Goal: Task Accomplishment & Management: Manage account settings

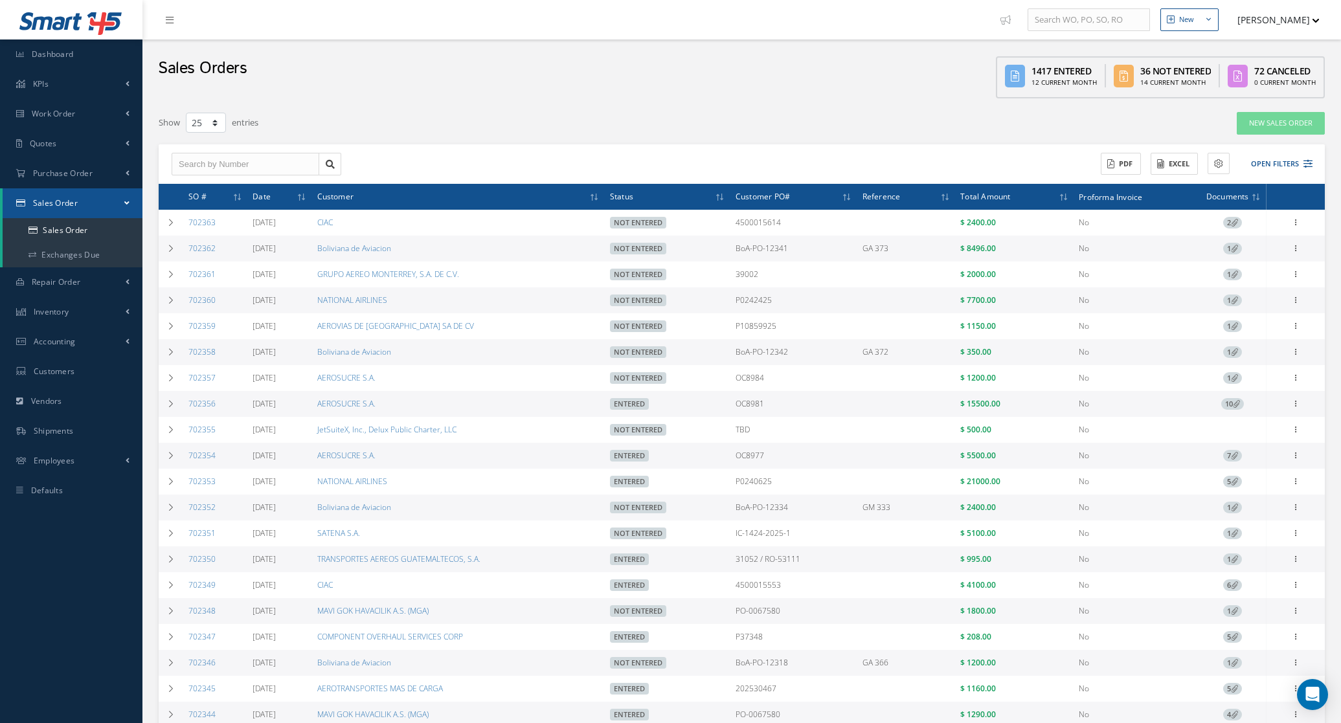
select select "25"
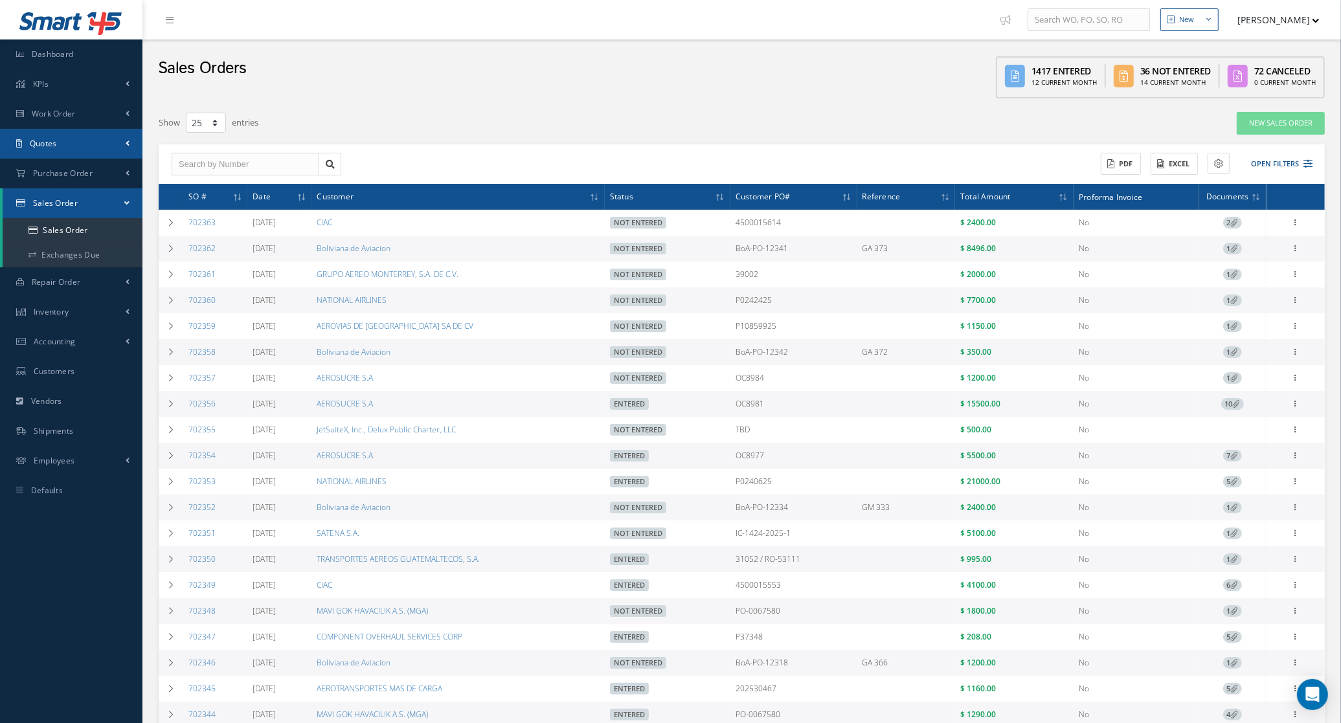
click at [63, 144] on link "Quotes" at bounding box center [71, 144] width 142 height 30
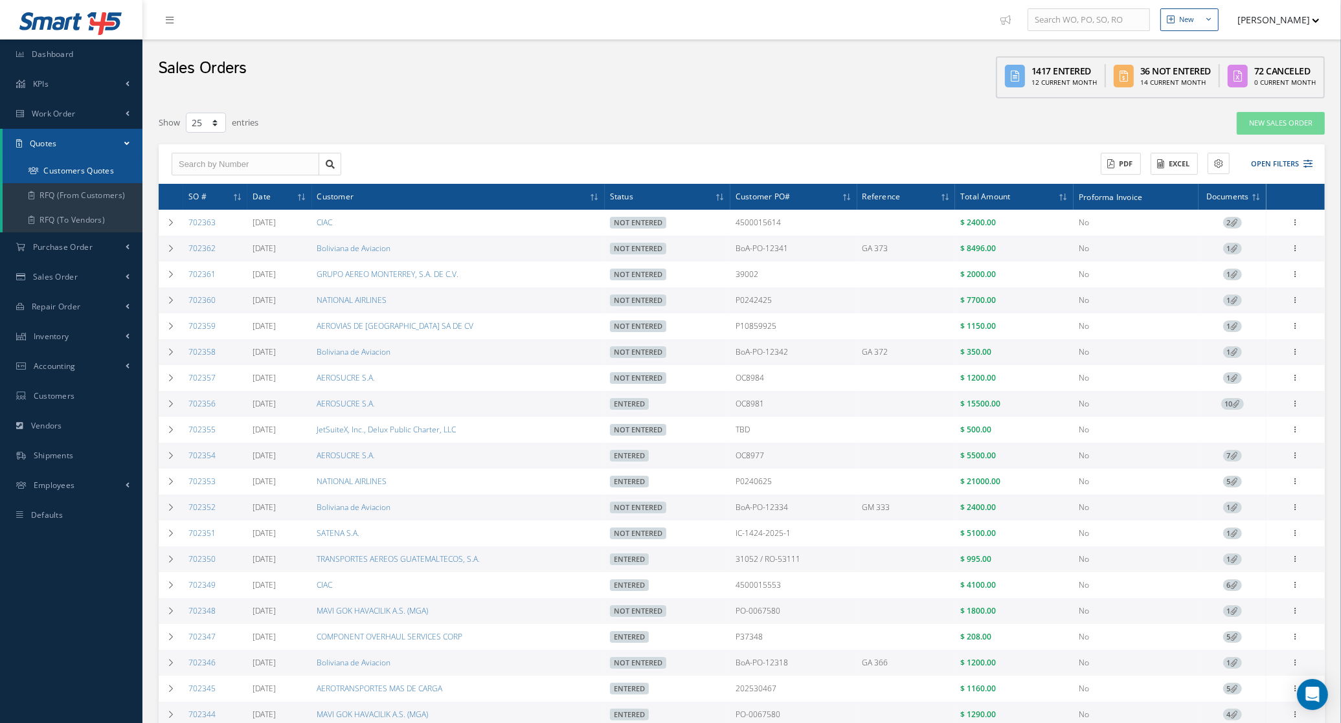
click at [60, 172] on link "Customers Quotes" at bounding box center [73, 171] width 140 height 25
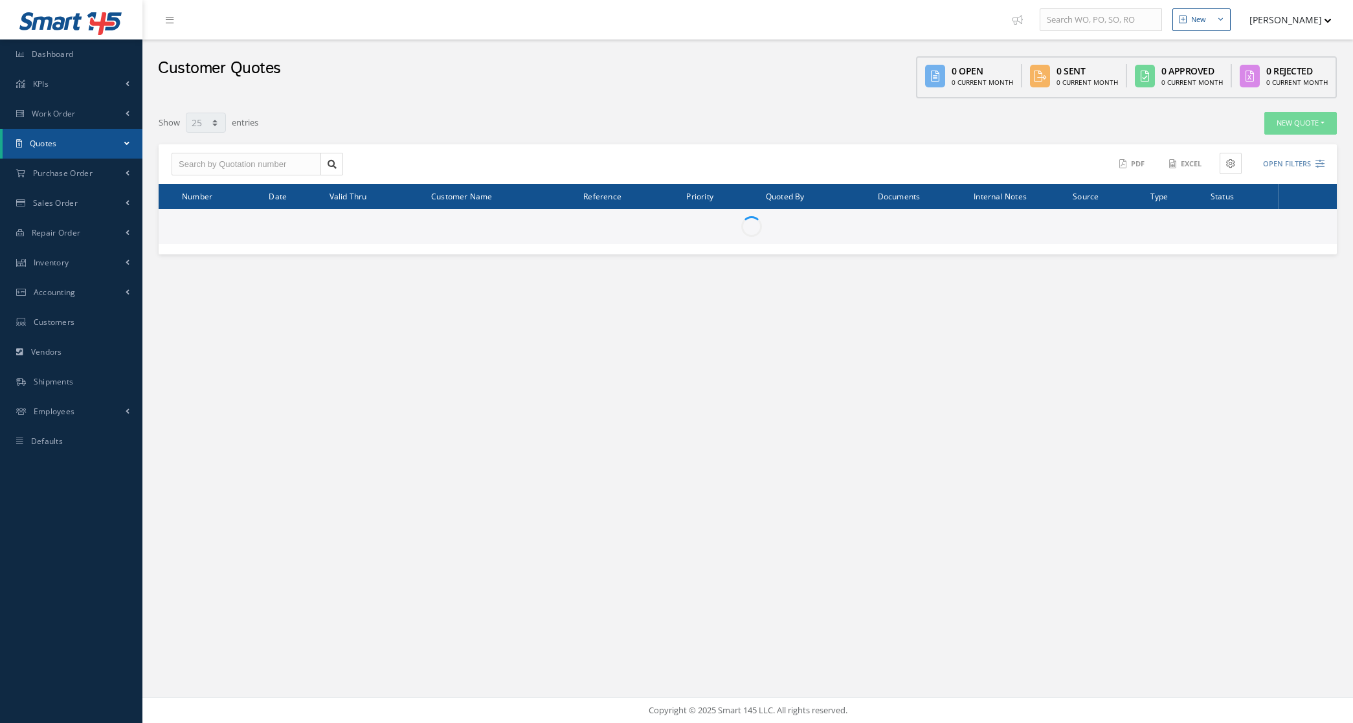
select select "25"
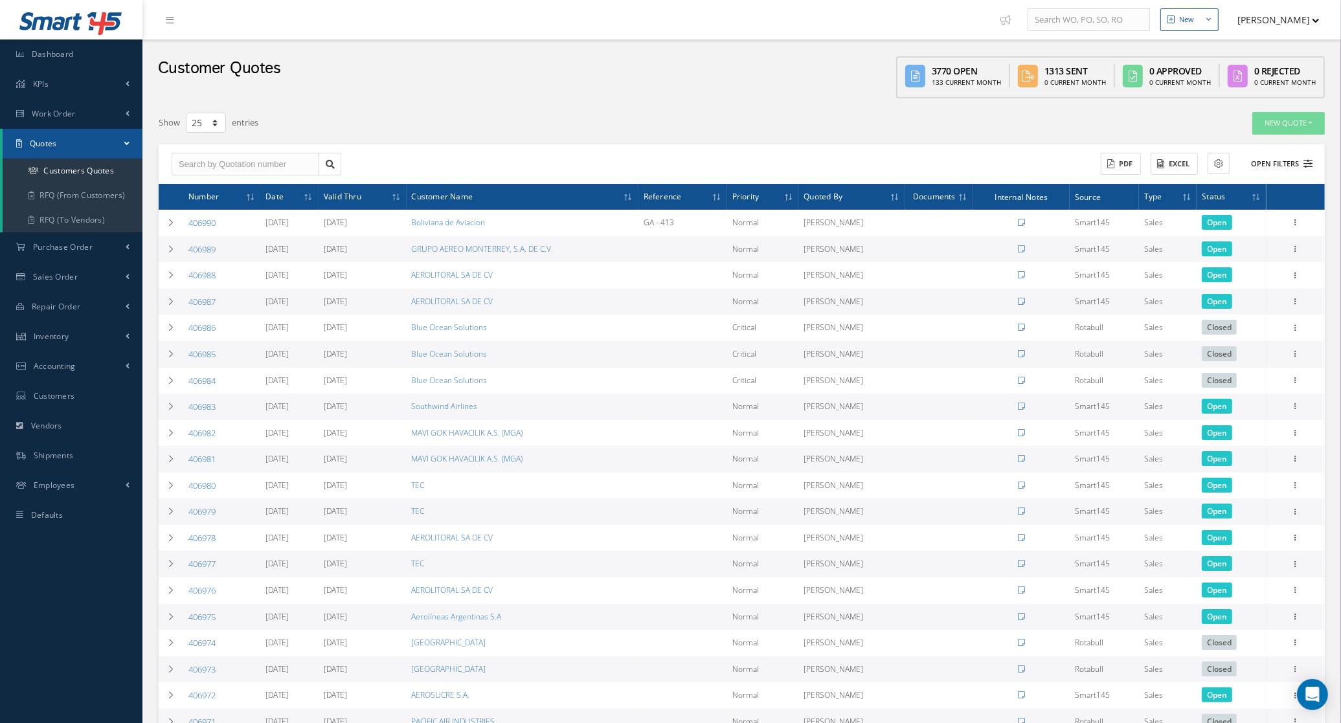
click at [1302, 166] on button "Open Filters" at bounding box center [1275, 163] width 73 height 21
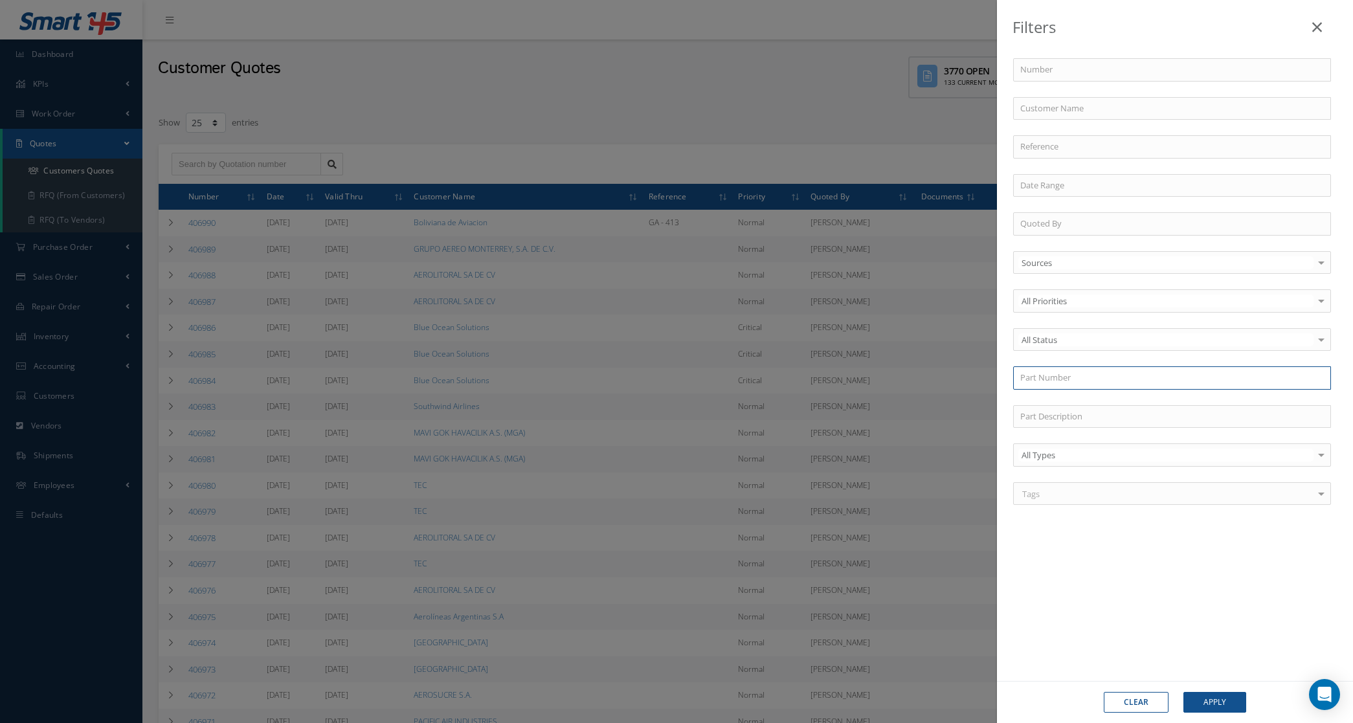
click at [1060, 370] on input "text" at bounding box center [1172, 377] width 318 height 23
paste input "241-258-032-109"
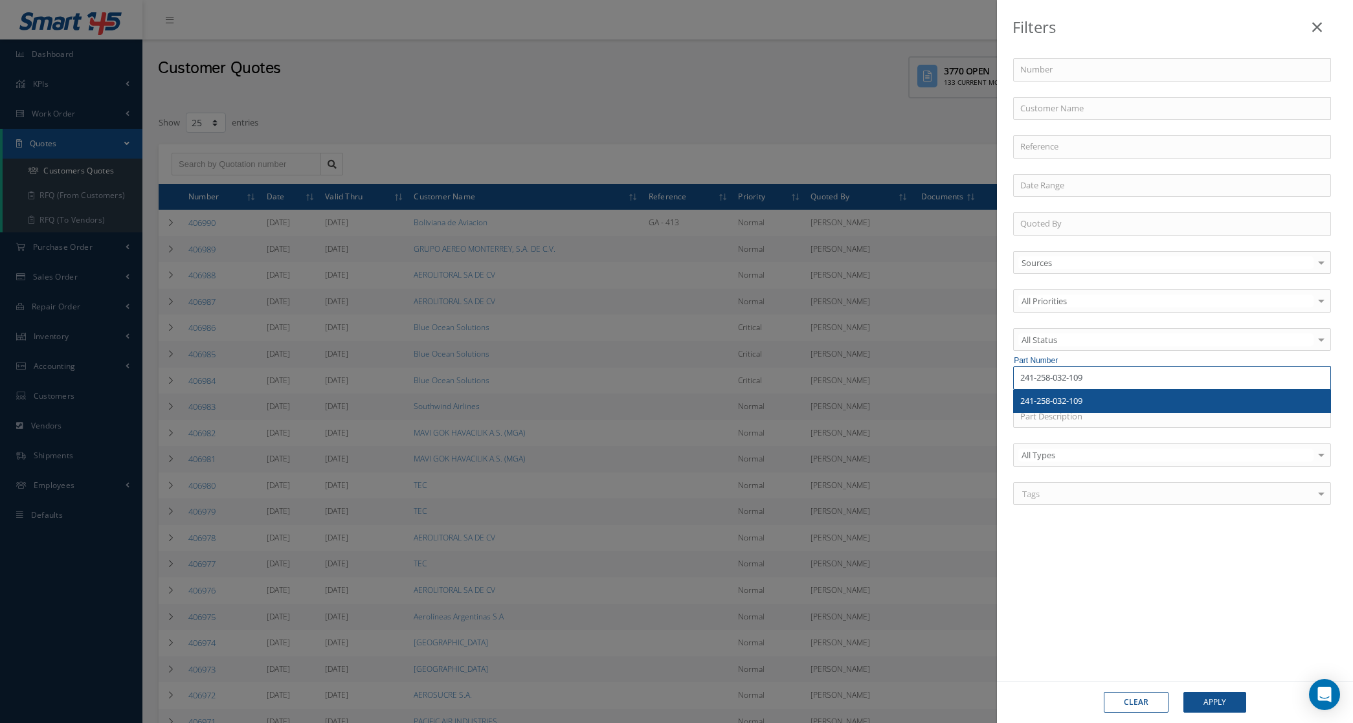
type input "241-258-032-109"
click at [1065, 403] on span "241-258-032-109" at bounding box center [1051, 401] width 62 height 12
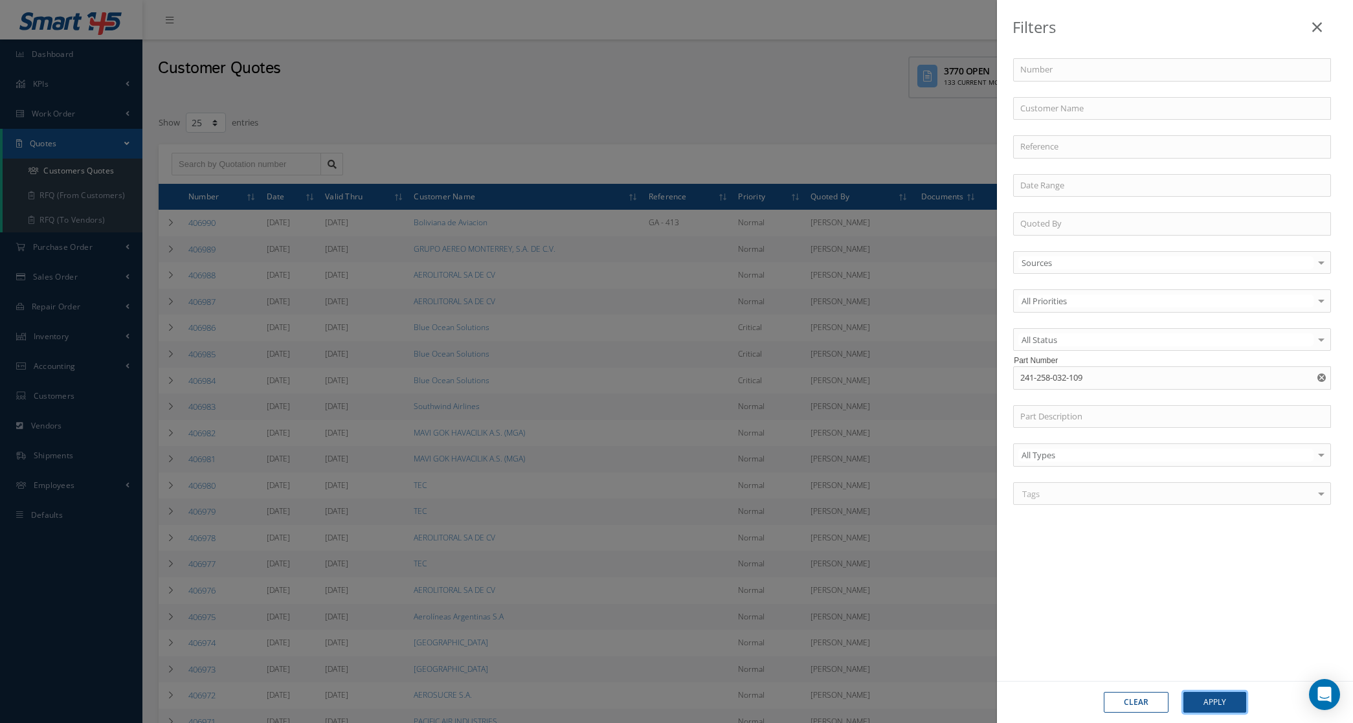
click at [1221, 703] on button "Apply" at bounding box center [1214, 702] width 63 height 21
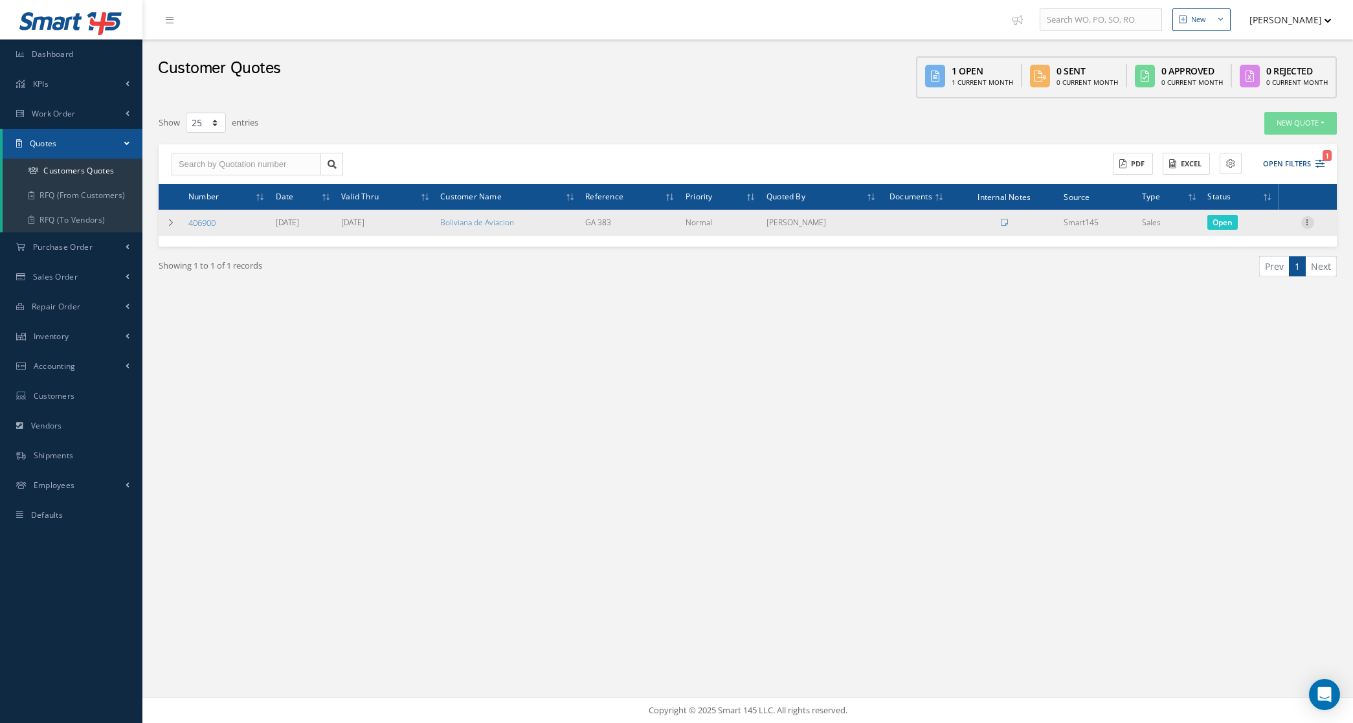
click at [1309, 223] on icon at bounding box center [1307, 221] width 13 height 10
click at [1248, 306] on link "Convert to Sales Order" at bounding box center [1248, 302] width 102 height 27
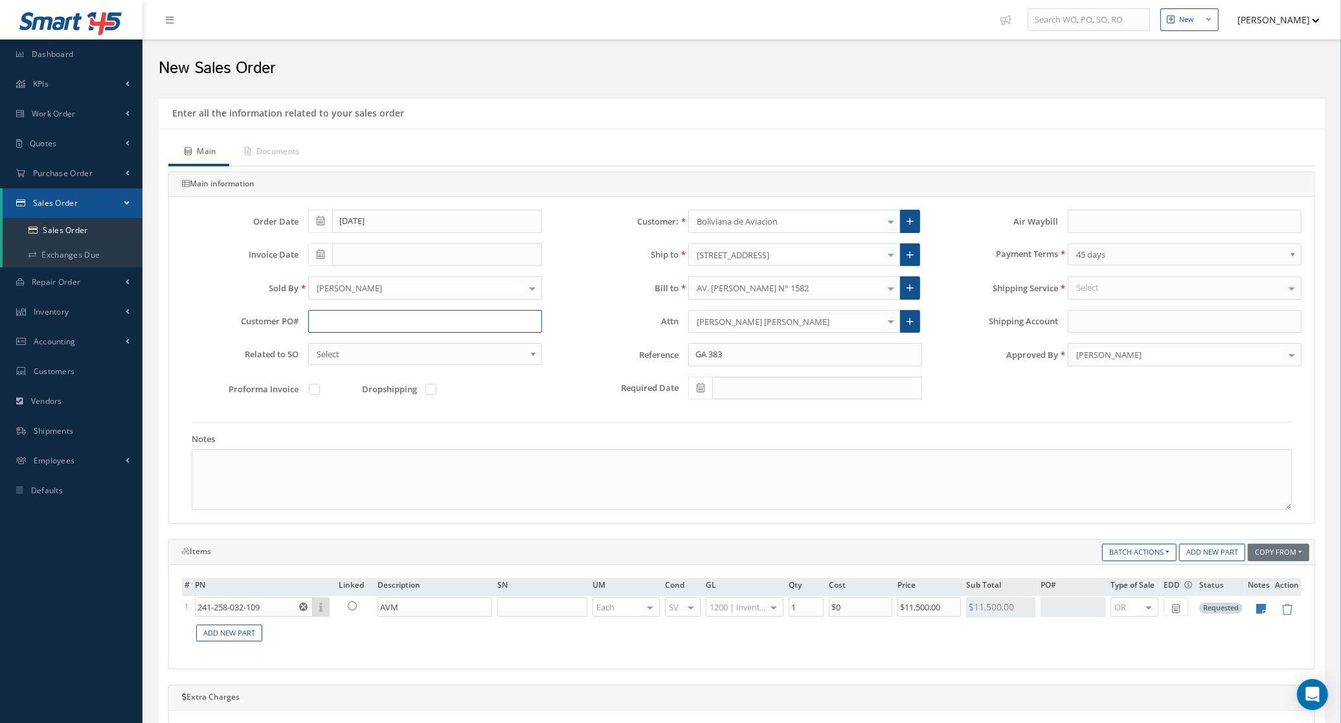
click at [388, 315] on input "text" at bounding box center [425, 321] width 234 height 23
paste input "BoA-PO-12349"
type input "BoA-PO-12349"
click at [277, 154] on link "Documents" at bounding box center [271, 152] width 84 height 27
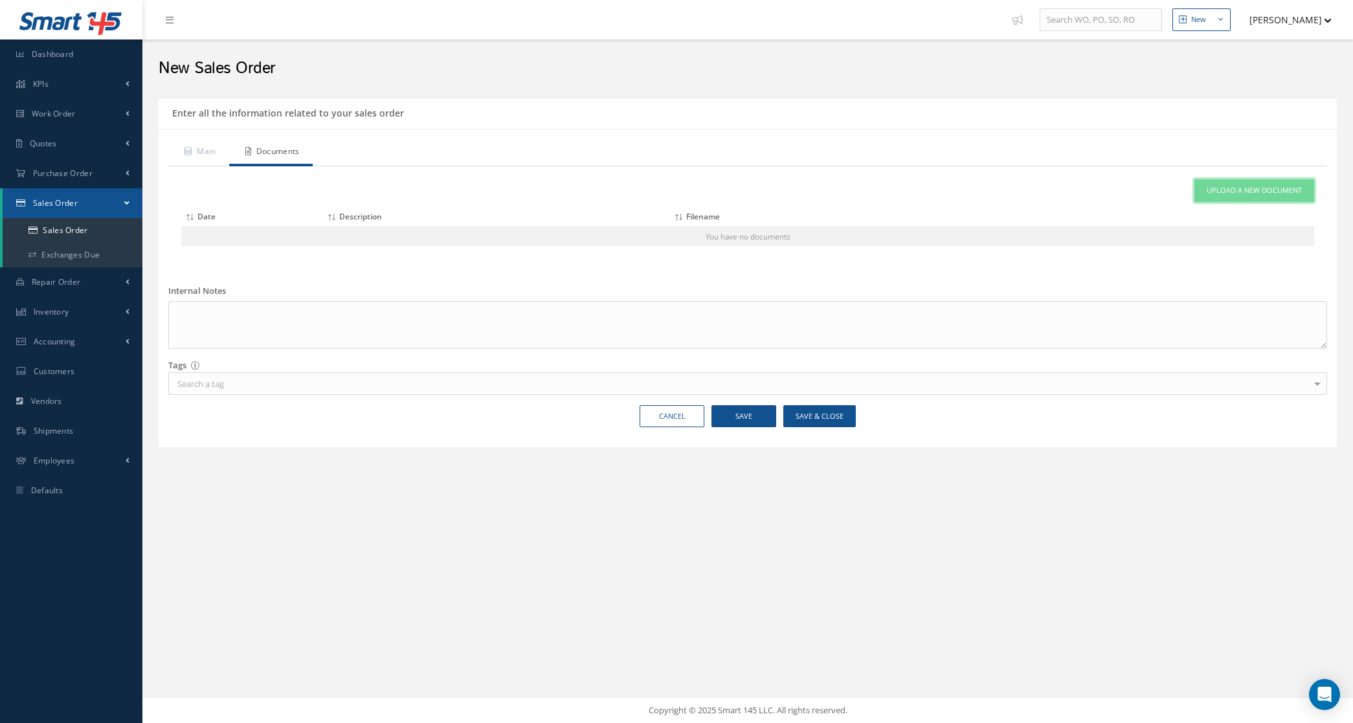
click at [1299, 185] on link "Upload a New Document" at bounding box center [1254, 190] width 120 height 23
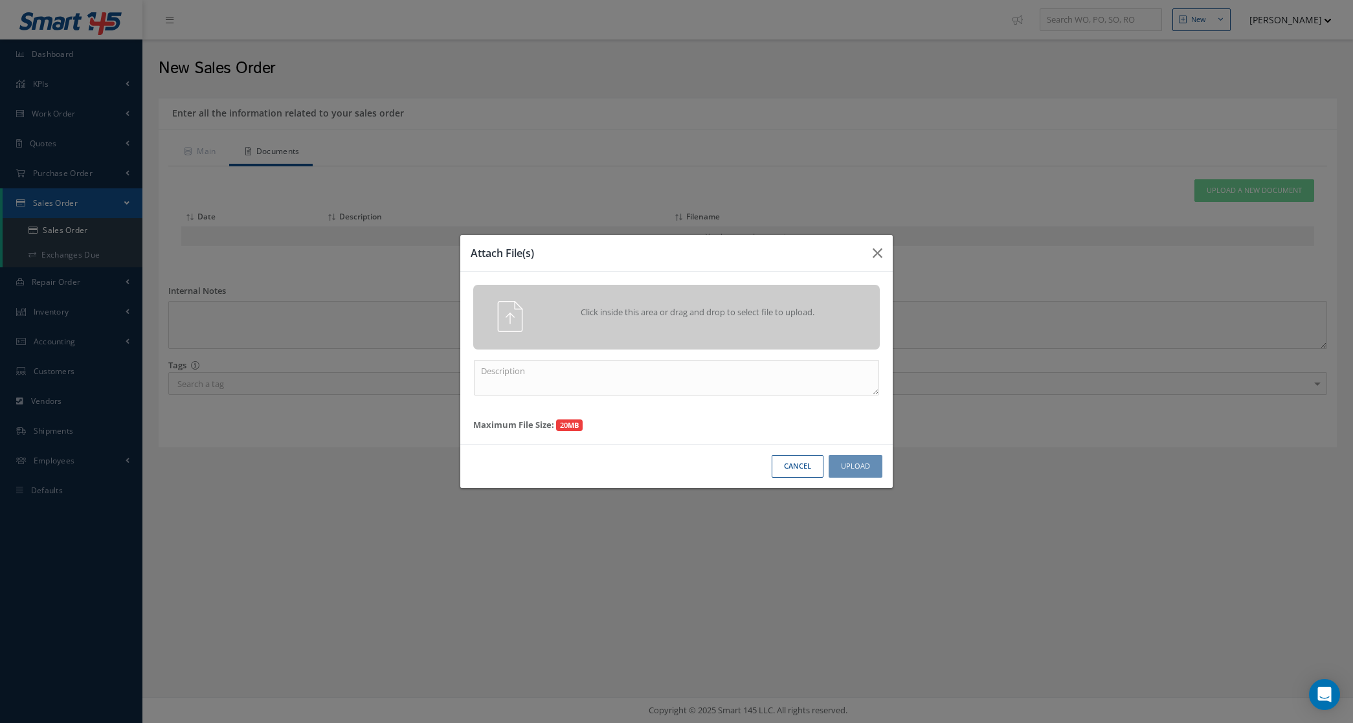
click at [759, 308] on span "Click inside this area or drag and drop to select file to upload." at bounding box center [698, 312] width 294 height 13
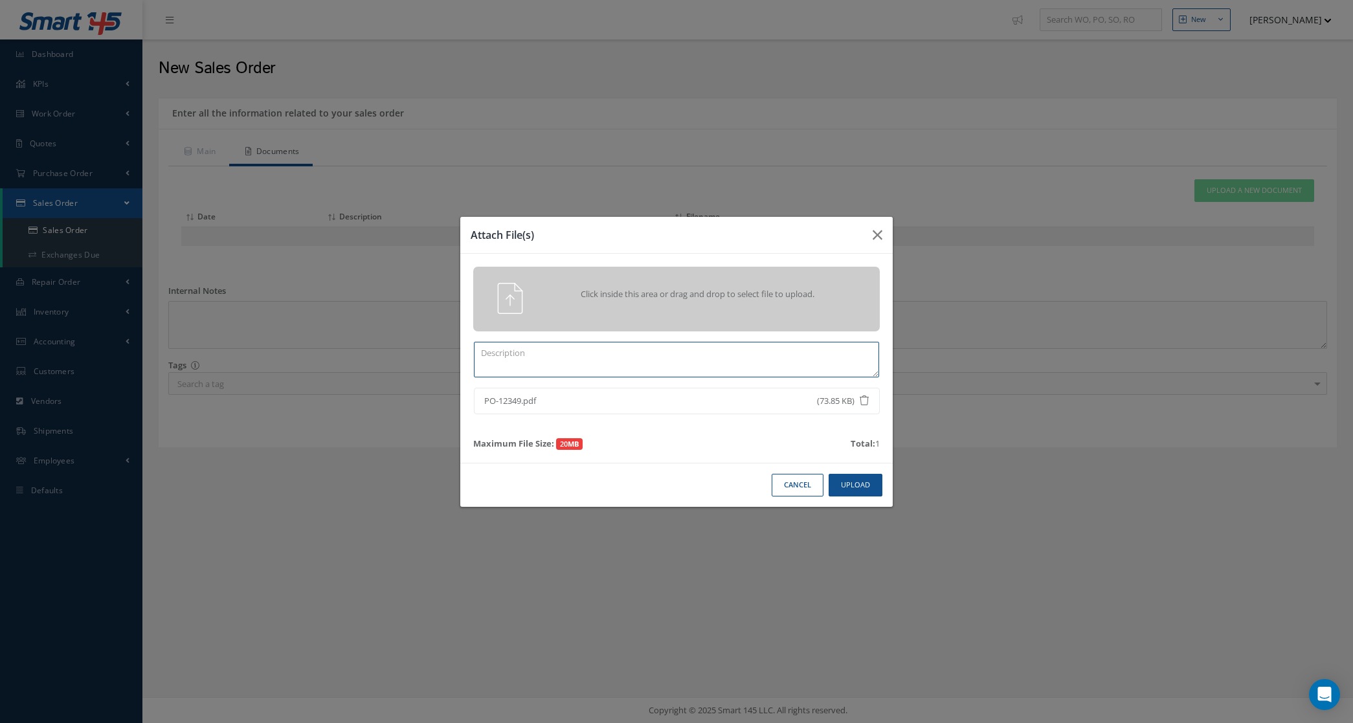
click at [761, 344] on textarea at bounding box center [676, 360] width 405 height 36
type textarea "po"
click at [847, 486] on button "Upload" at bounding box center [856, 485] width 54 height 23
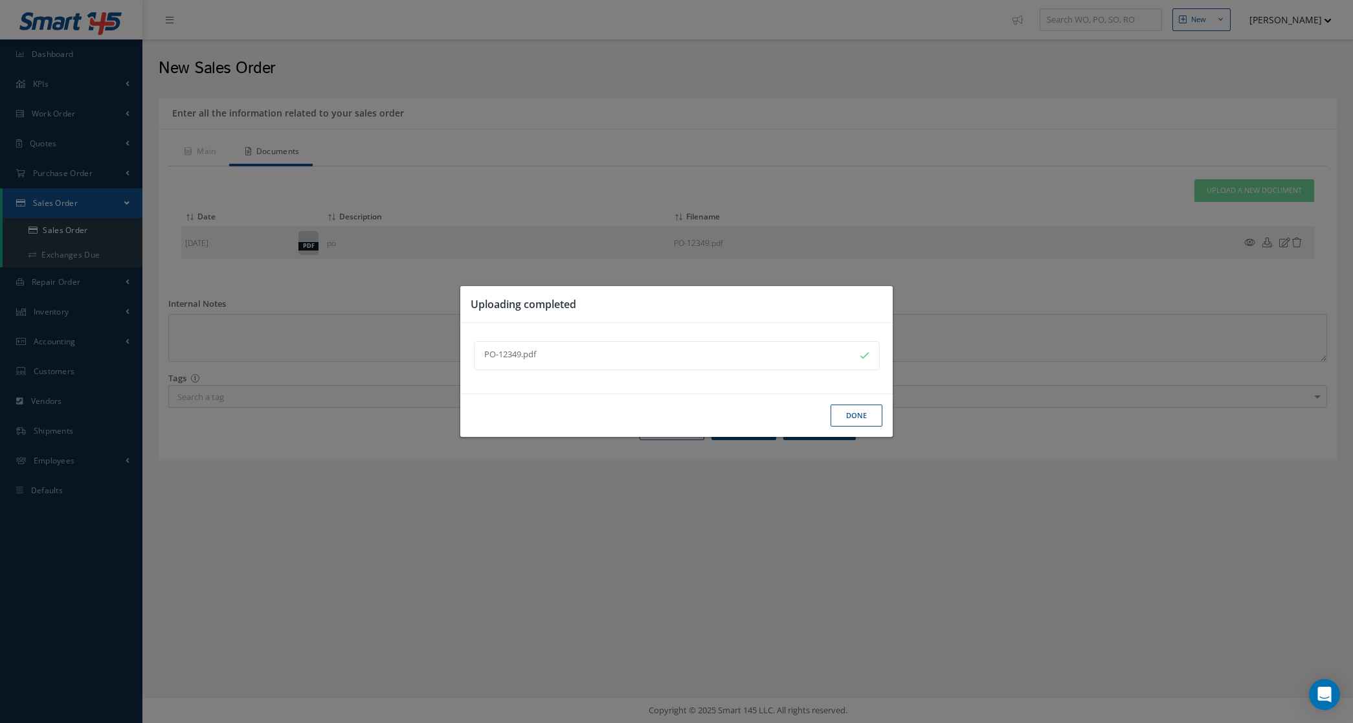
click at [842, 418] on button "Done" at bounding box center [857, 416] width 52 height 23
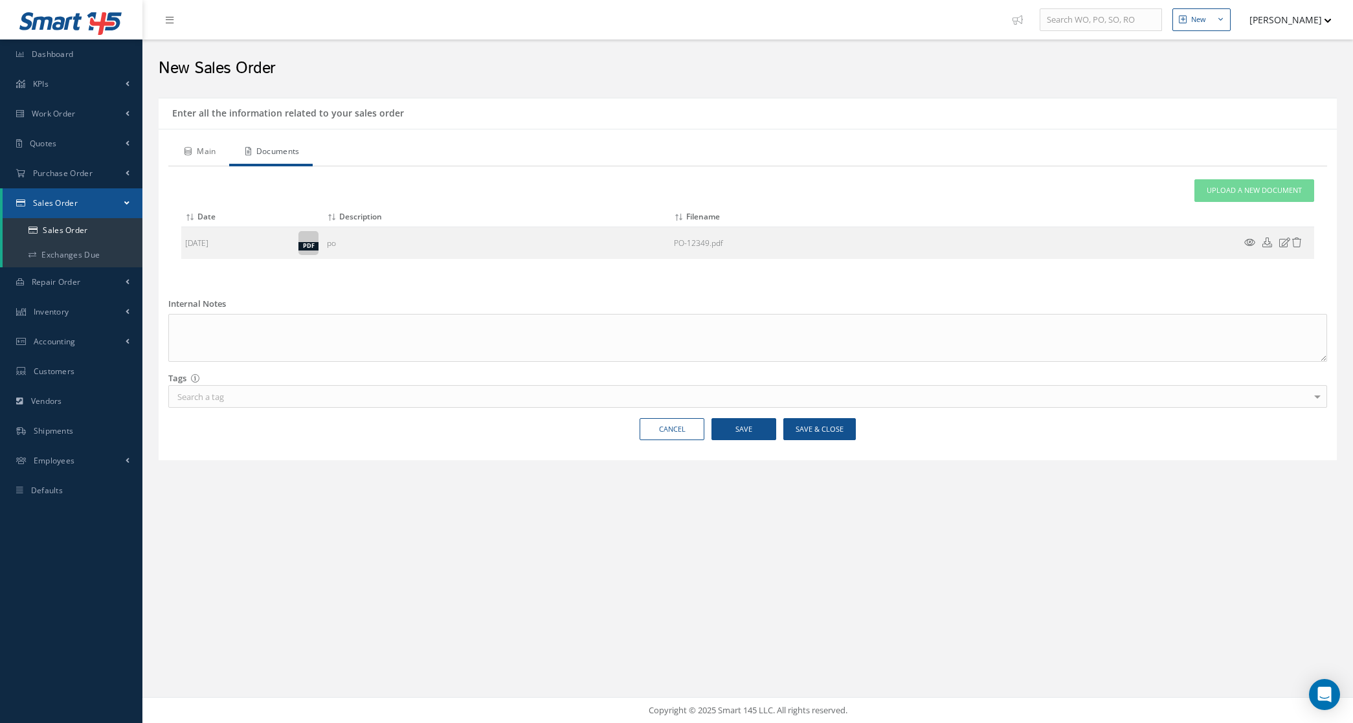
click at [214, 146] on link "Main" at bounding box center [198, 152] width 61 height 27
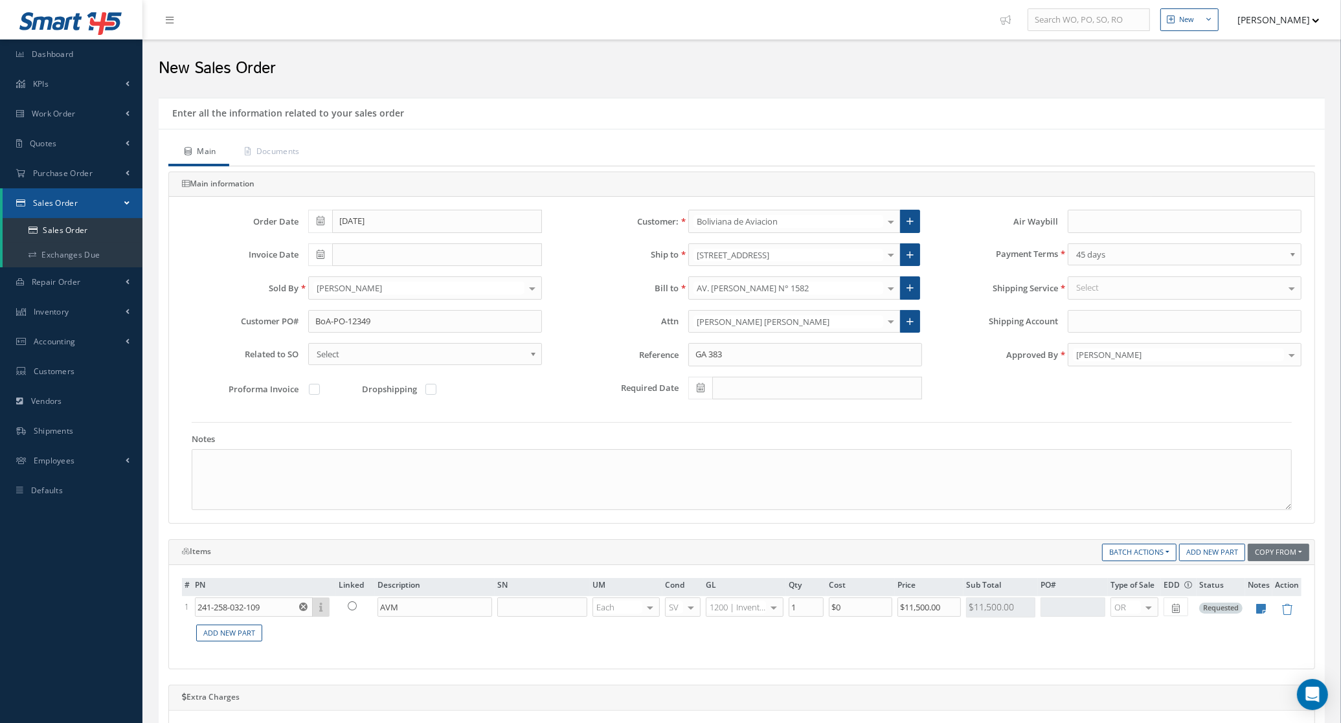
click at [1114, 293] on div "Select" at bounding box center [1185, 287] width 234 height 23
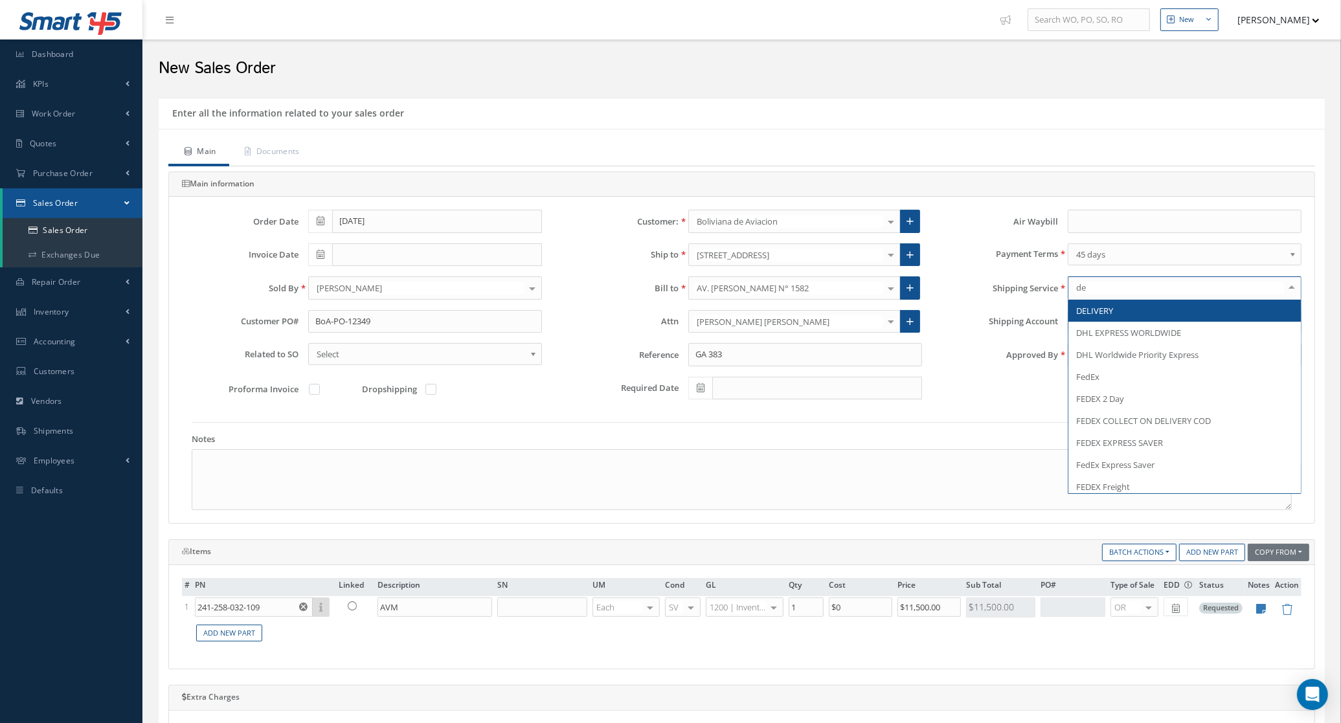
type input "del"
click at [1119, 319] on span "DELIVERY" at bounding box center [1184, 311] width 232 height 22
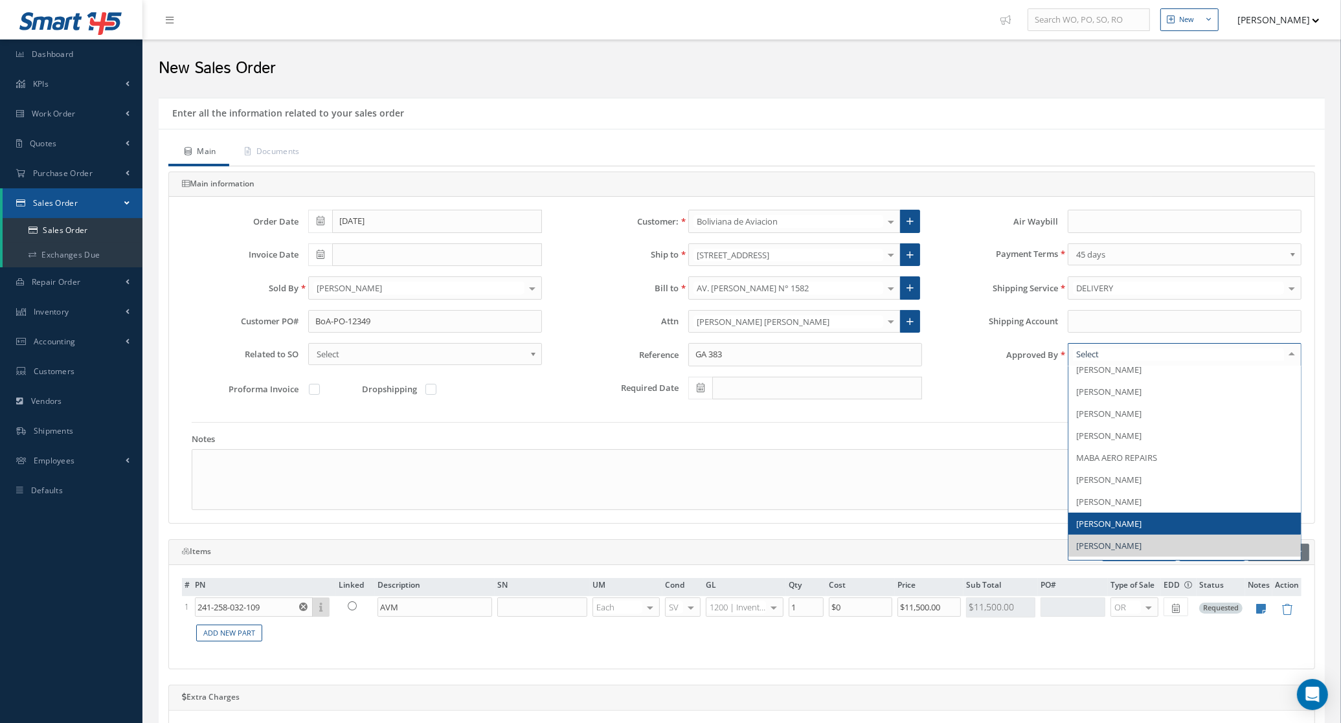
scroll to position [202, 0]
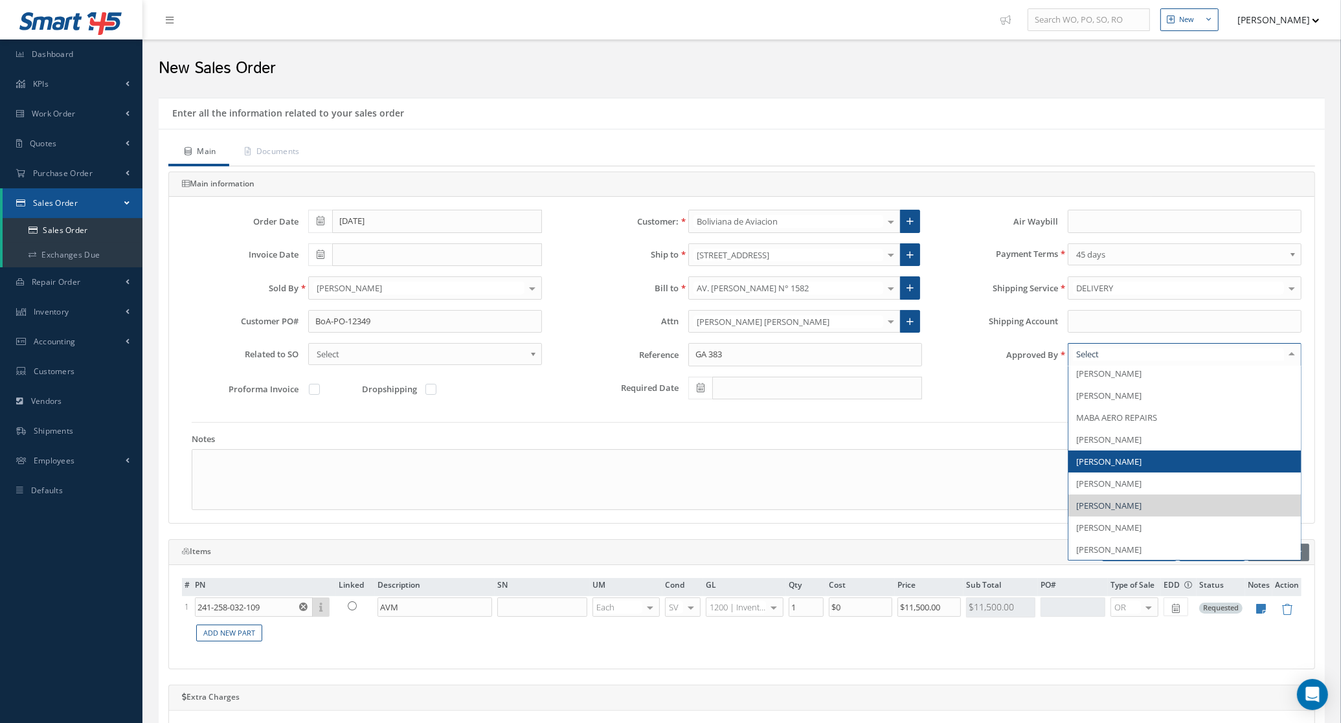
click at [1111, 460] on span "[PERSON_NAME]" at bounding box center [1108, 462] width 65 height 12
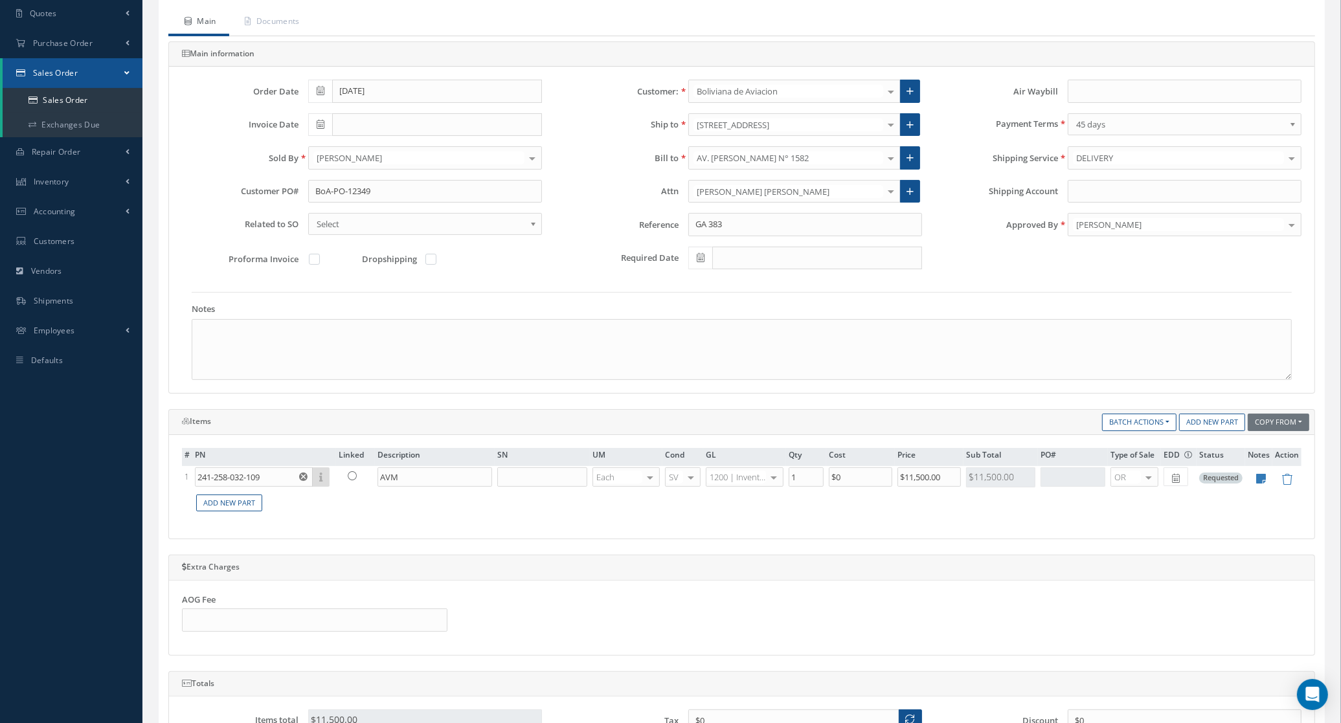
scroll to position [49, 0]
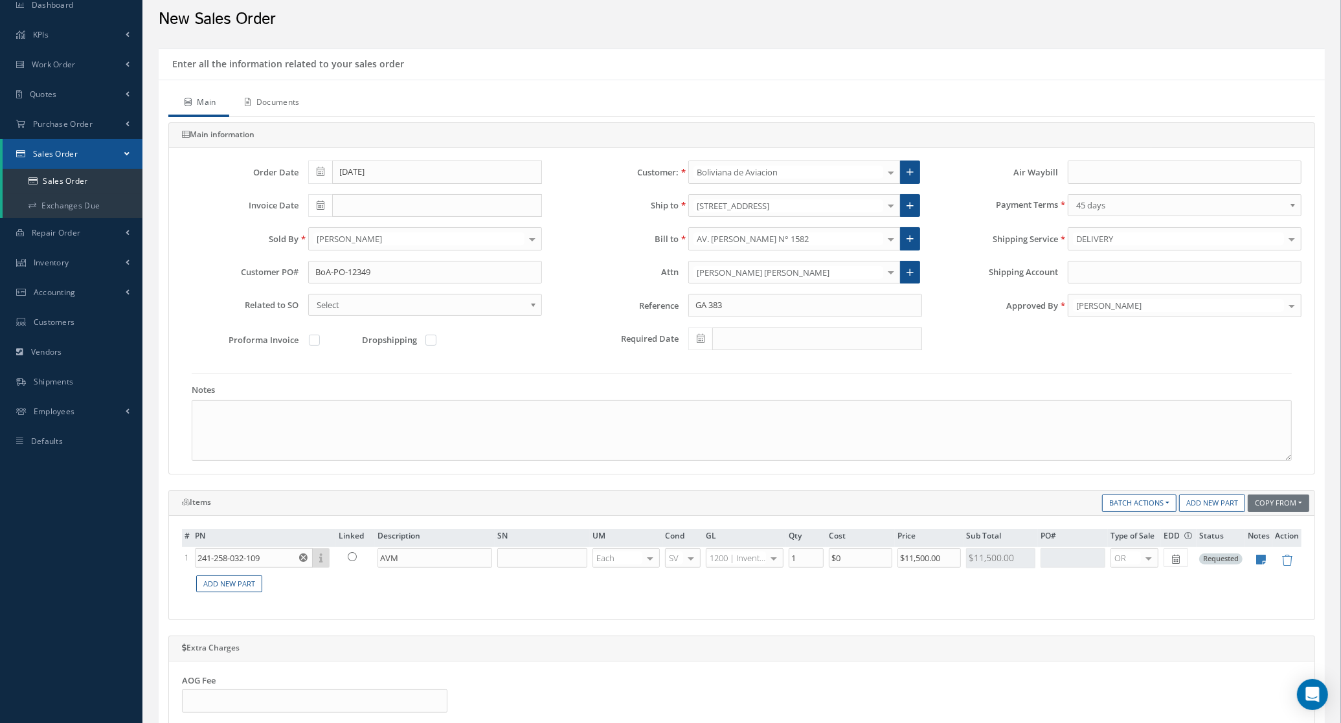
click at [267, 102] on link "Documents" at bounding box center [271, 103] width 84 height 27
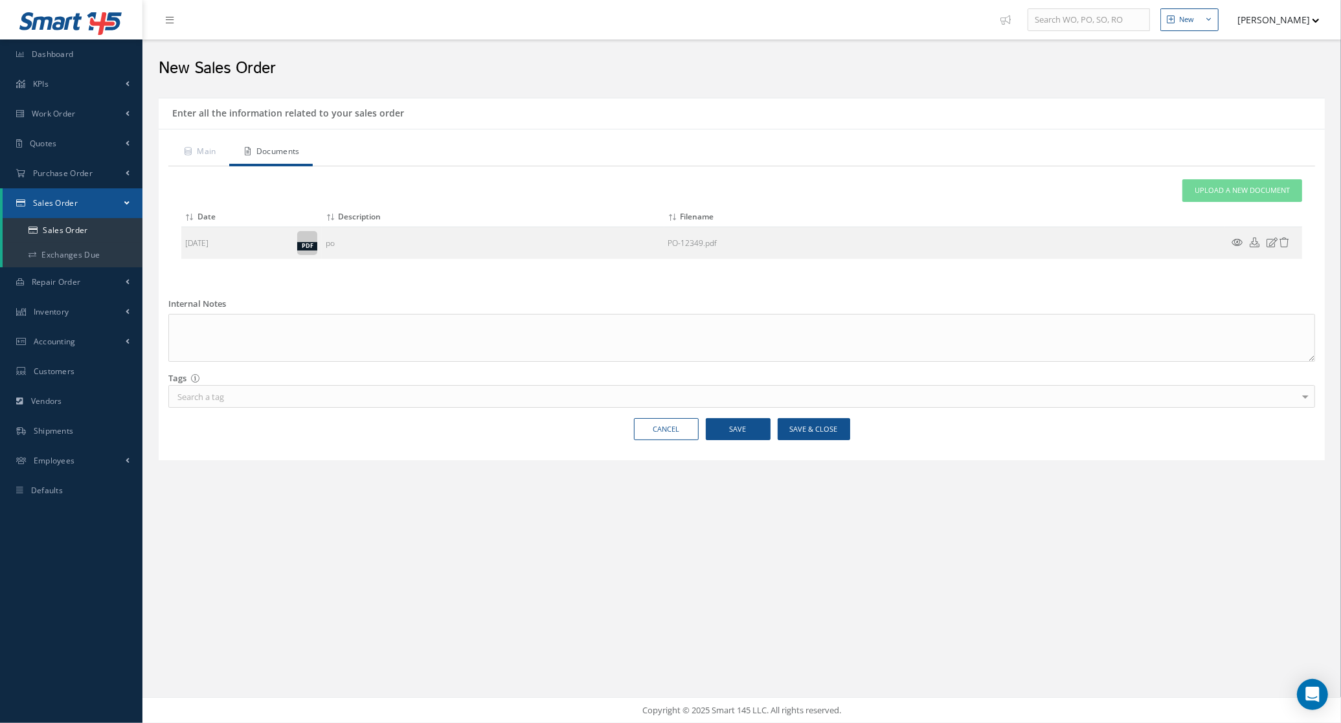
scroll to position [0, 0]
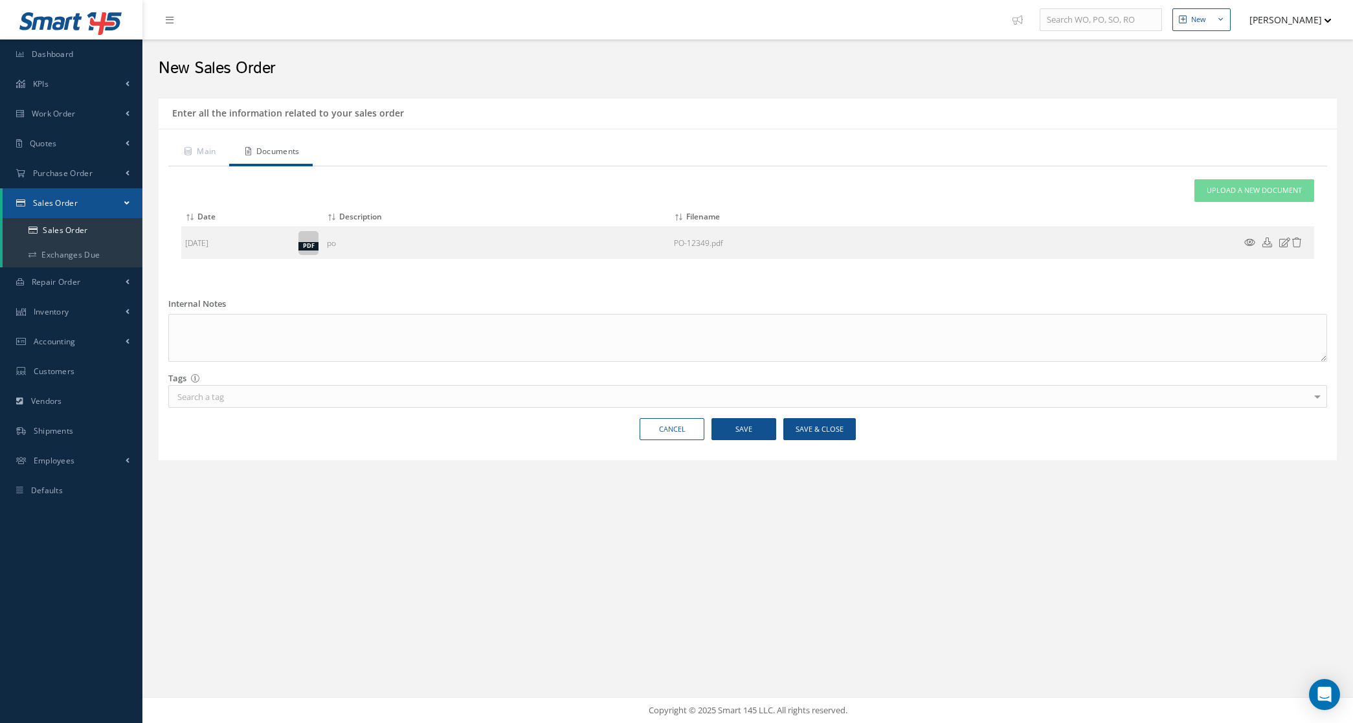
click at [210, 102] on div "Enter all the information related to your sales order" at bounding box center [748, 113] width 1178 height 31
click at [214, 153] on link "Main" at bounding box center [198, 152] width 61 height 27
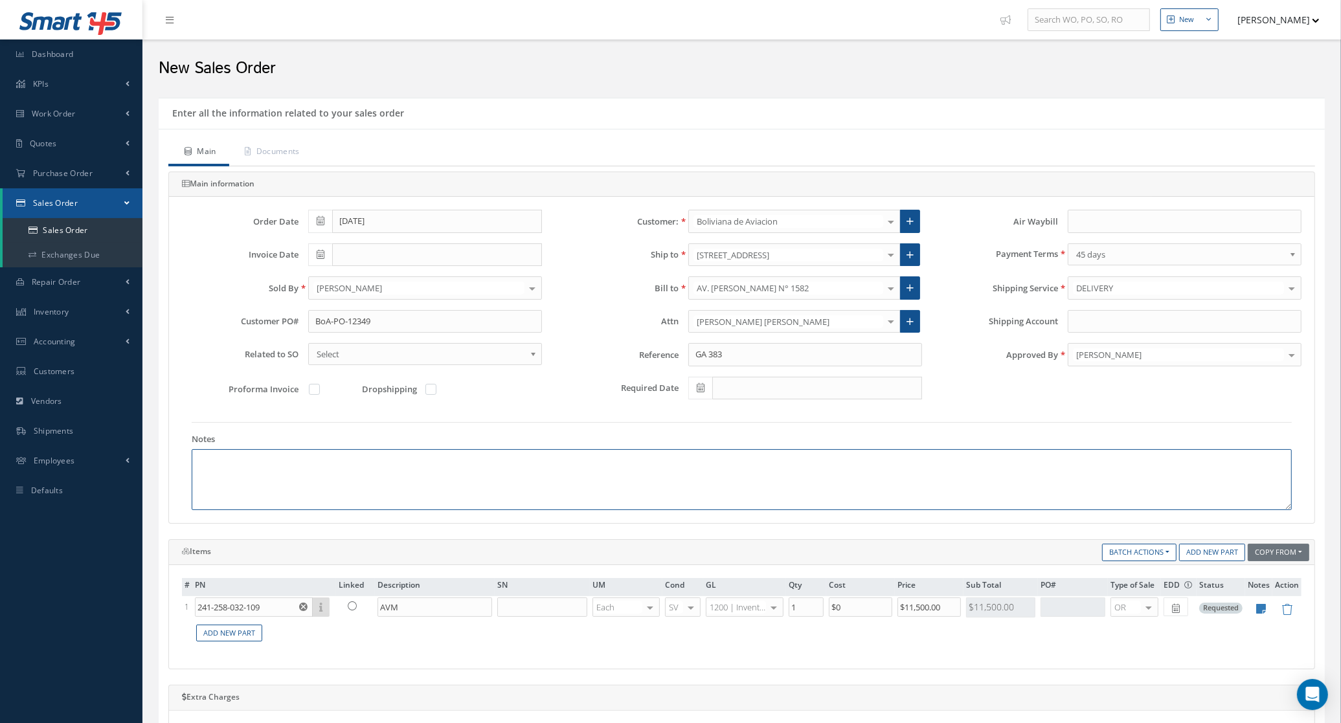
click at [315, 487] on textarea at bounding box center [742, 479] width 1100 height 61
paste textarea "HS CODE 88073000 ECCN 9A991 COUNTRY OF ORIGIN: USA"
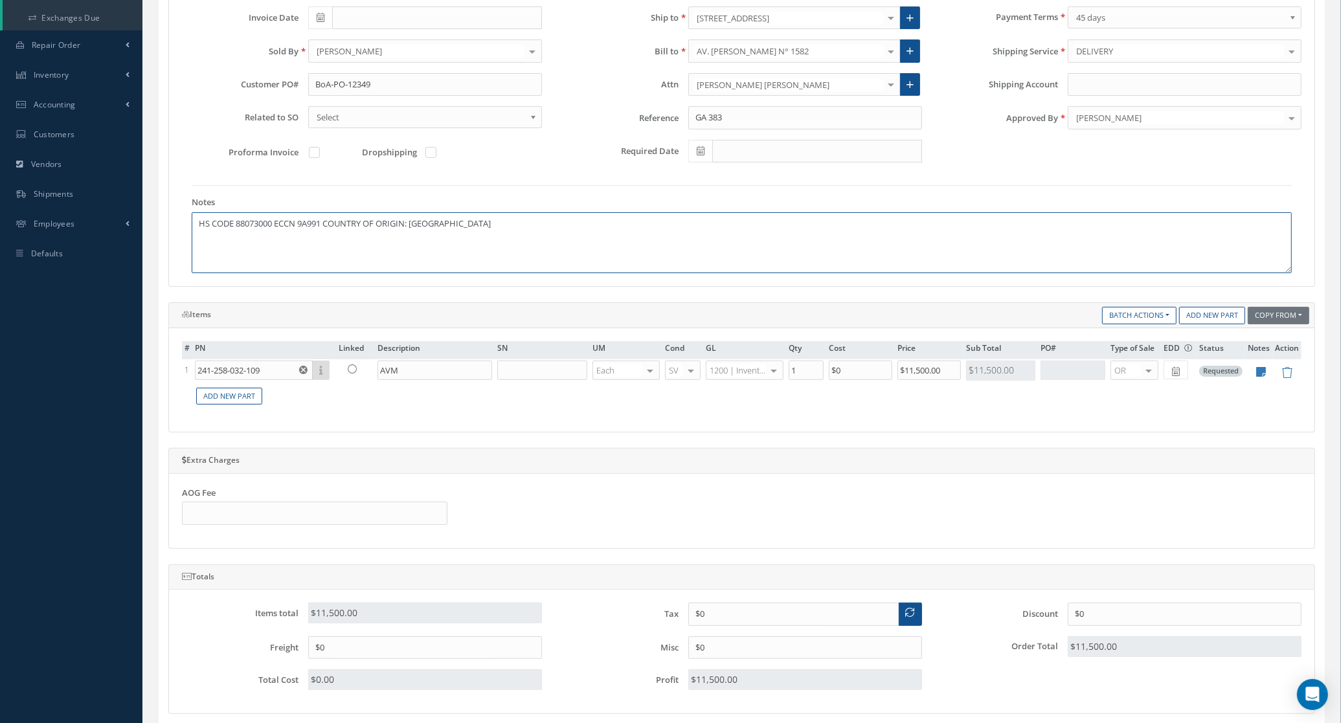
scroll to position [405, 0]
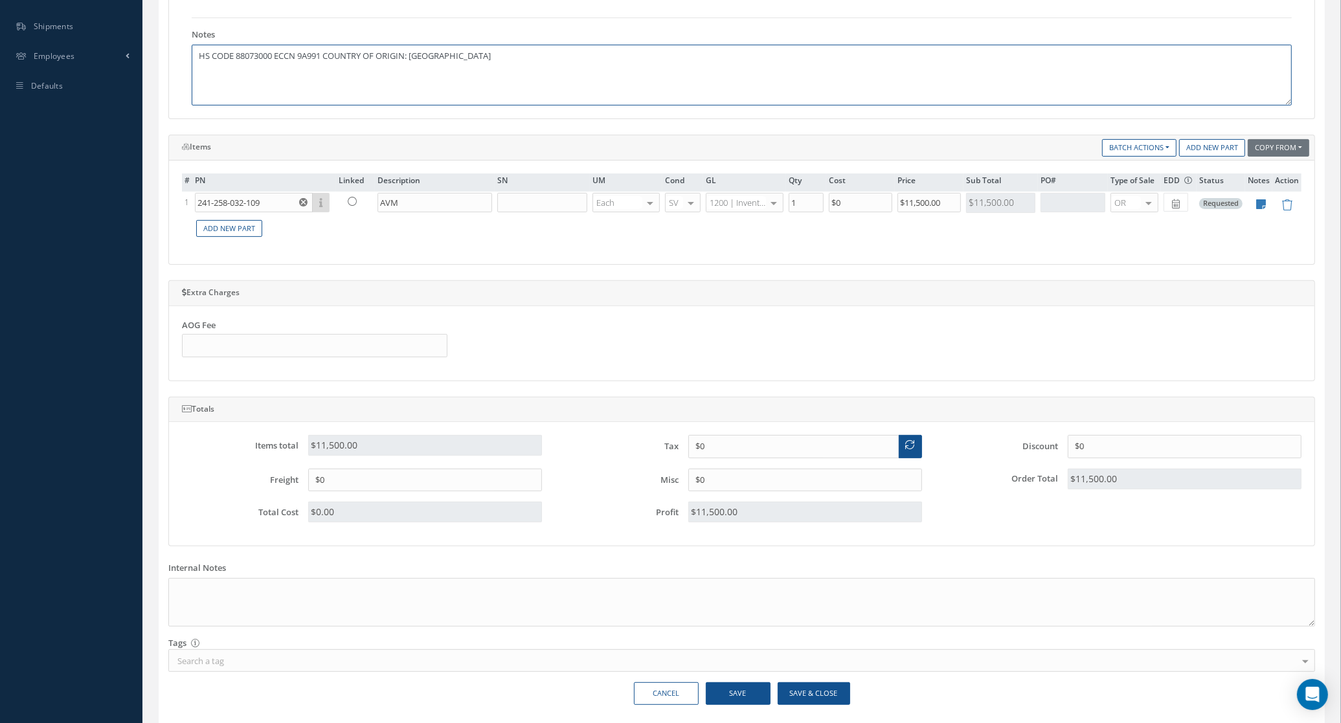
type textarea "HS CODE 88073000 ECCN 9A991 COUNTRY OF ORIGIN: USA"
click at [801, 693] on button "Save & Close" at bounding box center [814, 693] width 73 height 23
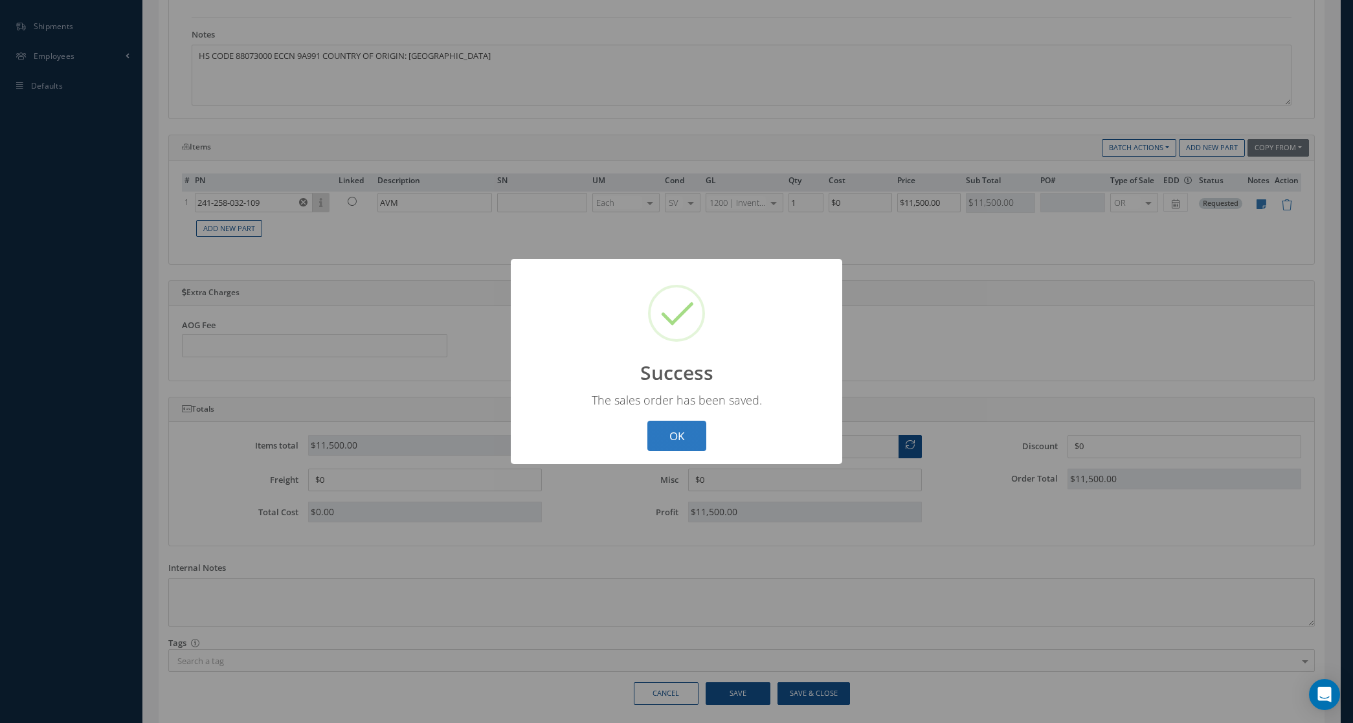
click at [693, 442] on button "OK" at bounding box center [676, 436] width 59 height 30
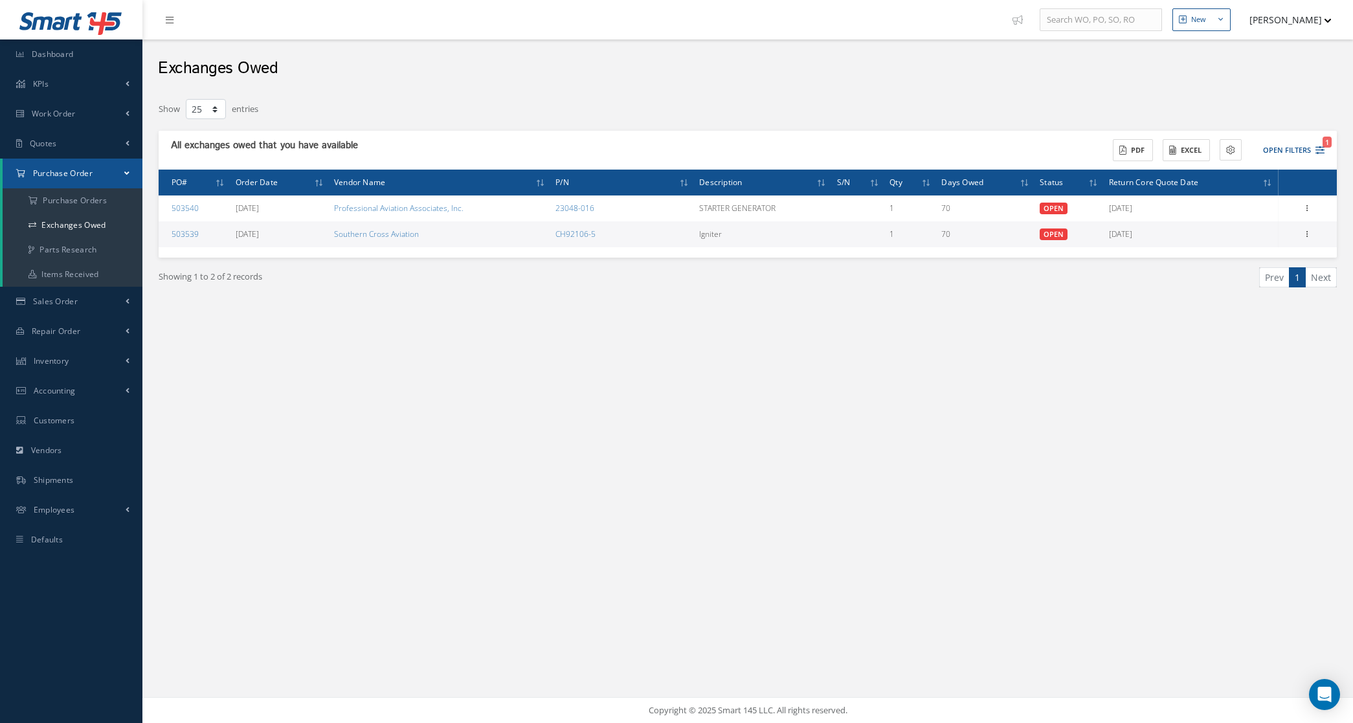
select select "25"
click at [68, 300] on span "Sales Order" at bounding box center [55, 301] width 45 height 11
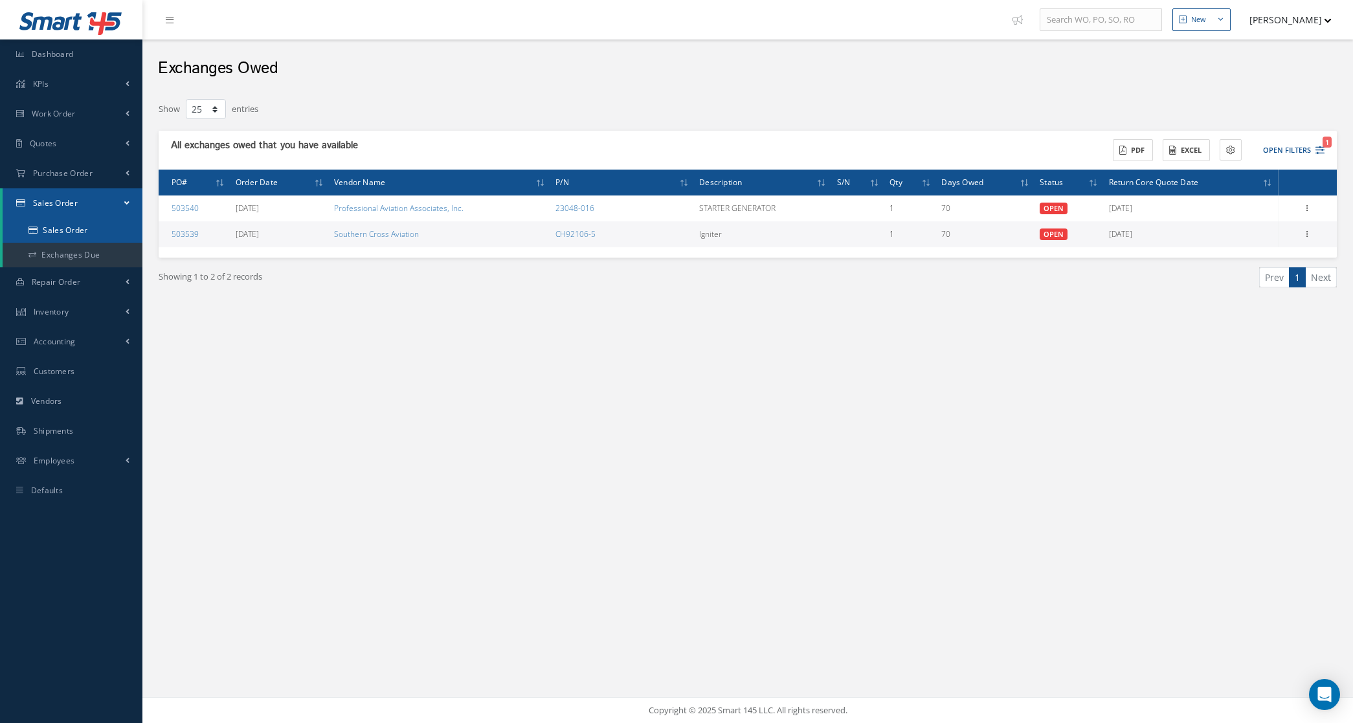
click at [50, 231] on link "Sales Order" at bounding box center [73, 230] width 140 height 25
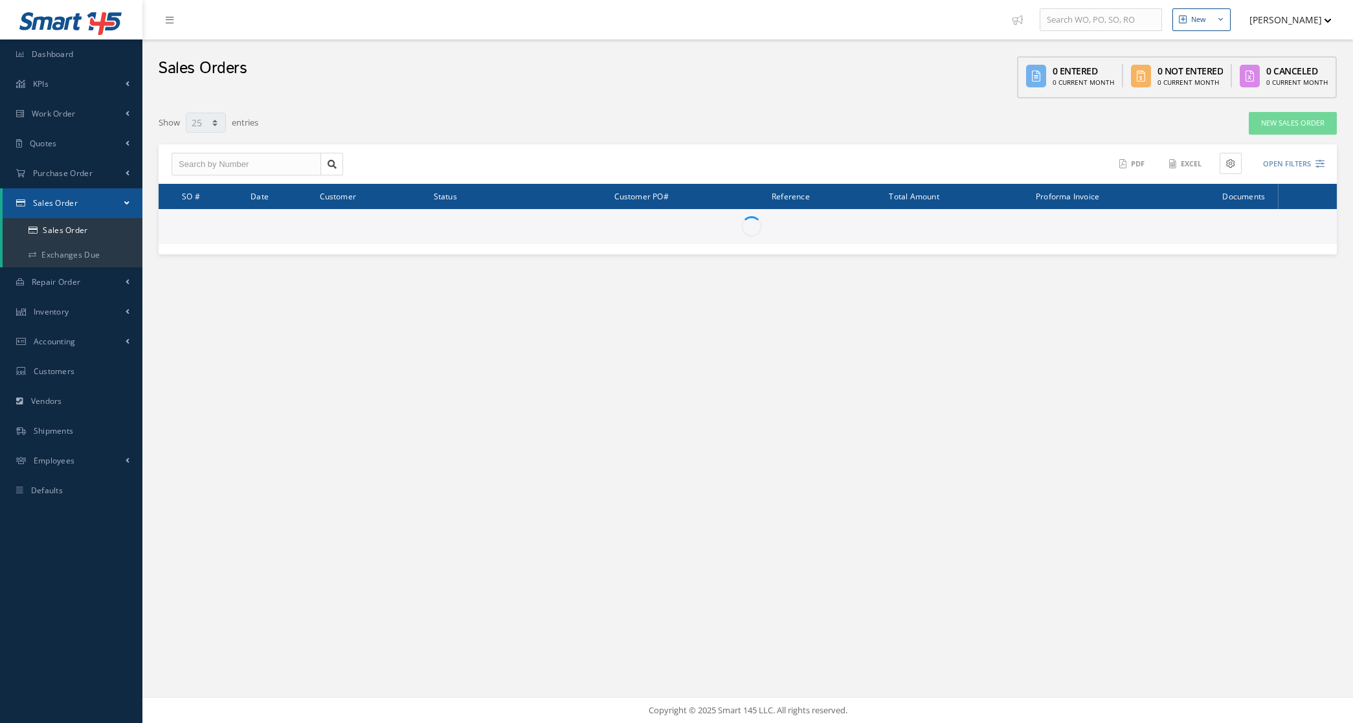
select select "25"
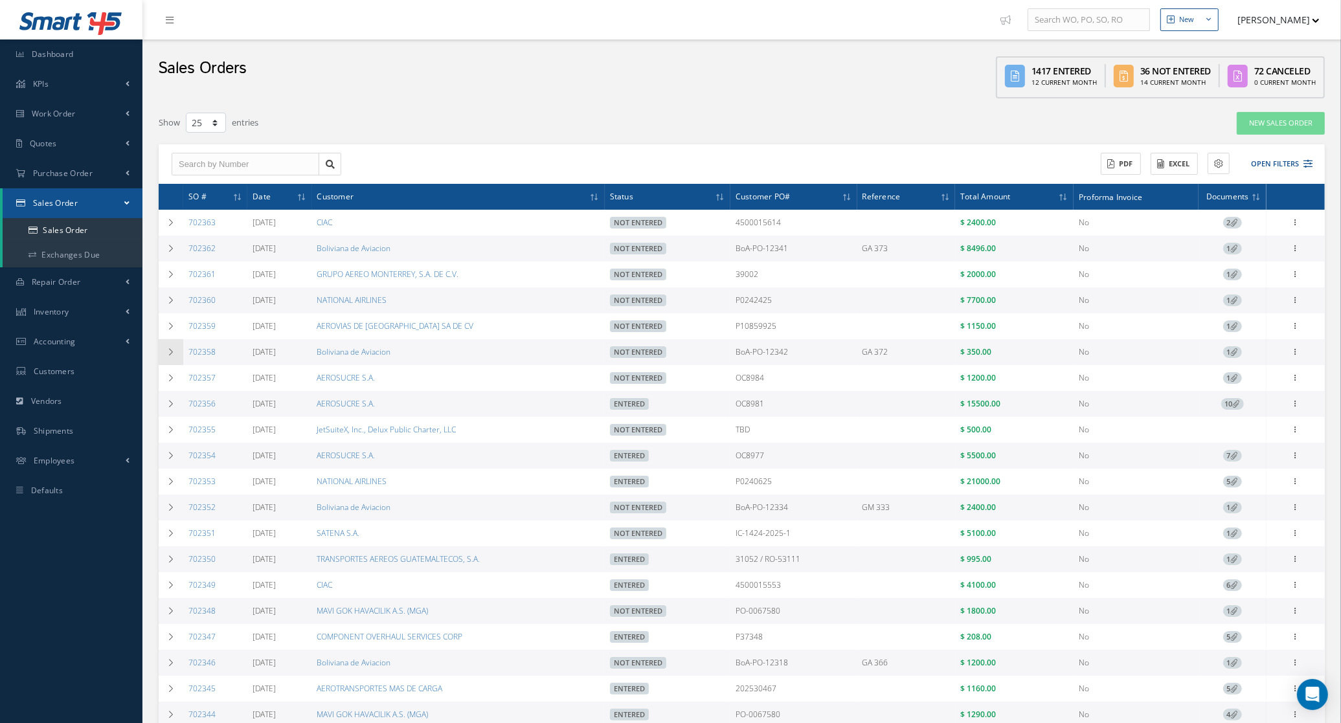
click at [175, 356] on icon at bounding box center [170, 352] width 9 height 8
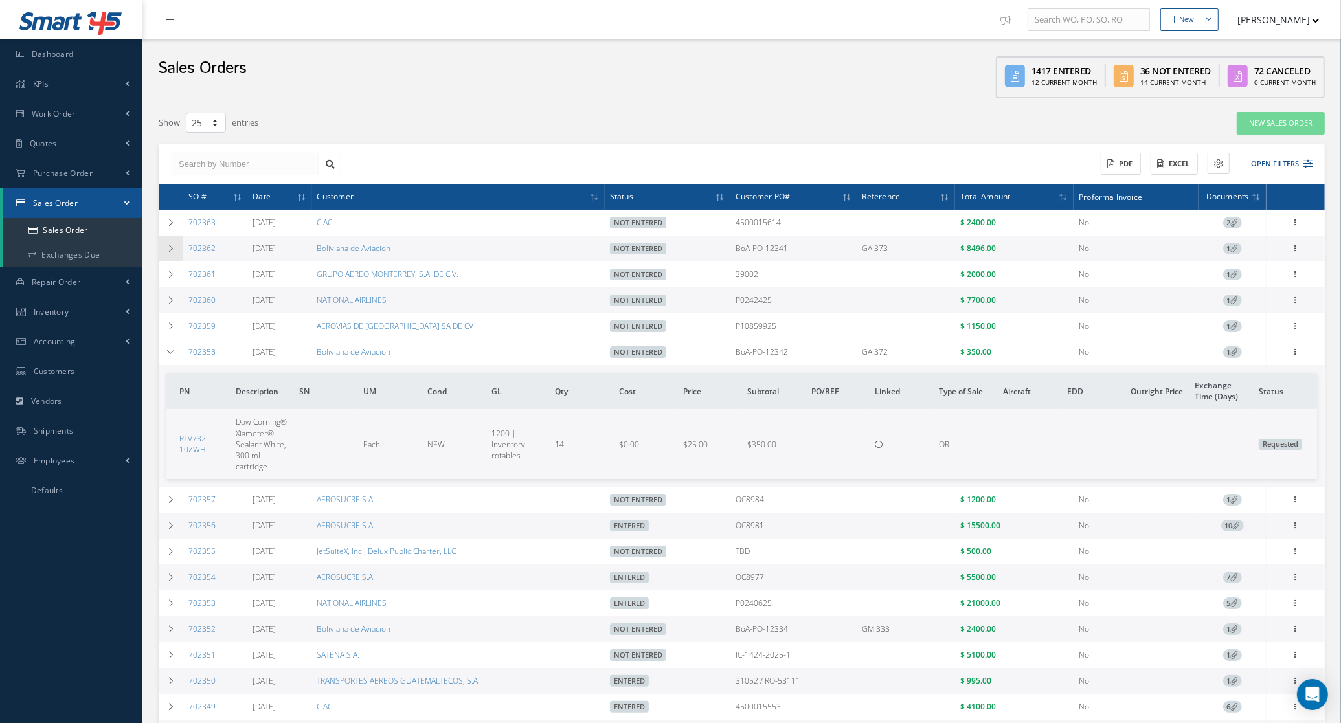
click at [170, 251] on icon at bounding box center [170, 249] width 9 height 8
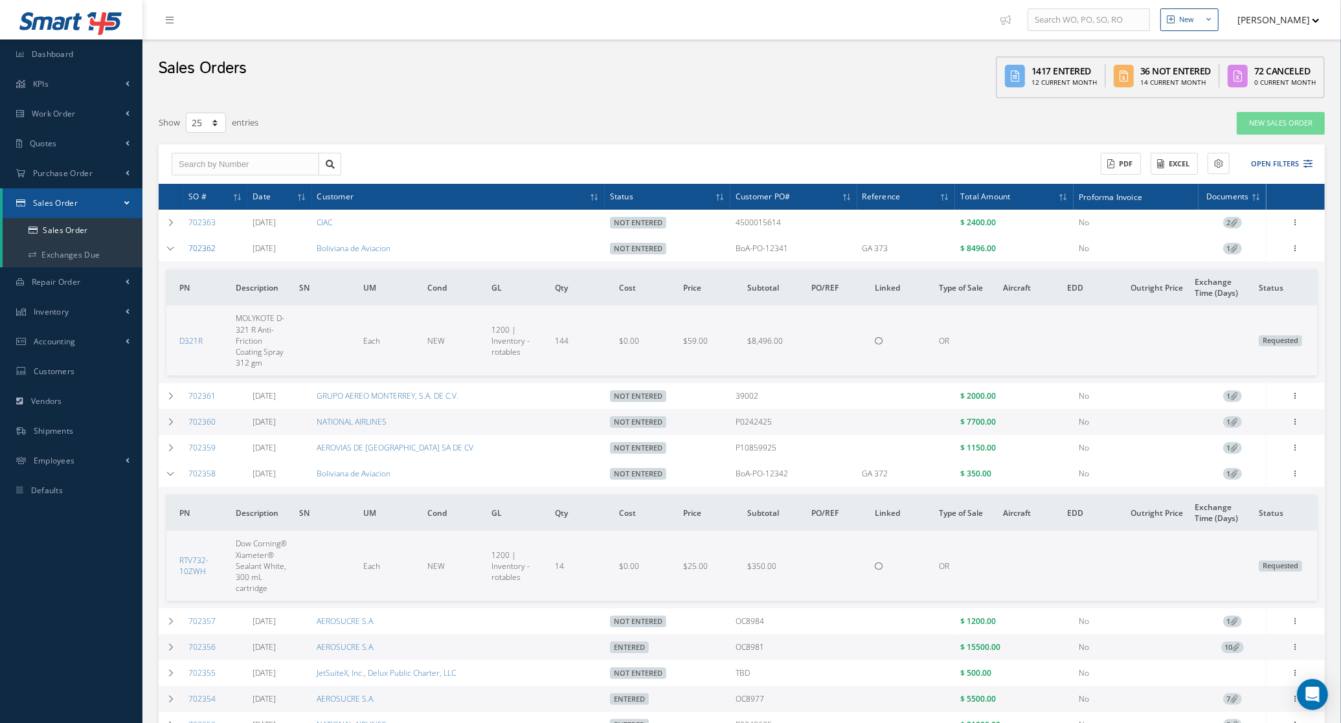
click at [210, 250] on link "702362" at bounding box center [201, 248] width 27 height 11
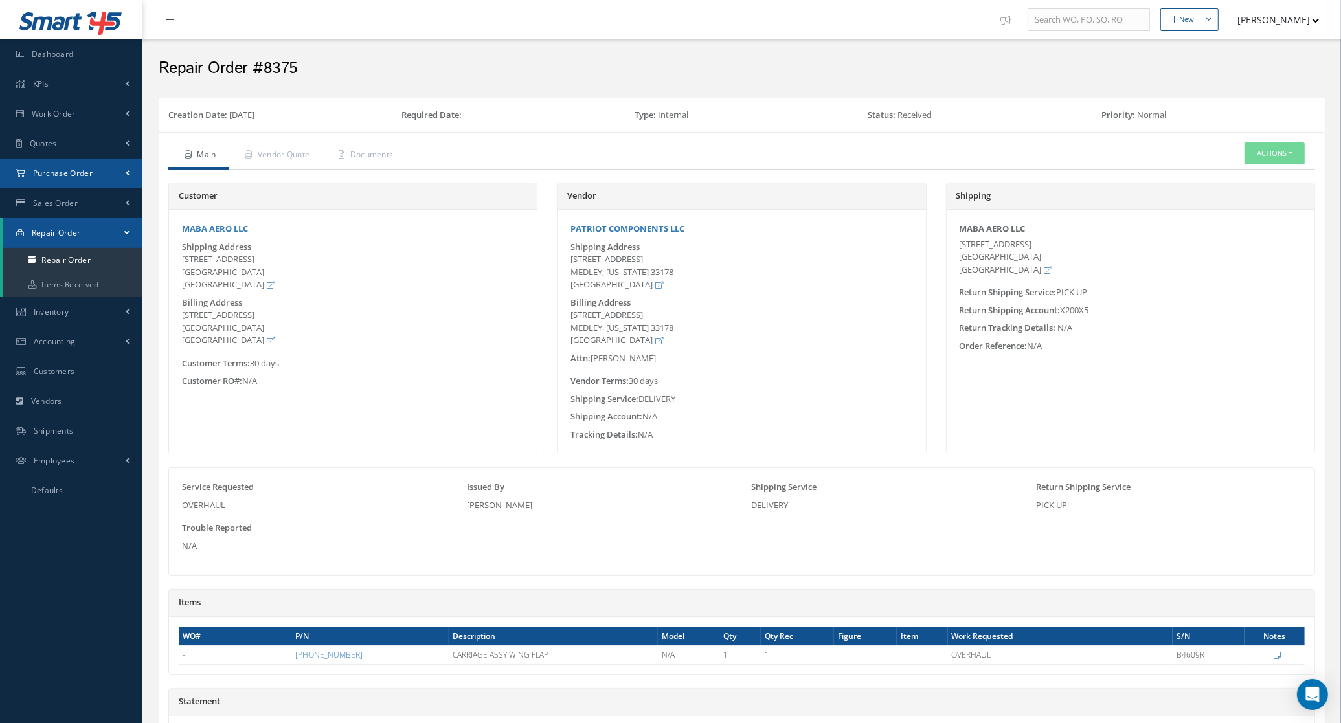
click at [39, 180] on link "Purchase Order" at bounding box center [71, 174] width 142 height 30
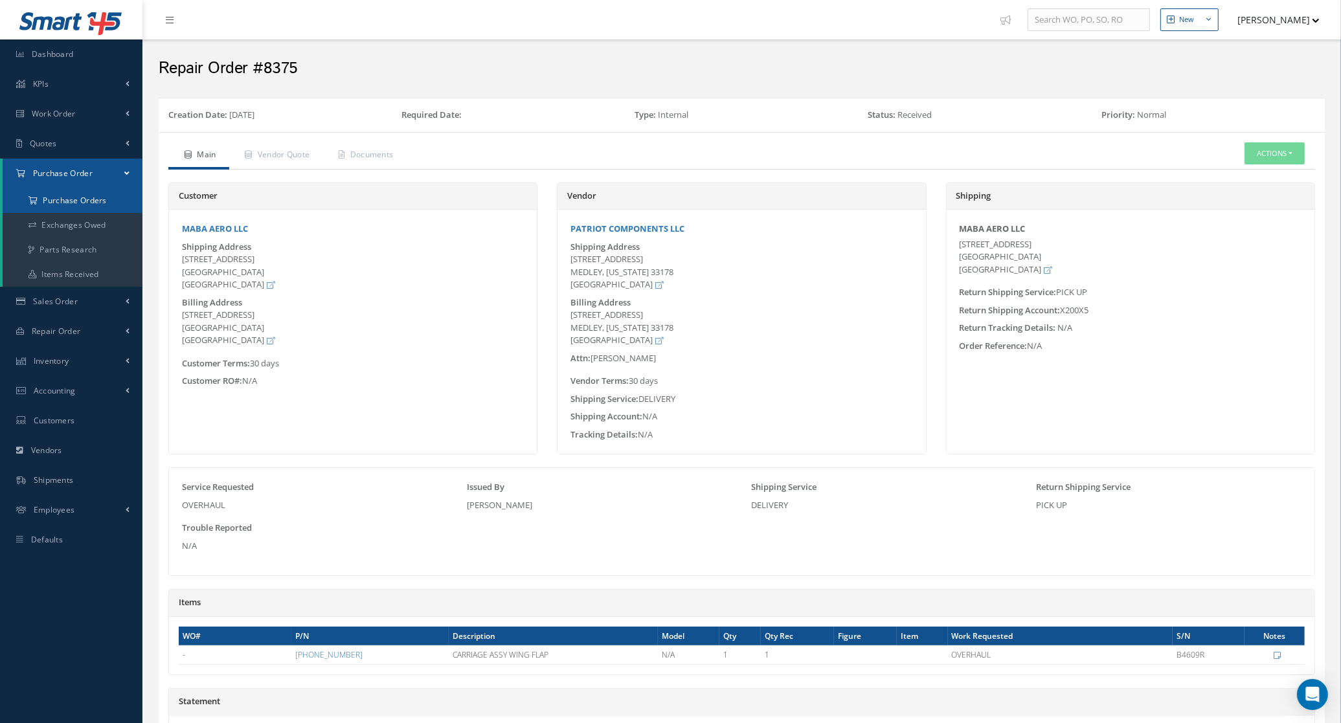
click at [50, 201] on a=1&status_id=2&status_id=3&status_id=5&collapsedFilters"] "Purchase Orders" at bounding box center [73, 200] width 140 height 25
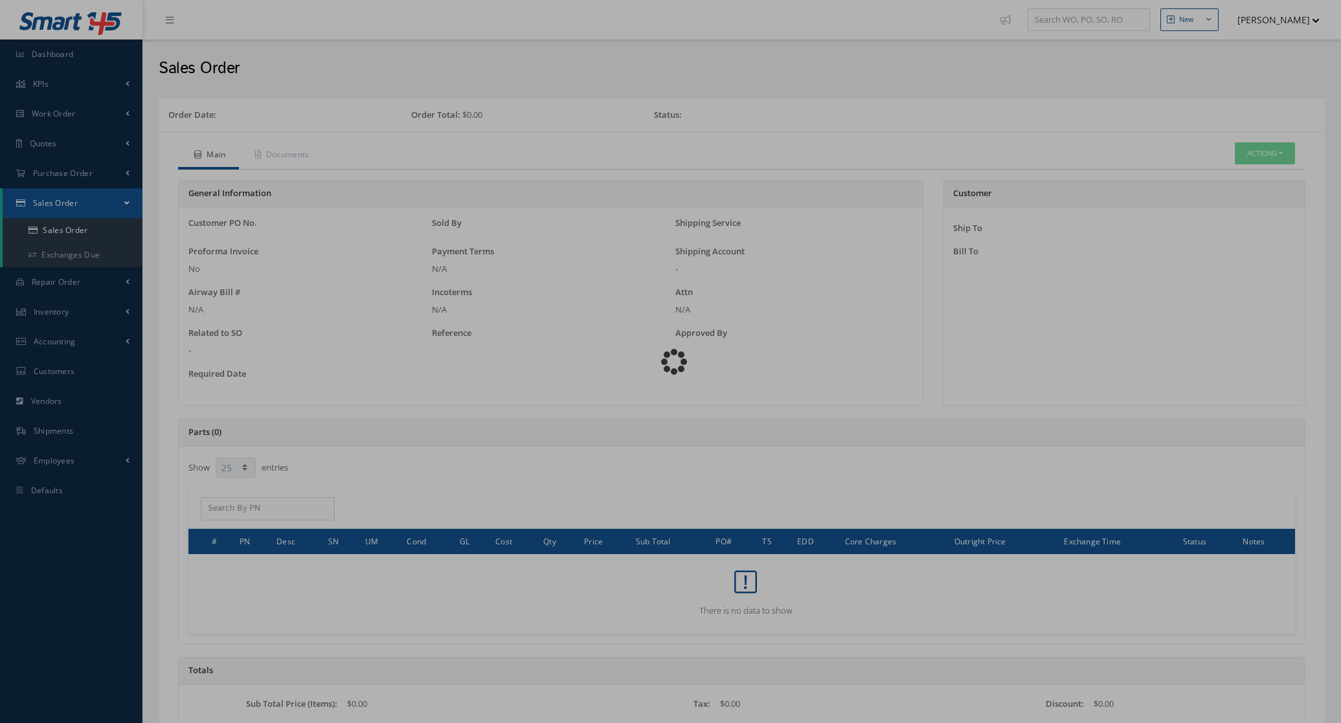
select select "25"
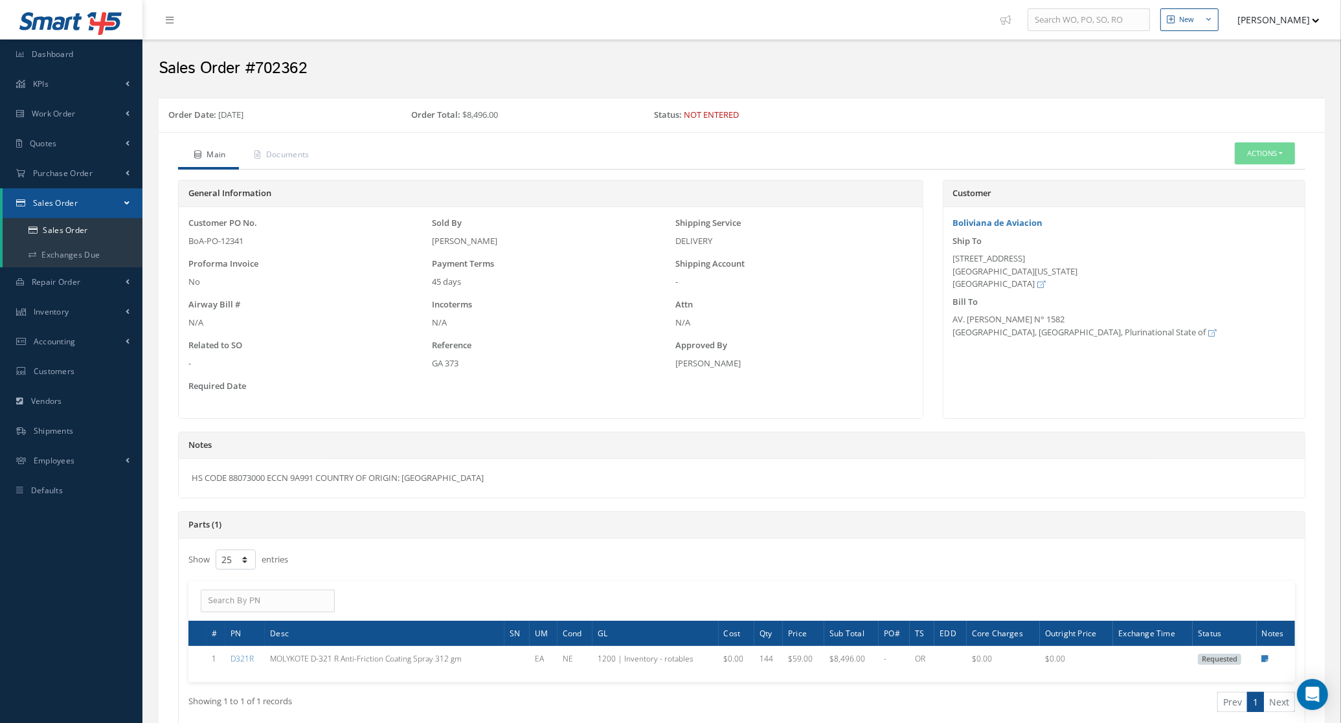
drag, startPoint x: 443, startPoint y: 499, endPoint x: 176, endPoint y: 484, distance: 267.8
click at [176, 484] on div "Notes HS CODE 88073000 ECCN 9A991 COUNTRY OF ORIGIN: [GEOGRAPHIC_DATA]" at bounding box center [741, 472] width 1147 height 80
copy div "HS CODE 88073000 ECCN 9A991 COUNTRY OF ORIGIN: [GEOGRAPHIC_DATA]"
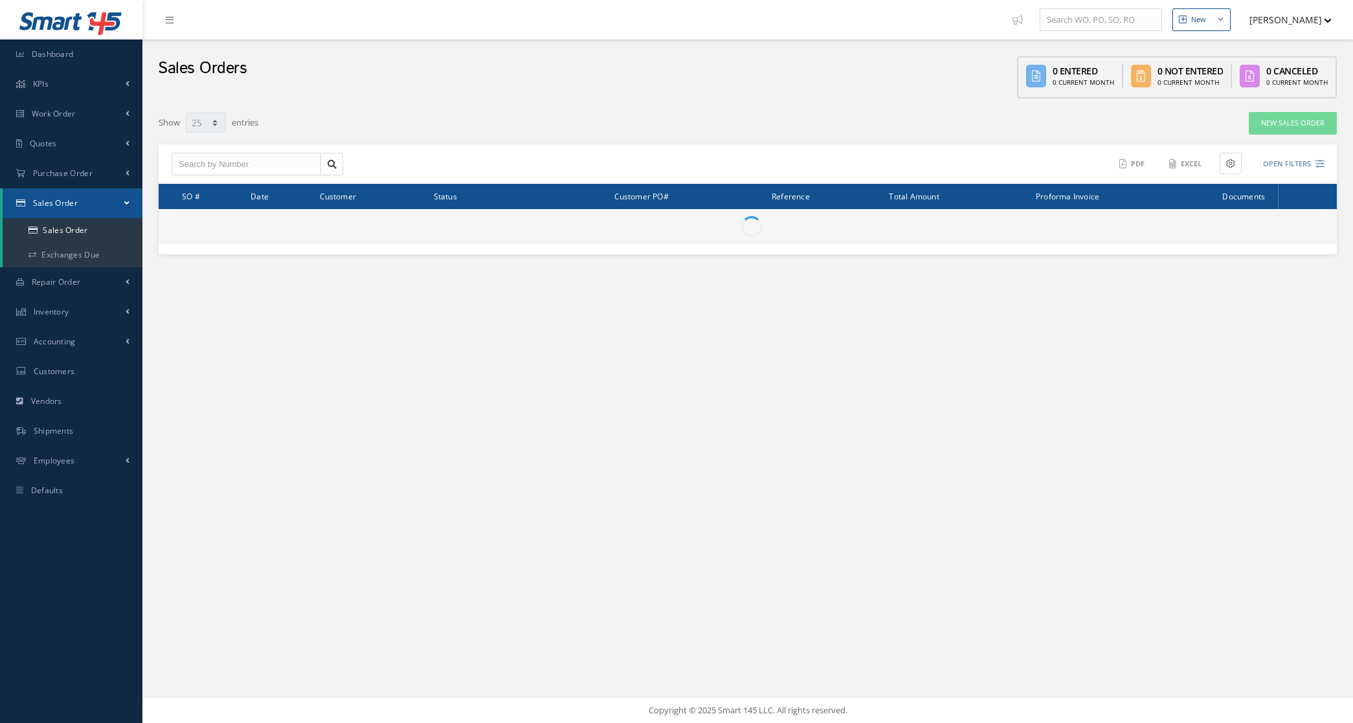
select select "25"
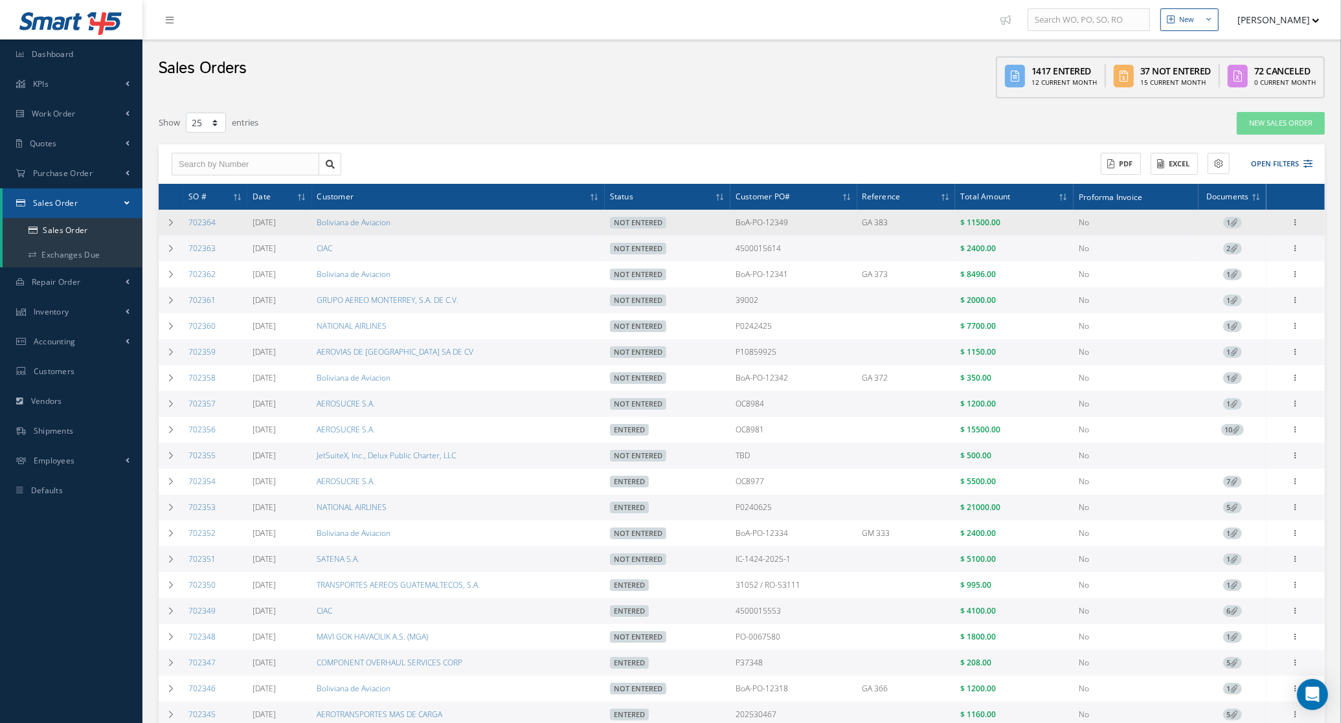
drag, startPoint x: 227, startPoint y: 221, endPoint x: 186, endPoint y: 222, distance: 40.8
click at [186, 222] on td "702364" at bounding box center [215, 223] width 64 height 26
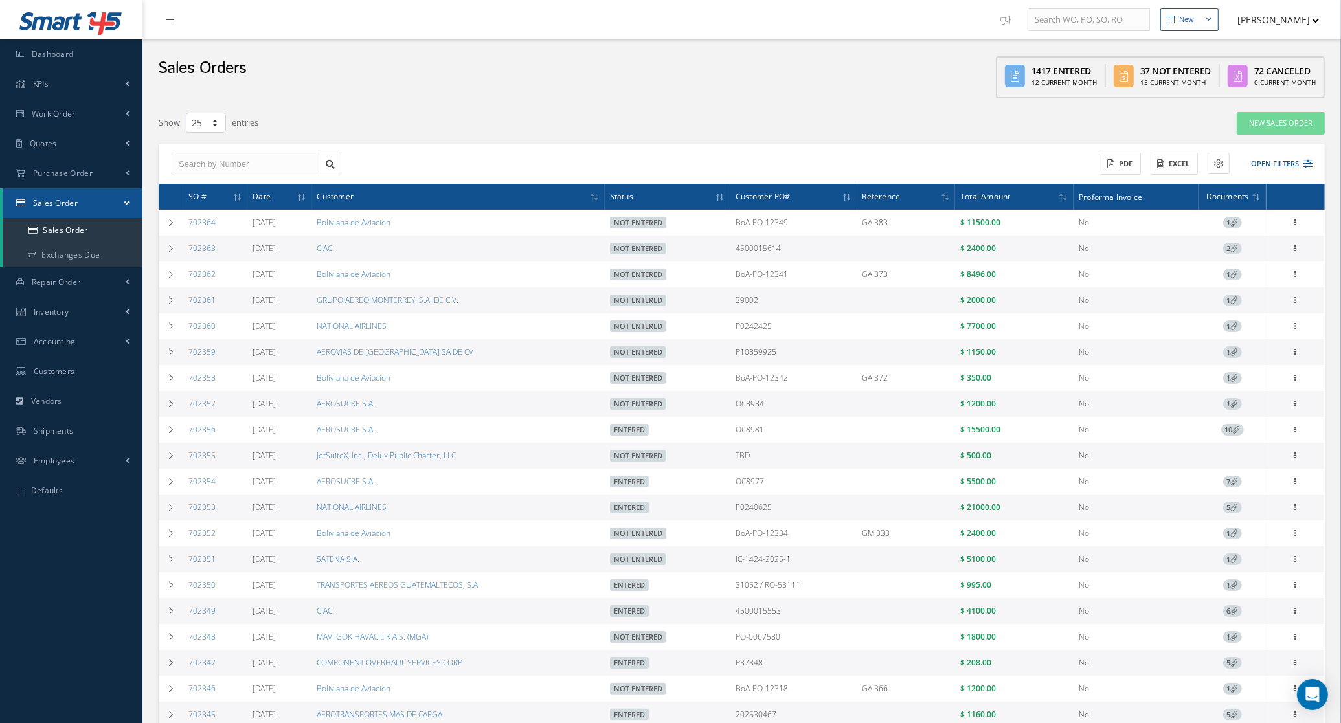
copy link "702364"
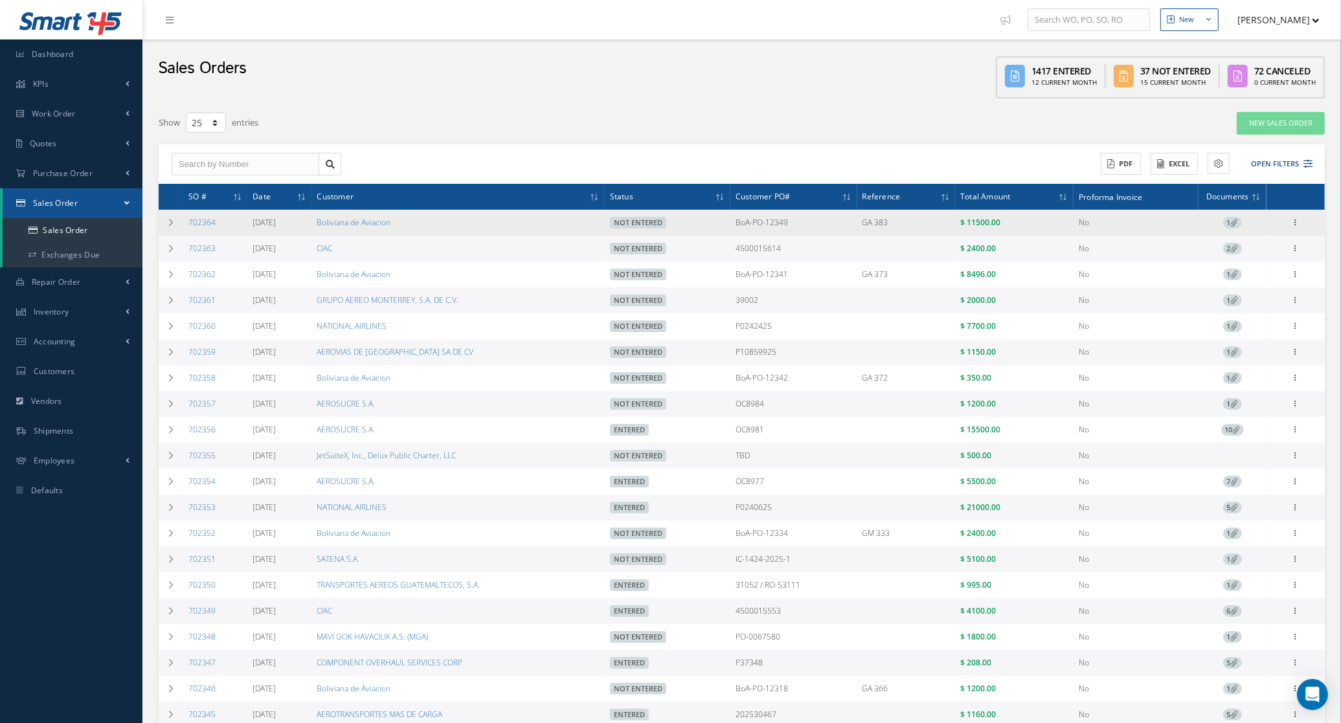
drag, startPoint x: 803, startPoint y: 227, endPoint x: 743, endPoint y: 231, distance: 61.0
click at [743, 231] on td "BoA-PO-12349" at bounding box center [793, 223] width 127 height 26
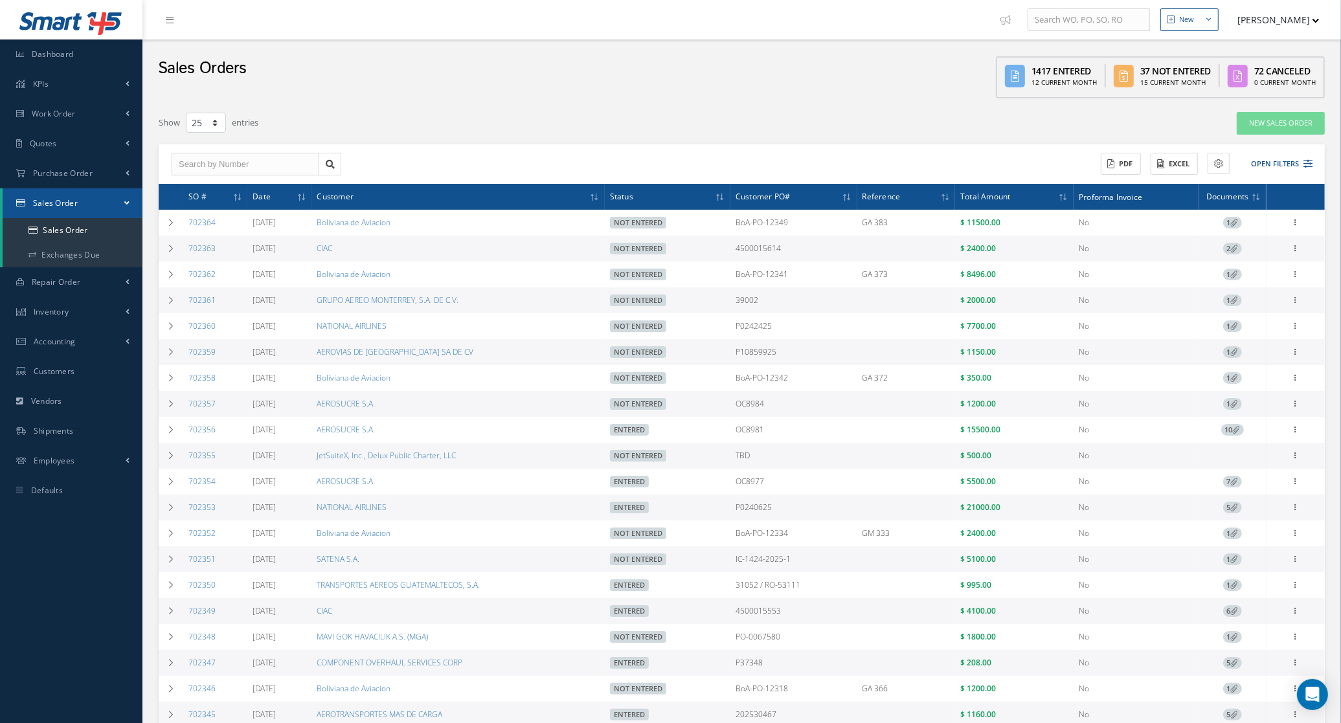
copy td "BoA-PO-12349"
click at [1275, 166] on button "Open Filters" at bounding box center [1275, 163] width 73 height 21
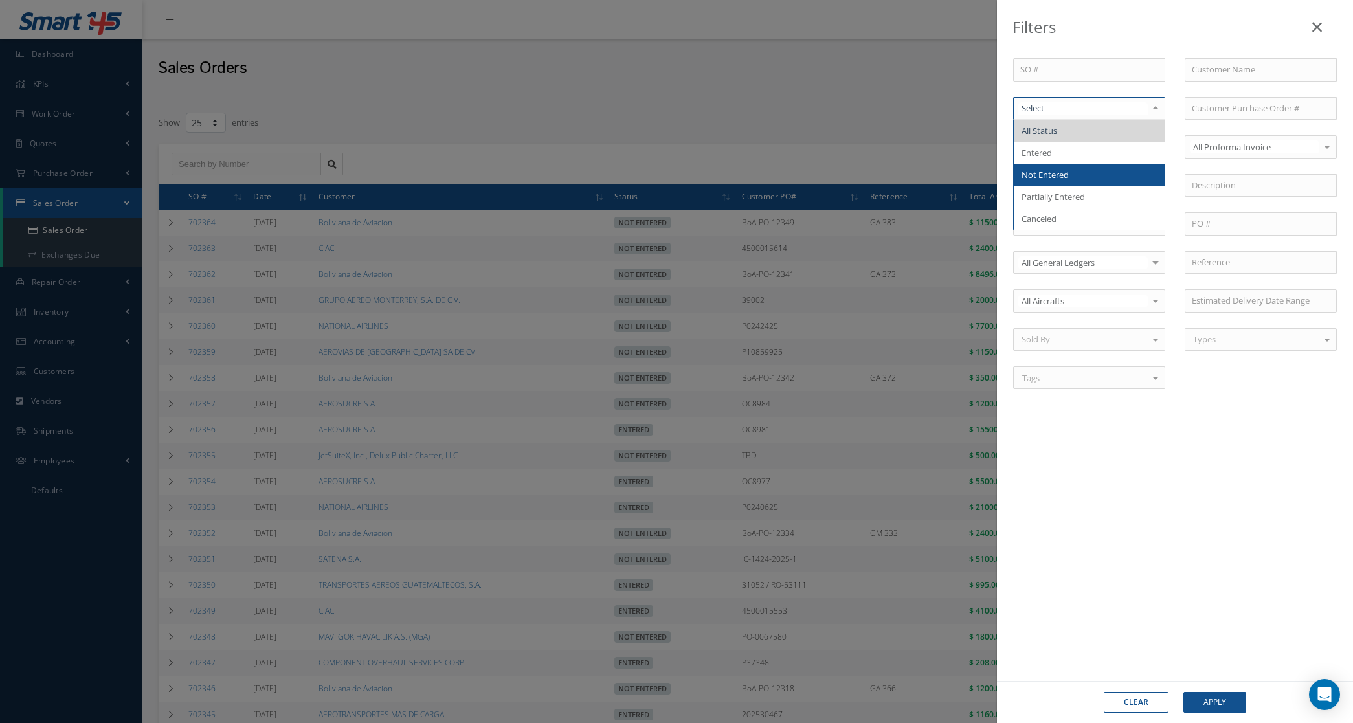
click at [1078, 165] on span "Not Entered" at bounding box center [1089, 175] width 151 height 22
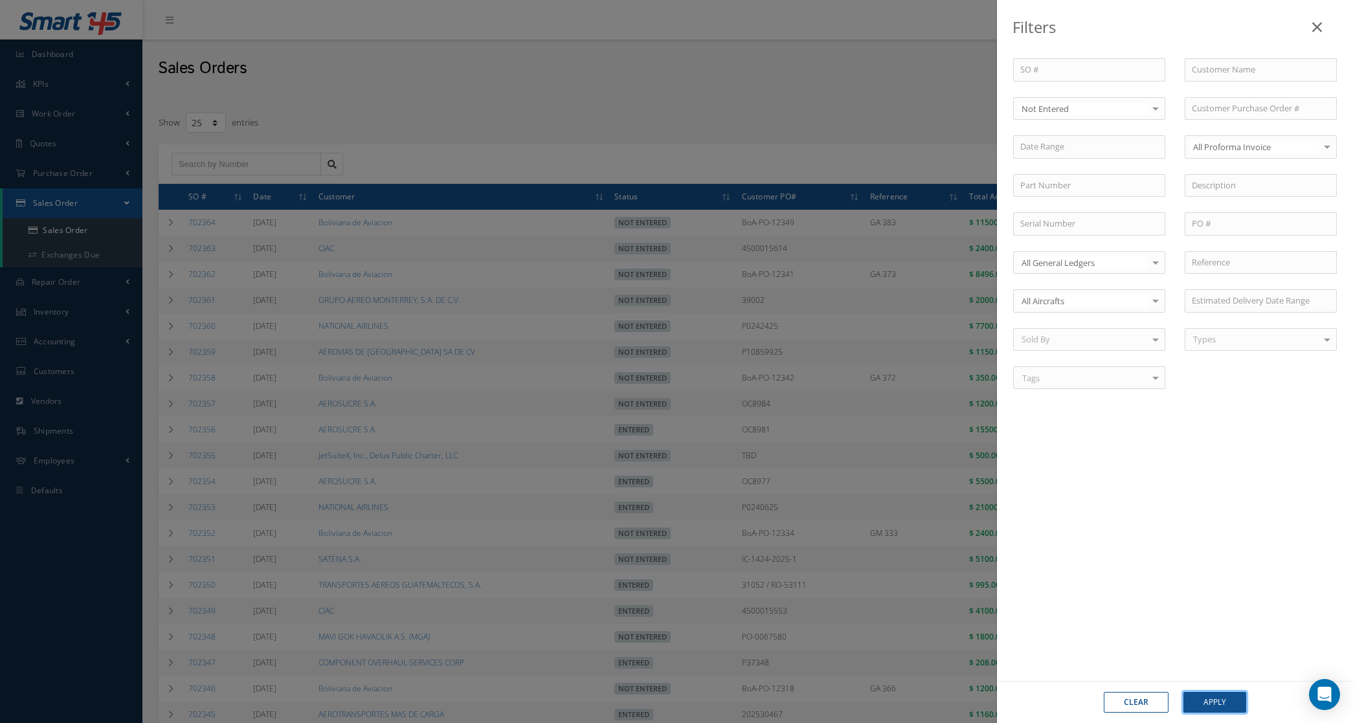
click at [1211, 696] on button "Apply" at bounding box center [1214, 702] width 63 height 21
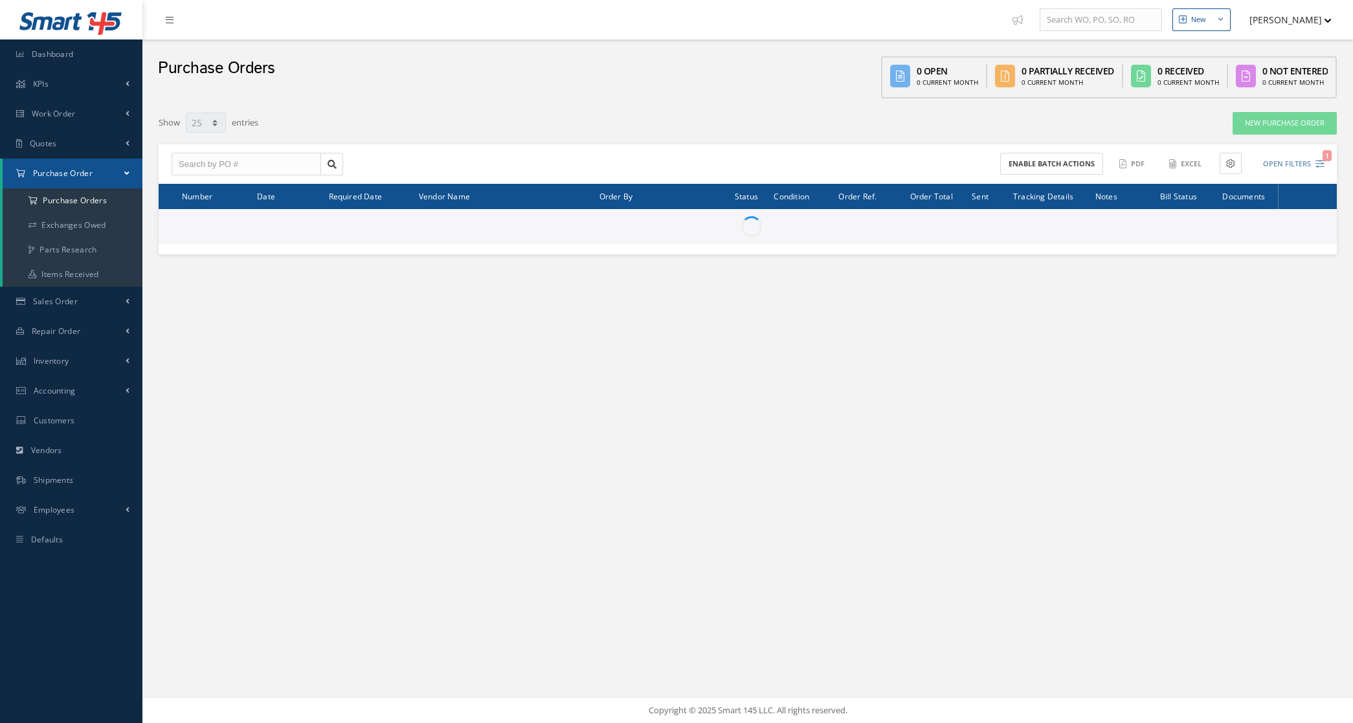
select select "25"
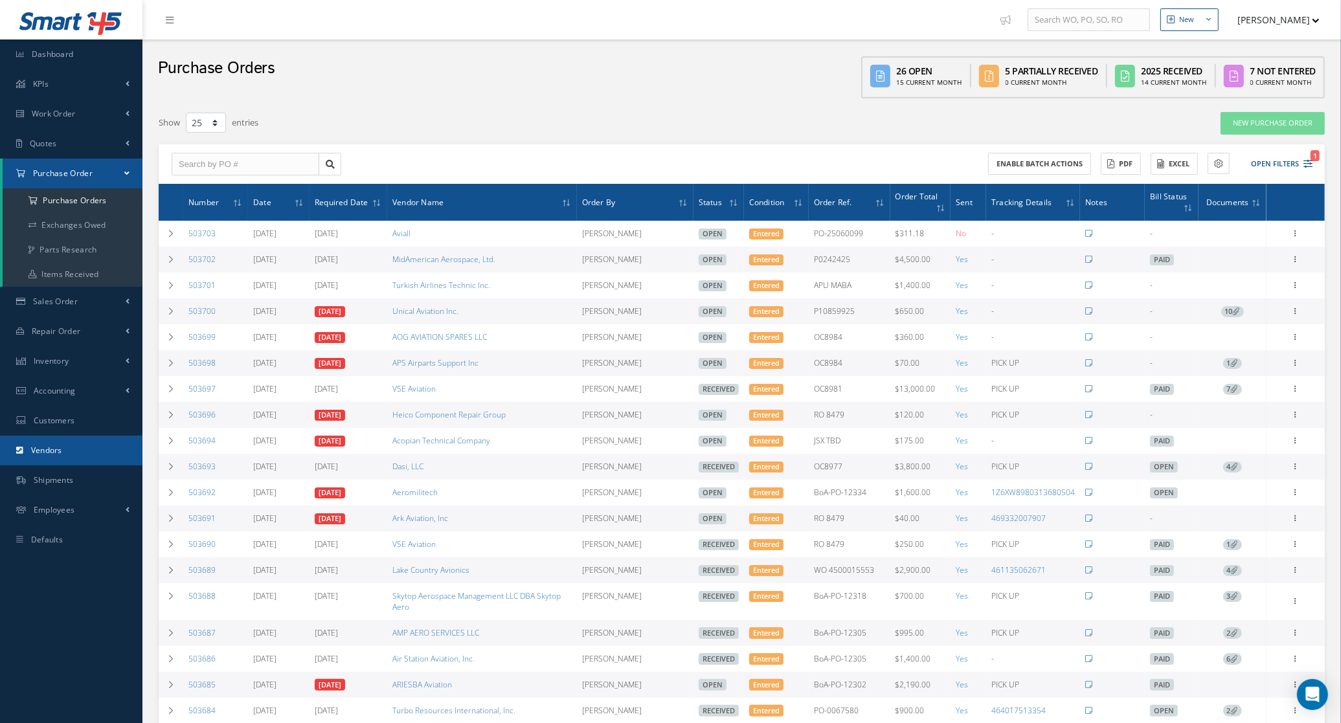
click at [63, 445] on link "Vendors" at bounding box center [71, 451] width 142 height 30
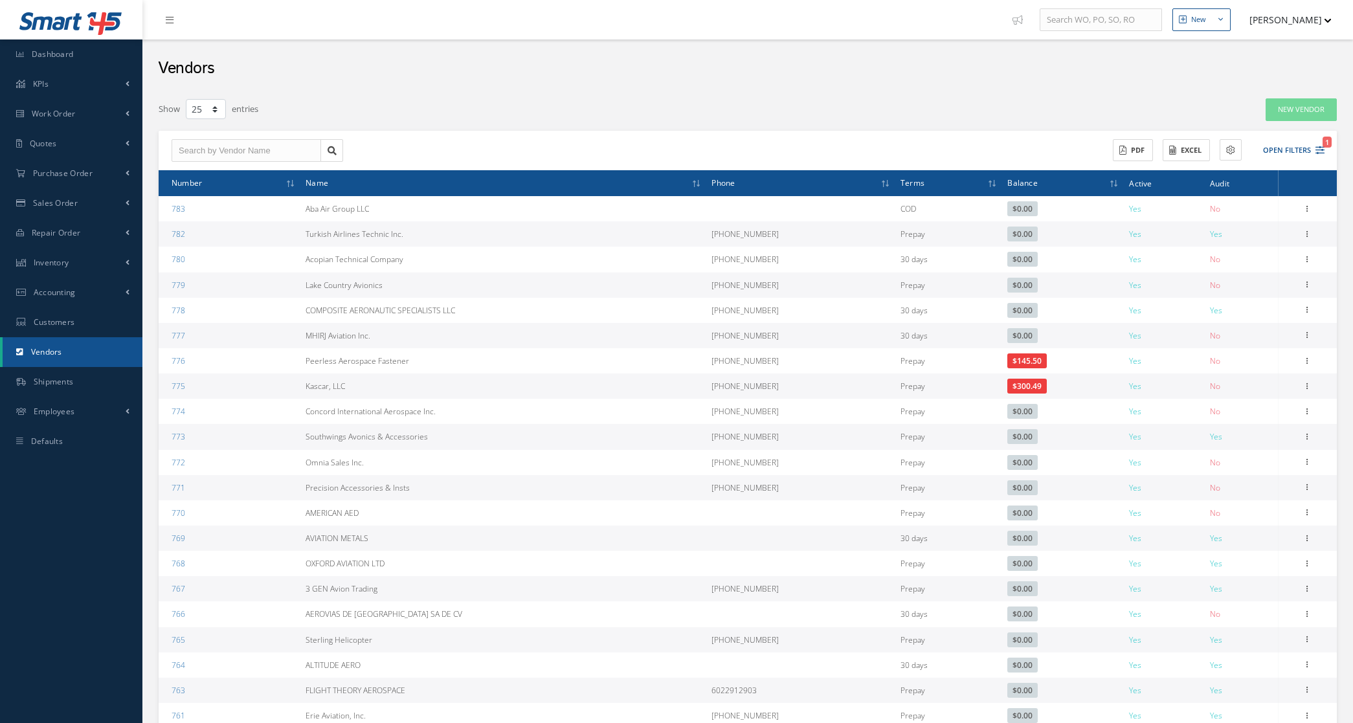
select select "25"
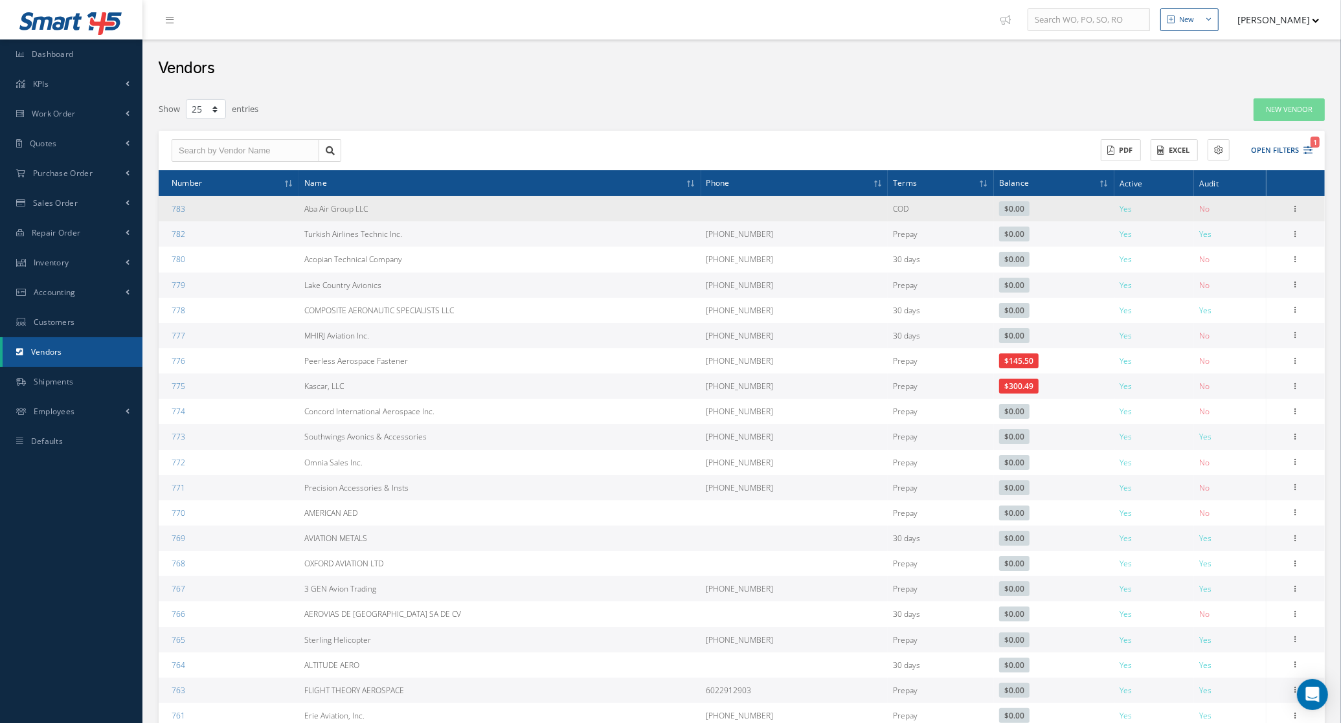
drag, startPoint x: 450, startPoint y: 205, endPoint x: 303, endPoint y: 211, distance: 147.1
click at [303, 211] on td "Aba Air Group LLC" at bounding box center [500, 208] width 402 height 25
copy td "Aba Air Group LLC"
click at [1297, 212] on icon at bounding box center [1295, 208] width 13 height 10
click at [1235, 229] on link "Edit" at bounding box center [1236, 233] width 102 height 17
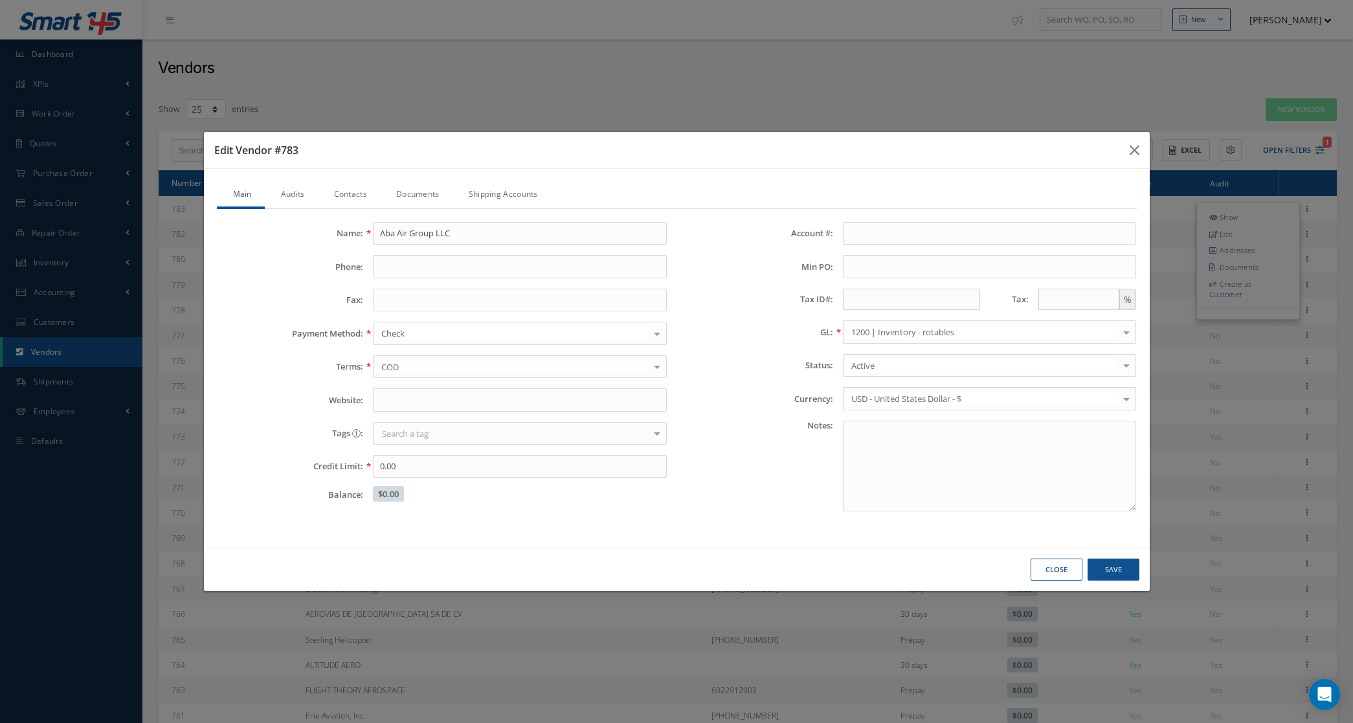
click at [283, 193] on link "Audits" at bounding box center [291, 195] width 53 height 27
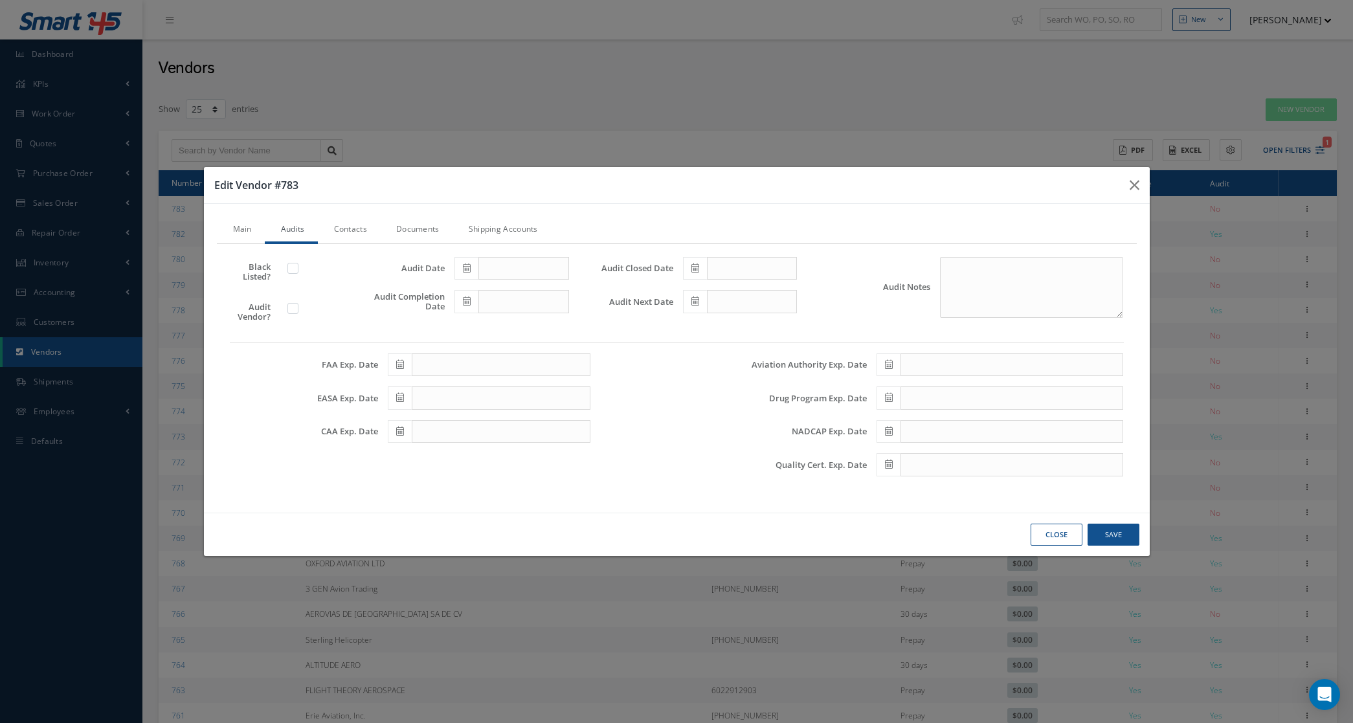
click at [298, 309] on label at bounding box center [299, 308] width 3 height 12
click at [291, 309] on input "checkbox" at bounding box center [293, 310] width 8 height 8
checkbox input "true"
click at [467, 270] on icon at bounding box center [467, 267] width 8 height 9
click at [535, 347] on td "11" at bounding box center [541, 348] width 19 height 19
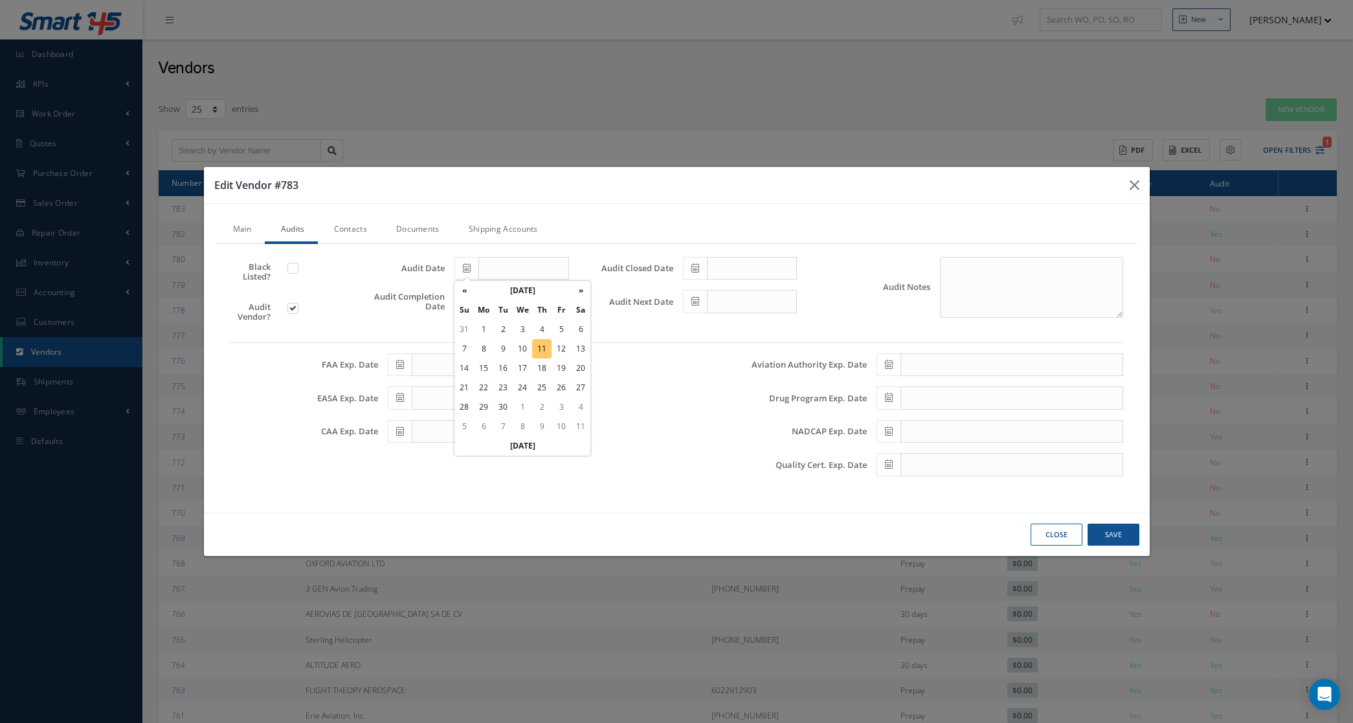
type input "[DATE]"
click at [464, 306] on icon at bounding box center [467, 301] width 8 height 9
click at [548, 375] on td "11" at bounding box center [541, 382] width 19 height 19
type input "[DATE]"
click at [698, 263] on icon at bounding box center [695, 267] width 8 height 9
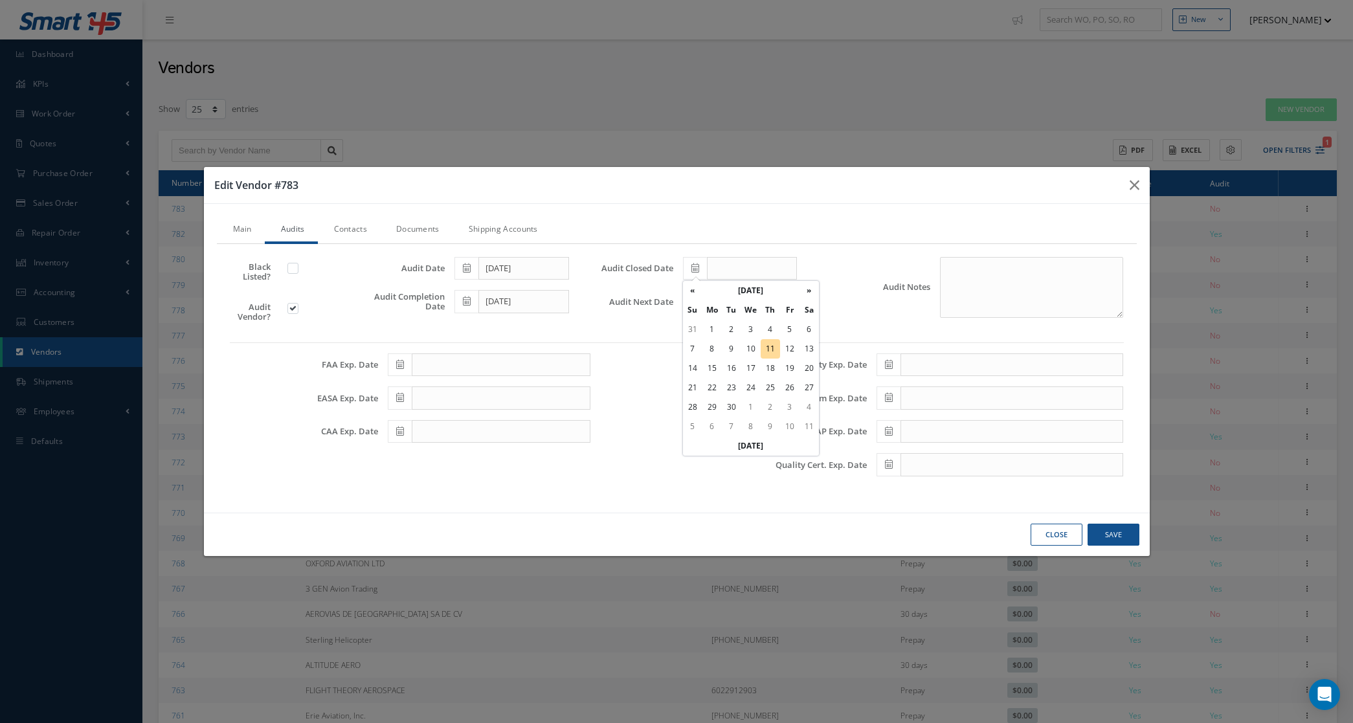
drag, startPoint x: 778, startPoint y: 348, endPoint x: 748, endPoint y: 330, distance: 35.1
click at [778, 346] on td "11" at bounding box center [770, 348] width 19 height 19
type input "[DATE]"
click at [697, 301] on icon at bounding box center [695, 301] width 8 height 9
click at [741, 322] on th "September 2025" at bounding box center [750, 324] width 97 height 19
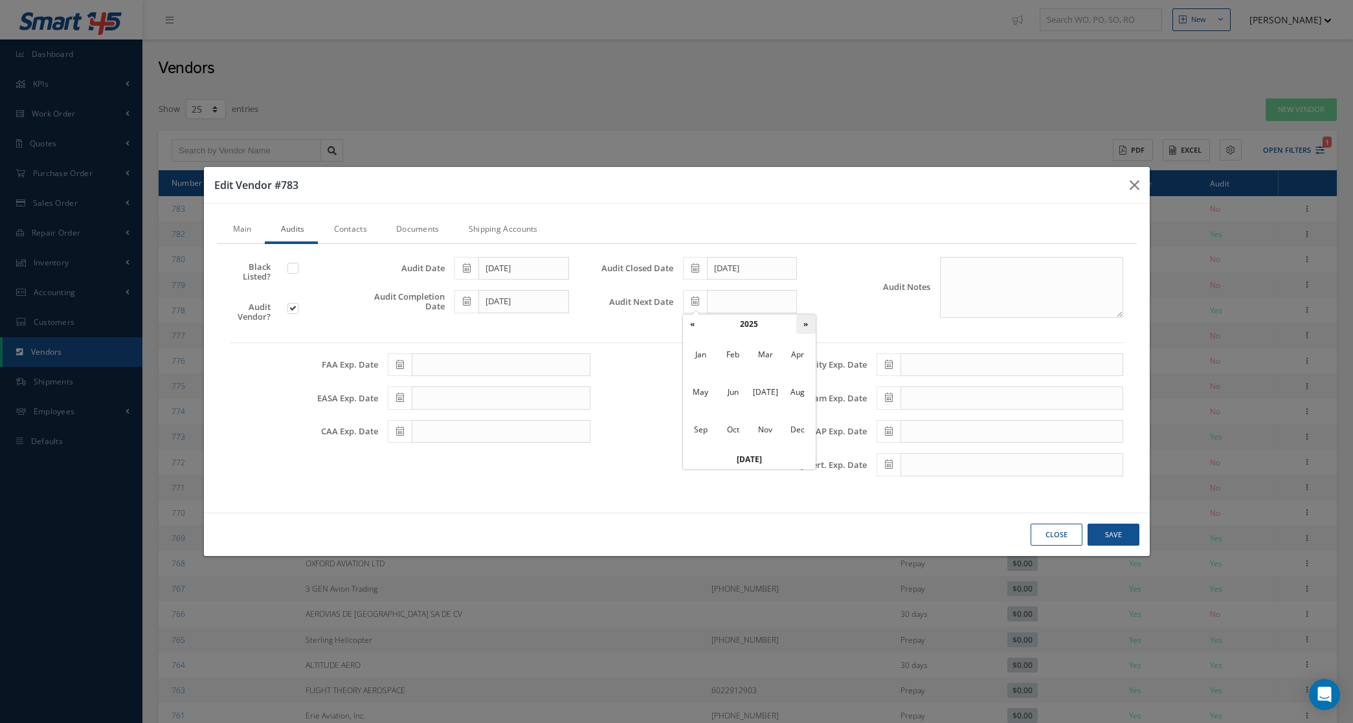
click at [813, 329] on th "»" at bounding box center [805, 324] width 19 height 19
click at [759, 356] on span "Mar" at bounding box center [765, 354] width 30 height 35
click at [713, 423] on td "20" at bounding box center [711, 421] width 19 height 19
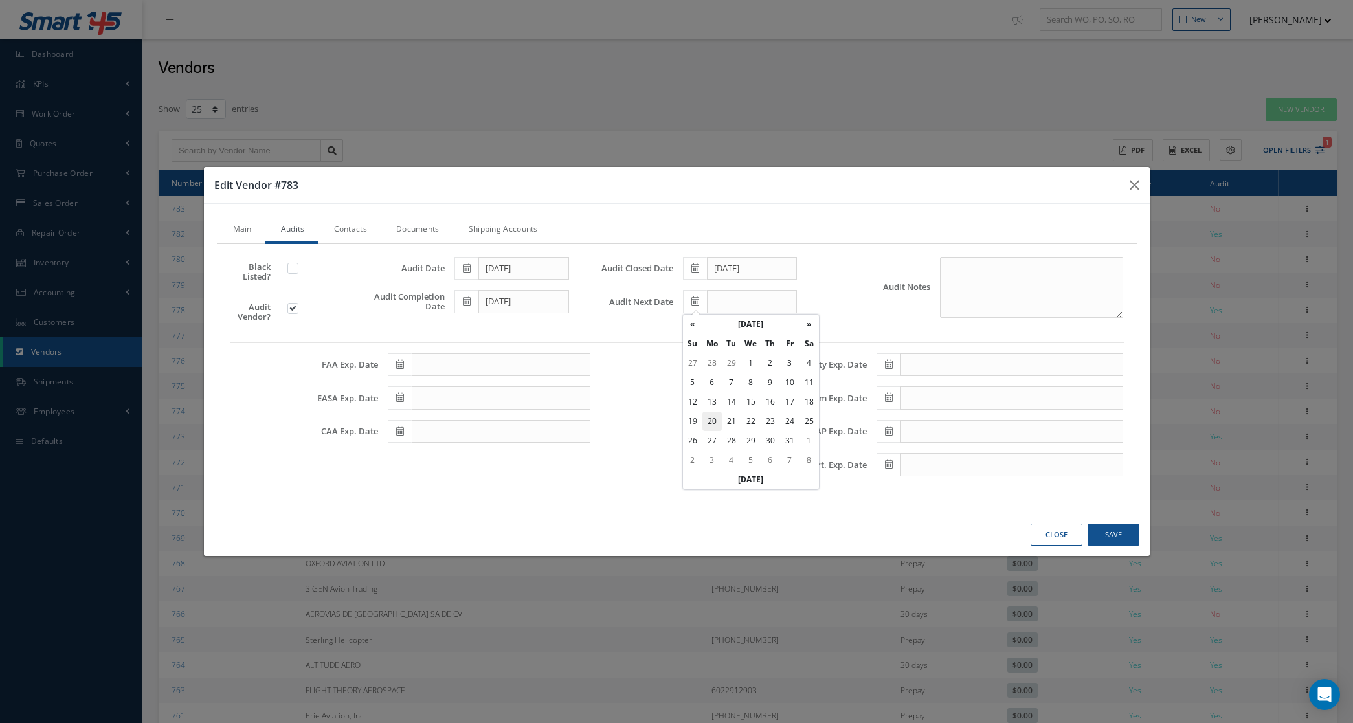
type input "03/20/2028"
click at [987, 288] on textarea "Audit Notes" at bounding box center [1032, 287] width 184 height 61
type textarea "distributor"
click at [436, 223] on link "Documents" at bounding box center [416, 230] width 73 height 27
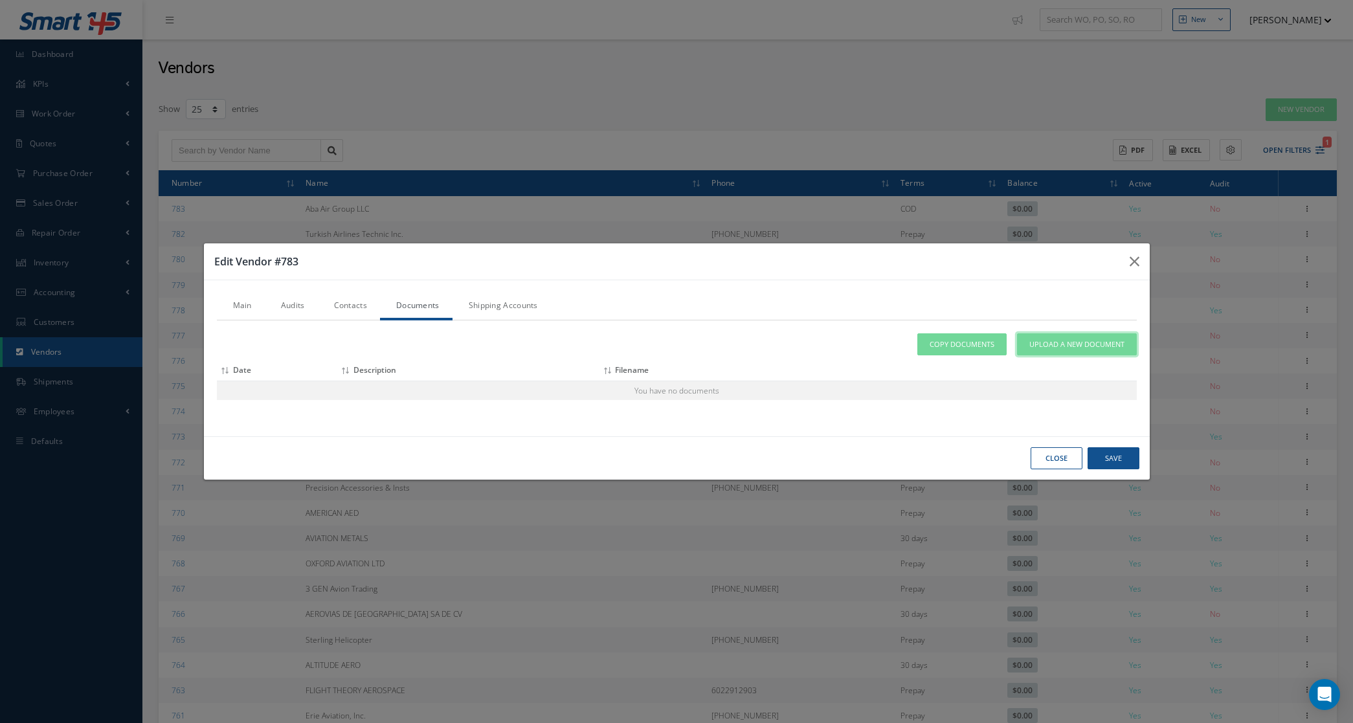
click at [1051, 348] on span "Upload a New Document" at bounding box center [1076, 344] width 95 height 11
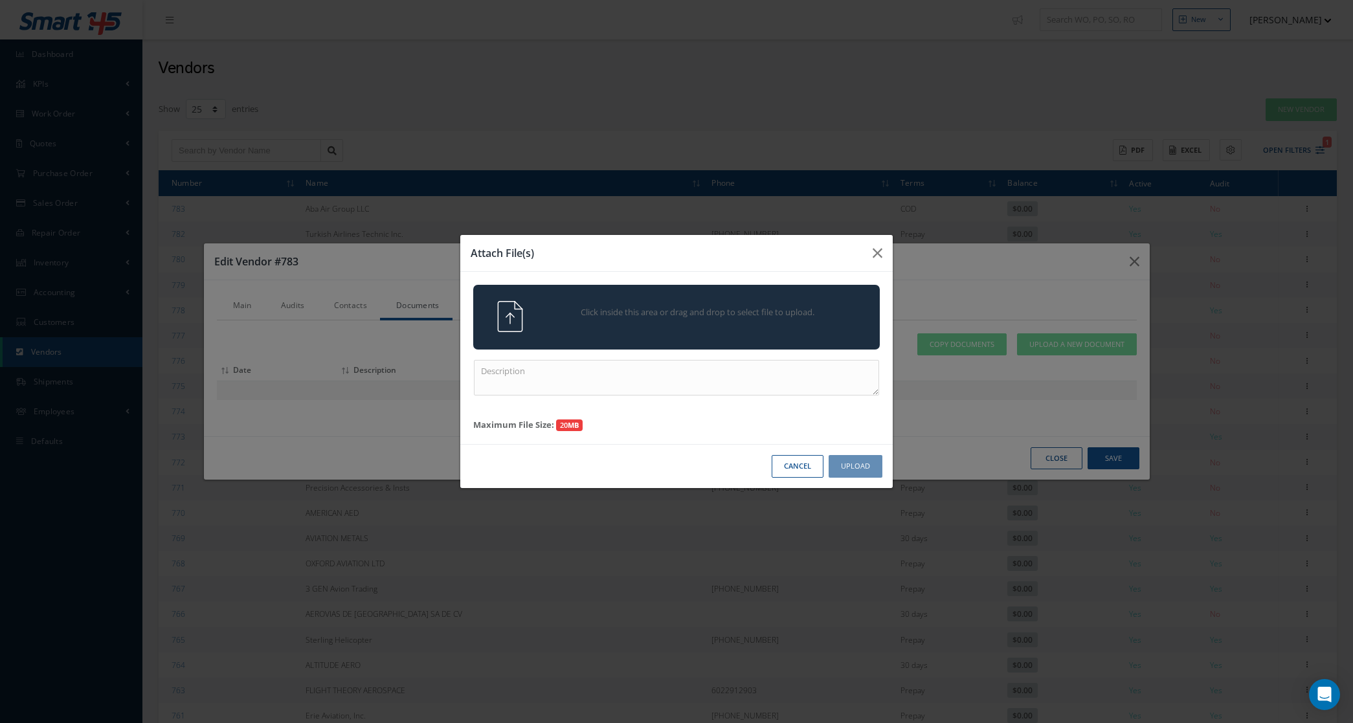
click at [677, 316] on span "Click inside this area or drag and drop to select file to upload." at bounding box center [698, 312] width 294 height 13
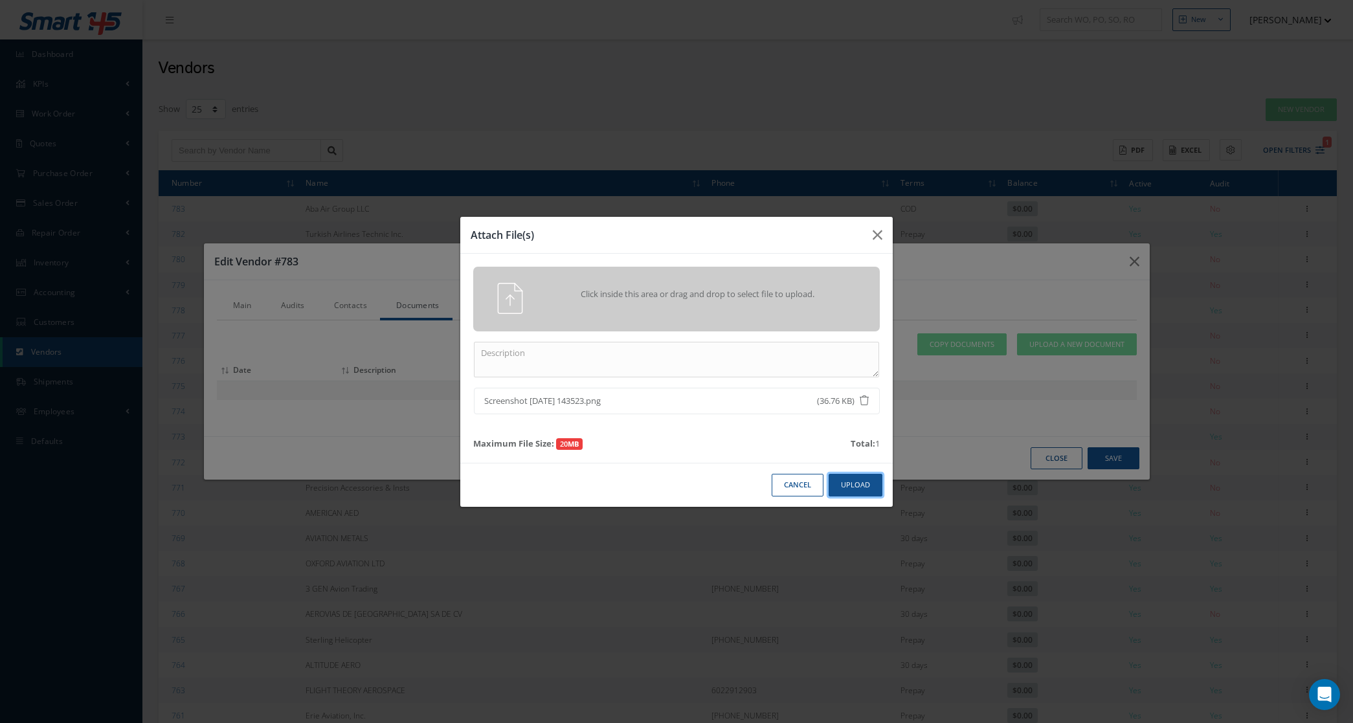
click at [855, 479] on button "Upload" at bounding box center [856, 485] width 54 height 23
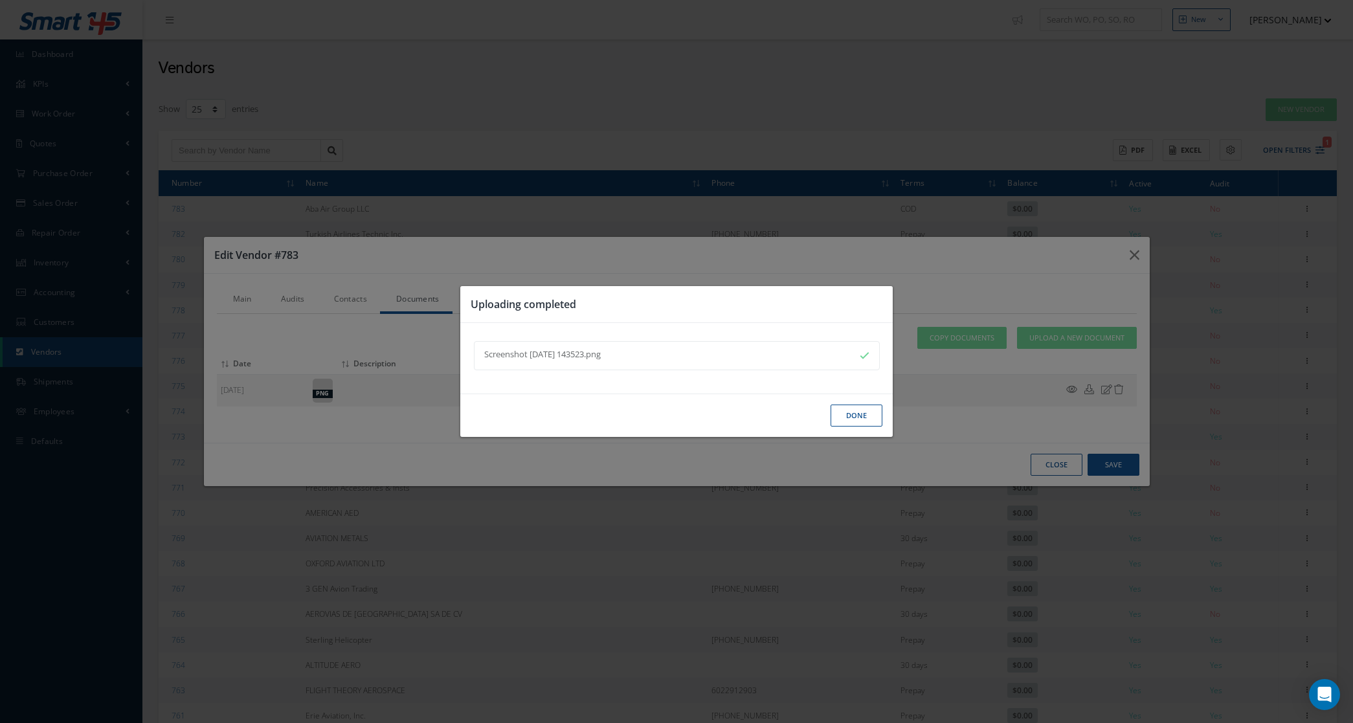
click at [862, 419] on button "Done" at bounding box center [857, 416] width 52 height 23
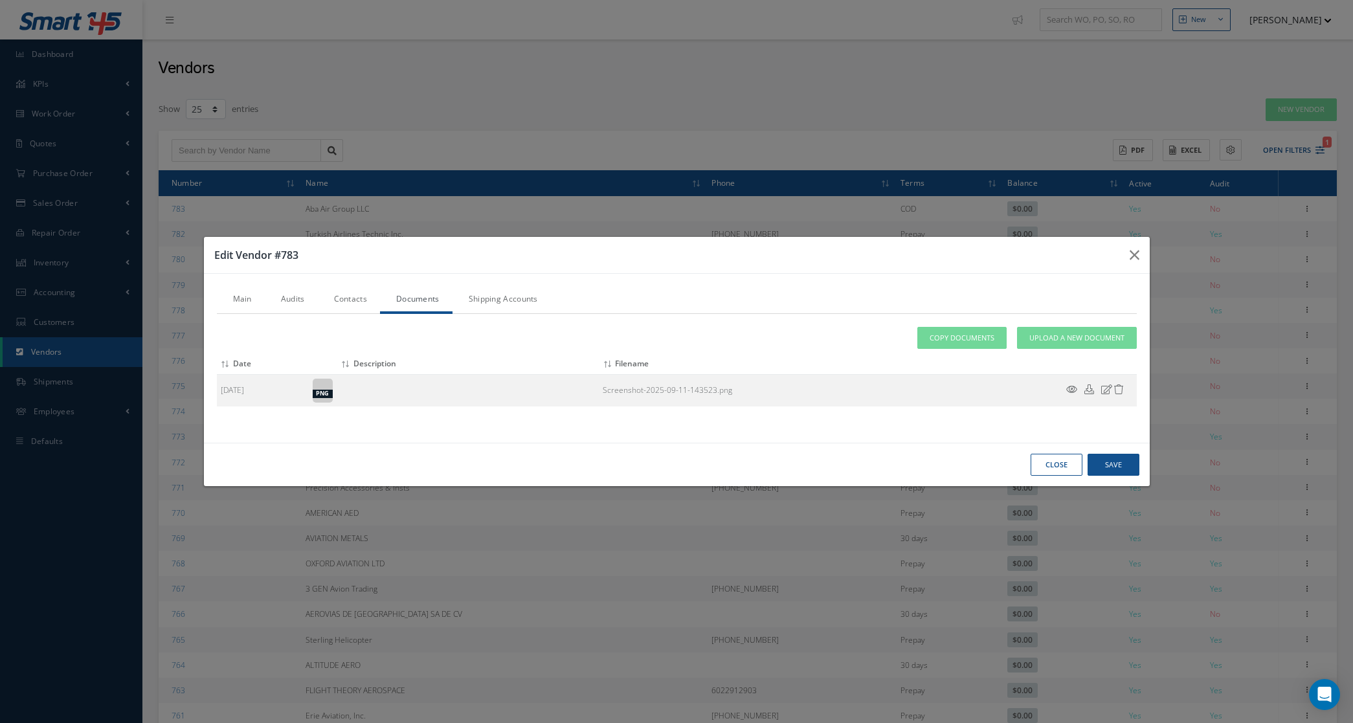
click at [296, 301] on link "Audits" at bounding box center [291, 300] width 53 height 27
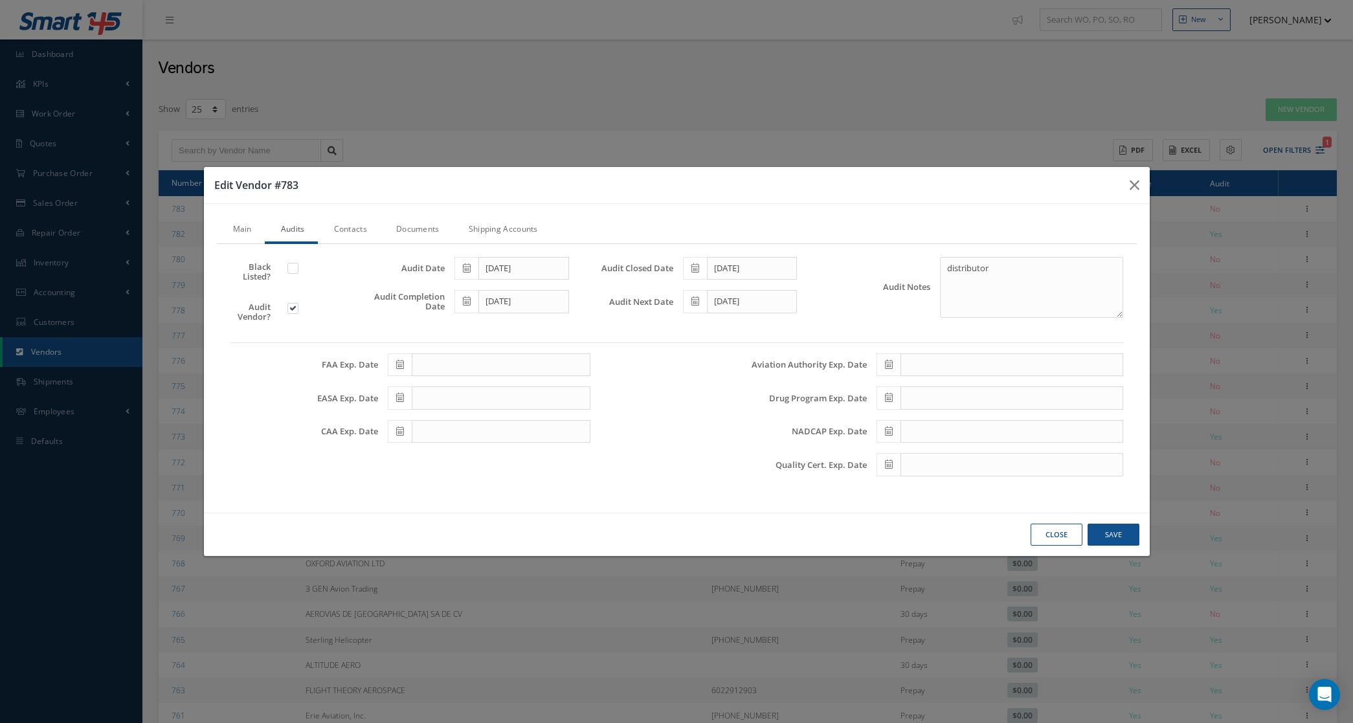
click at [882, 460] on span at bounding box center [889, 464] width 24 height 23
click at [954, 292] on th "September 2025" at bounding box center [944, 289] width 97 height 19
click at [998, 291] on th "»" at bounding box center [999, 289] width 19 height 19
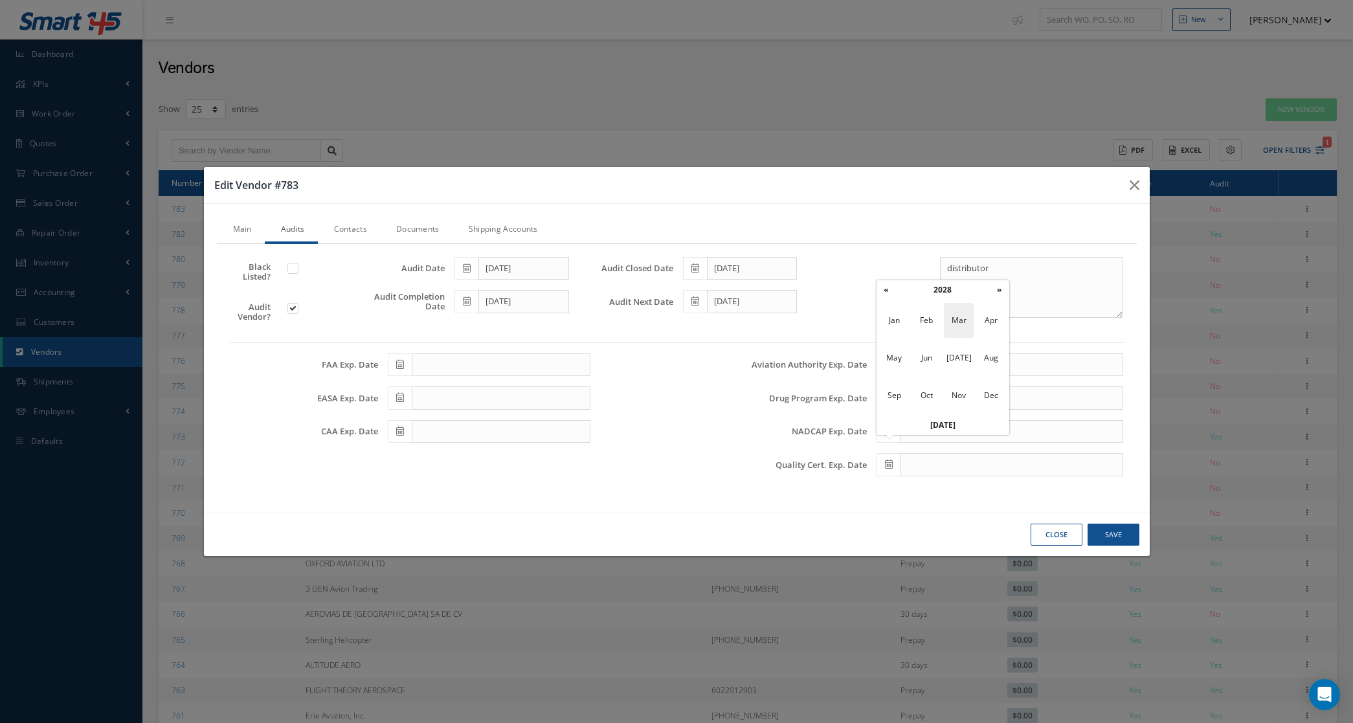
click at [955, 320] on span "Mar" at bounding box center [959, 320] width 30 height 35
click at [906, 386] on td "20" at bounding box center [905, 386] width 19 height 19
type input "03/20/2028"
click at [1112, 539] on button "Save" at bounding box center [1114, 535] width 52 height 23
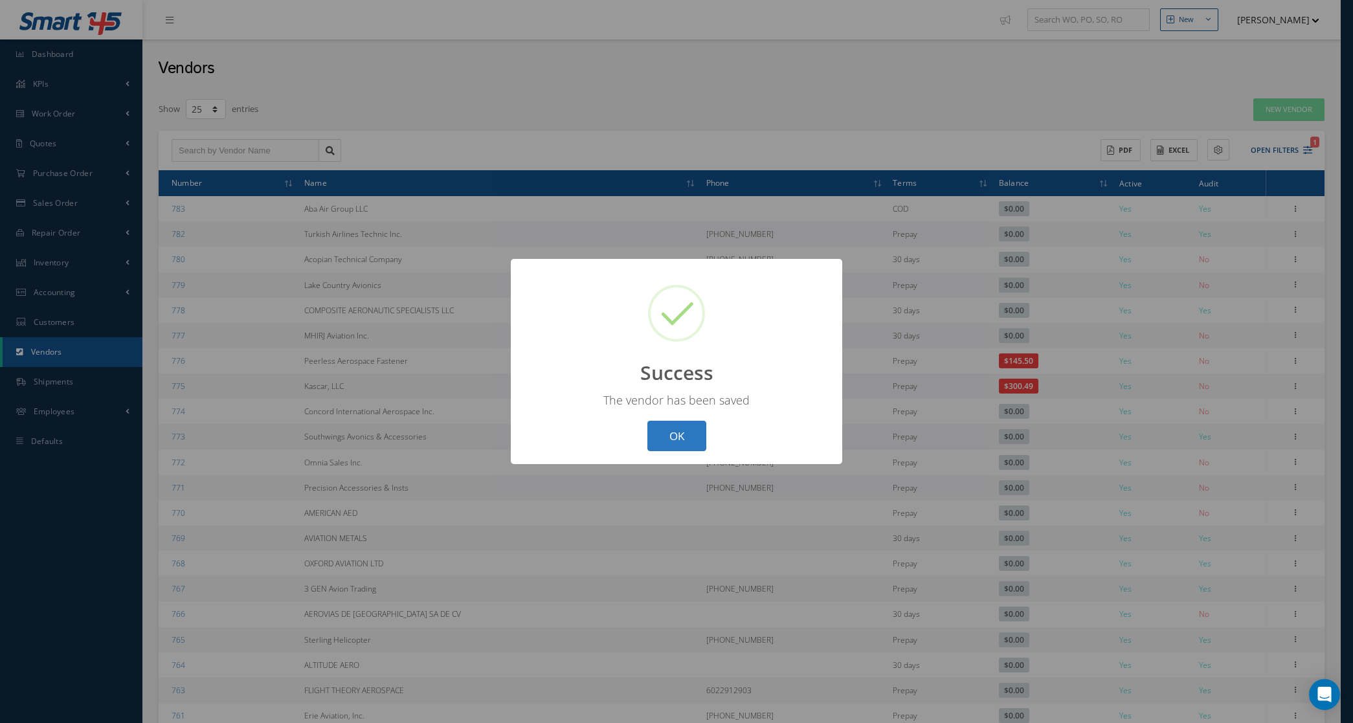
click at [688, 429] on button "OK" at bounding box center [676, 436] width 59 height 30
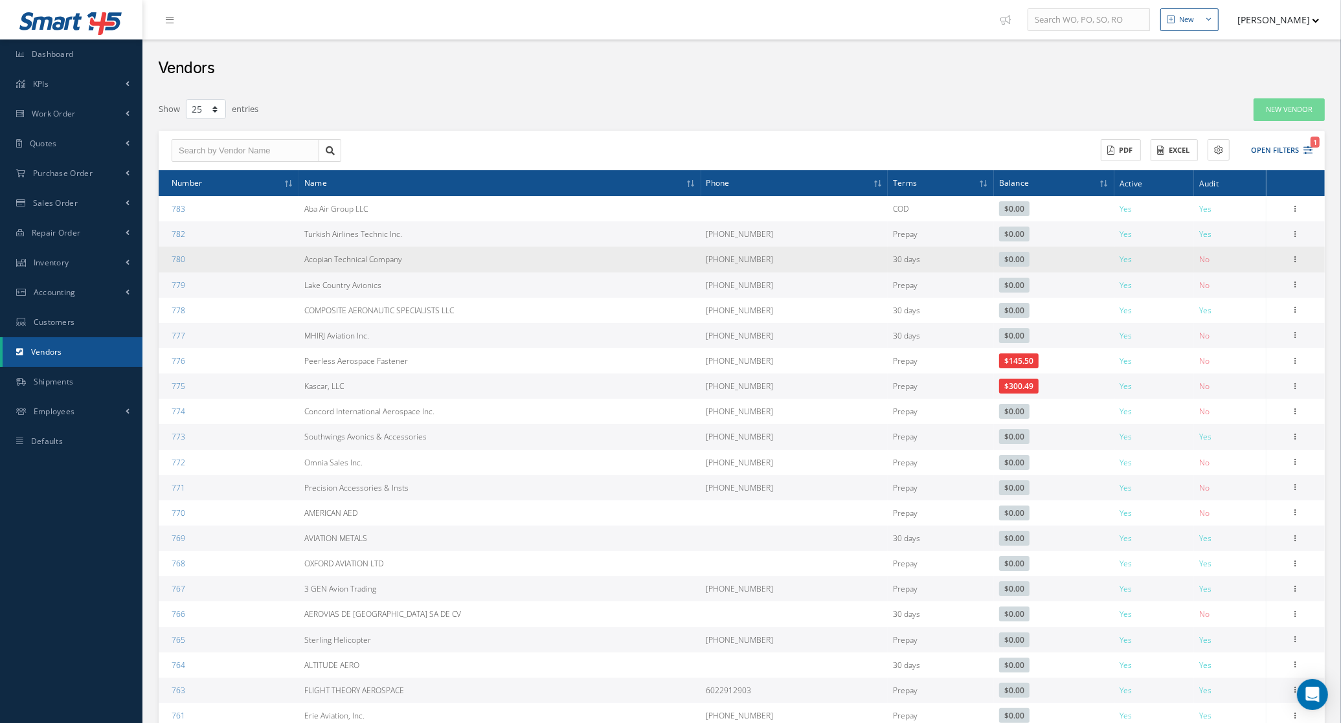
drag, startPoint x: 427, startPoint y: 264, endPoint x: 289, endPoint y: 260, distance: 138.0
click at [289, 260] on tr "780 Acopian Technical Company (610) 258-5441 30 days $0.00 Yes No Show Edit Add…" at bounding box center [742, 259] width 1166 height 25
copy tr "Acopian Technical Company"
click at [1296, 263] on icon at bounding box center [1295, 258] width 13 height 10
click at [1235, 287] on link "Edit" at bounding box center [1236, 284] width 102 height 17
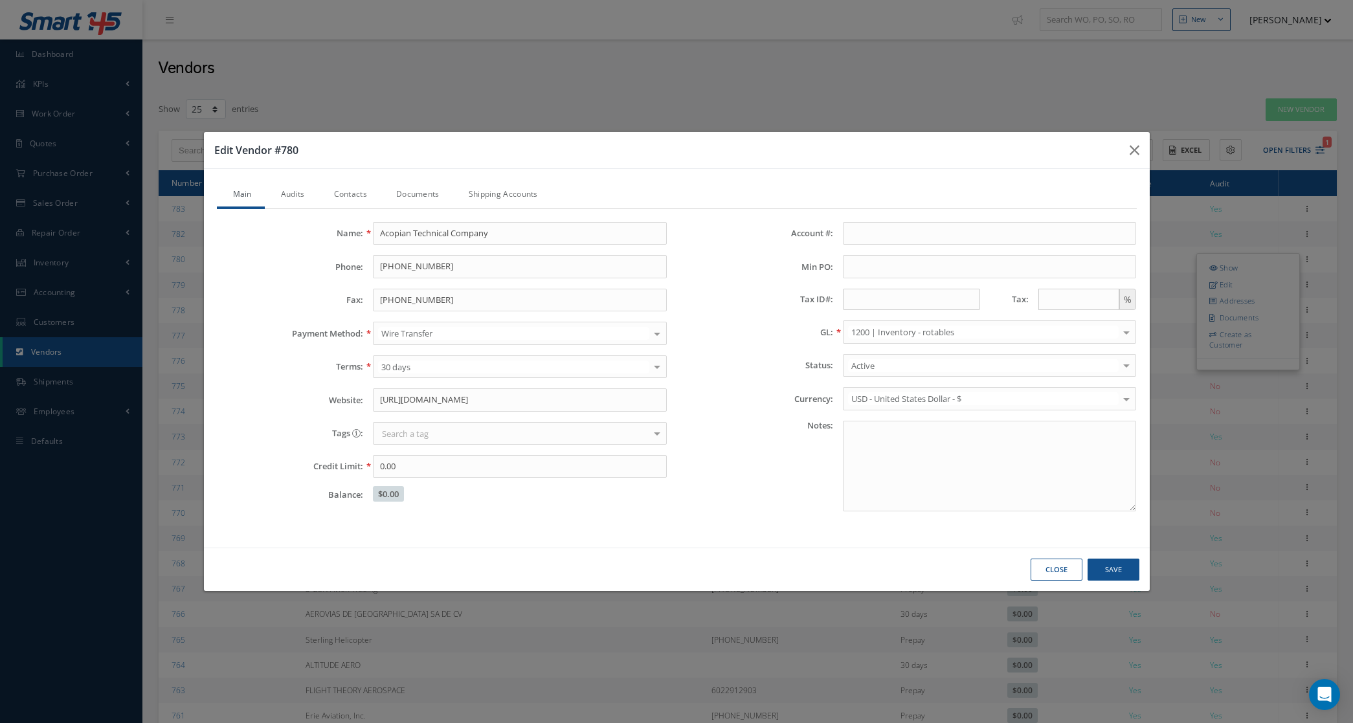
click at [293, 183] on link "Audits" at bounding box center [291, 195] width 53 height 27
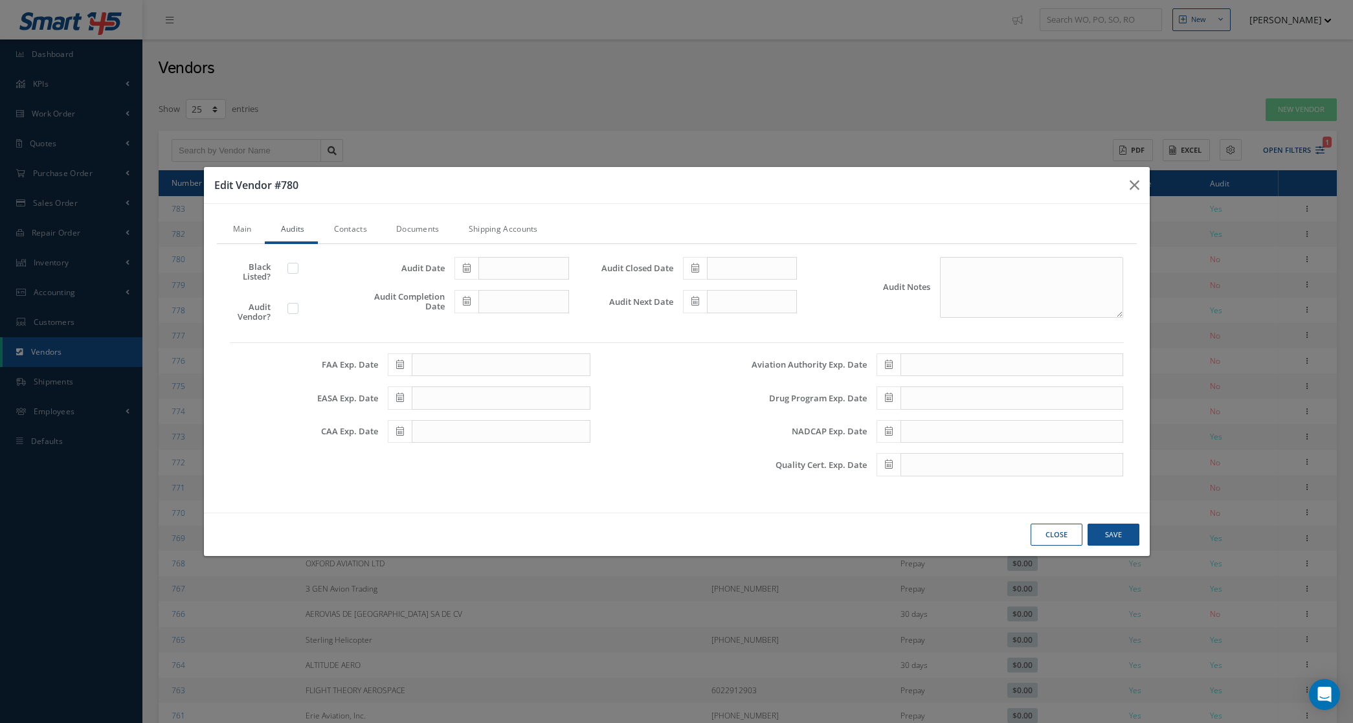
click at [463, 270] on icon at bounding box center [467, 267] width 8 height 9
click at [476, 347] on td "8" at bounding box center [483, 348] width 19 height 19
type input "[DATE]"
click at [451, 299] on div at bounding box center [507, 301] width 124 height 23
click at [460, 309] on span at bounding box center [466, 301] width 24 height 23
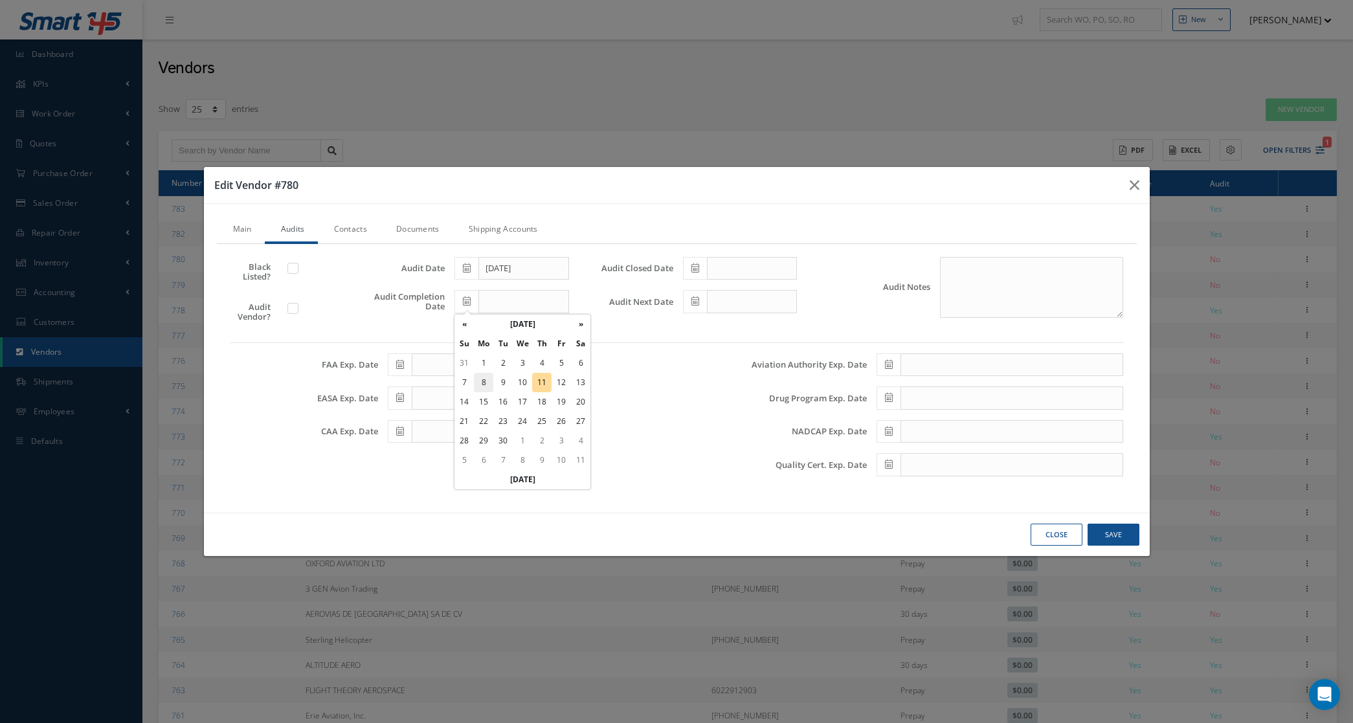
click at [484, 386] on td "8" at bounding box center [483, 382] width 19 height 19
type input "[DATE]"
click at [695, 267] on icon at bounding box center [695, 267] width 8 height 9
click at [710, 348] on td "8" at bounding box center [711, 348] width 19 height 19
type input "[DATE]"
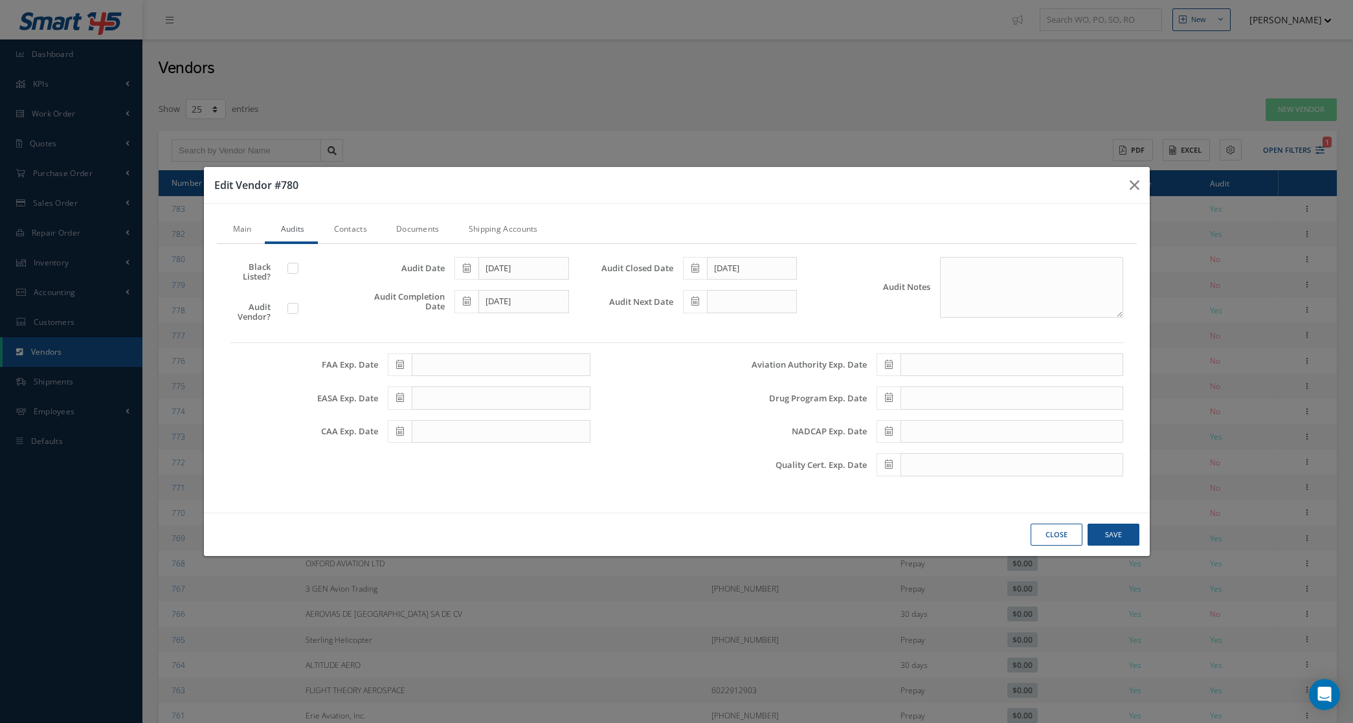
click at [695, 303] on icon at bounding box center [695, 301] width 8 height 9
click at [712, 419] on td "20" at bounding box center [711, 421] width 19 height 19
click at [697, 306] on icon at bounding box center [695, 301] width 8 height 9
click at [745, 331] on th "March 2028" at bounding box center [750, 324] width 97 height 19
click at [698, 428] on span "Sep" at bounding box center [701, 429] width 30 height 35
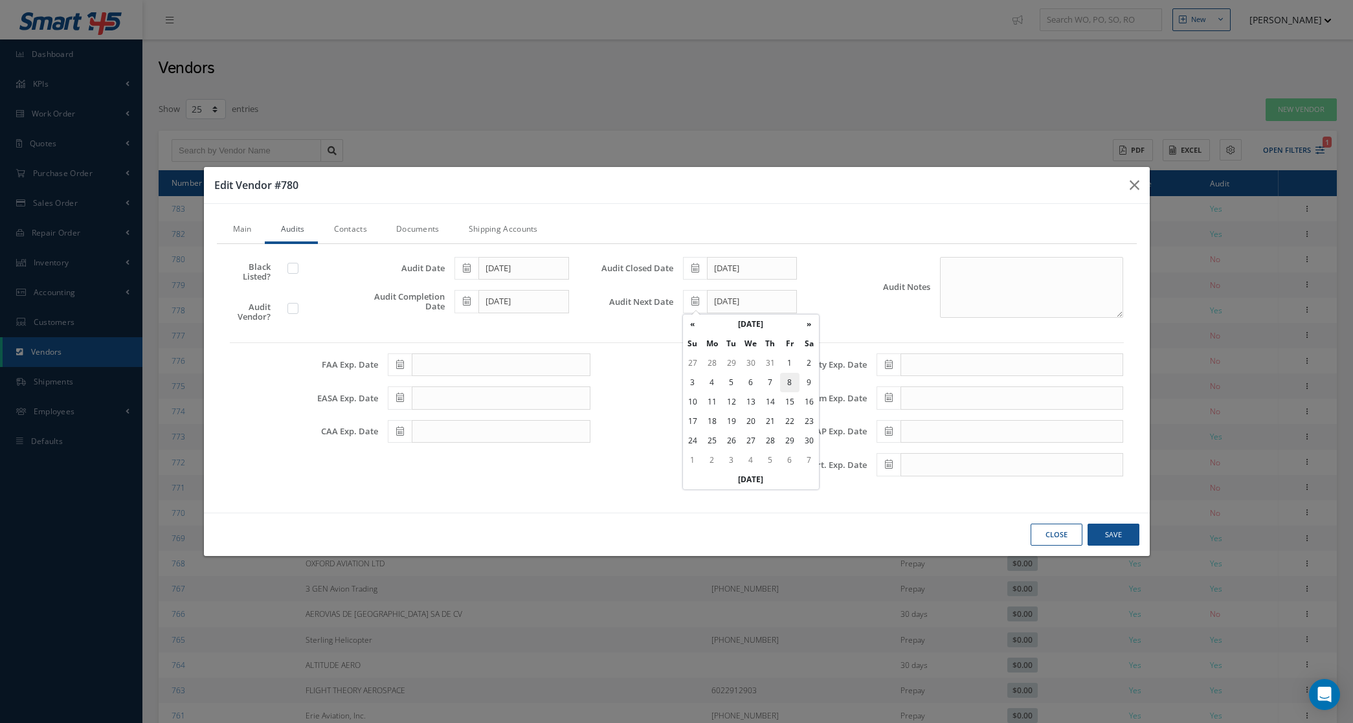
click at [783, 388] on td "8" at bounding box center [789, 382] width 19 height 19
type input "09/08/2028"
click at [969, 288] on textarea "Audit Notes" at bounding box center [1032, 287] width 184 height 61
type textarea "oem"
drag, startPoint x: 295, startPoint y: 305, endPoint x: 368, endPoint y: 257, distance: 87.4
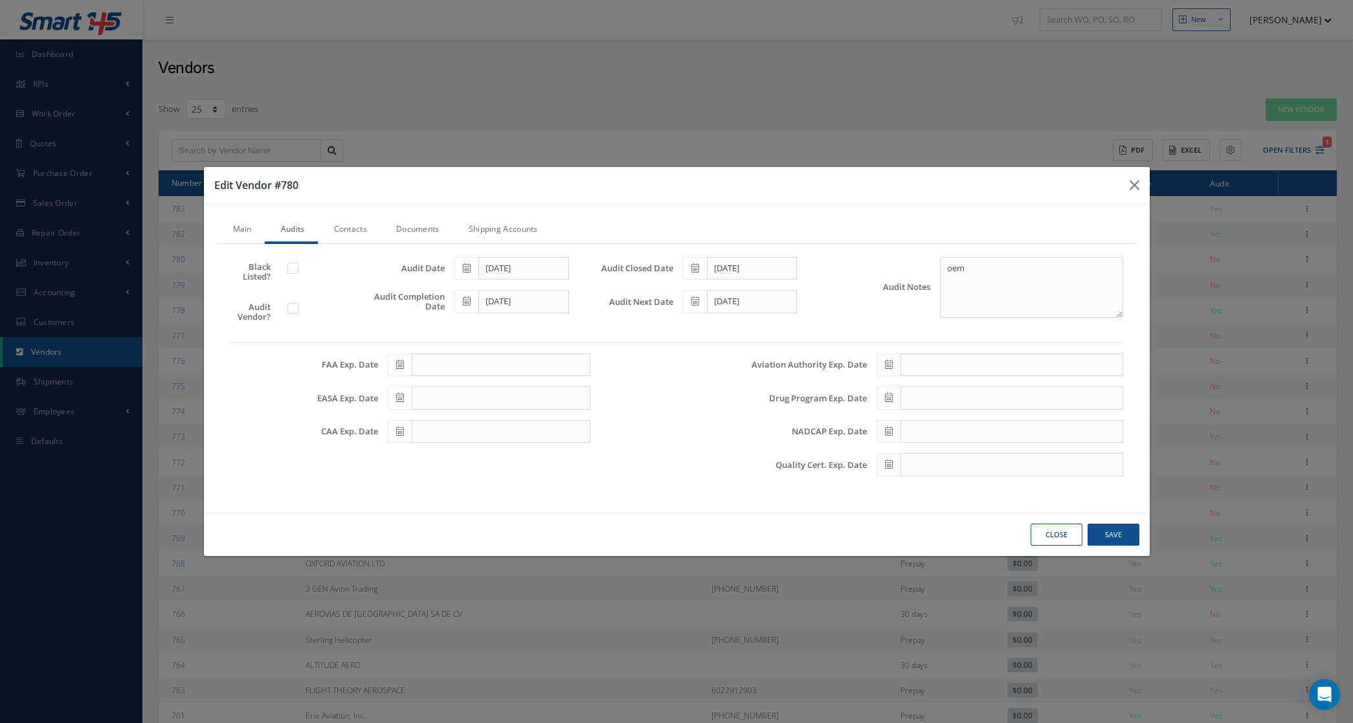
click at [298, 304] on label at bounding box center [299, 308] width 3 height 12
click at [295, 306] on input "checkbox" at bounding box center [293, 310] width 8 height 8
click at [432, 232] on link "Documents" at bounding box center [416, 230] width 73 height 27
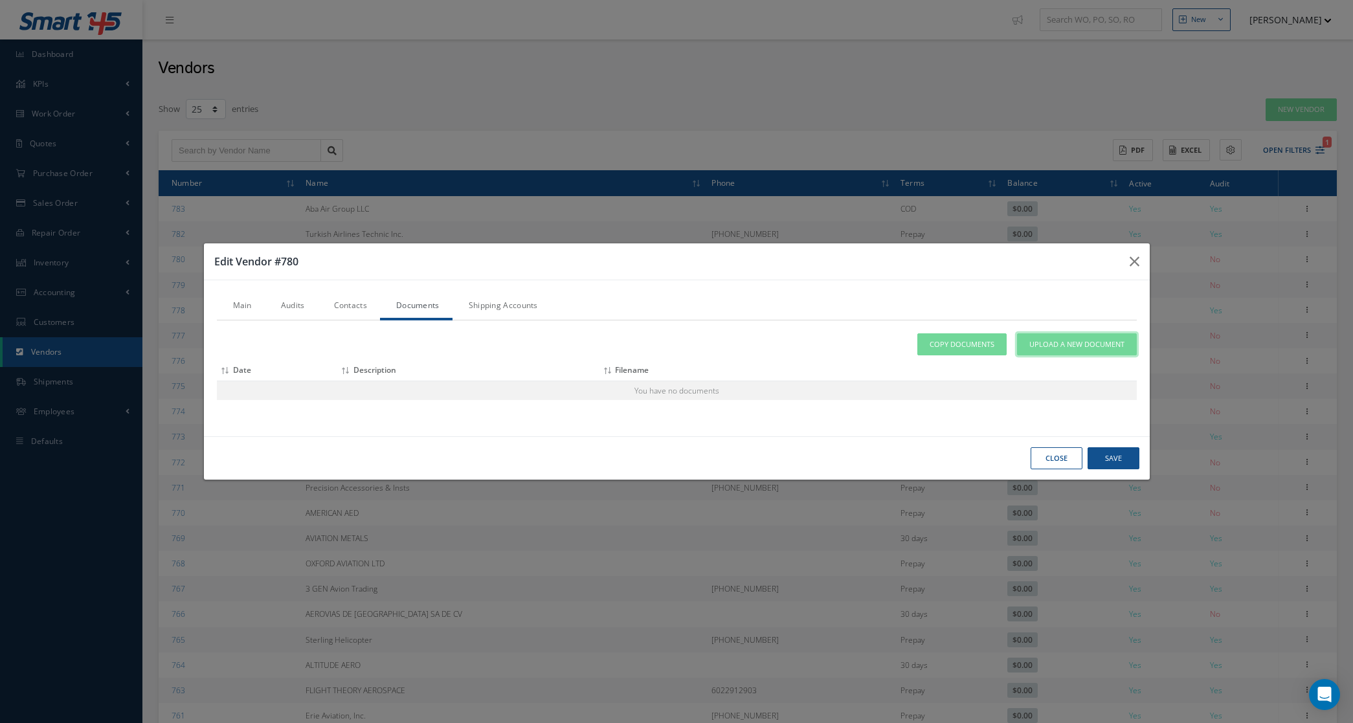
click at [1073, 348] on span "Upload a New Document" at bounding box center [1076, 344] width 95 height 11
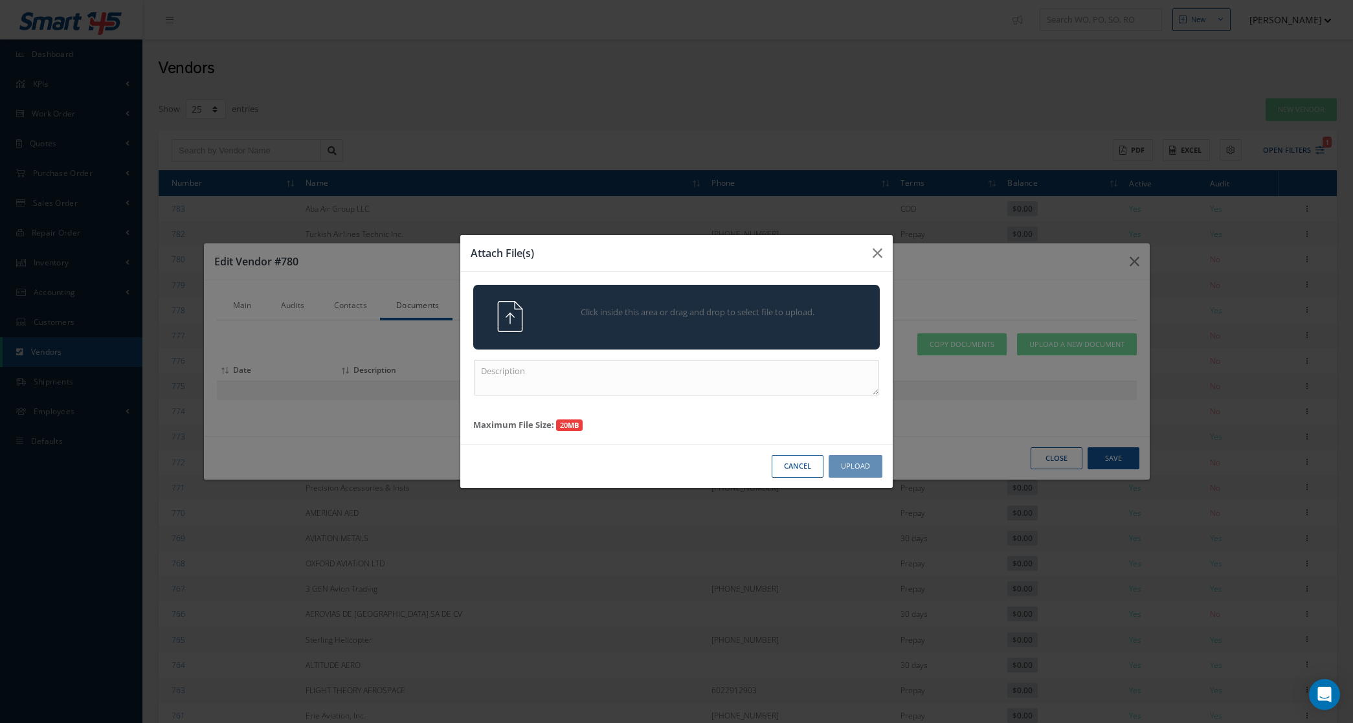
click at [533, 300] on div "Click inside this area or drag and drop to select file to upload." at bounding box center [676, 317] width 407 height 65
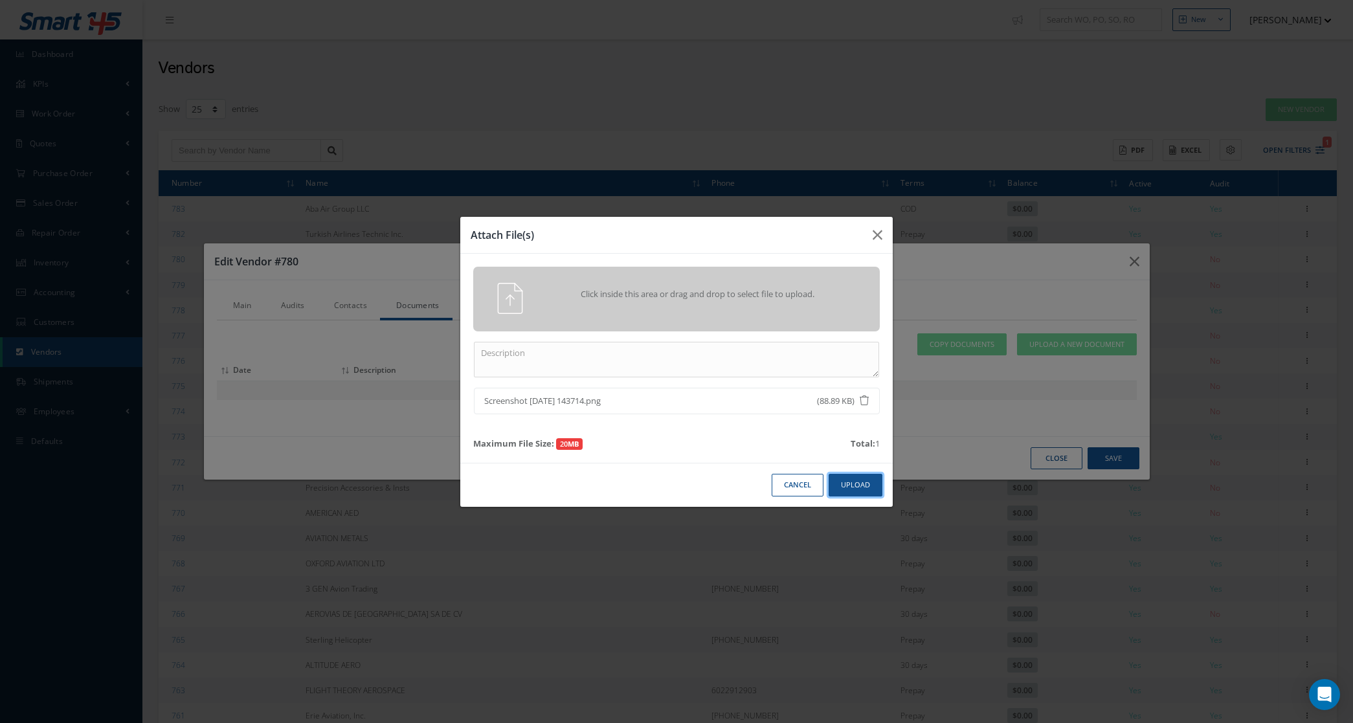
click at [843, 482] on button "Upload" at bounding box center [856, 485] width 54 height 23
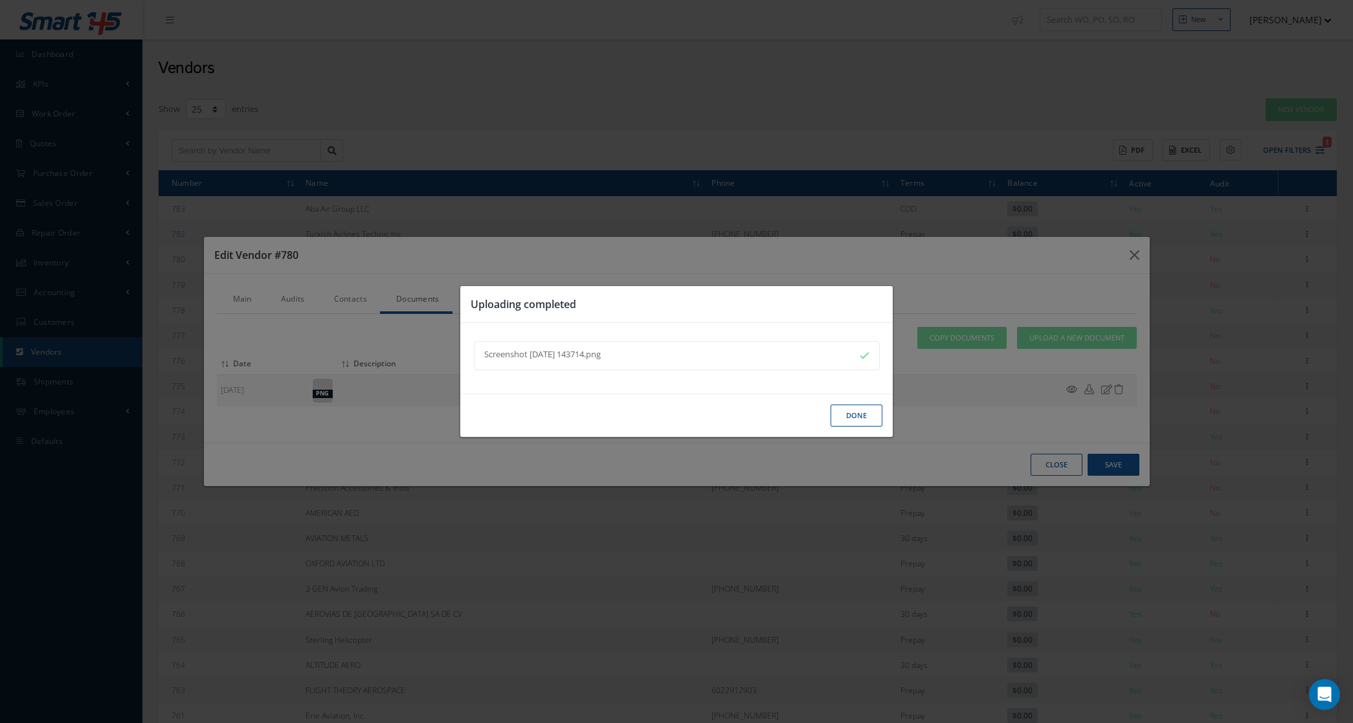
click at [859, 412] on button "Done" at bounding box center [857, 416] width 52 height 23
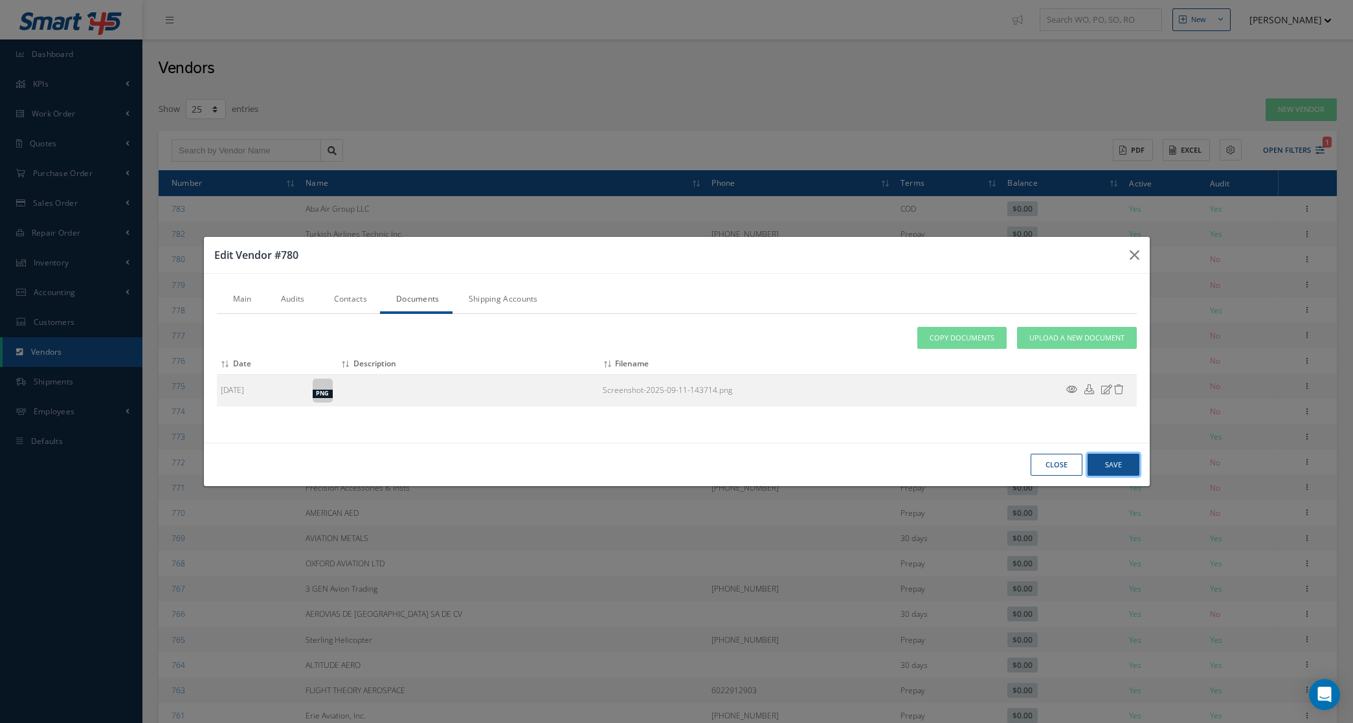
click at [1117, 463] on button "Save" at bounding box center [1114, 465] width 52 height 23
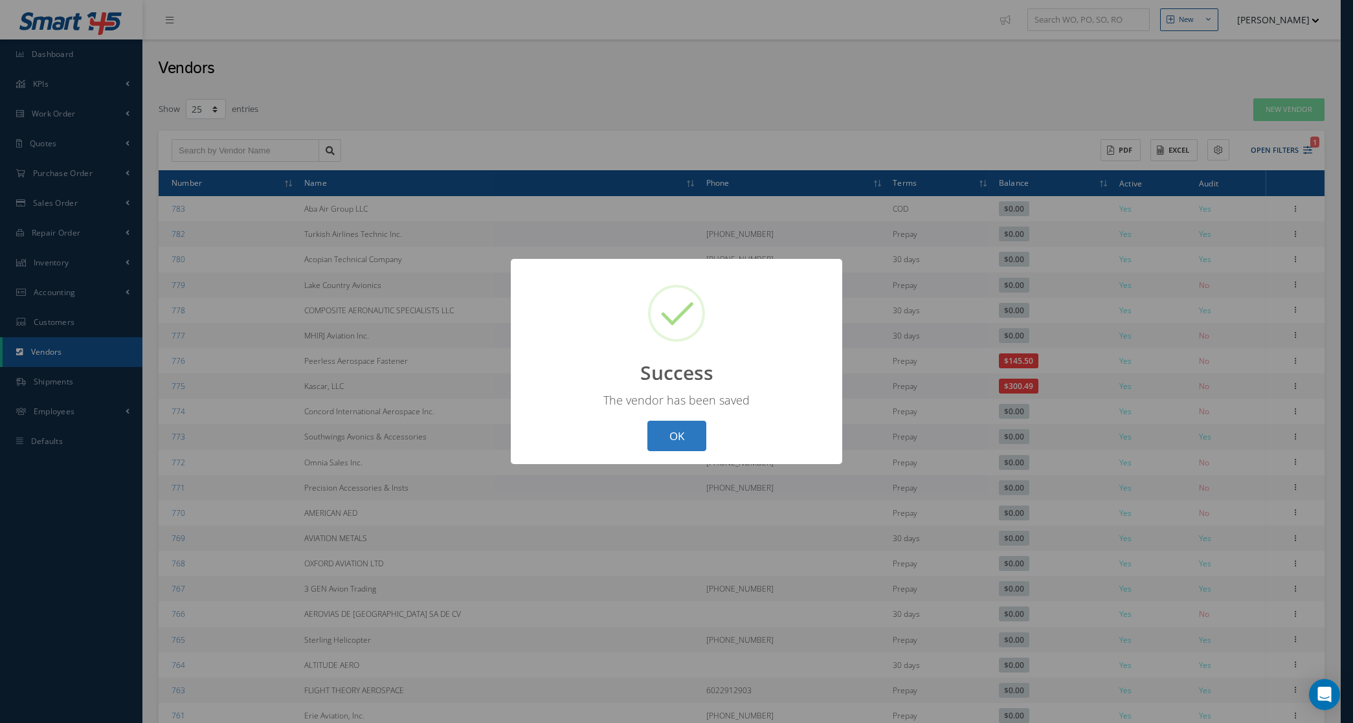
click at [677, 434] on button "OK" at bounding box center [676, 436] width 59 height 30
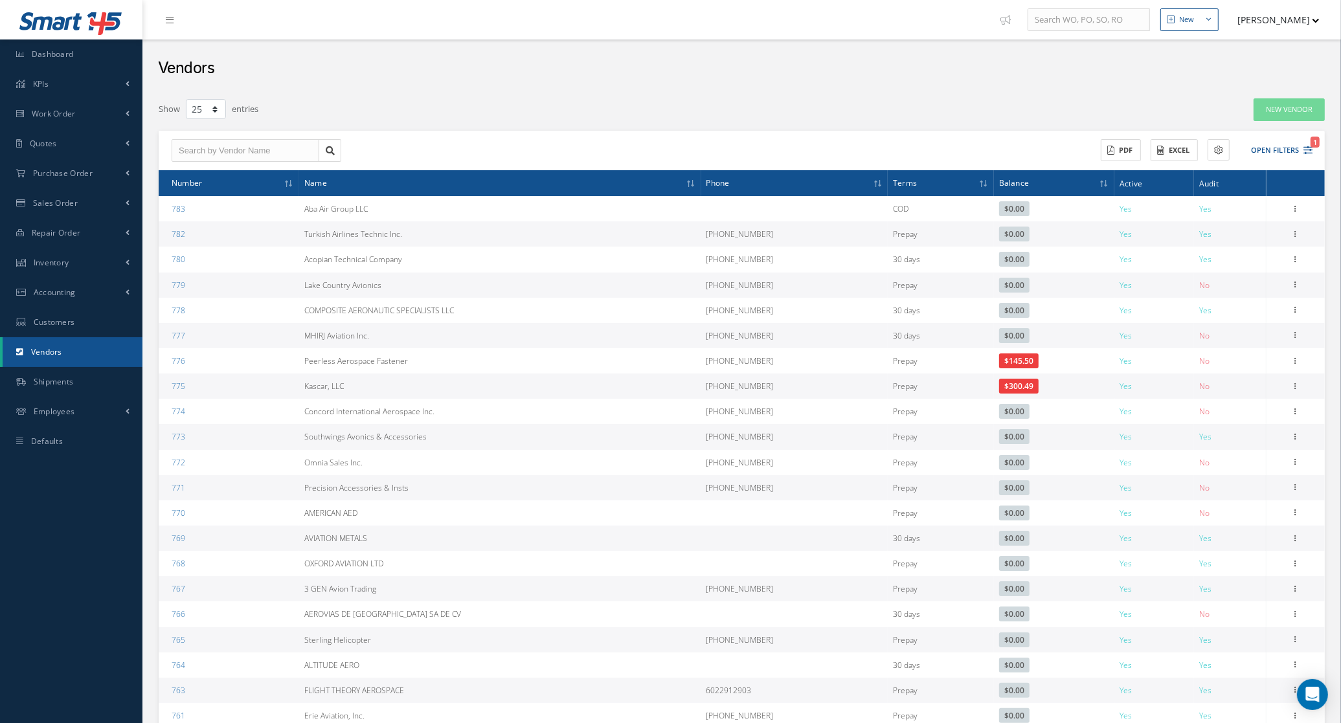
drag, startPoint x: 419, startPoint y: 288, endPoint x: 282, endPoint y: 288, distance: 136.6
click at [282, 288] on tr "779 Lake Country Avionics 817-887-9960 Prepay $0.00 Yes No Show Edit Addresses …" at bounding box center [742, 285] width 1166 height 25
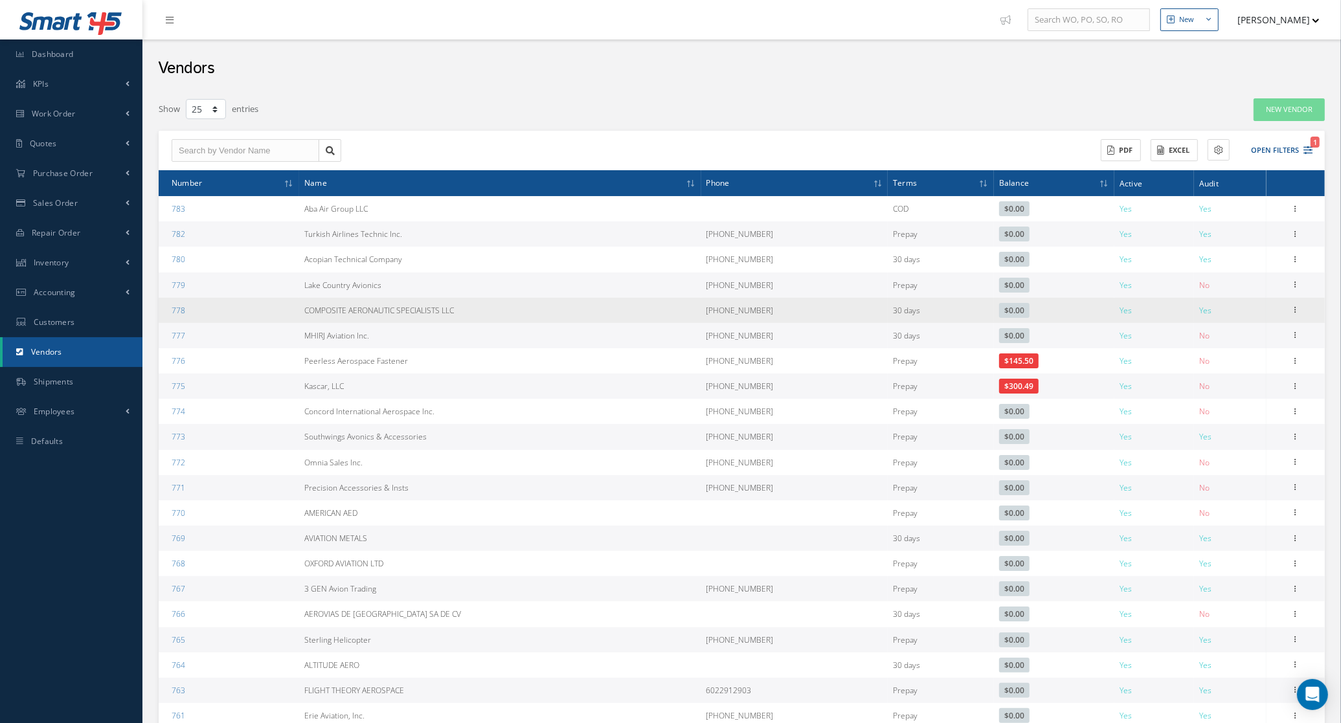
copy tr "Lake Country Avionics"
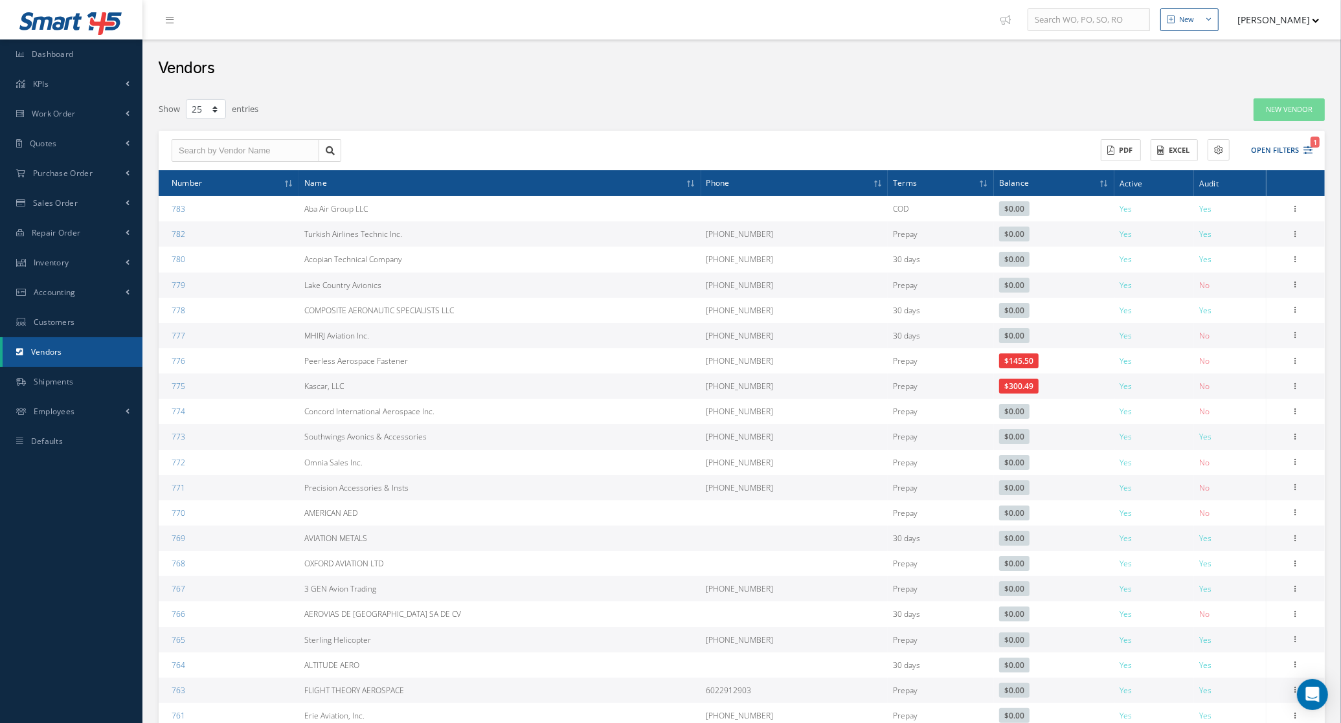
drag, startPoint x: 288, startPoint y: 341, endPoint x: 421, endPoint y: 335, distance: 132.8
click at [421, 335] on tr "777 MHIRJ Aviation Inc. +1-437-600-5034 30 days $0.00 Yes No Show Edit Addresse…" at bounding box center [742, 335] width 1166 height 25
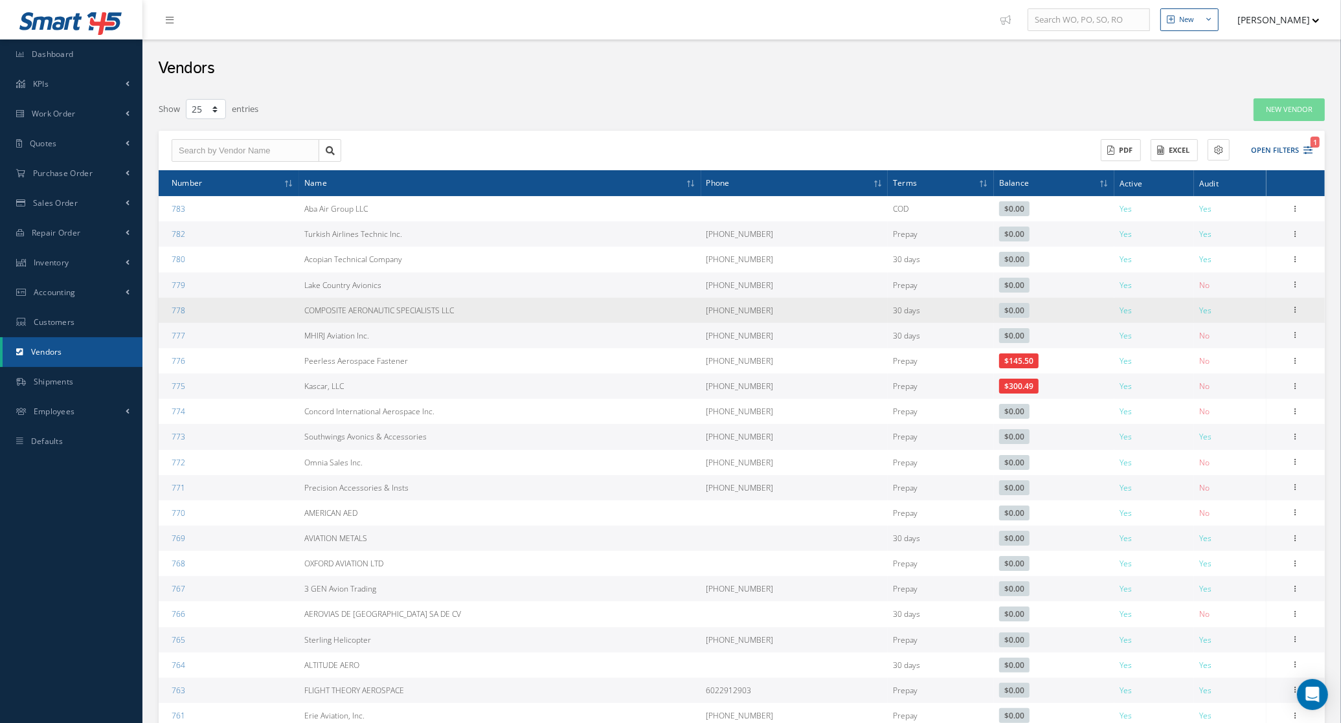
copy tr "MHIRJ Aviation Inc."
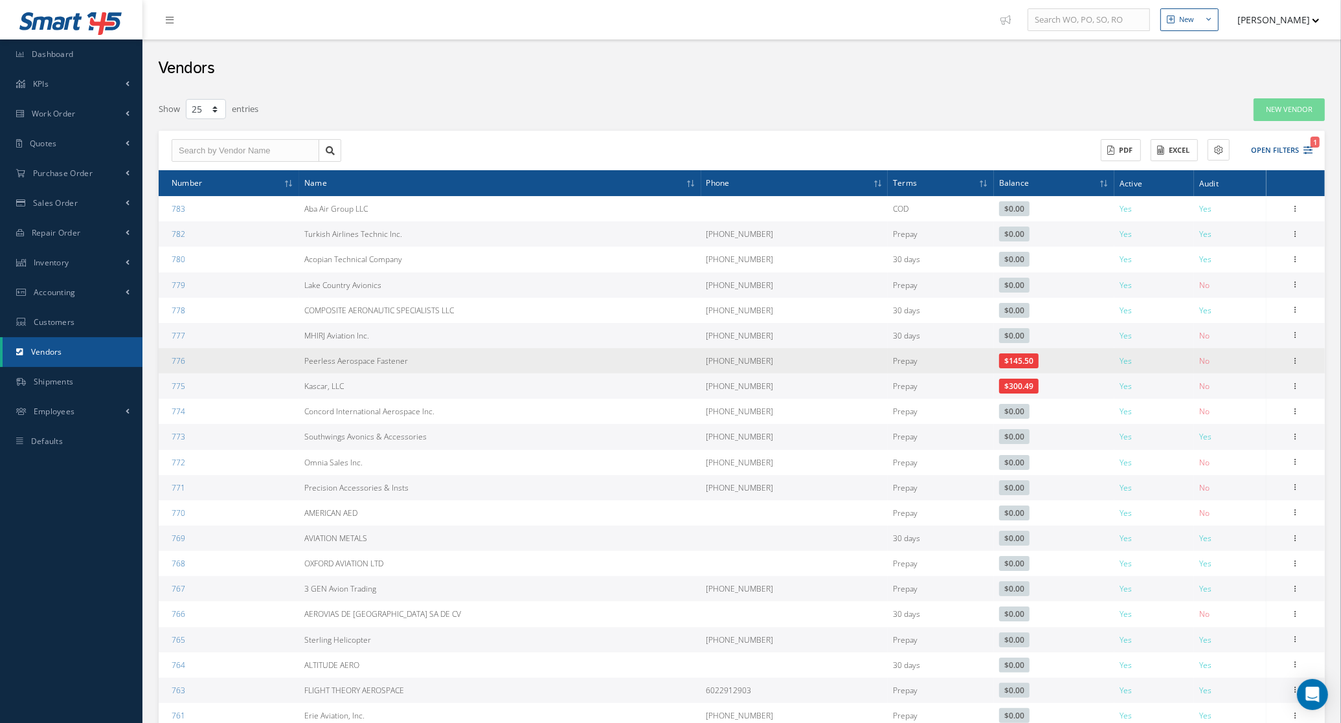
drag, startPoint x: 421, startPoint y: 364, endPoint x: 274, endPoint y: 360, distance: 147.7
click at [274, 360] on tr "776 Peerless Aerospace Fastener 631-420-8200 Prepay $145.50 Yes No Show Edit Ad…" at bounding box center [742, 360] width 1166 height 25
copy tr "Peerless Aerospace Fastener"
click at [1292, 361] on icon at bounding box center [1295, 360] width 13 height 10
click at [1259, 387] on link "Edit" at bounding box center [1236, 385] width 102 height 17
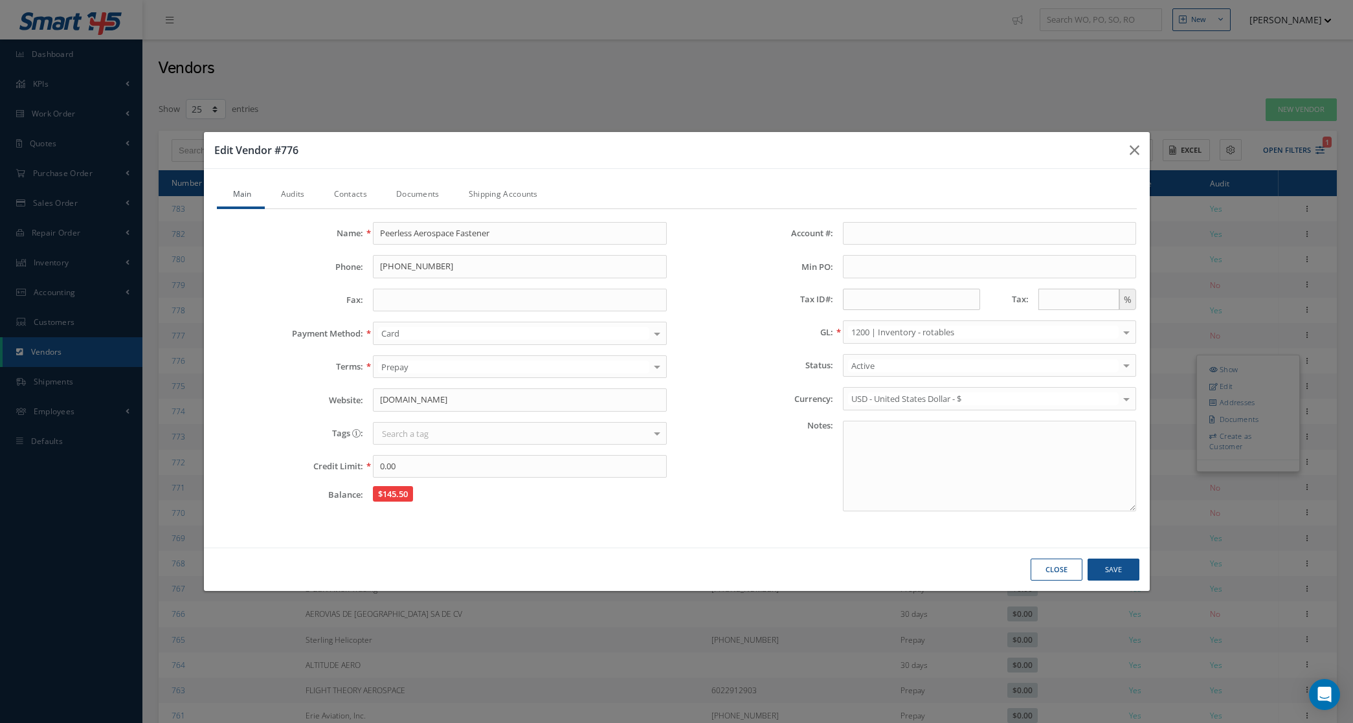
click at [311, 195] on link "Audits" at bounding box center [291, 195] width 53 height 27
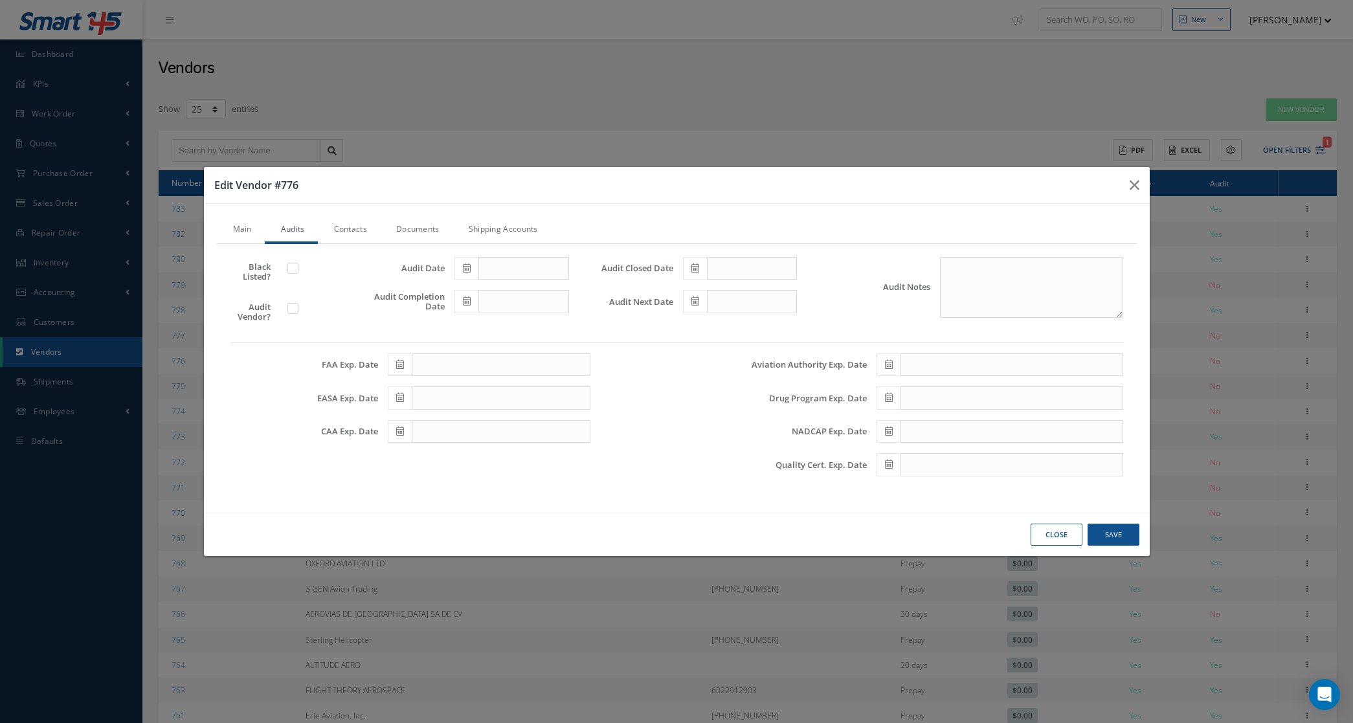
click at [298, 308] on label at bounding box center [299, 308] width 3 height 12
click at [295, 308] on input "checkbox" at bounding box center [293, 310] width 8 height 8
checkbox input "true"
click at [463, 263] on icon at bounding box center [467, 267] width 8 height 9
click at [480, 328] on td "1" at bounding box center [483, 329] width 19 height 19
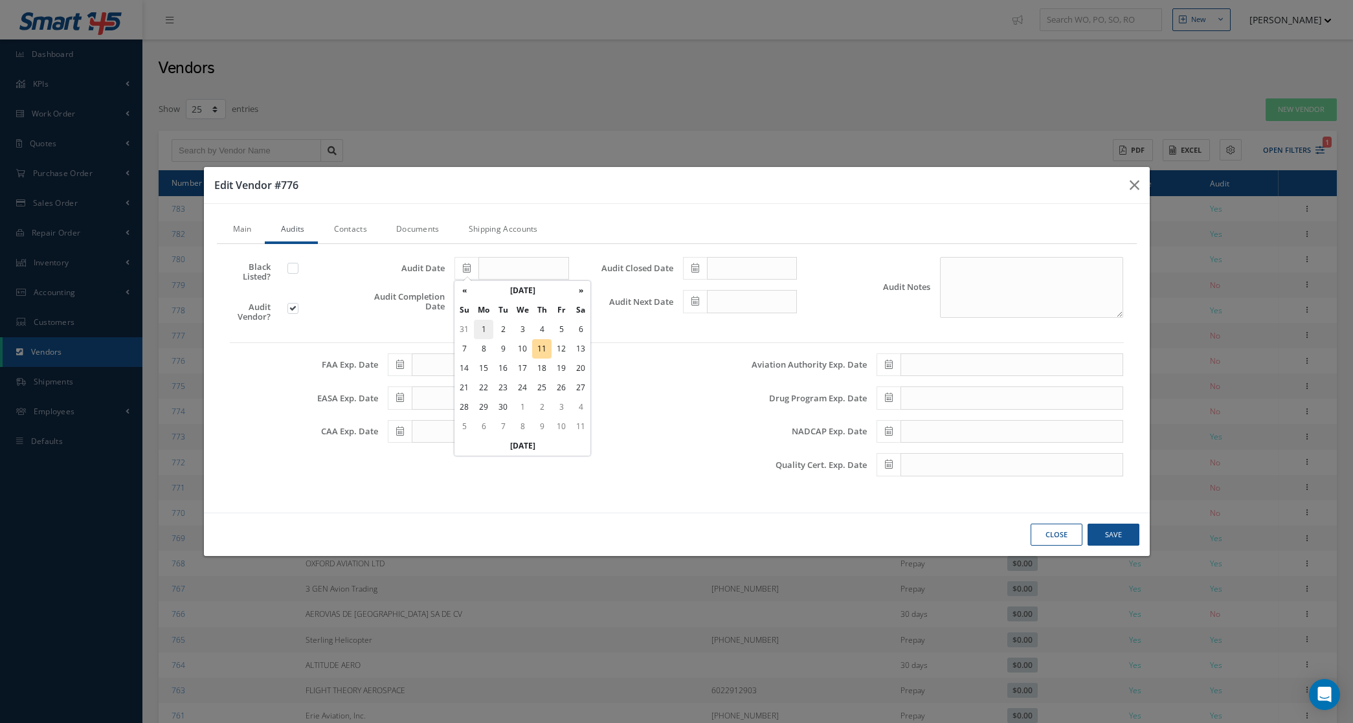
type input "09/01/2025"
click at [470, 298] on icon at bounding box center [467, 301] width 8 height 9
click at [481, 357] on td "1" at bounding box center [483, 362] width 19 height 19
type input "09/01/2025"
click at [693, 267] on icon at bounding box center [695, 267] width 8 height 9
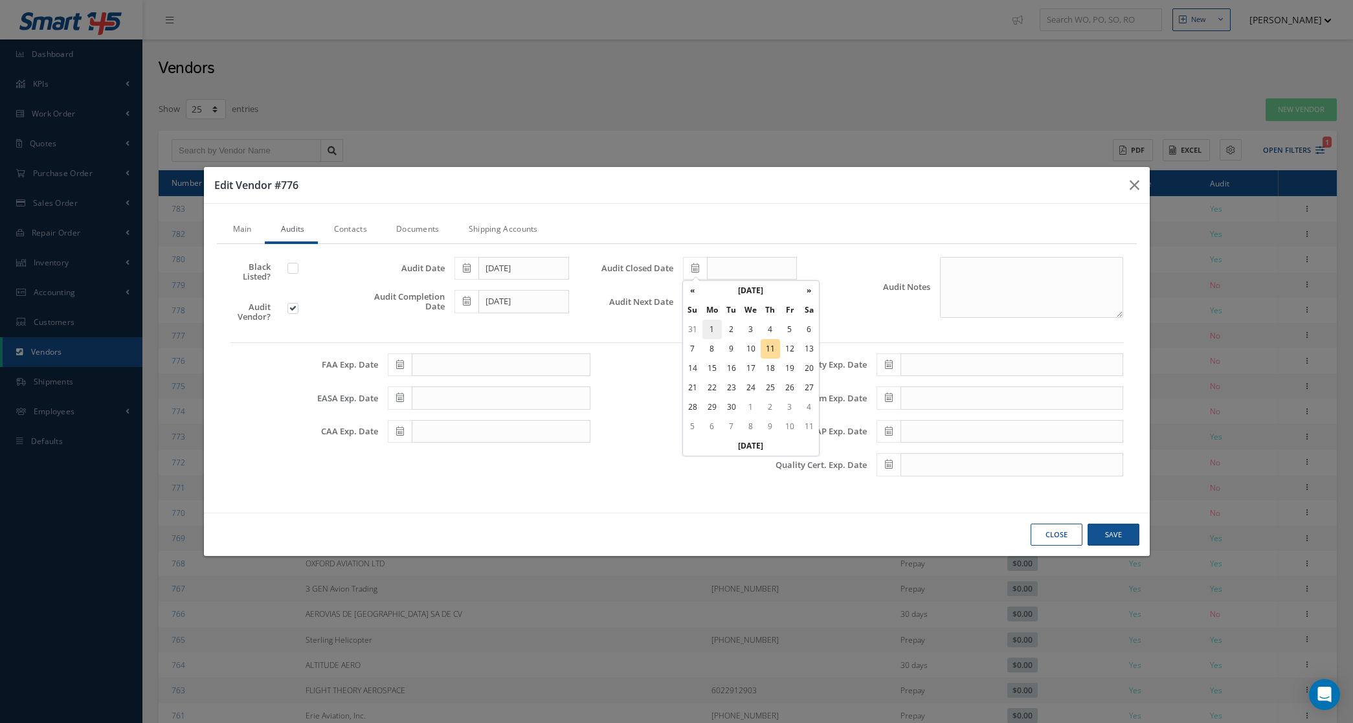
click at [713, 326] on td "1" at bounding box center [711, 329] width 19 height 19
type input "09/01/2025"
click at [700, 305] on span at bounding box center [695, 301] width 24 height 23
click at [783, 363] on td "1" at bounding box center [789, 362] width 19 height 19
click at [693, 308] on span at bounding box center [695, 301] width 24 height 23
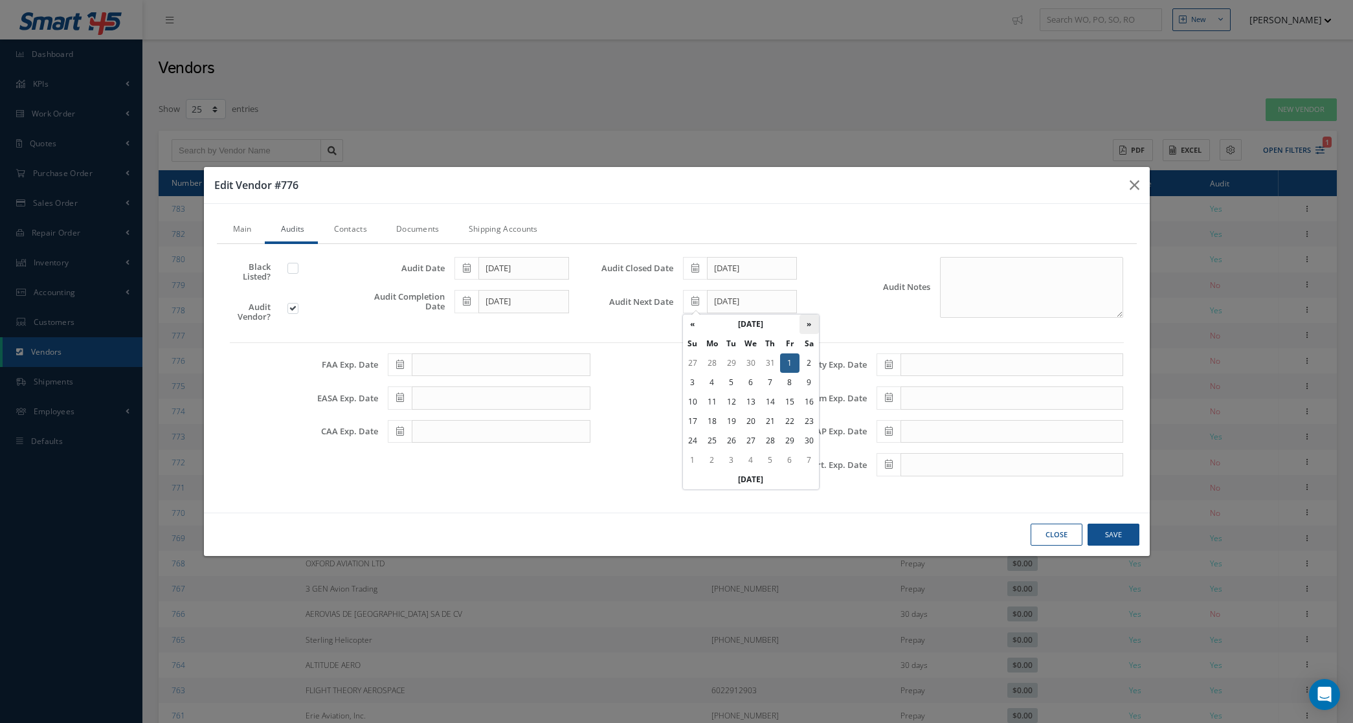
click at [804, 321] on th "»" at bounding box center [809, 324] width 19 height 19
click at [772, 418] on td "19" at bounding box center [770, 421] width 19 height 19
type input "10/19/2028"
click at [885, 466] on icon at bounding box center [889, 464] width 8 height 9
click at [972, 287] on th "March 2028" at bounding box center [944, 289] width 97 height 19
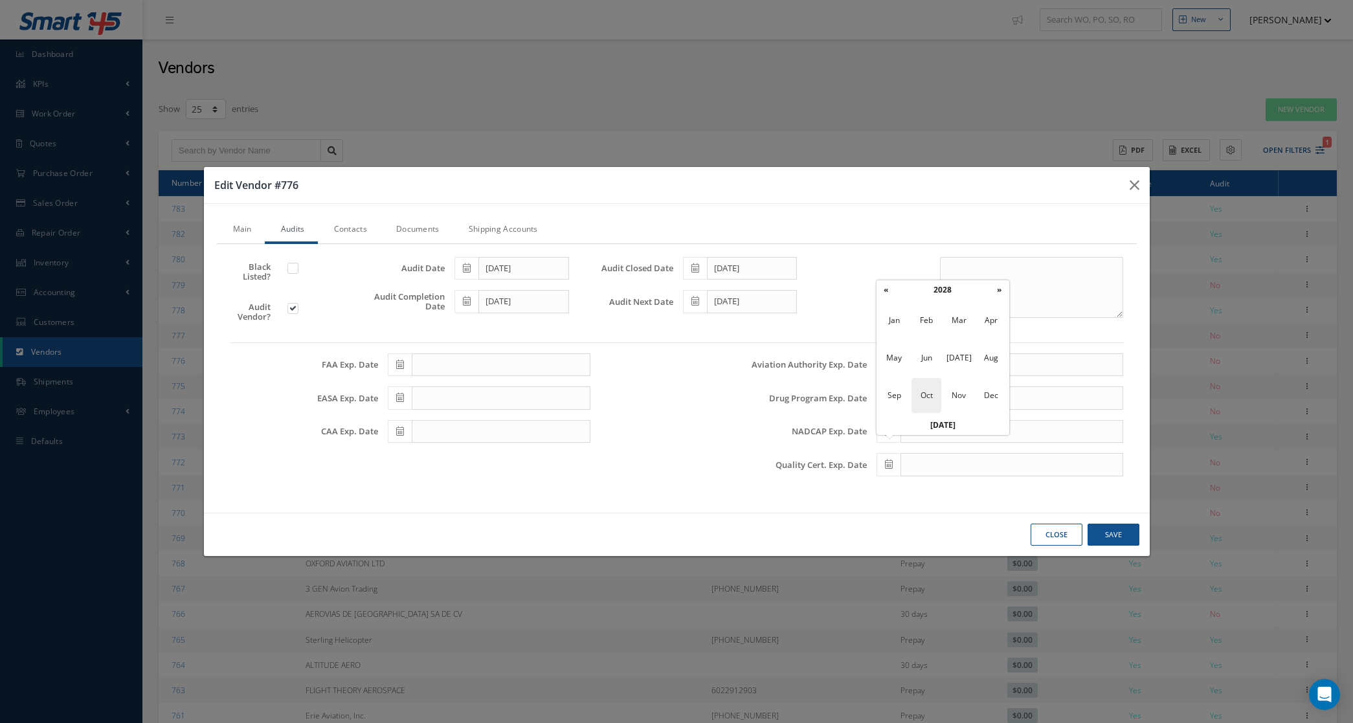
click at [927, 394] on span "Oct" at bounding box center [927, 395] width 30 height 35
click at [968, 390] on td "19" at bounding box center [963, 386] width 19 height 19
type input "10/19/2028"
click at [424, 230] on link "Documents" at bounding box center [416, 230] width 73 height 27
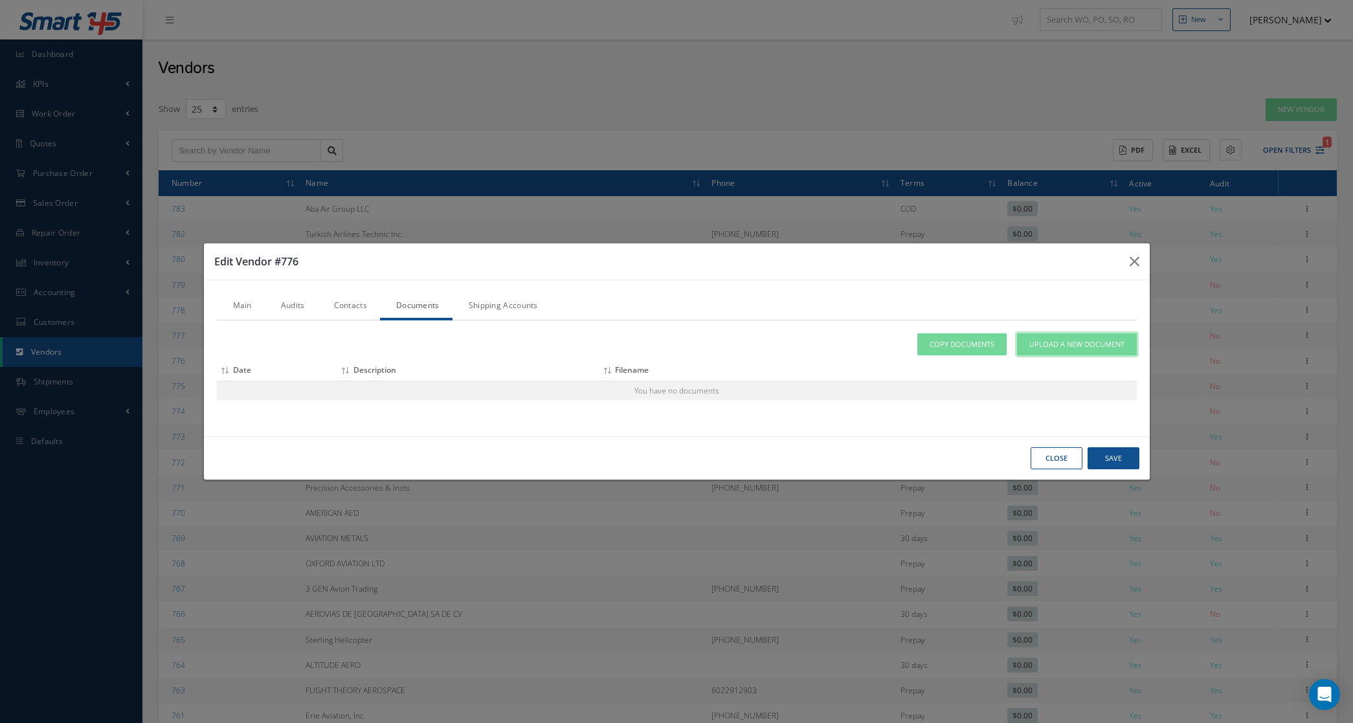
click at [1037, 350] on span "Upload a New Document" at bounding box center [1076, 344] width 95 height 11
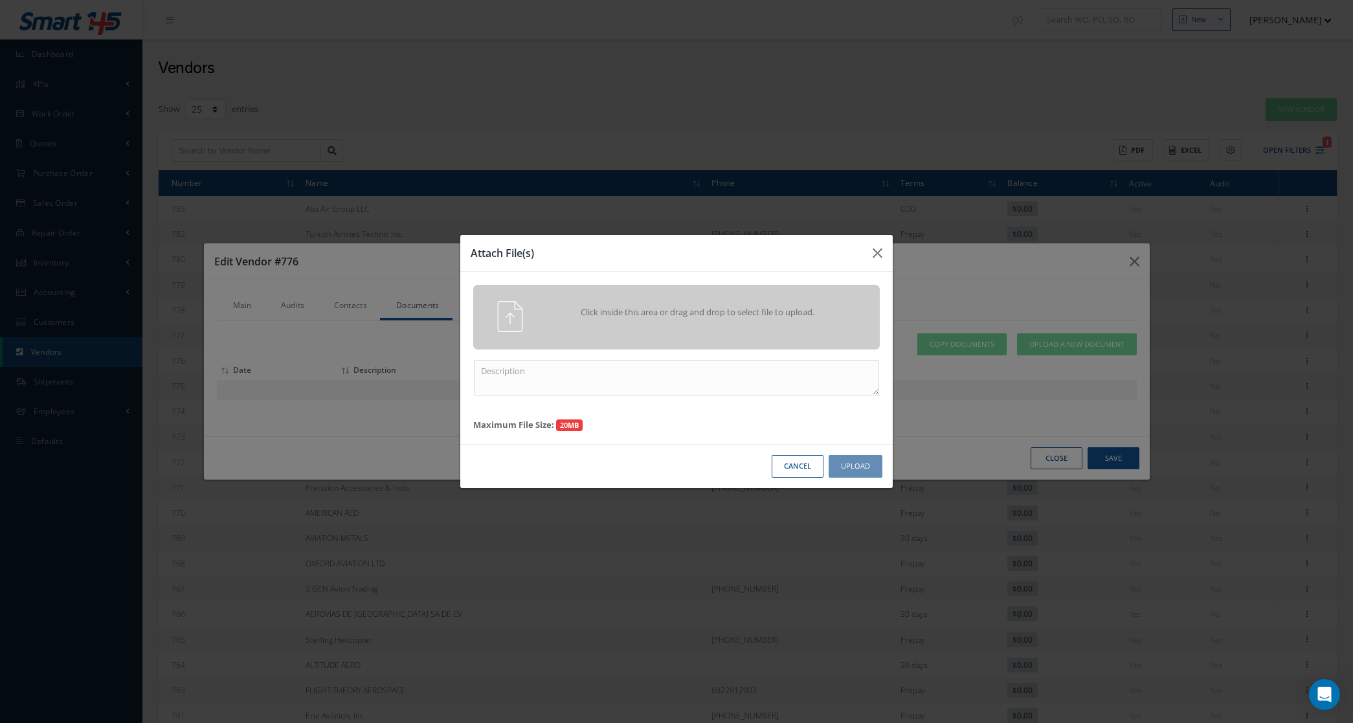
click at [687, 324] on div "Click inside this area or drag and drop to select file to upload." at bounding box center [695, 314] width 320 height 26
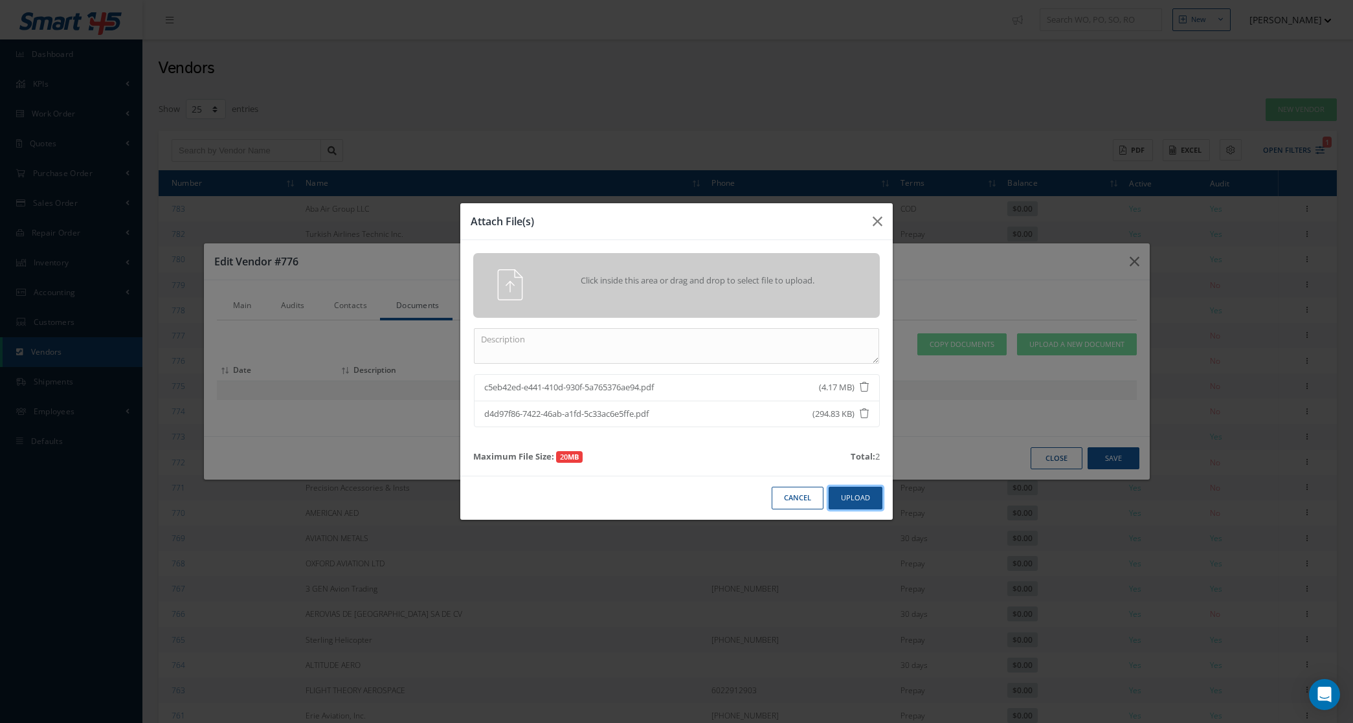
click at [873, 489] on button "Upload" at bounding box center [856, 498] width 54 height 23
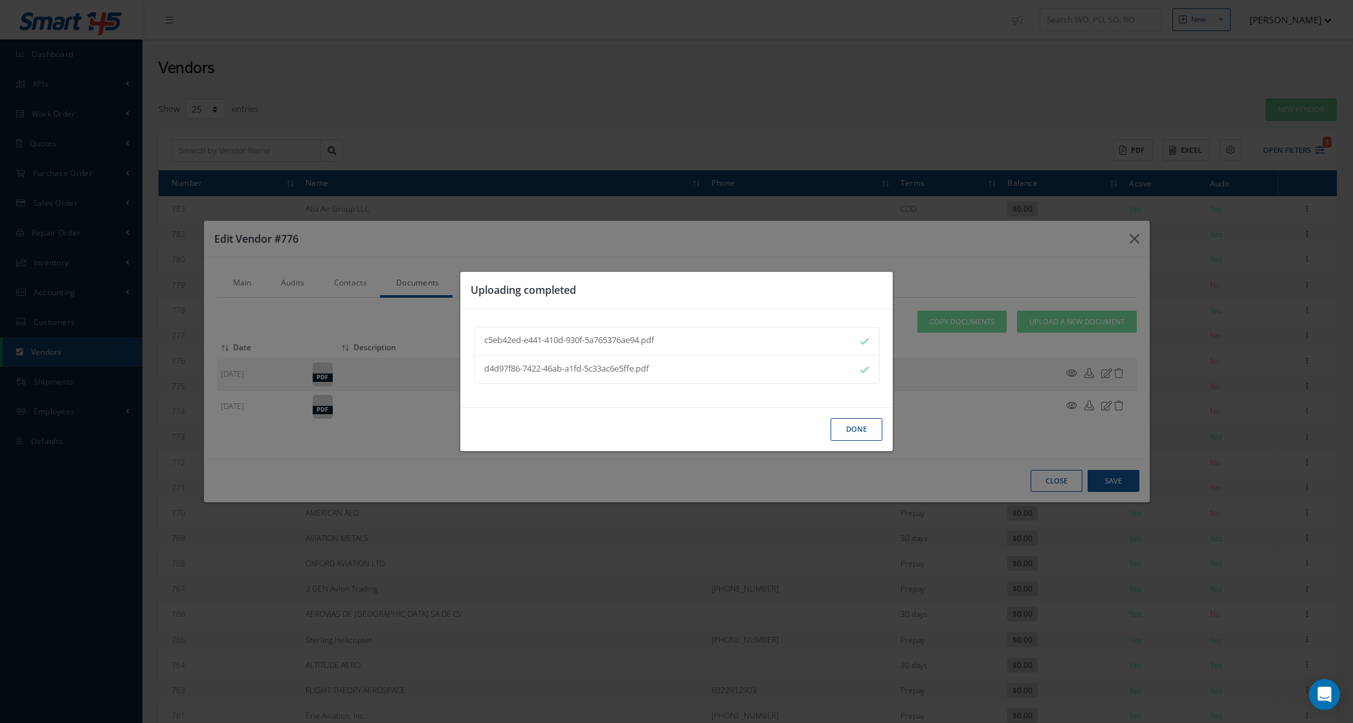
click at [851, 429] on button "Done" at bounding box center [857, 429] width 52 height 23
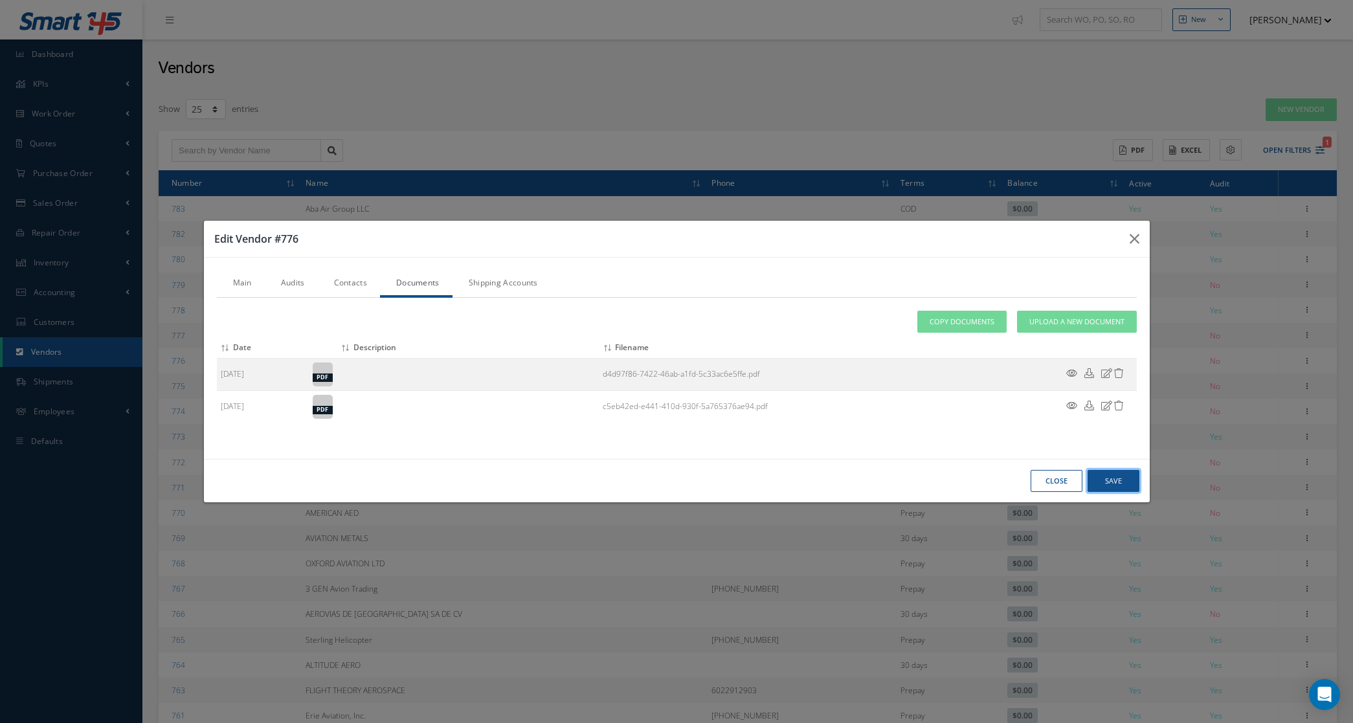
click at [1104, 489] on button "Save" at bounding box center [1114, 481] width 52 height 23
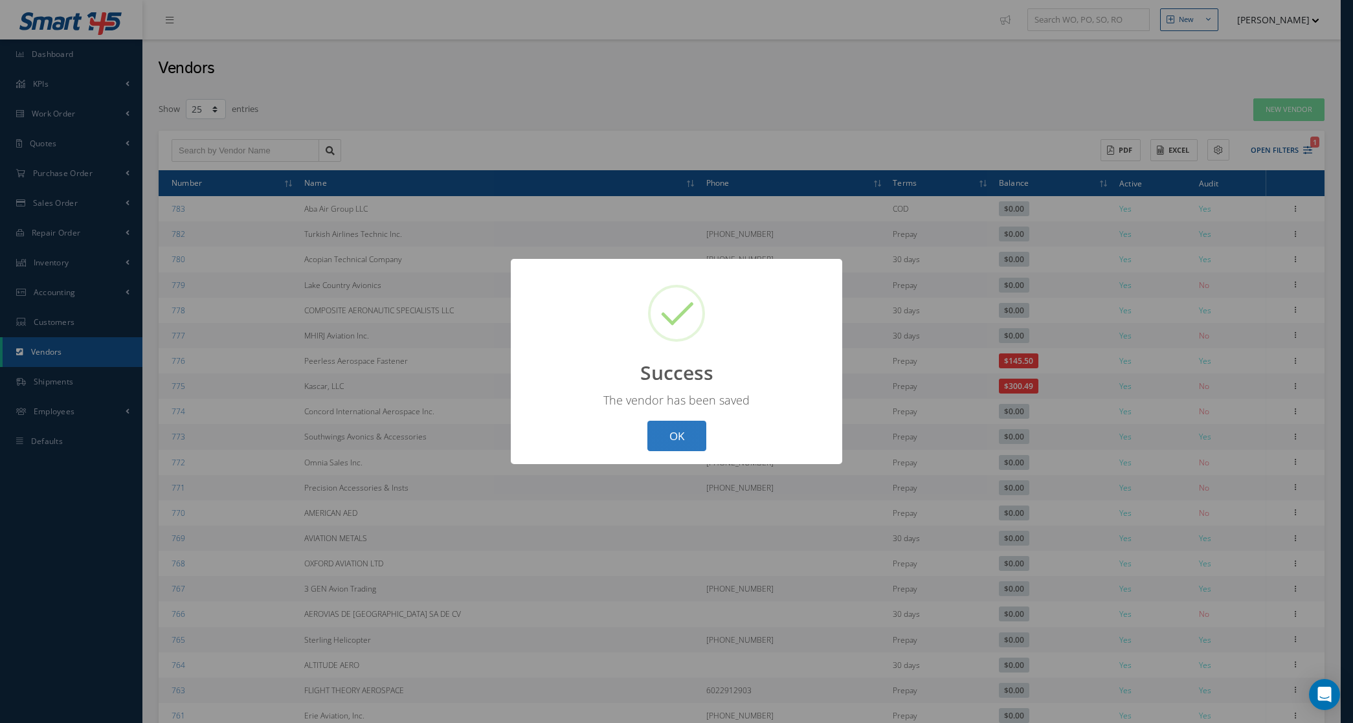
click at [684, 429] on button "OK" at bounding box center [676, 436] width 59 height 30
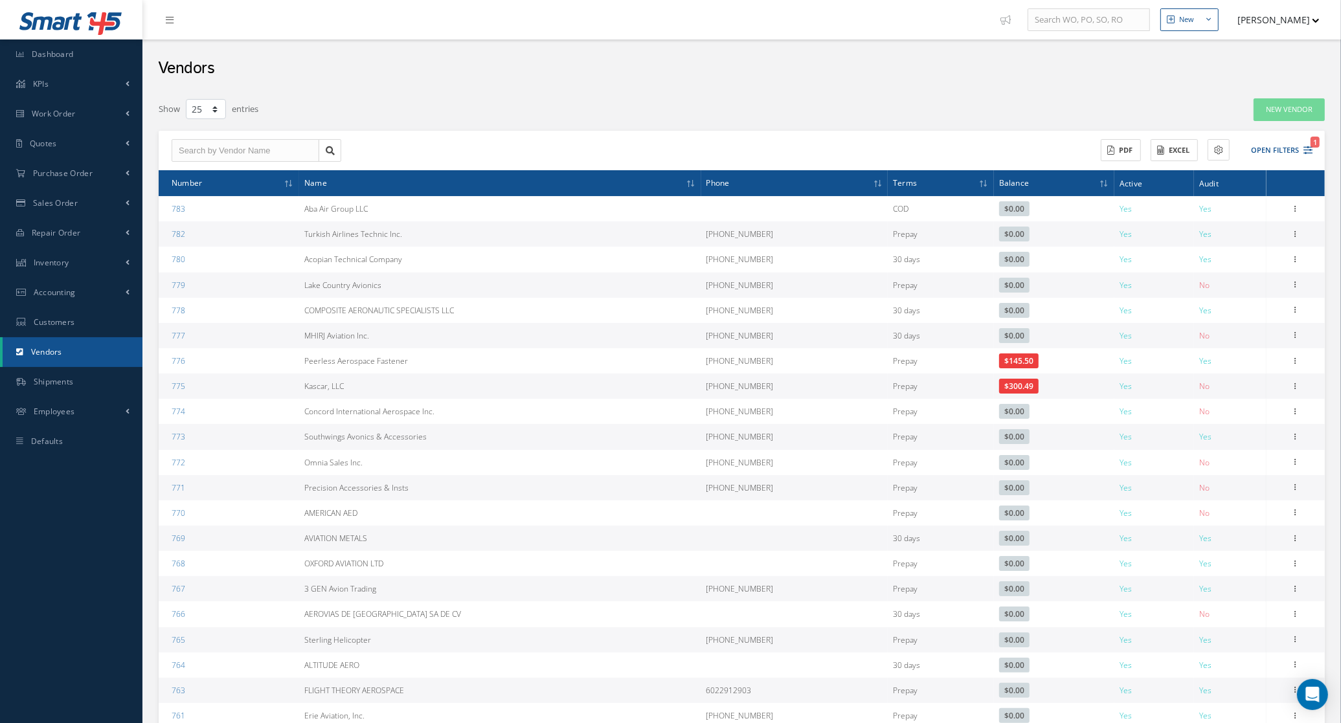
drag, startPoint x: 298, startPoint y: 387, endPoint x: 357, endPoint y: 389, distance: 58.3
click at [357, 389] on tr "775 Kascar, LLC (864)422-0370 Prepay $300.49 Yes No Show Edit Addresses Documen…" at bounding box center [742, 386] width 1166 height 25
copy tr "Kascar, LLC"
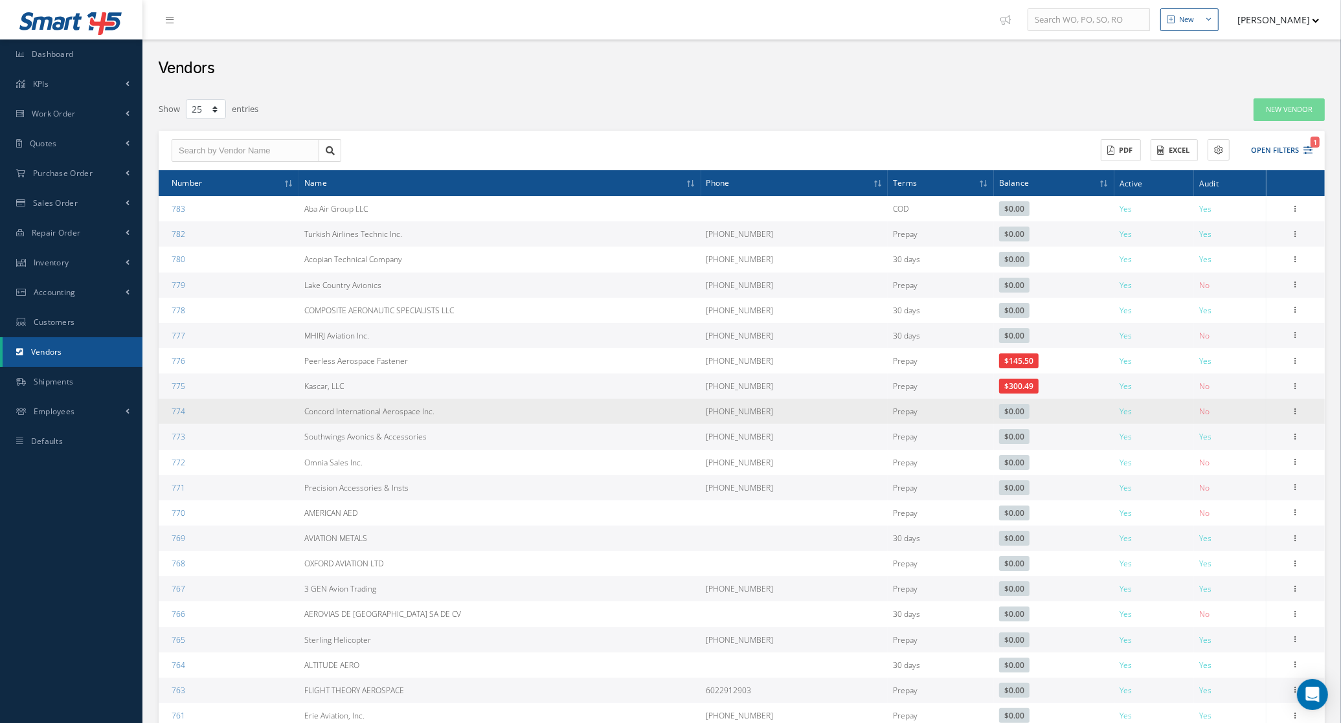
drag, startPoint x: 304, startPoint y: 412, endPoint x: 454, endPoint y: 412, distance: 150.2
click at [454, 412] on td "Concord International Aerospace Inc." at bounding box center [500, 411] width 402 height 25
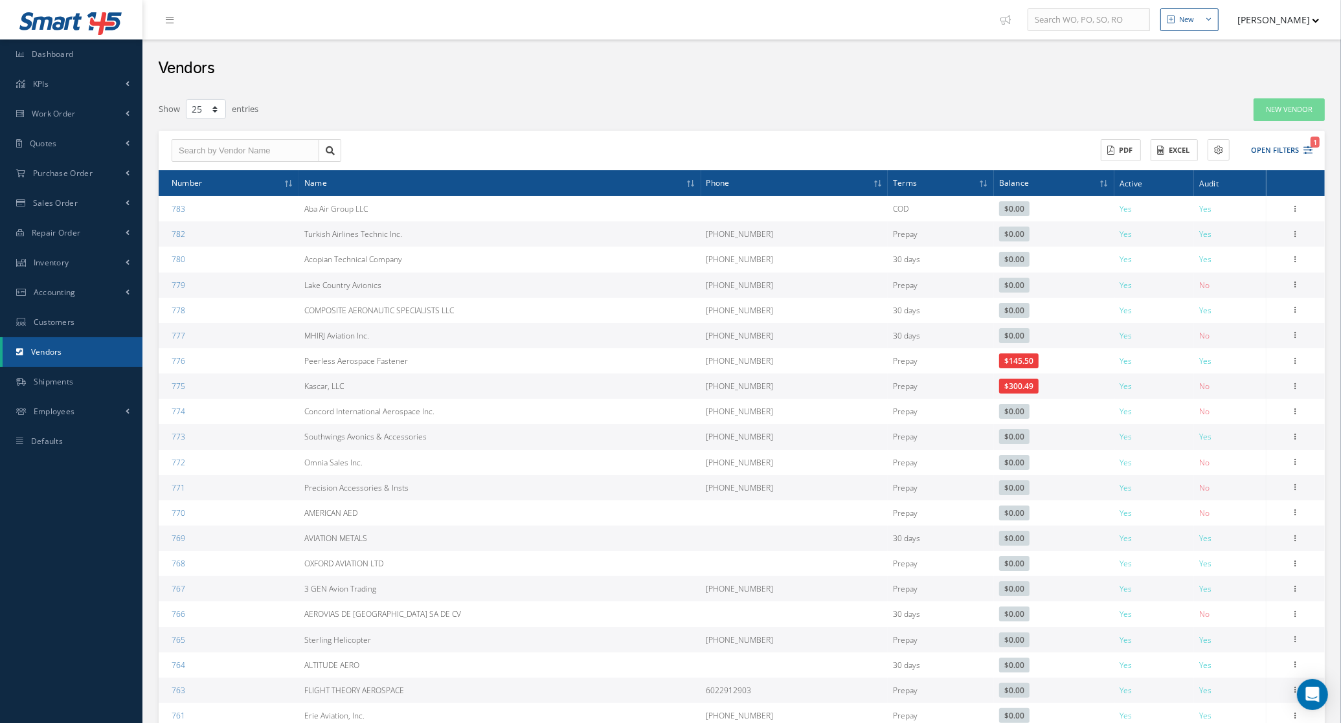
copy td "Concord International Aerospace Inc."
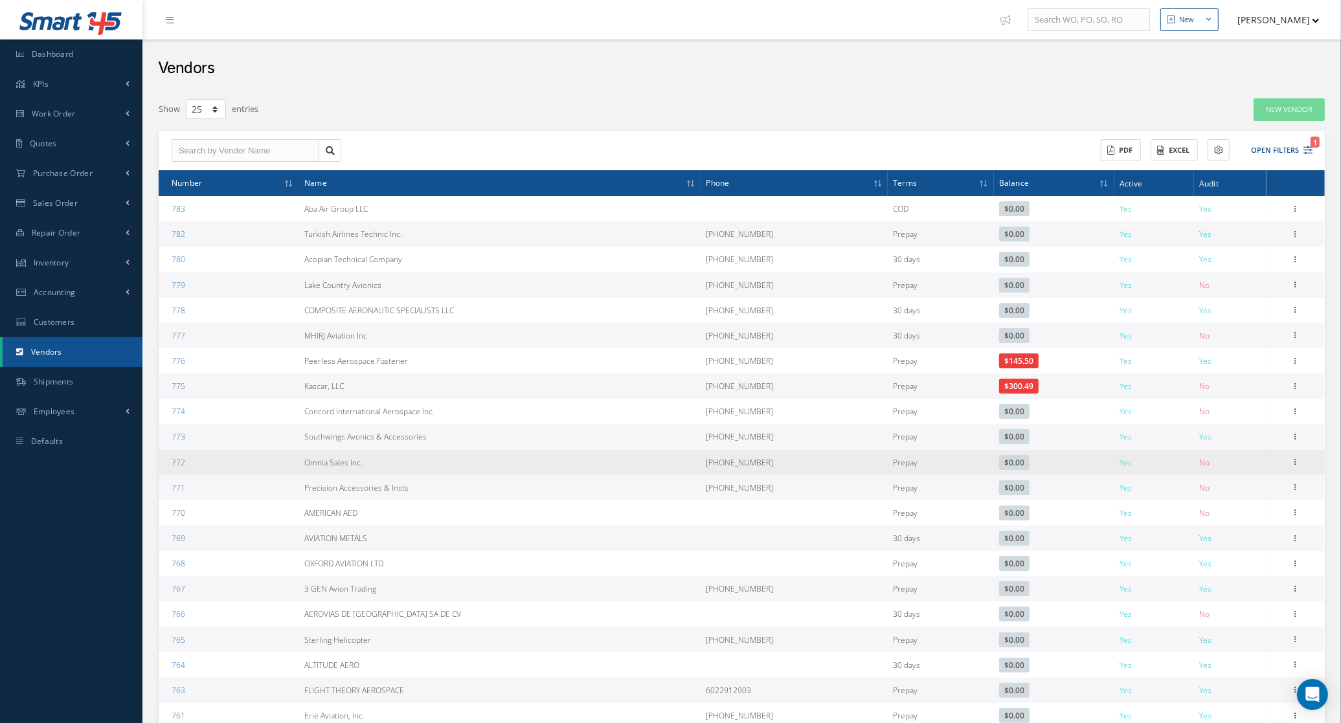
drag, startPoint x: 411, startPoint y: 456, endPoint x: 298, endPoint y: 457, distance: 112.7
click at [298, 457] on tr "772 Omnia Sales Inc. 1 818-843-1620 Prepay $0.00 Yes No Show Edit Addresses Doc…" at bounding box center [742, 462] width 1166 height 25
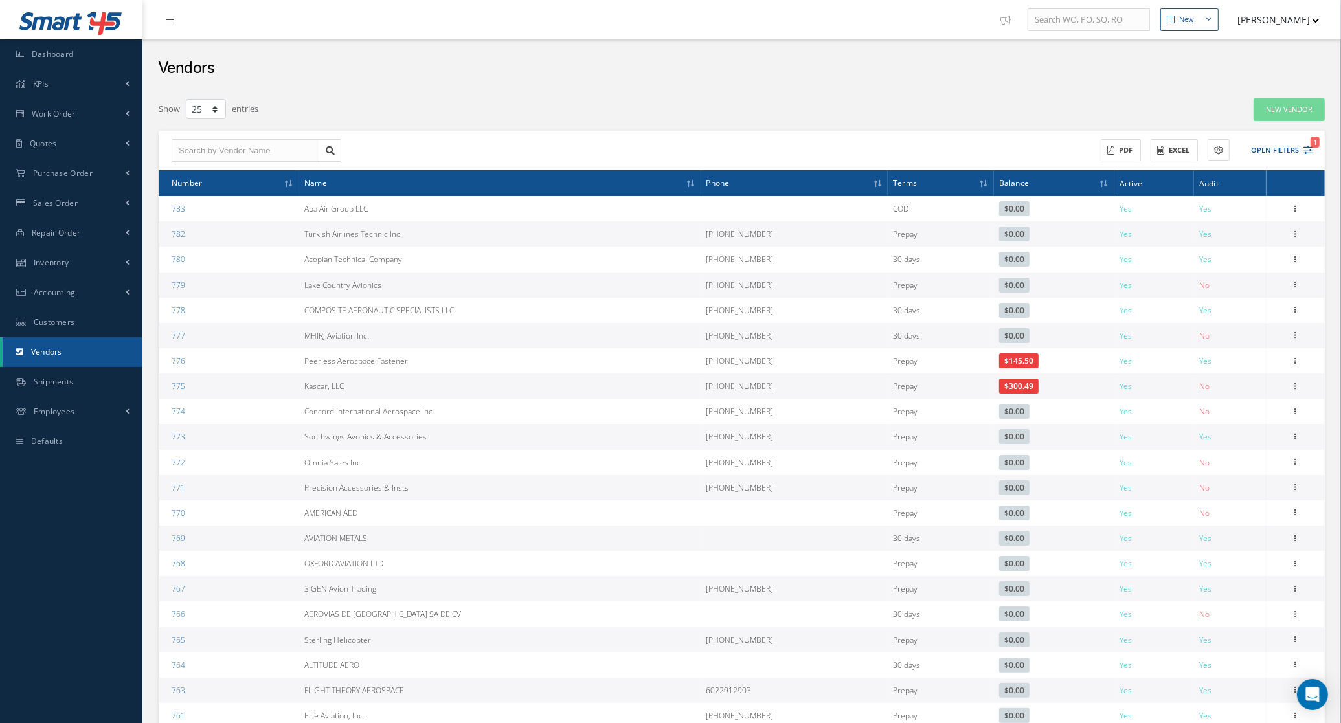
copy tr "Omnia Sales Inc."
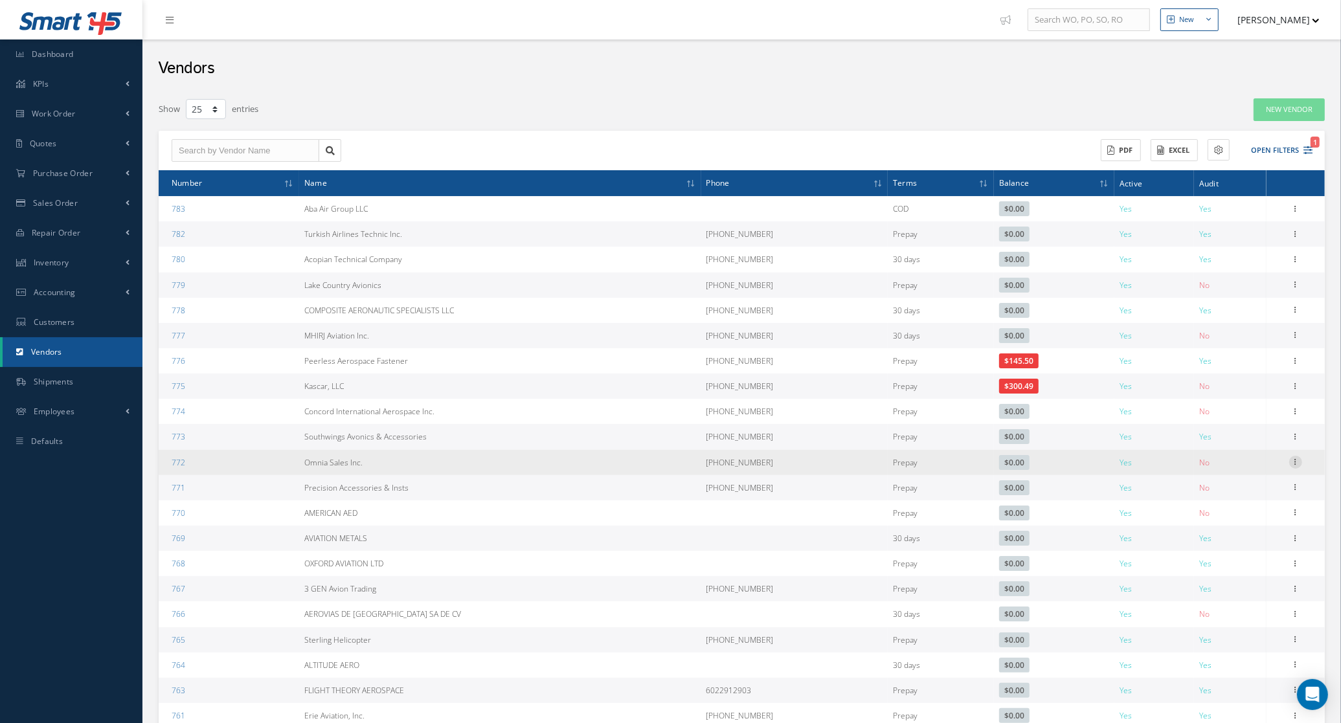
click at [1294, 462] on icon at bounding box center [1295, 461] width 13 height 10
click at [1253, 492] on link "Edit" at bounding box center [1236, 487] width 102 height 17
type input "Omnia Sales Inc."
type input "1 818-843-1620"
type input "https://www.omniasalesinc.com/"
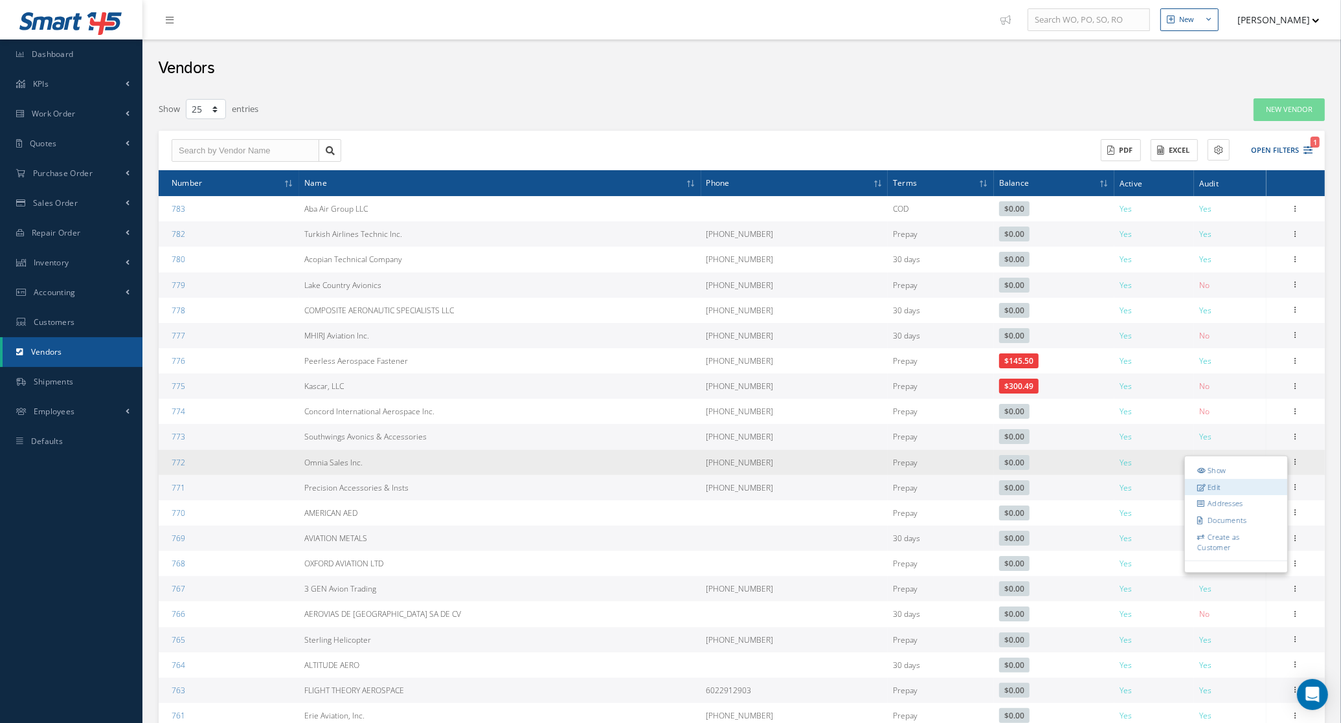
type input "0.00"
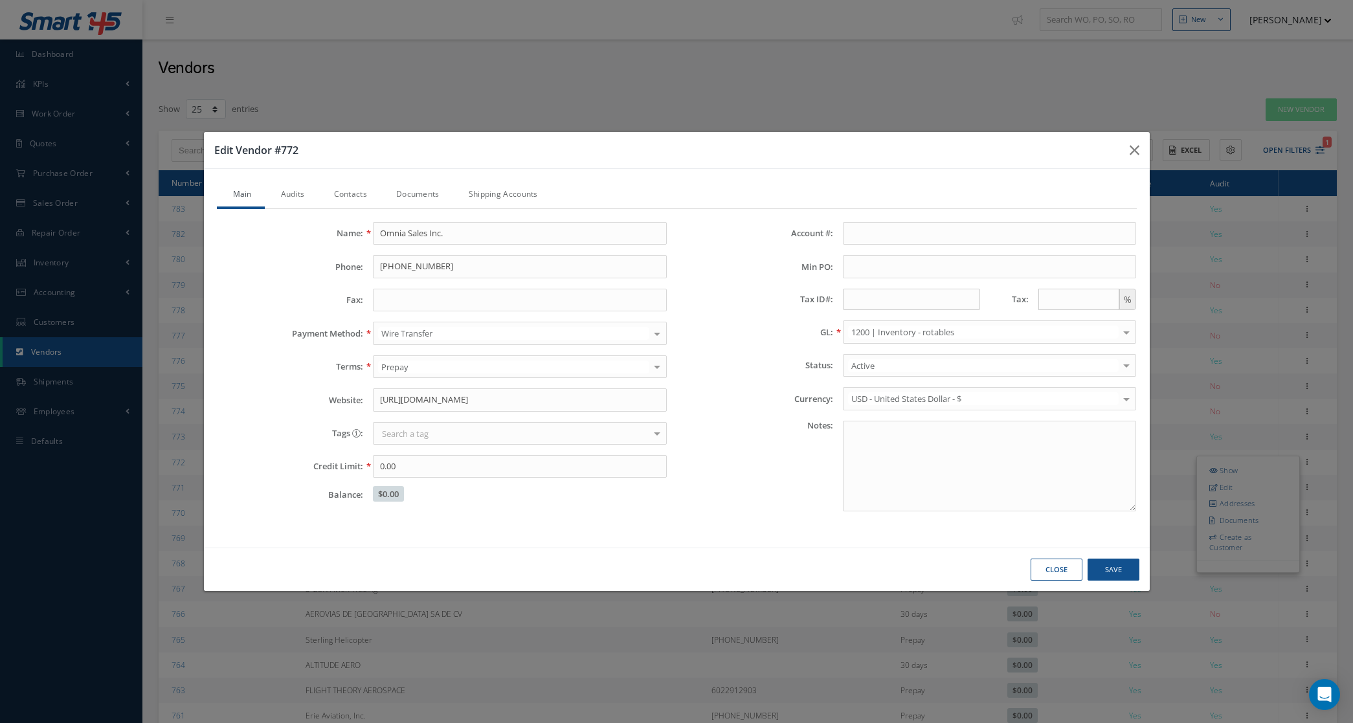
click at [442, 188] on link "Documents" at bounding box center [416, 195] width 73 height 27
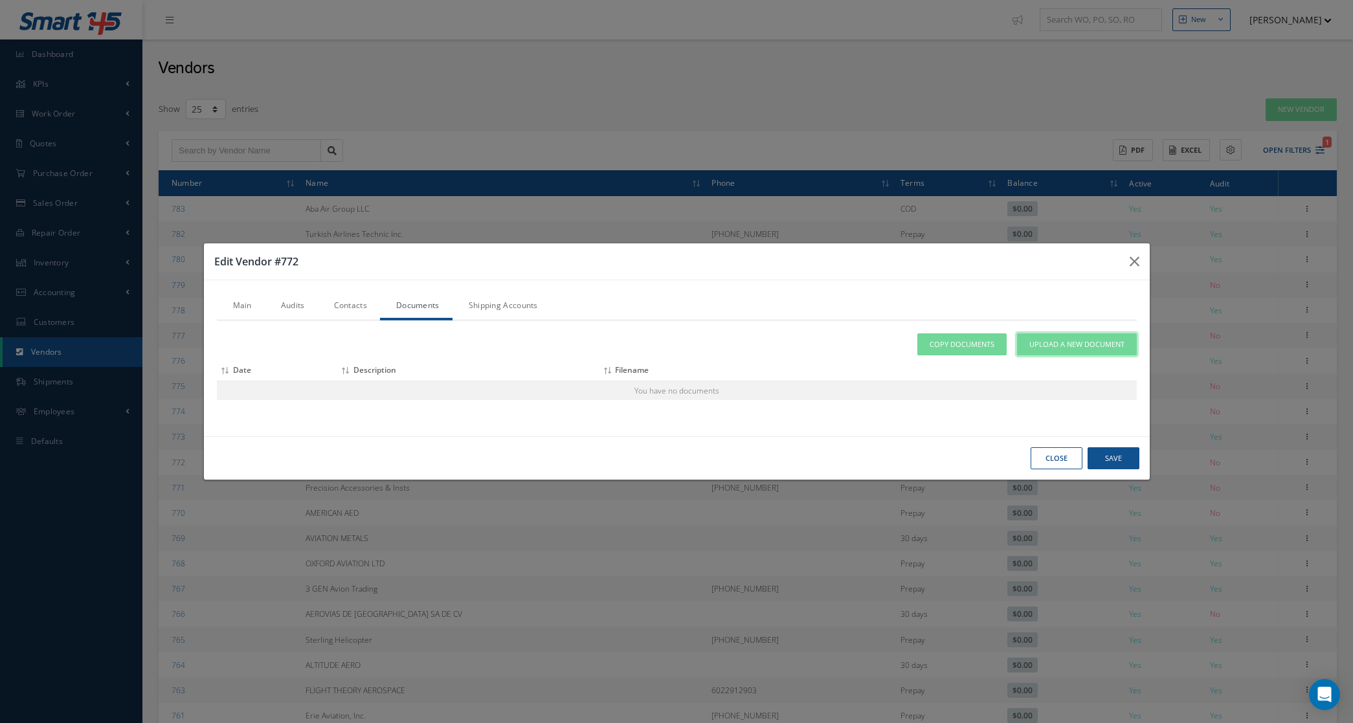
click at [1050, 354] on link "Upload a New Document" at bounding box center [1077, 344] width 120 height 23
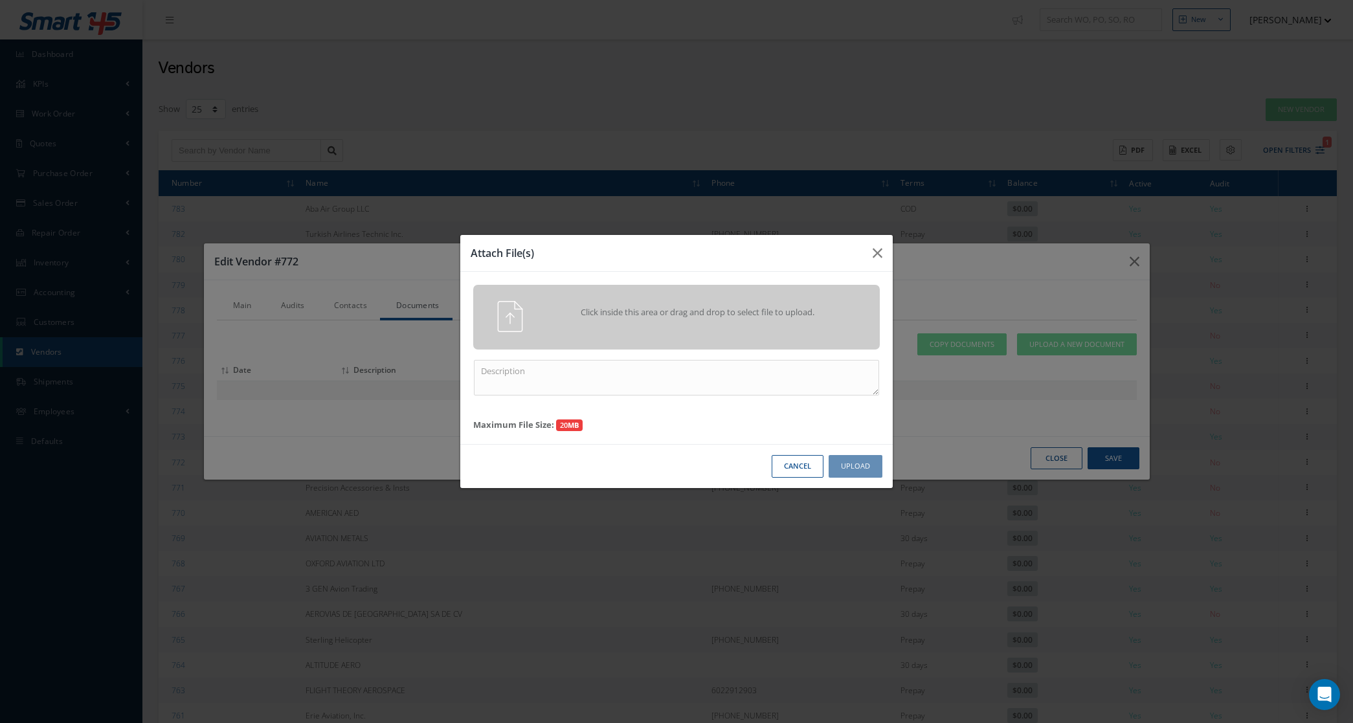
click at [700, 324] on div "Click inside this area or drag and drop to select file to upload." at bounding box center [695, 314] width 320 height 26
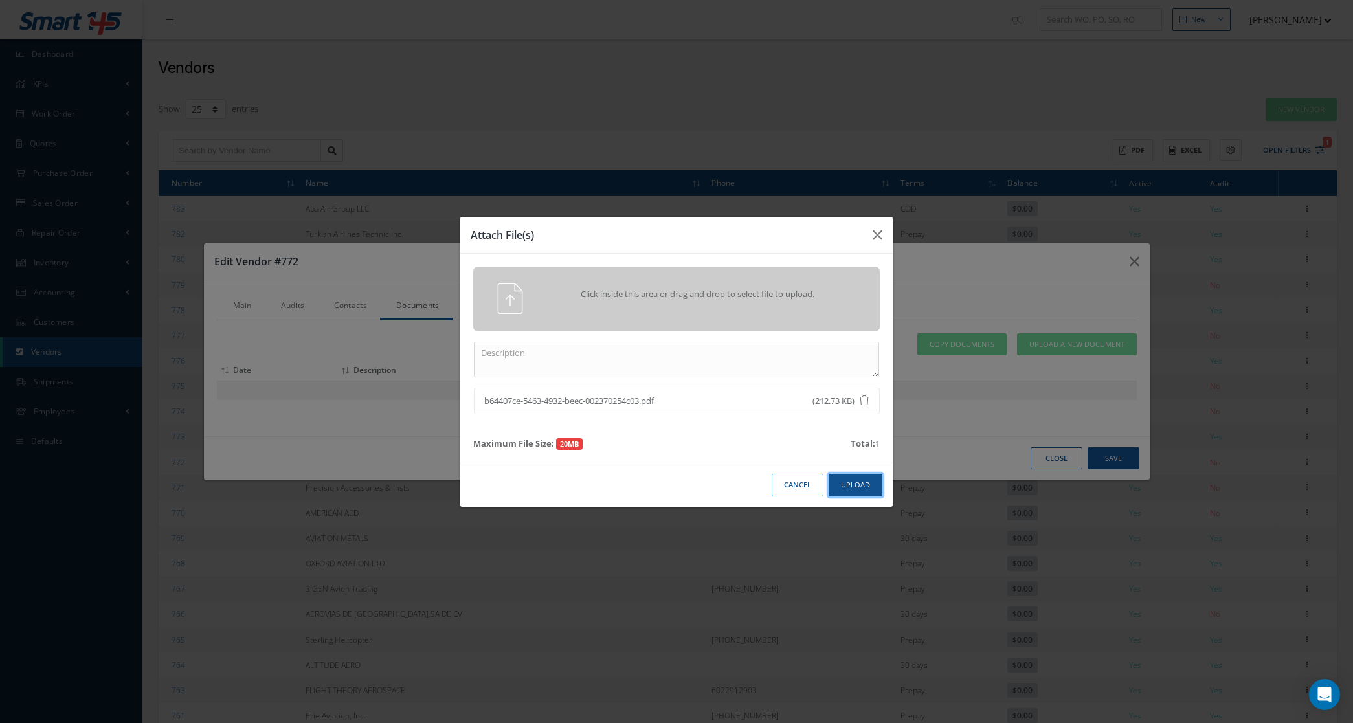
click at [860, 493] on button "Upload" at bounding box center [856, 485] width 54 height 23
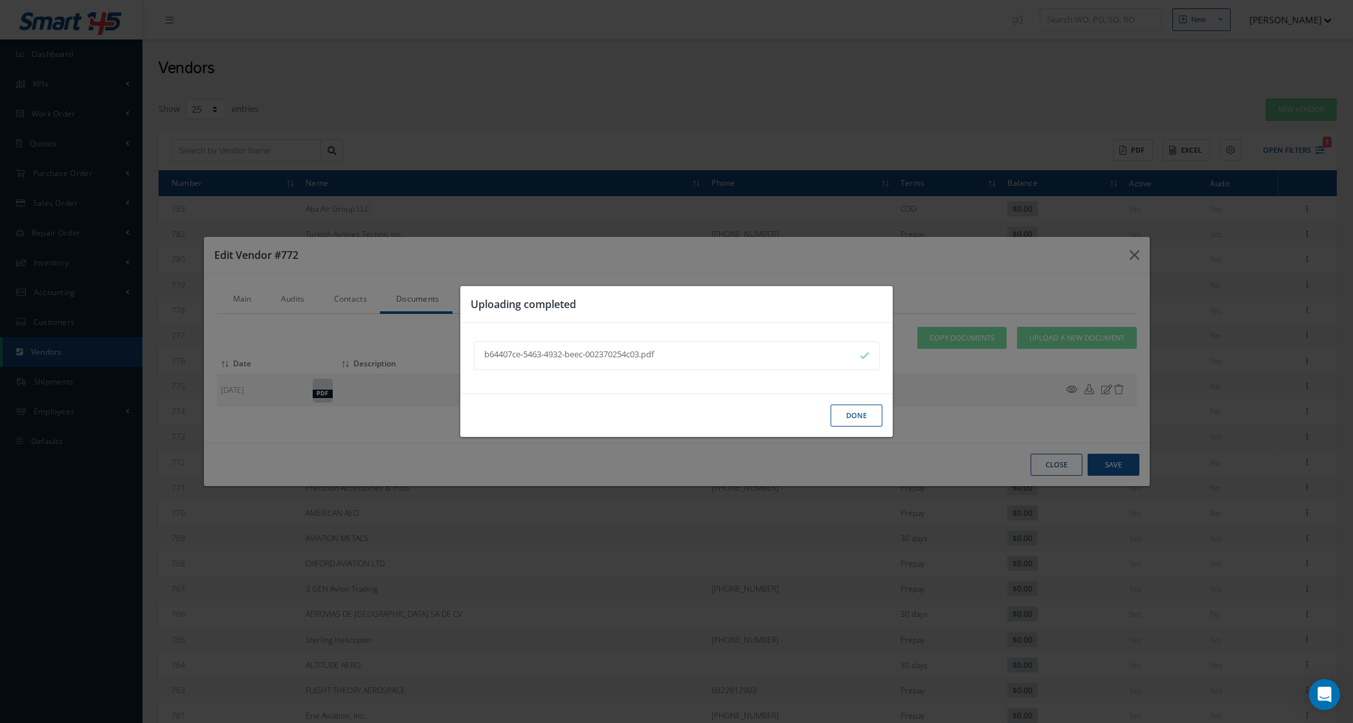
click at [853, 414] on button "Done" at bounding box center [857, 416] width 52 height 23
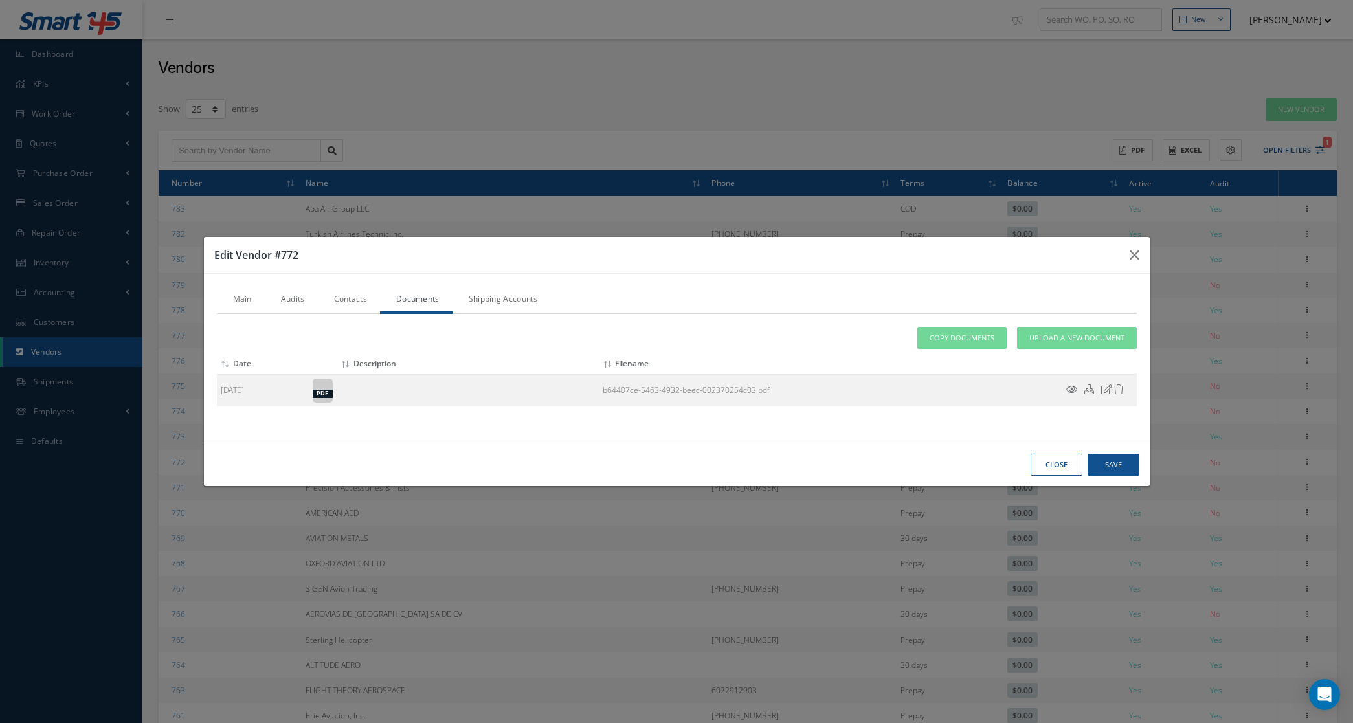
click at [299, 297] on link "Audits" at bounding box center [291, 300] width 53 height 27
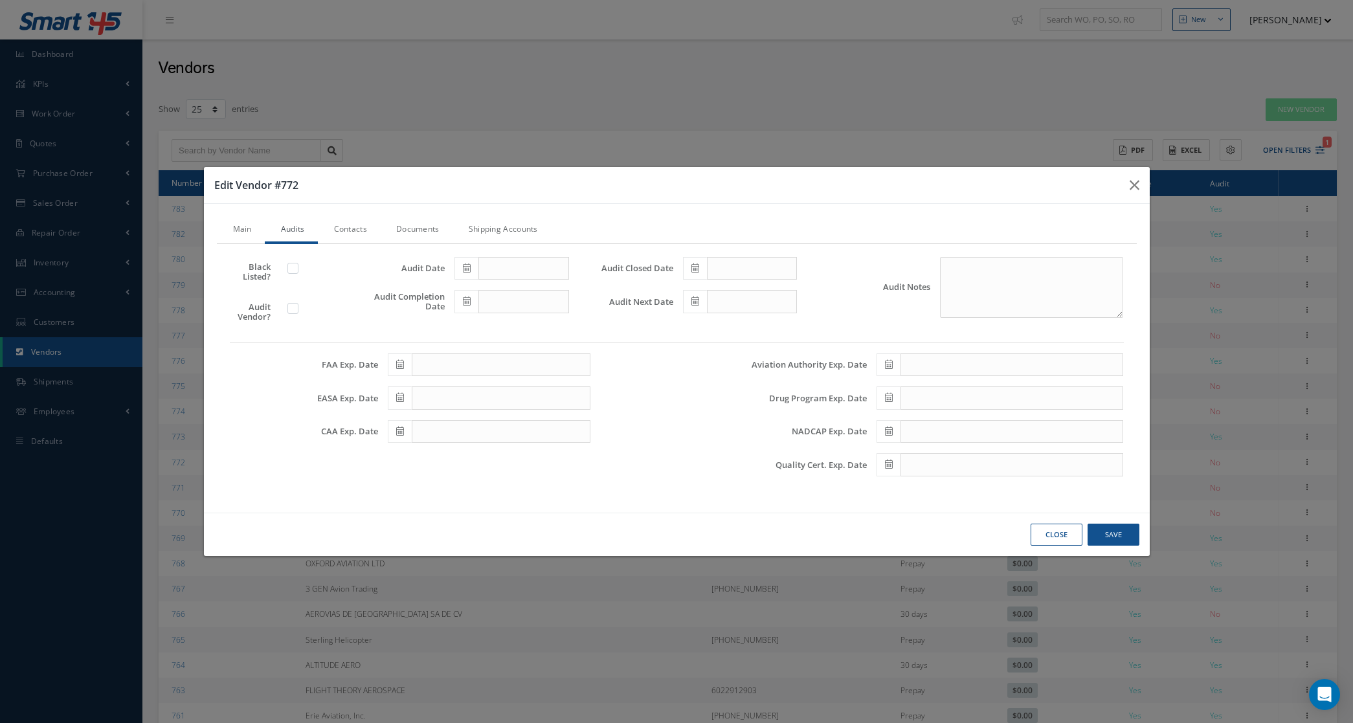
click at [468, 271] on icon at bounding box center [467, 267] width 8 height 9
click at [467, 329] on td "31" at bounding box center [463, 329] width 19 height 19
type input "08/31/2025"
click at [298, 311] on label at bounding box center [299, 308] width 3 height 12
click at [289, 311] on input "checkbox" at bounding box center [293, 310] width 8 height 8
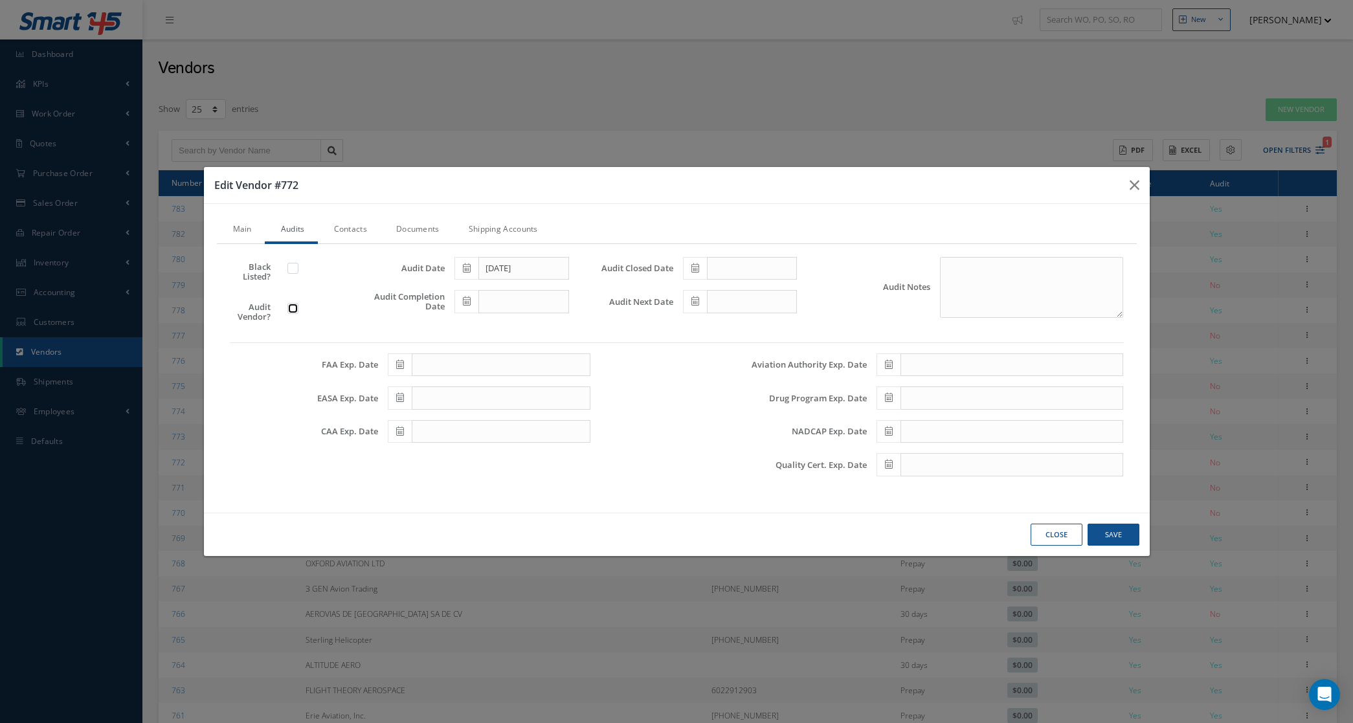
checkbox input "true"
click at [474, 308] on span at bounding box center [466, 301] width 24 height 23
drag, startPoint x: 466, startPoint y: 372, endPoint x: 464, endPoint y: 364, distance: 8.2
click at [464, 364] on tbody "31 1 2 3 4 5 6 7 8 9 10 11 12 13 14 15 16 17 18 19 20 21 22 23 24 25 26 27 28 2…" at bounding box center [522, 411] width 136 height 117
click at [464, 364] on td "31" at bounding box center [463, 362] width 19 height 19
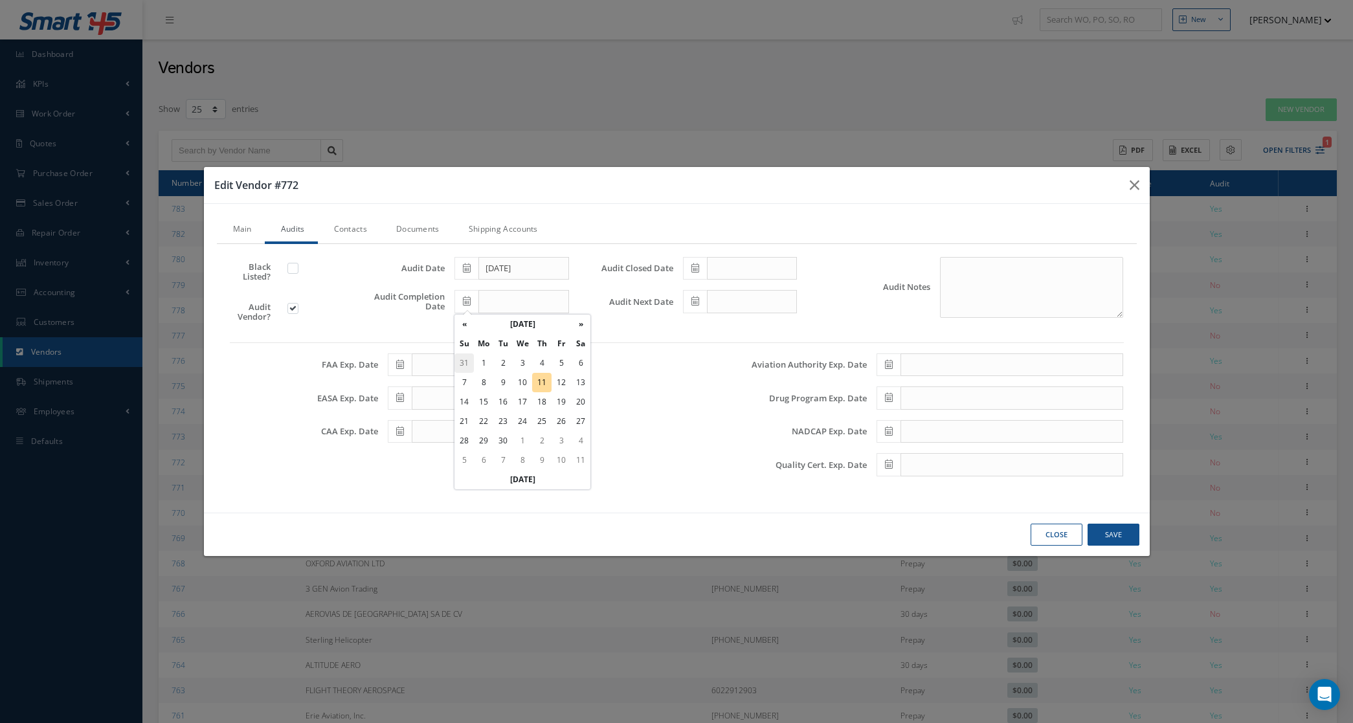
type input "08/31/2025"
click at [691, 267] on icon at bounding box center [695, 267] width 8 height 9
click at [688, 321] on td "31" at bounding box center [692, 329] width 19 height 19
type input "08/31/2025"
click at [687, 308] on span at bounding box center [695, 301] width 24 height 23
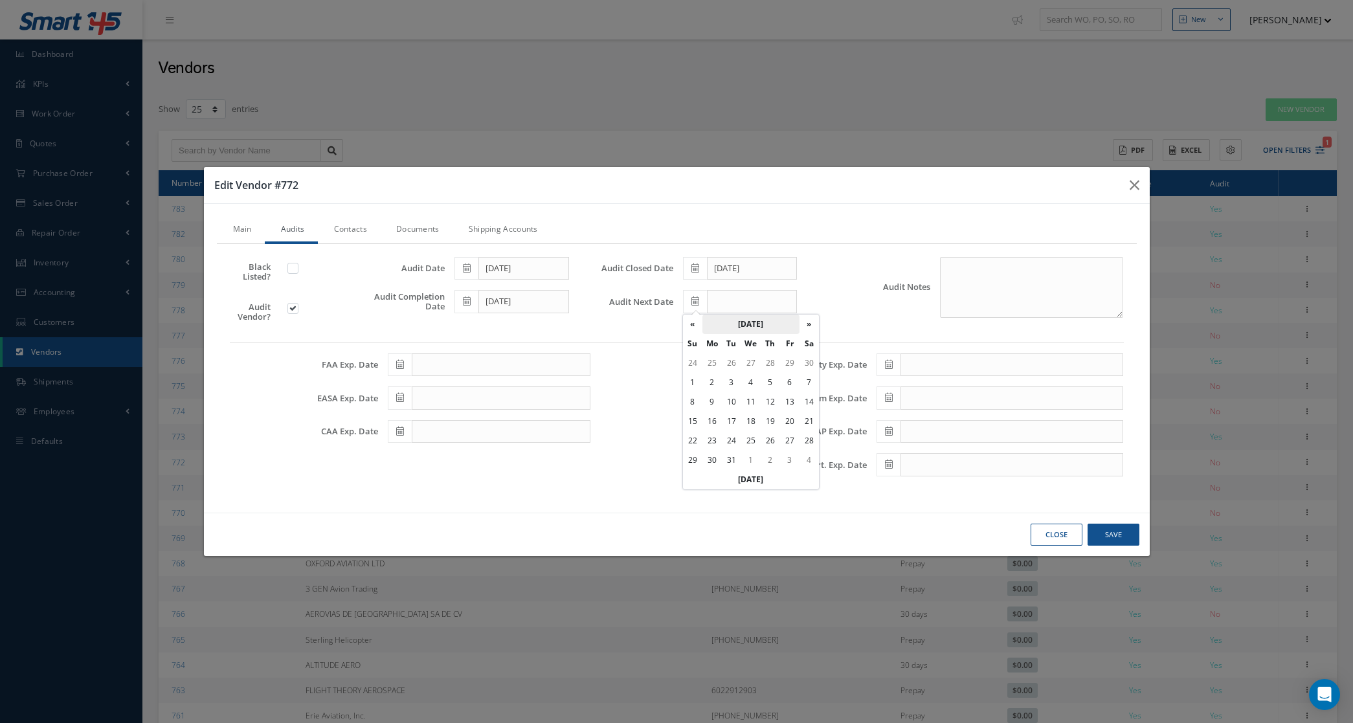
click at [739, 327] on th "October 2028" at bounding box center [750, 324] width 97 height 19
click at [694, 320] on th "«" at bounding box center [692, 324] width 19 height 19
click at [804, 324] on th "»" at bounding box center [805, 324] width 19 height 19
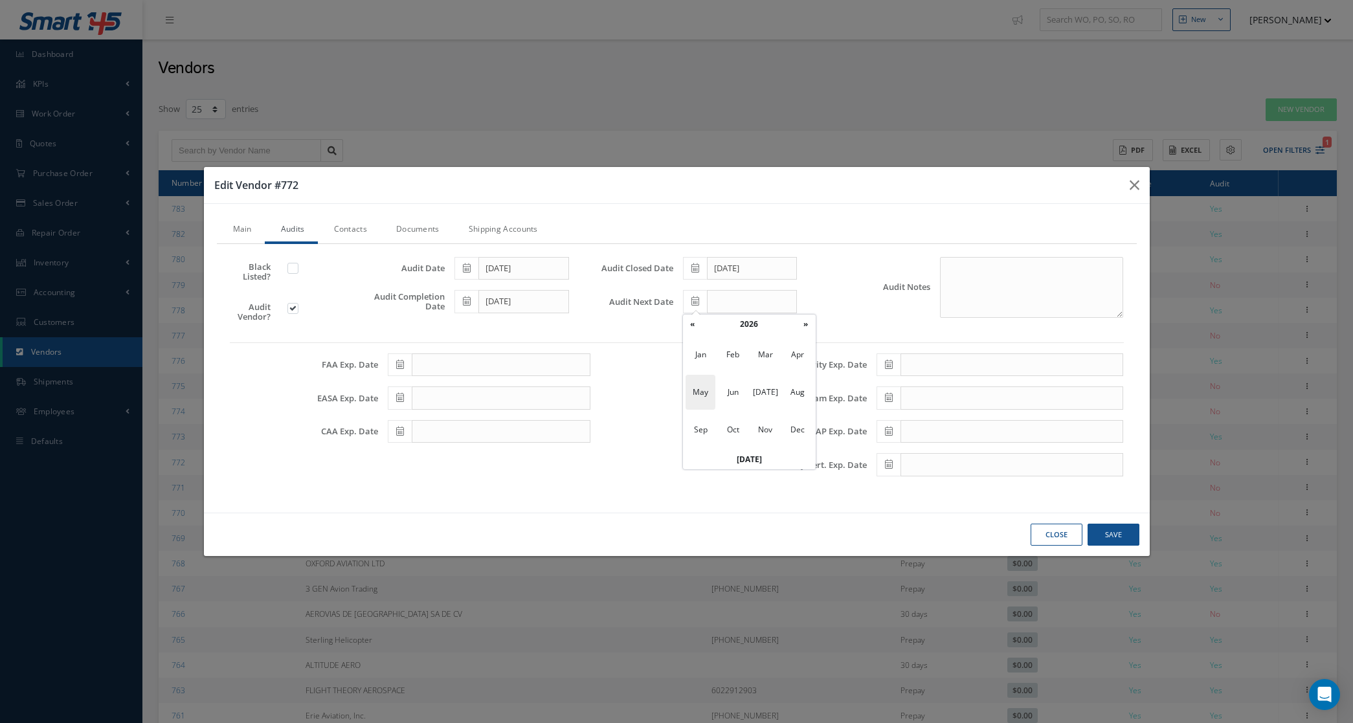
click at [696, 394] on span "May" at bounding box center [701, 392] width 30 height 35
click at [793, 439] on td "29" at bounding box center [789, 440] width 19 height 19
type input "05/29/2026"
click at [893, 465] on span at bounding box center [889, 464] width 24 height 23
click at [920, 293] on th "October 2028" at bounding box center [944, 289] width 97 height 19
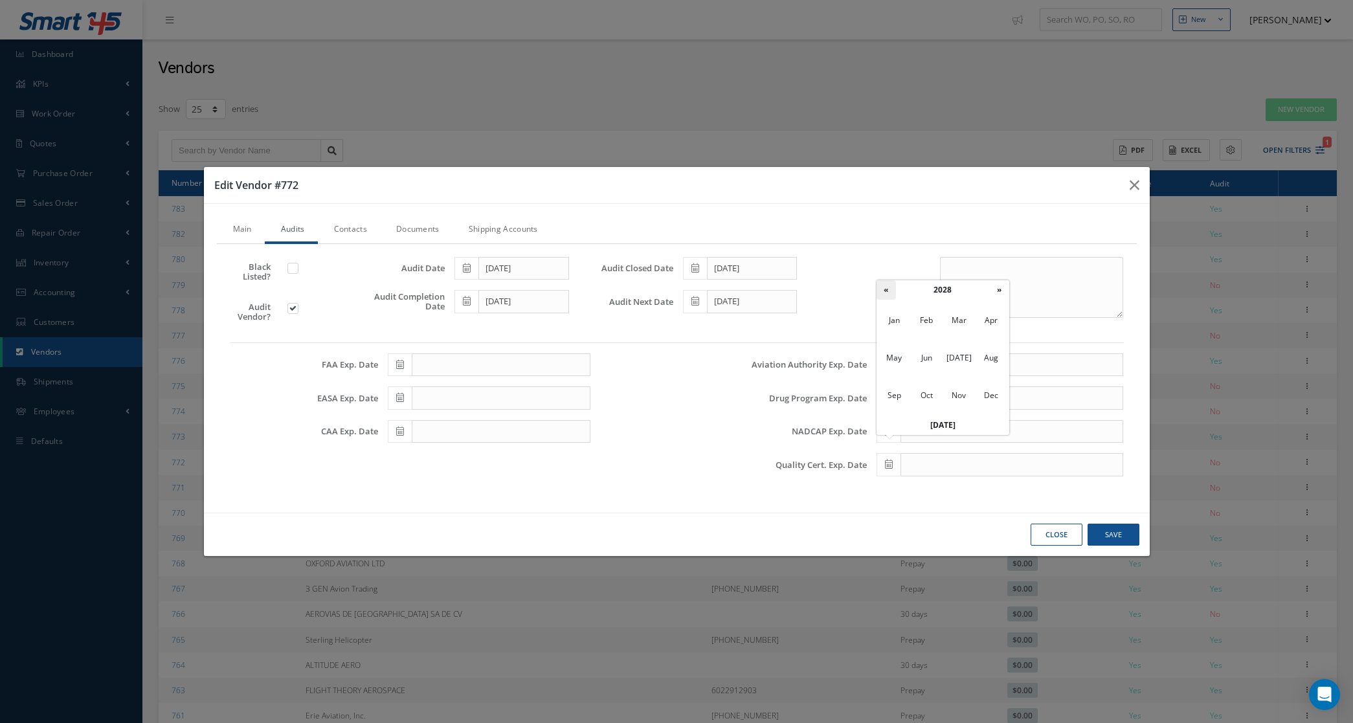
click at [879, 291] on th "«" at bounding box center [886, 289] width 19 height 19
click at [895, 356] on span "May" at bounding box center [894, 358] width 30 height 35
click at [981, 399] on td "29" at bounding box center [983, 406] width 19 height 19
type input "05/29/2026"
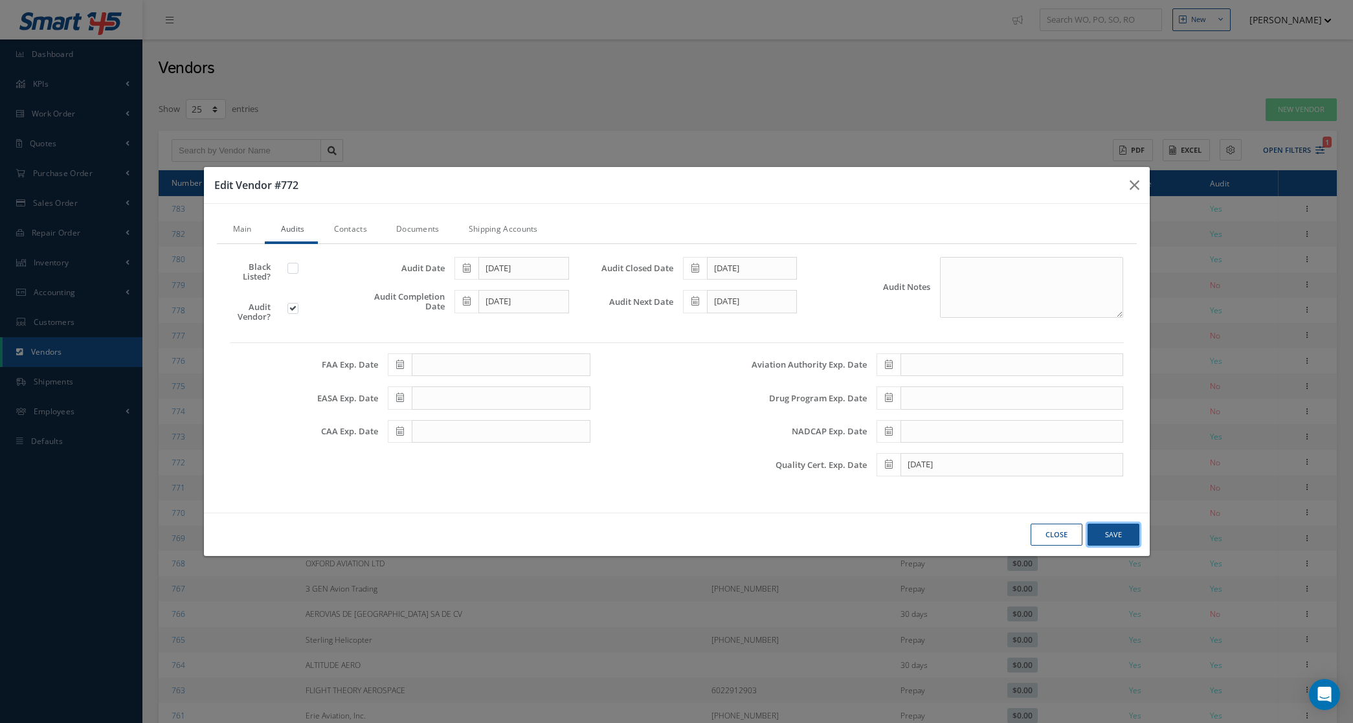
click at [1095, 533] on button "Save" at bounding box center [1114, 535] width 52 height 23
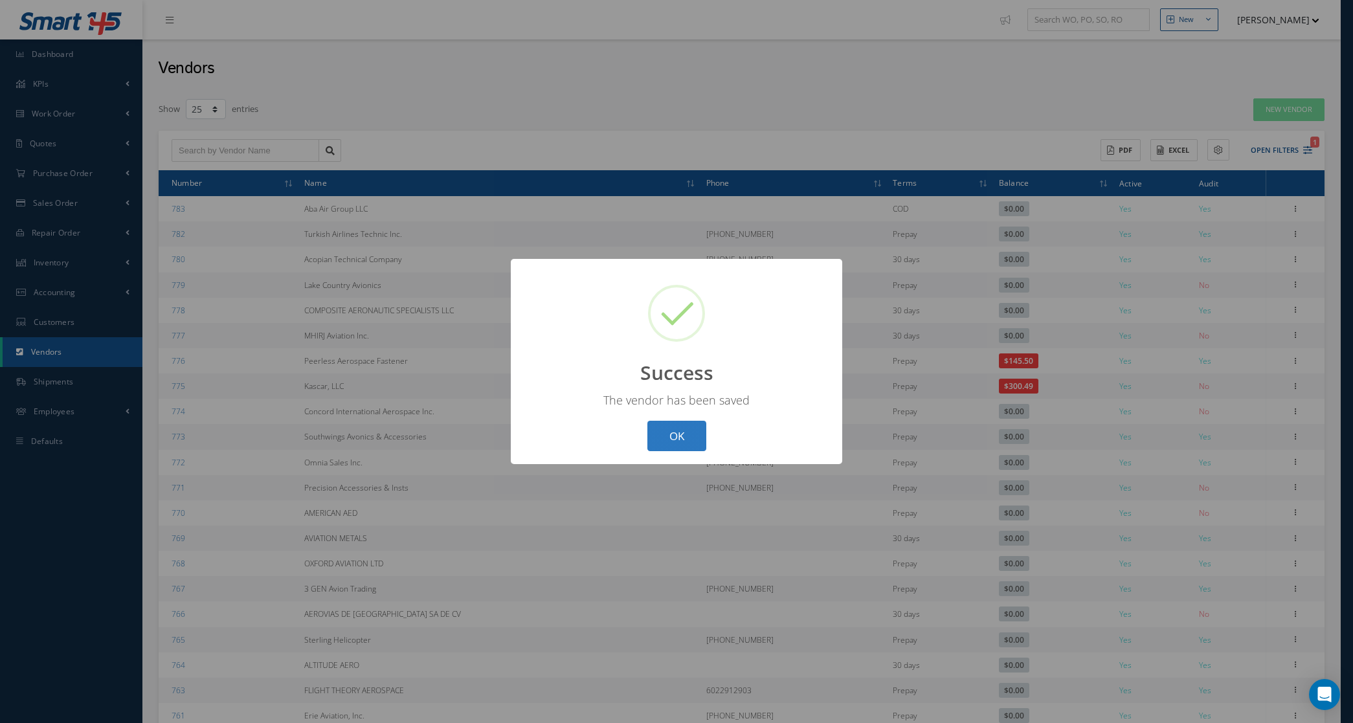
click at [666, 445] on button "OK" at bounding box center [676, 436] width 59 height 30
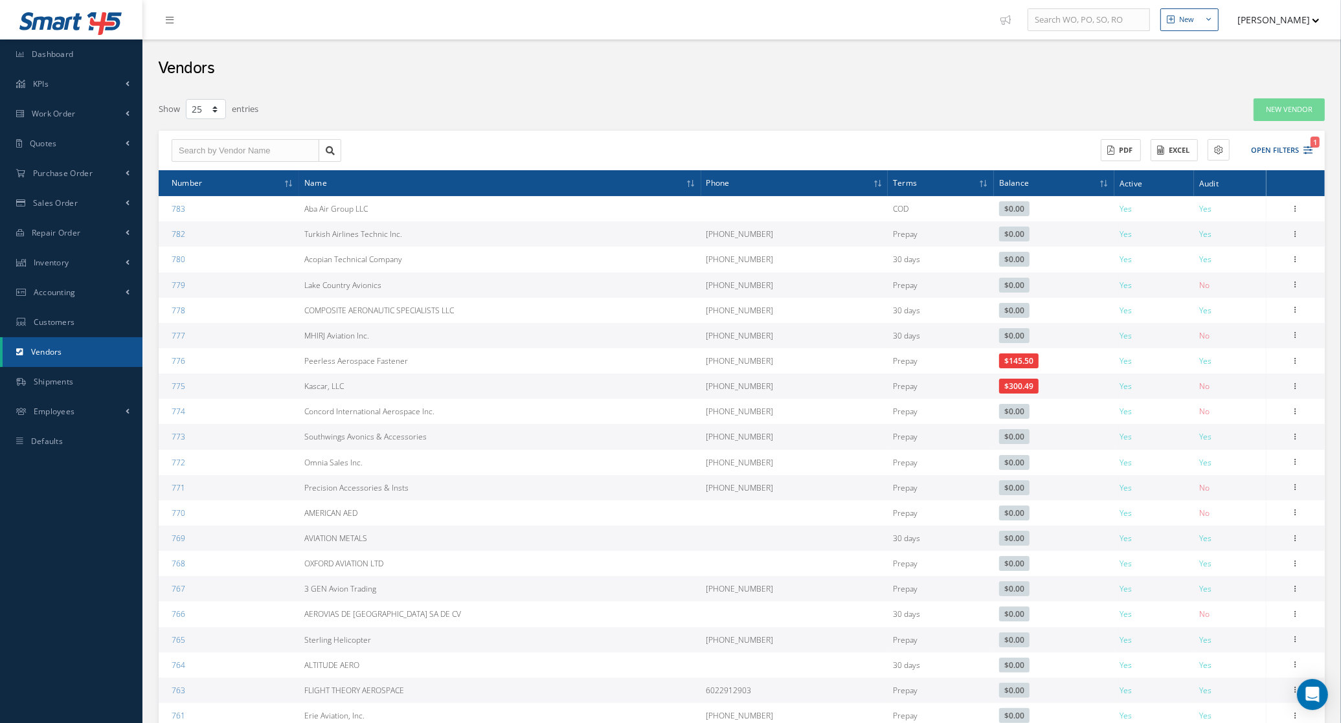
drag, startPoint x: 439, startPoint y: 493, endPoint x: 247, endPoint y: 490, distance: 192.3
click at [247, 490] on tr "771 Precision Accessories & Insts 1 404-767-5800 Prepay $0.00 Yes No Show Edit …" at bounding box center [742, 487] width 1166 height 25
copy tr "Precision Accessories & Insts"
click at [1294, 486] on icon at bounding box center [1295, 486] width 13 height 10
click at [1234, 515] on link "Edit" at bounding box center [1236, 512] width 102 height 17
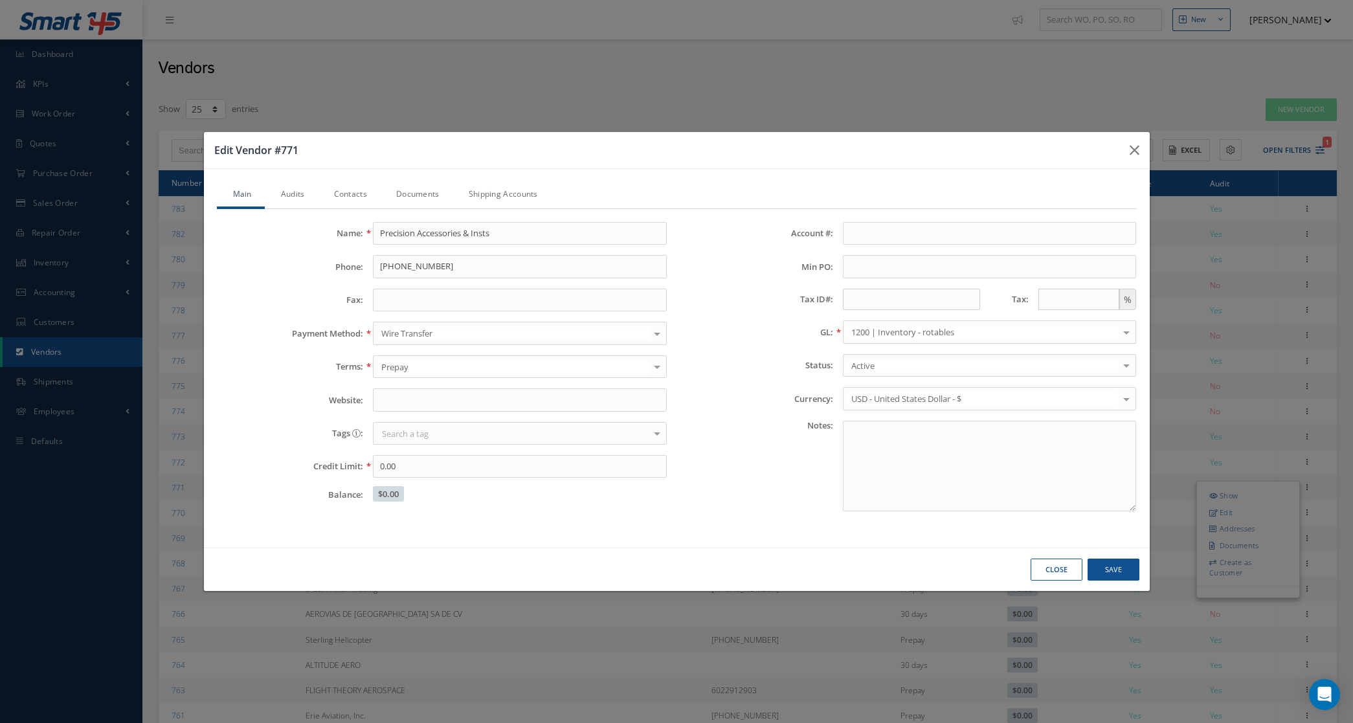
click at [300, 198] on link "Audits" at bounding box center [291, 195] width 53 height 27
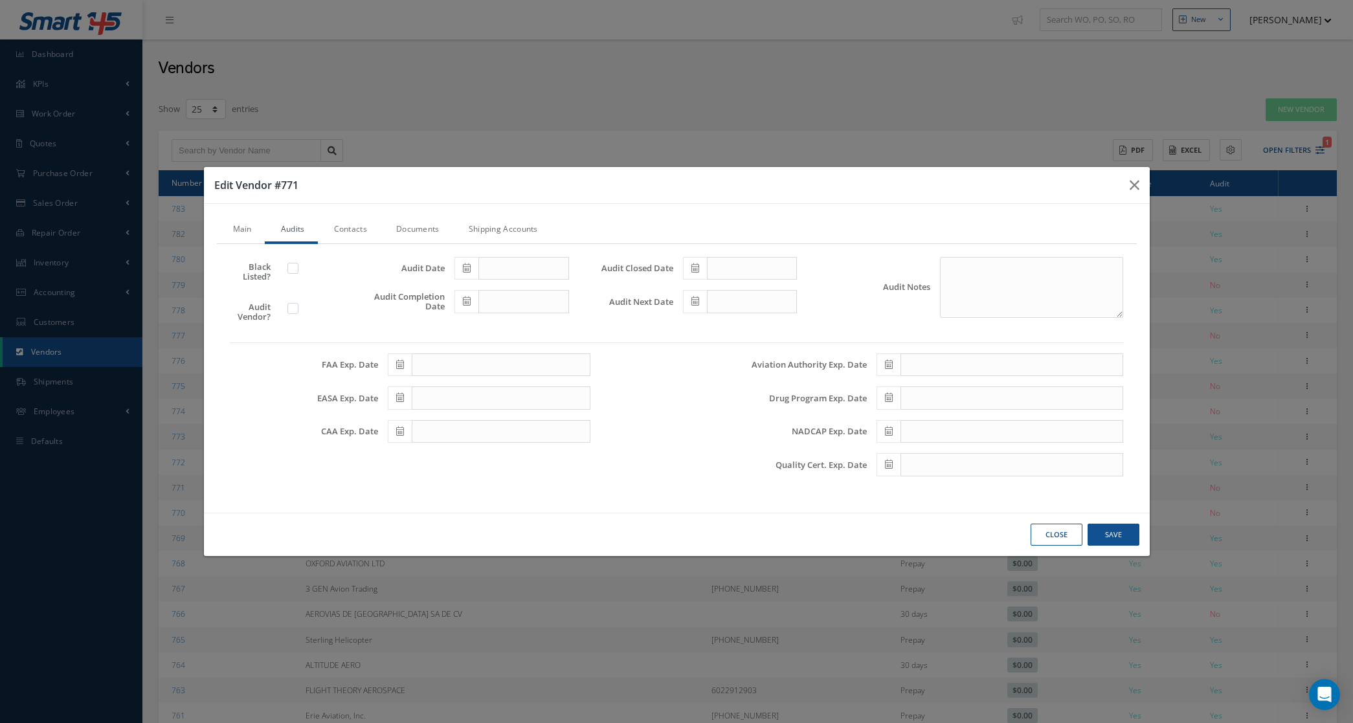
click at [302, 302] on div at bounding box center [312, 309] width 50 height 15
click at [298, 312] on label at bounding box center [299, 308] width 3 height 12
click at [290, 312] on input "checkbox" at bounding box center [293, 310] width 8 height 8
checkbox input "true"
click at [461, 273] on span at bounding box center [466, 268] width 24 height 23
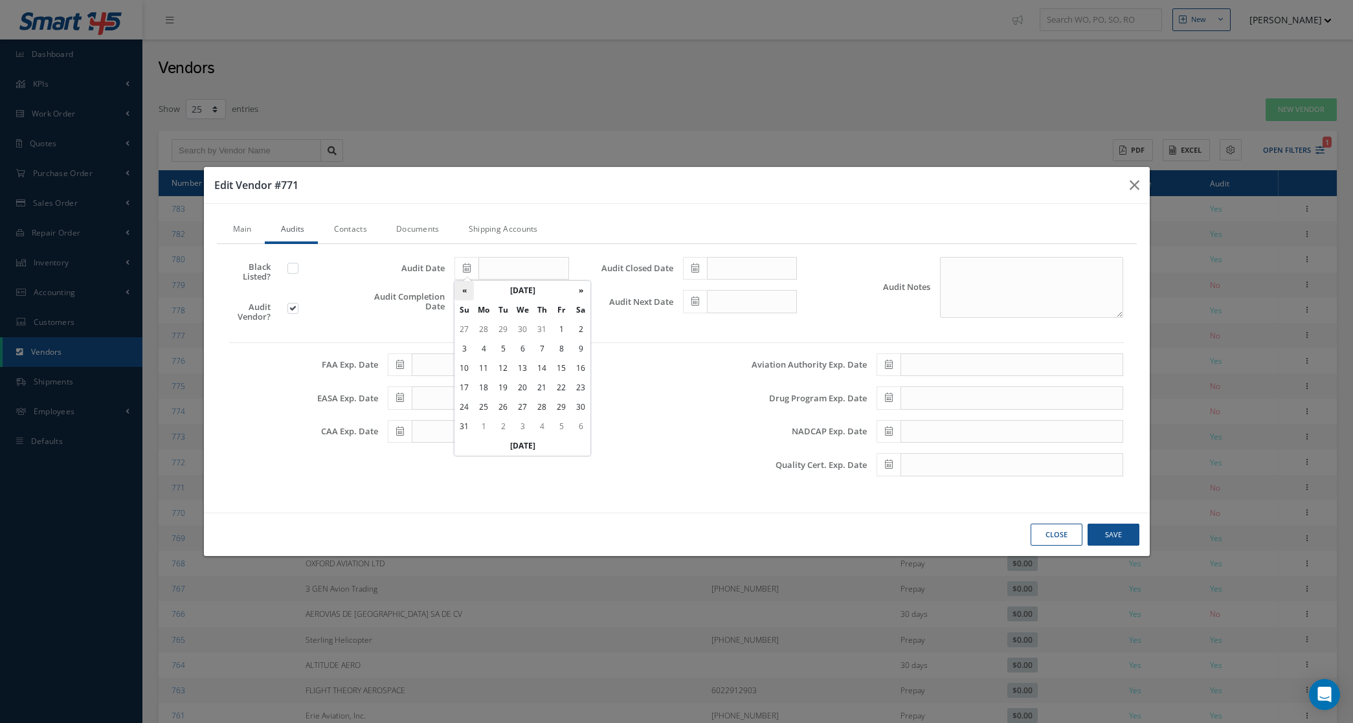
click at [464, 289] on th "«" at bounding box center [463, 290] width 19 height 19
click at [574, 289] on th "»" at bounding box center [580, 290] width 19 height 19
click at [557, 332] on td "1" at bounding box center [561, 329] width 19 height 19
type input "08/01/2025"
click at [691, 270] on icon at bounding box center [695, 267] width 8 height 9
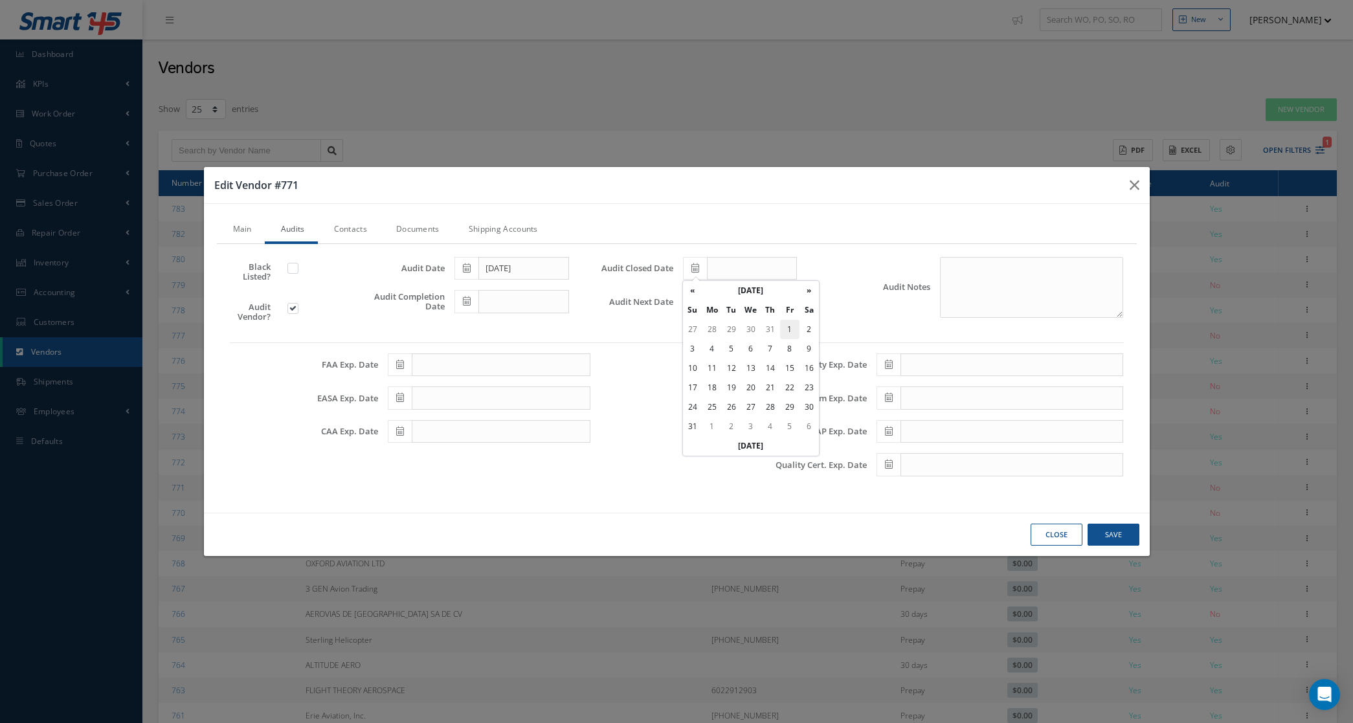
click at [790, 328] on td "1" at bounding box center [789, 329] width 19 height 19
type input "08/01/2025"
click at [697, 295] on span at bounding box center [695, 301] width 24 height 23
click at [765, 328] on th "May 2026" at bounding box center [750, 324] width 97 height 19
click at [805, 327] on th "»" at bounding box center [805, 324] width 19 height 19
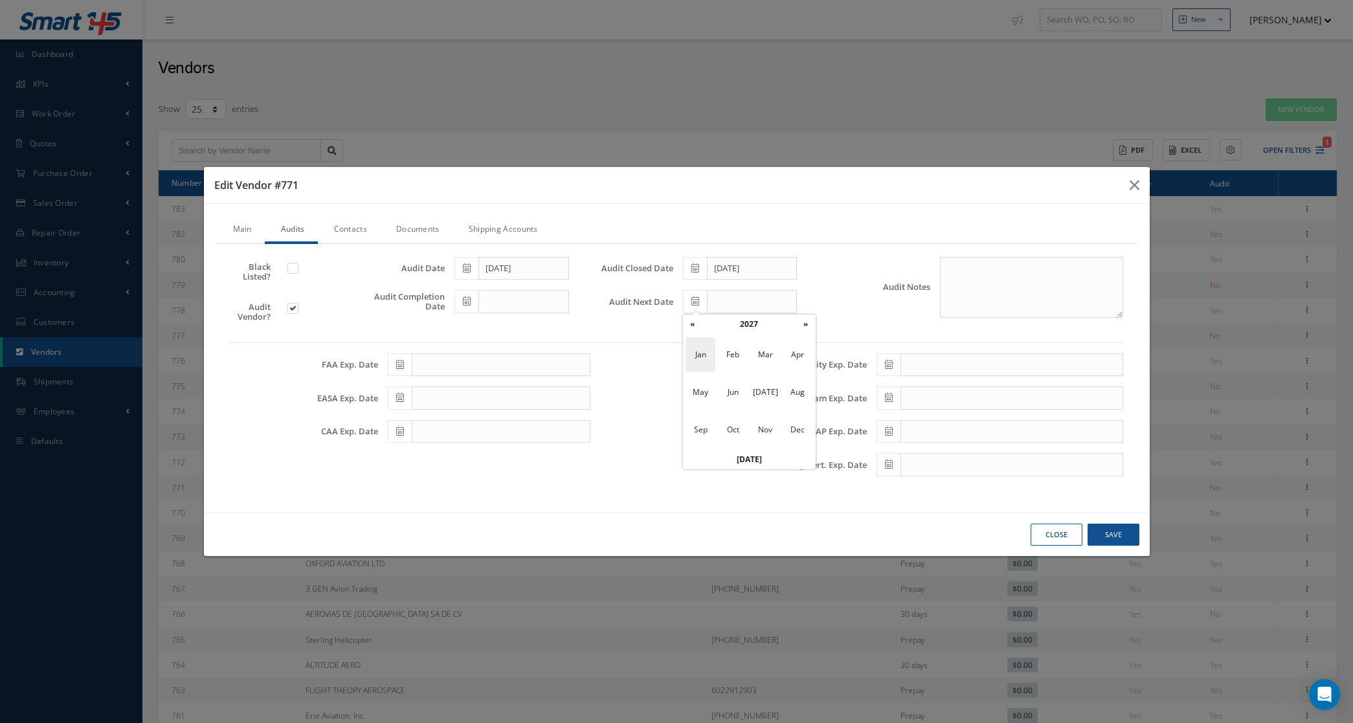
click at [707, 357] on span "Jan" at bounding box center [701, 354] width 30 height 35
click at [690, 460] on td "31" at bounding box center [692, 460] width 19 height 19
type input "01/31/2027"
click at [405, 394] on span at bounding box center [400, 398] width 24 height 23
click at [477, 218] on th "September 2025" at bounding box center [456, 223] width 97 height 19
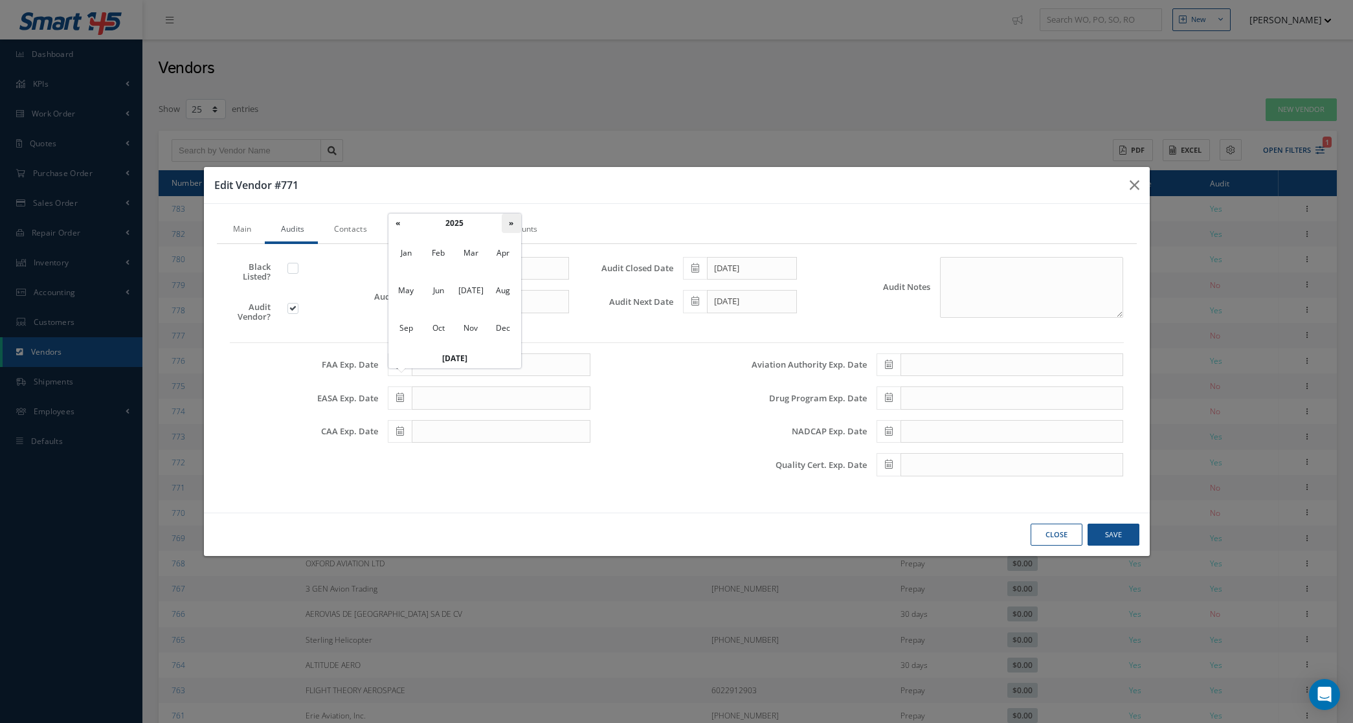
click at [511, 227] on th "»" at bounding box center [511, 223] width 19 height 19
click at [408, 257] on span "Jan" at bounding box center [406, 253] width 30 height 35
click at [396, 351] on td "31" at bounding box center [397, 359] width 19 height 19
type input "01/31/2027"
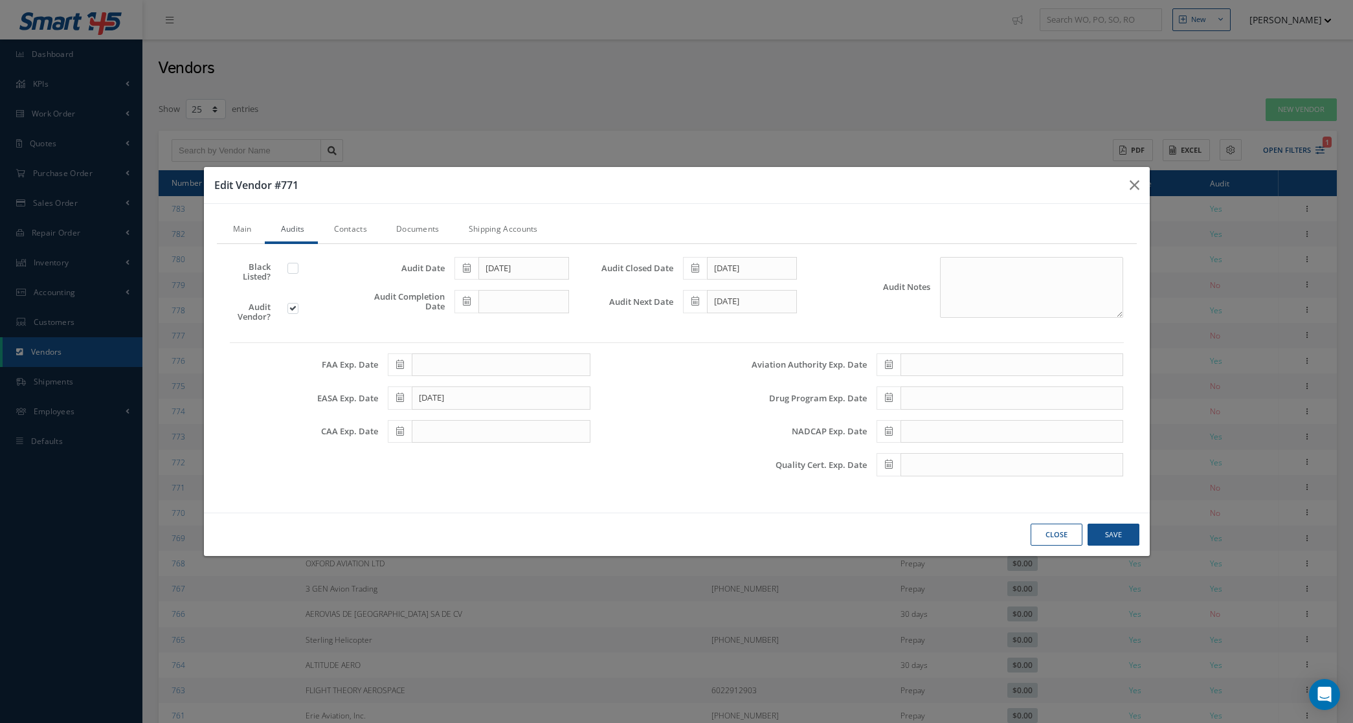
click at [429, 221] on link "Documents" at bounding box center [416, 230] width 73 height 27
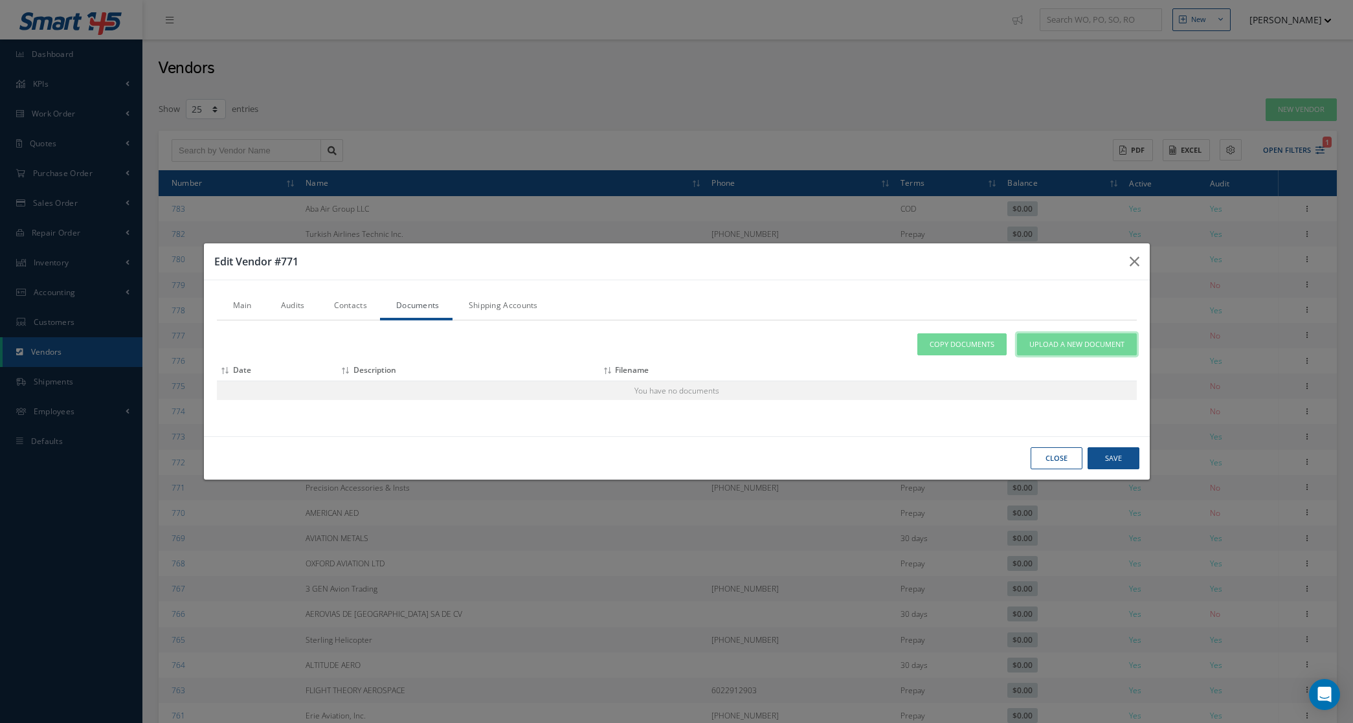
click at [1041, 341] on span "Upload a New Document" at bounding box center [1076, 344] width 95 height 11
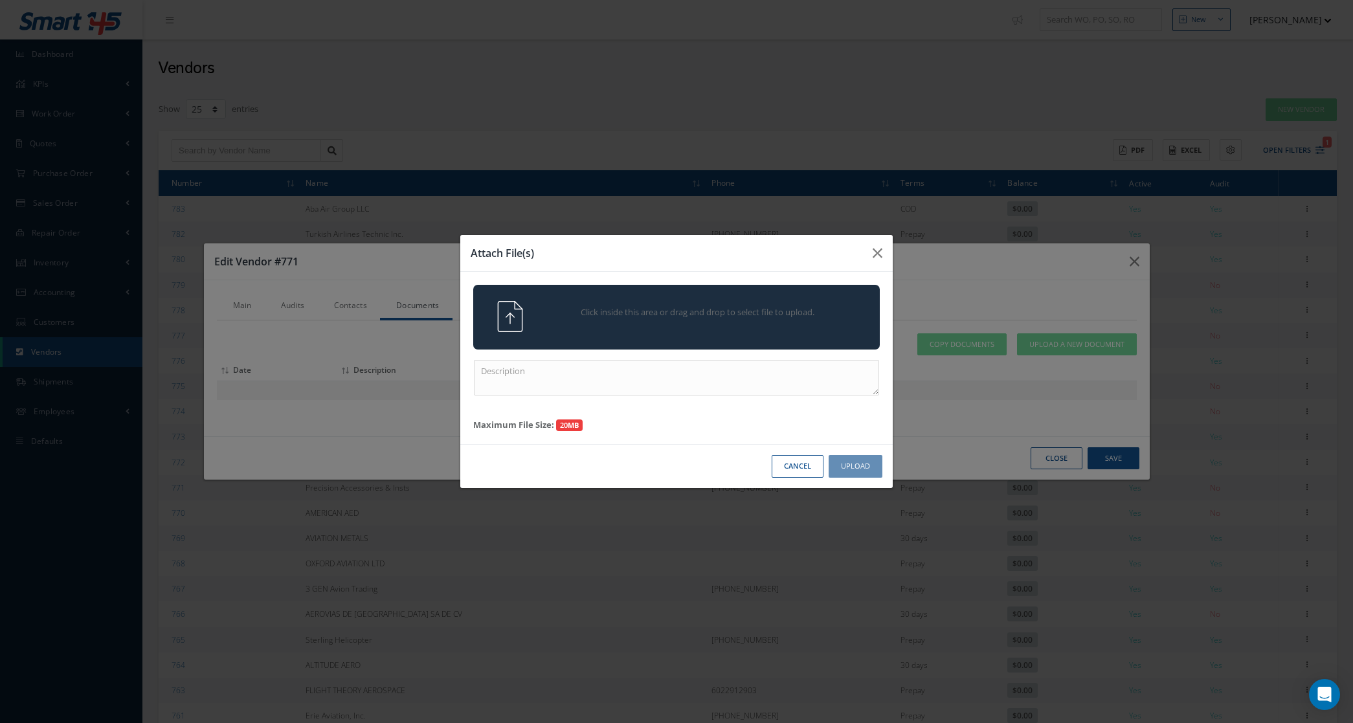
click at [776, 311] on span "Click inside this area or drag and drop to select file to upload." at bounding box center [698, 312] width 294 height 13
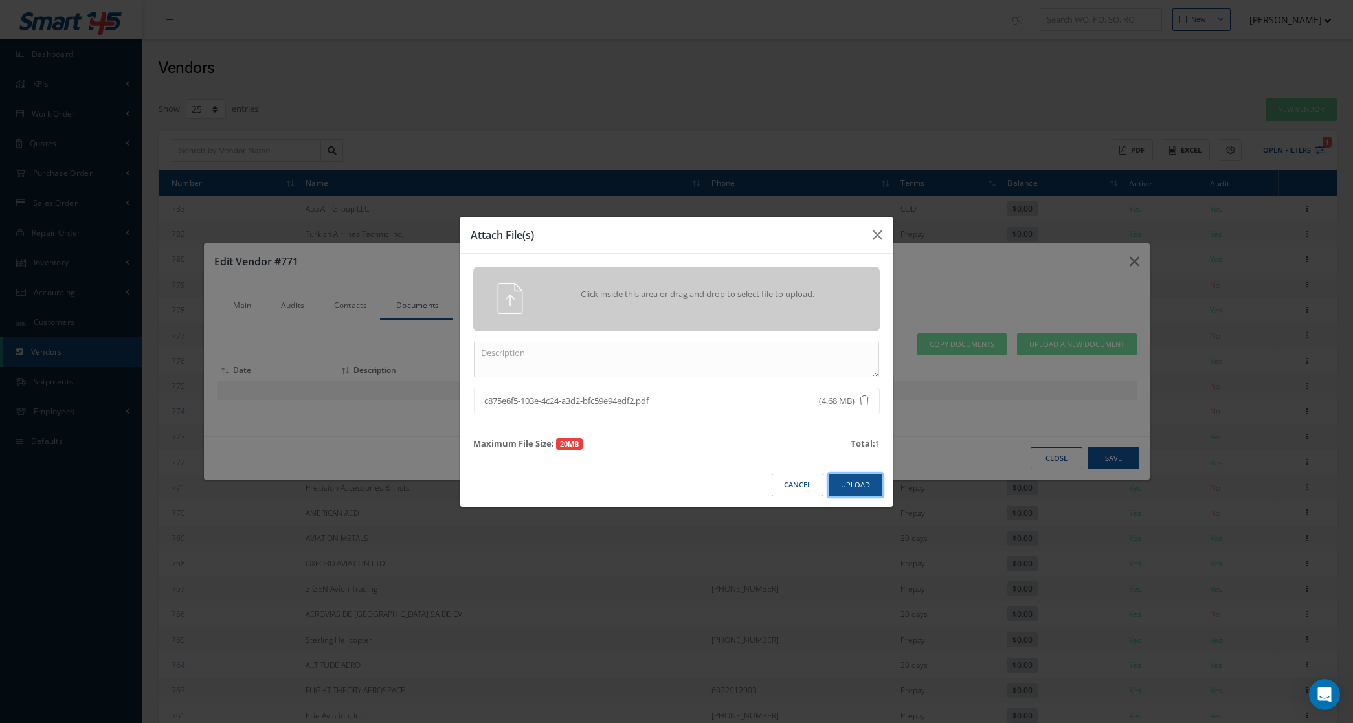
click at [879, 481] on button "Upload" at bounding box center [856, 485] width 54 height 23
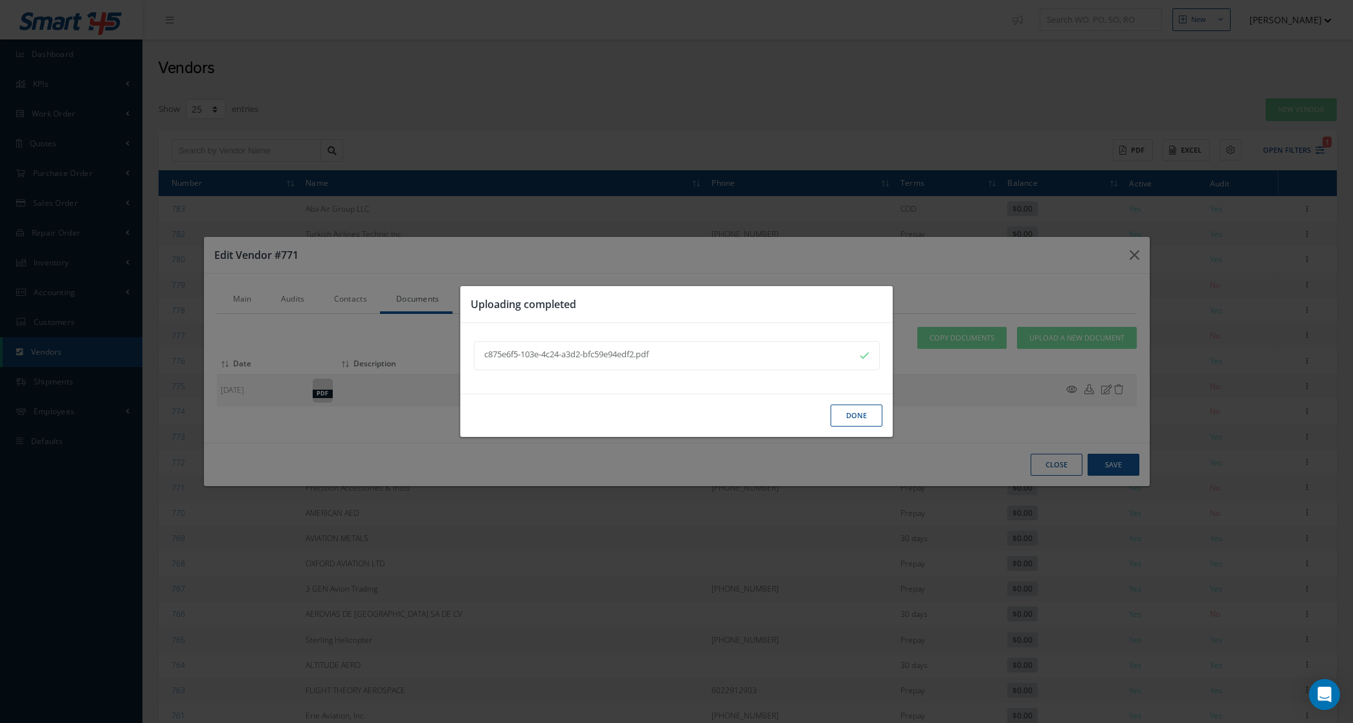
click at [858, 420] on button "Done" at bounding box center [857, 416] width 52 height 23
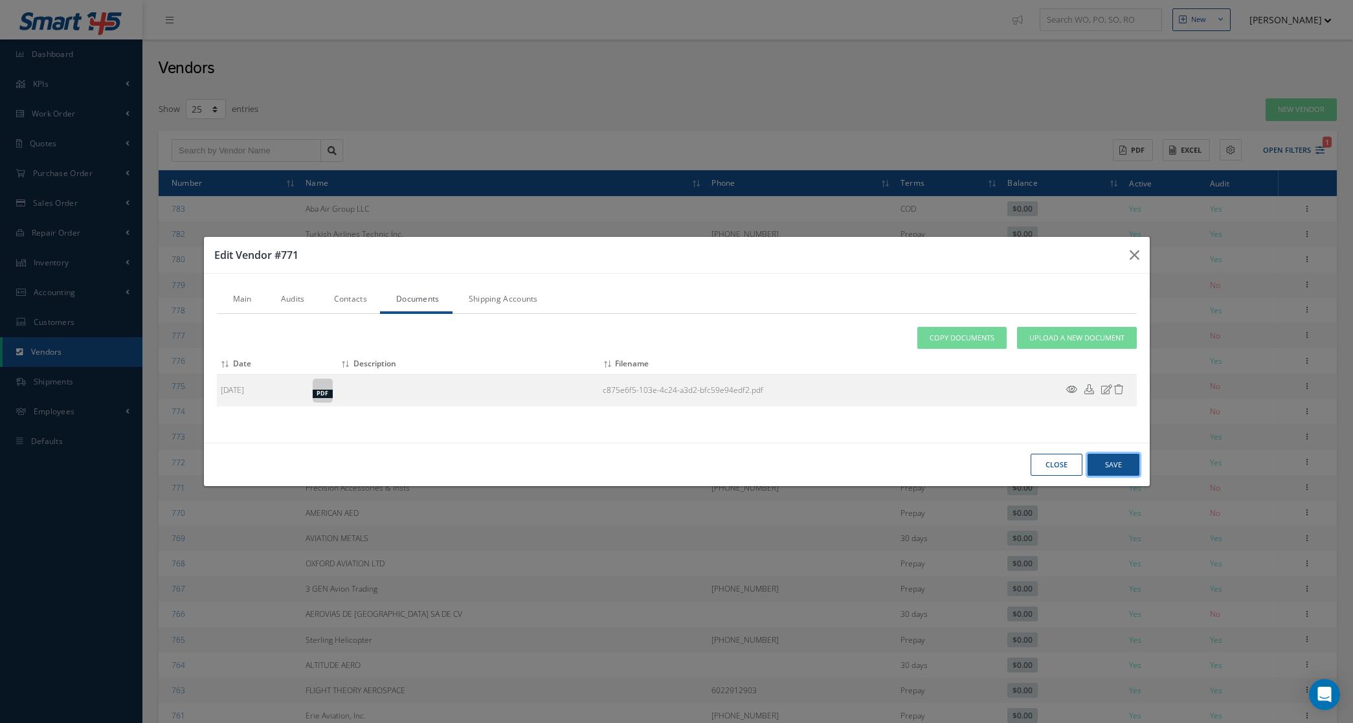
click at [1119, 462] on button "Save" at bounding box center [1114, 465] width 52 height 23
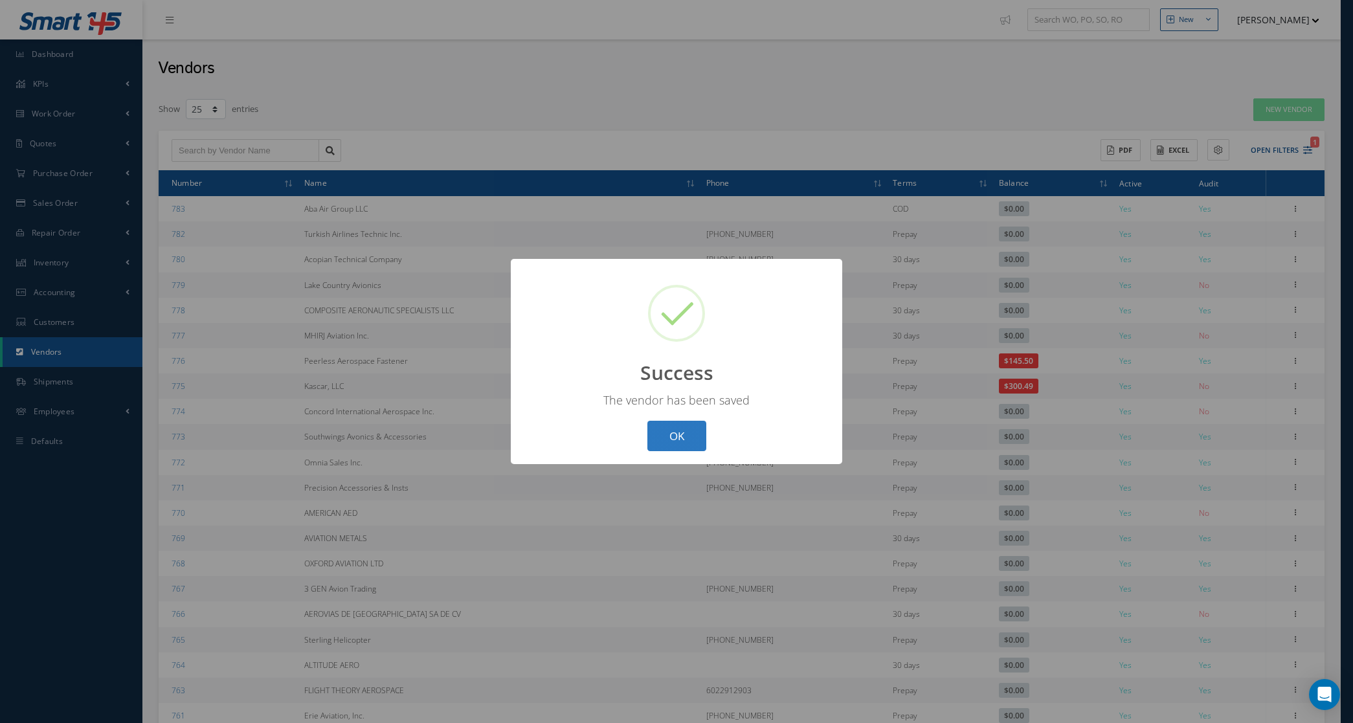
click at [699, 443] on button "OK" at bounding box center [676, 436] width 59 height 30
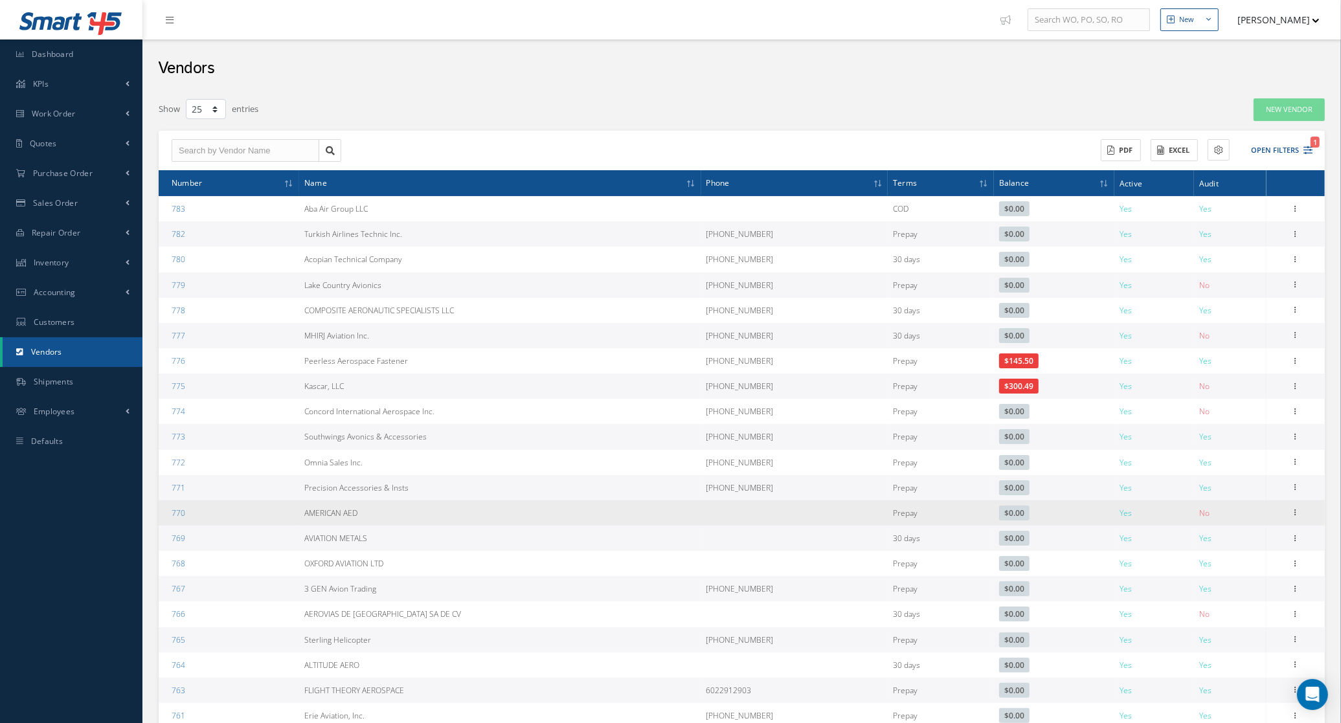
drag, startPoint x: 372, startPoint y: 511, endPoint x: 276, endPoint y: 511, distance: 95.8
click at [276, 511] on tr "770 AMERICAN AED Prepay $0.00 Yes No Show Edit Addresses Documents Create as Cu…" at bounding box center [742, 512] width 1166 height 25
copy tr "AMERICAN AED"
click at [1294, 510] on icon at bounding box center [1295, 511] width 13 height 10
click at [1241, 535] on link "Edit" at bounding box center [1236, 538] width 102 height 17
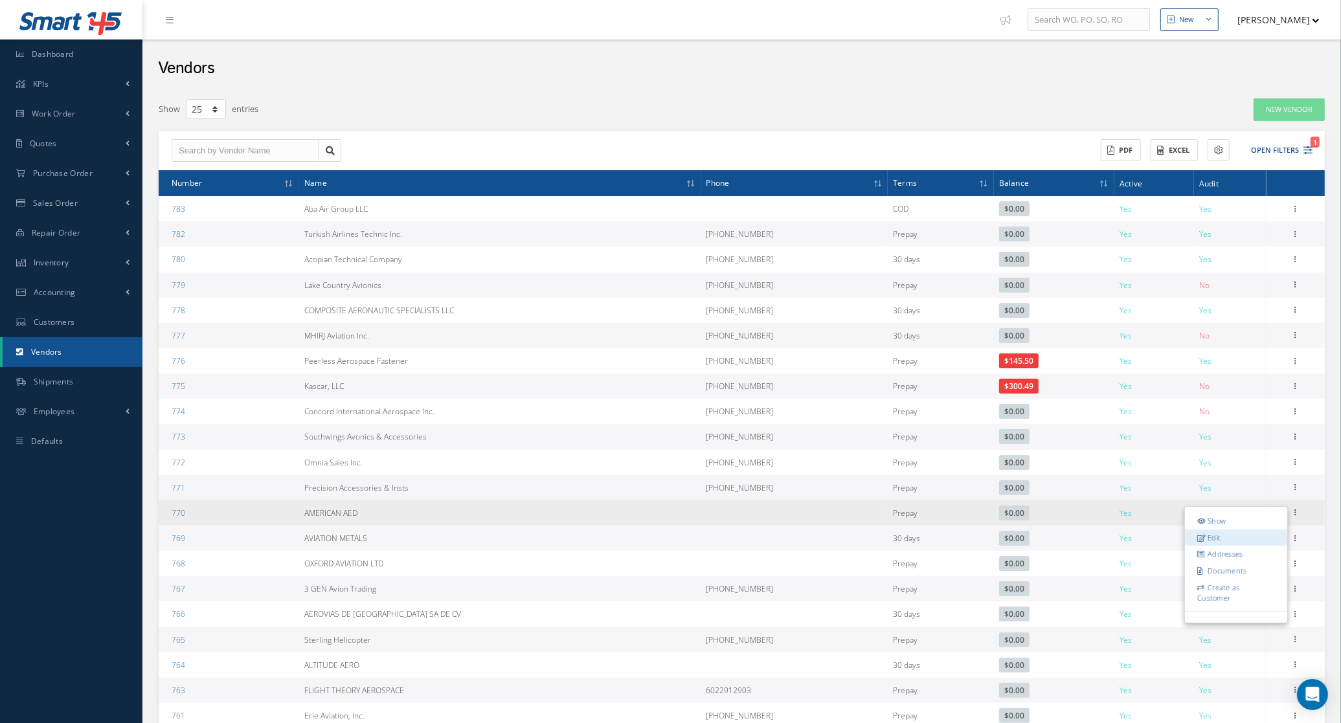
type input "AMERICAN AED"
type input "0.00"
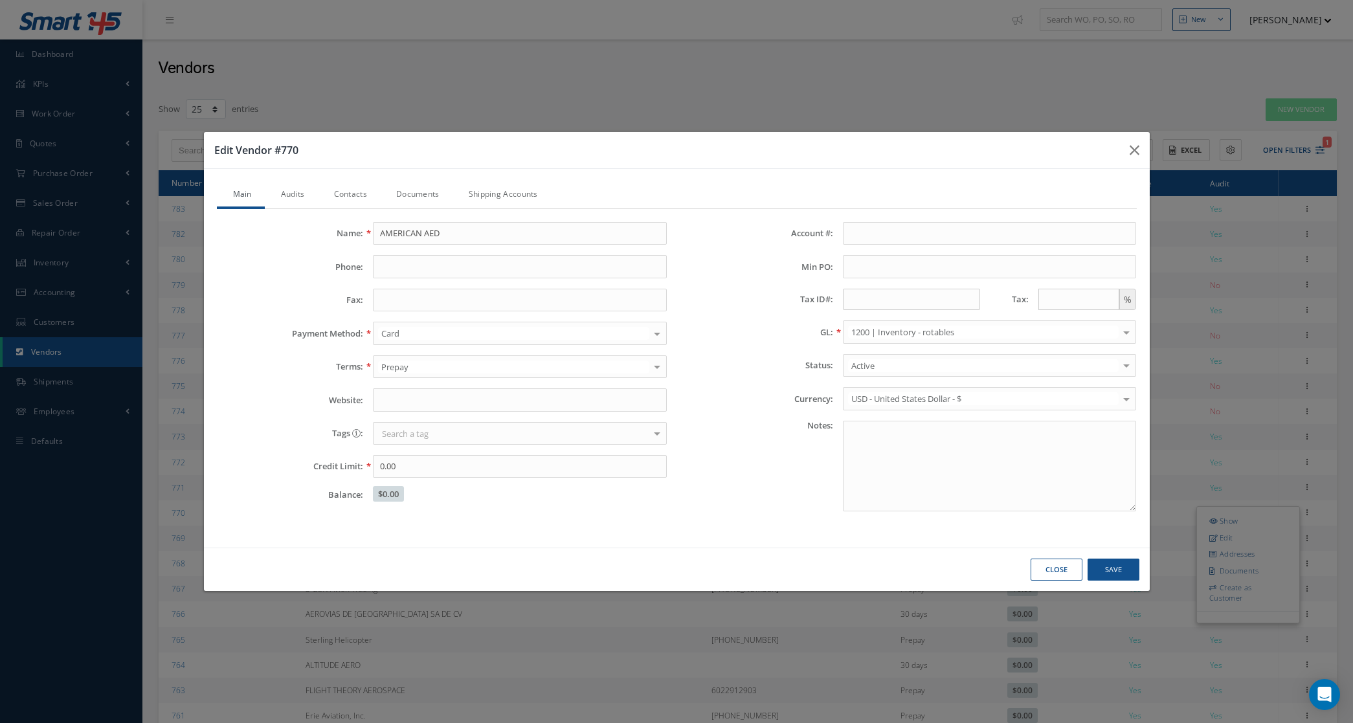
click at [431, 192] on link "Documents" at bounding box center [416, 195] width 73 height 27
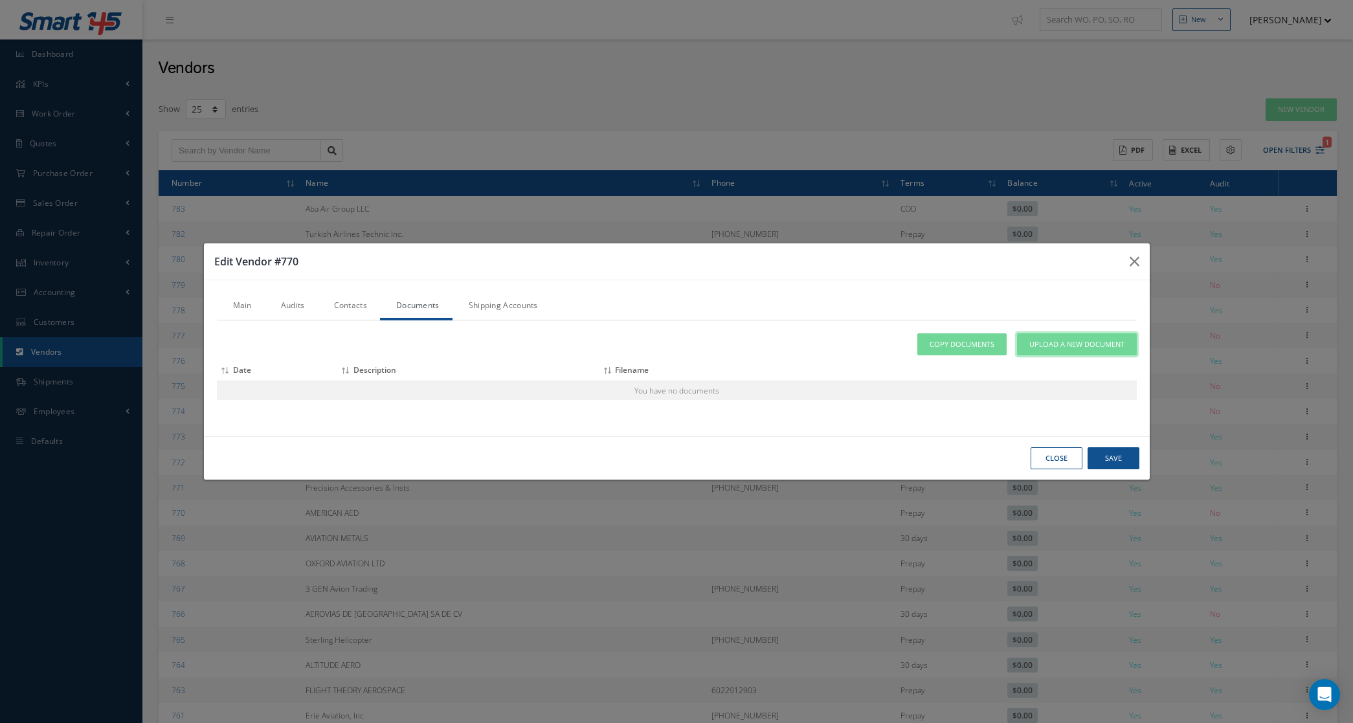
click at [1088, 344] on span "Upload a New Document" at bounding box center [1076, 344] width 95 height 11
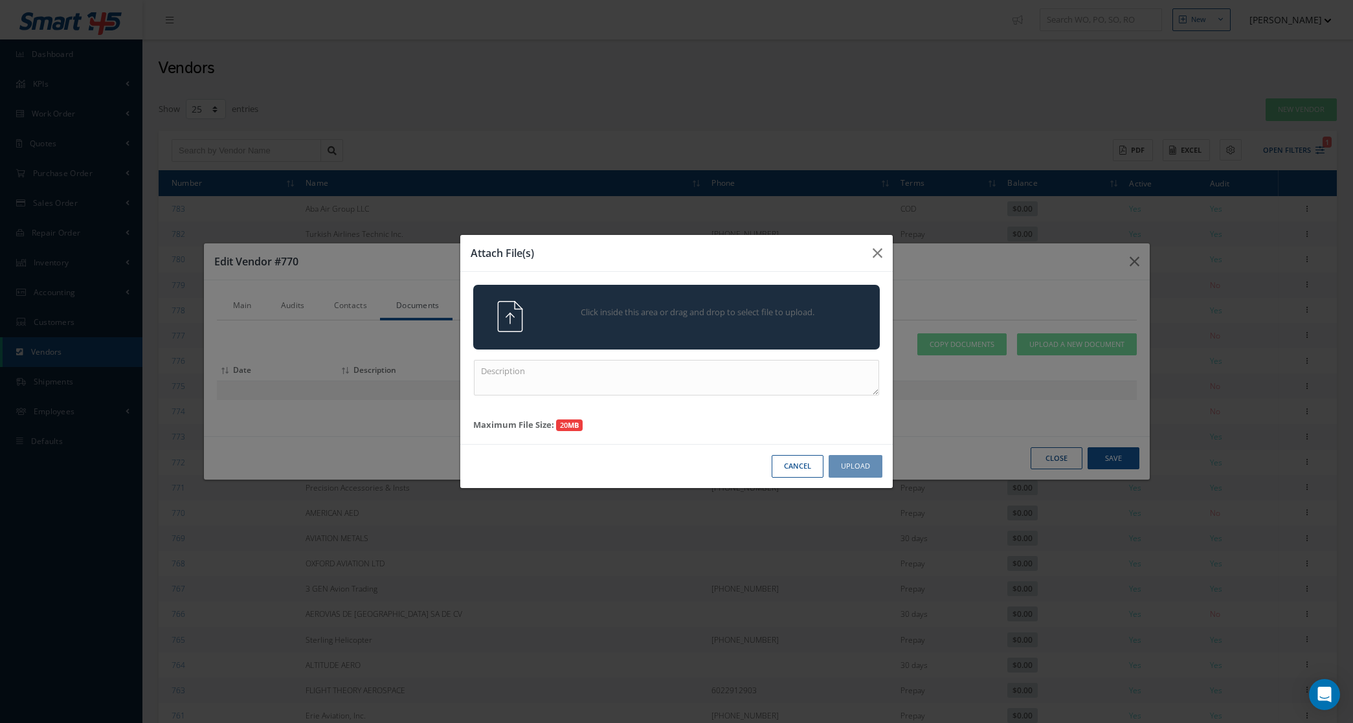
click at [713, 315] on span "Click inside this area or drag and drop to select file to upload." at bounding box center [698, 312] width 294 height 13
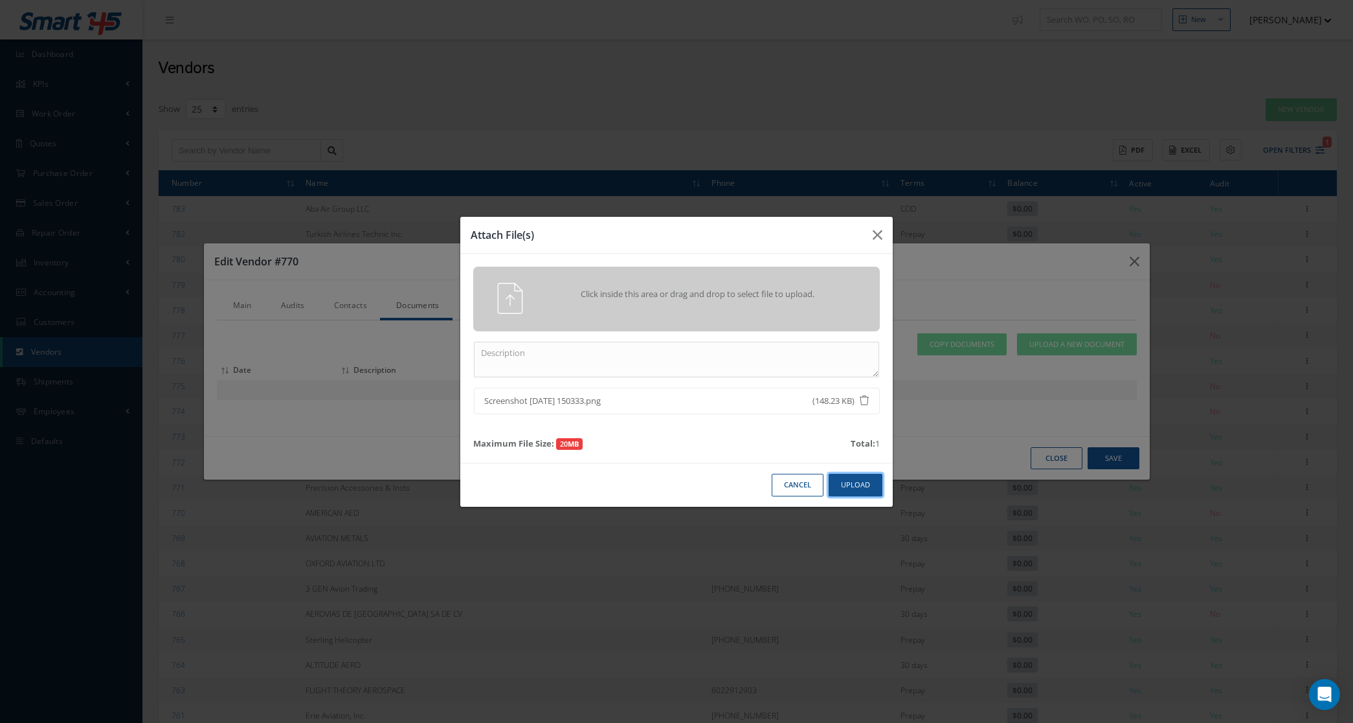
click at [868, 480] on button "Upload" at bounding box center [856, 485] width 54 height 23
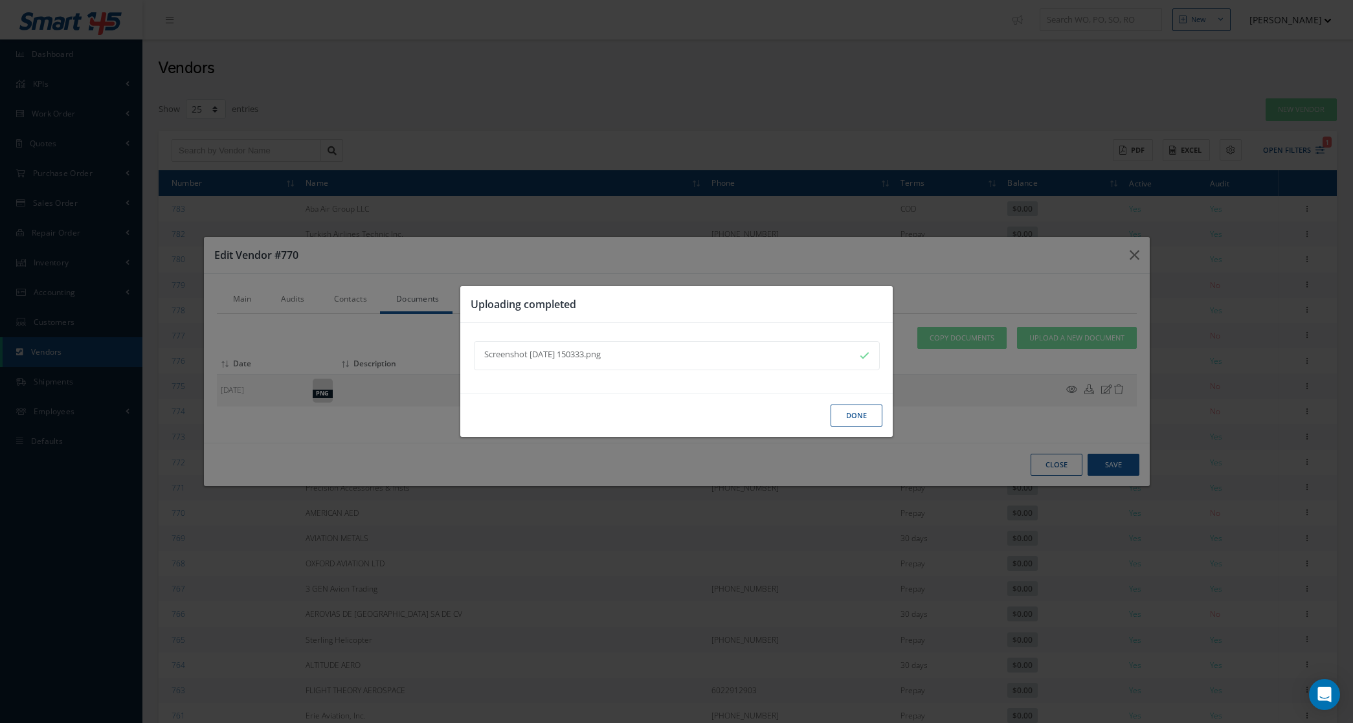
click at [862, 419] on button "Done" at bounding box center [857, 416] width 52 height 23
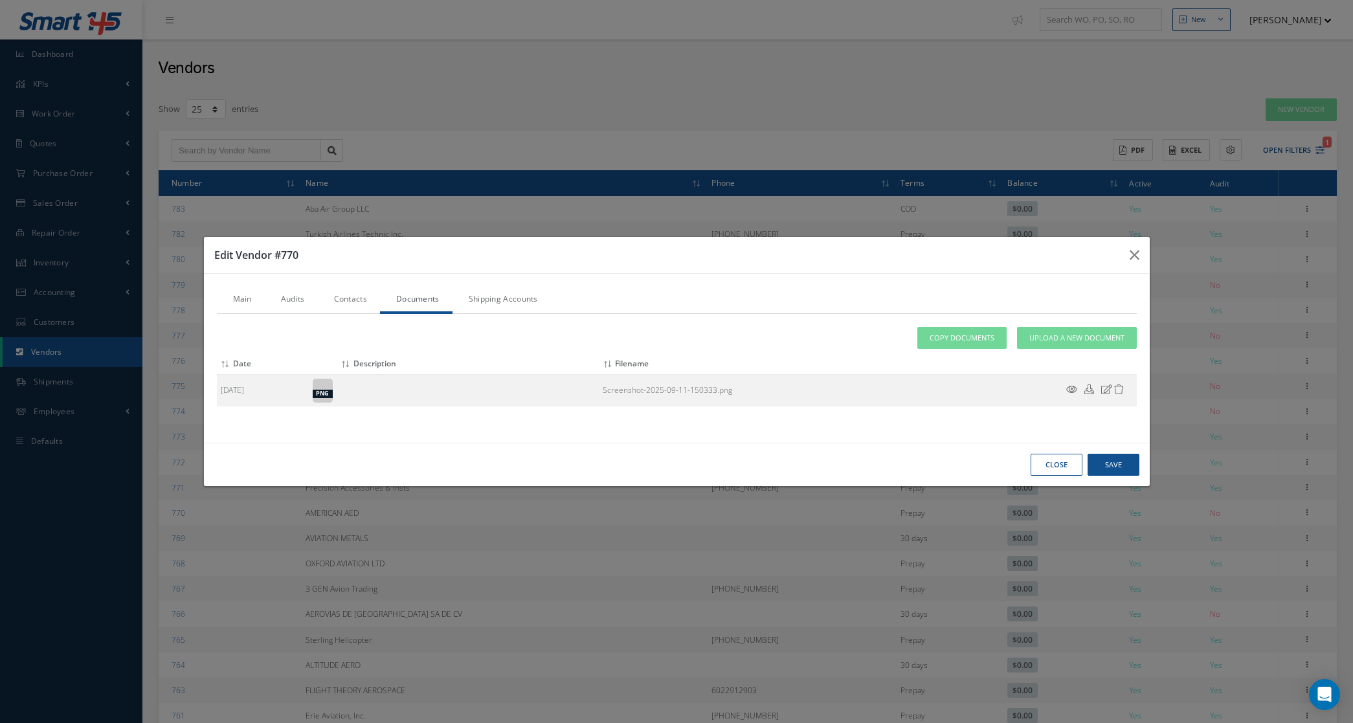
click at [306, 302] on link "Audits" at bounding box center [291, 300] width 53 height 27
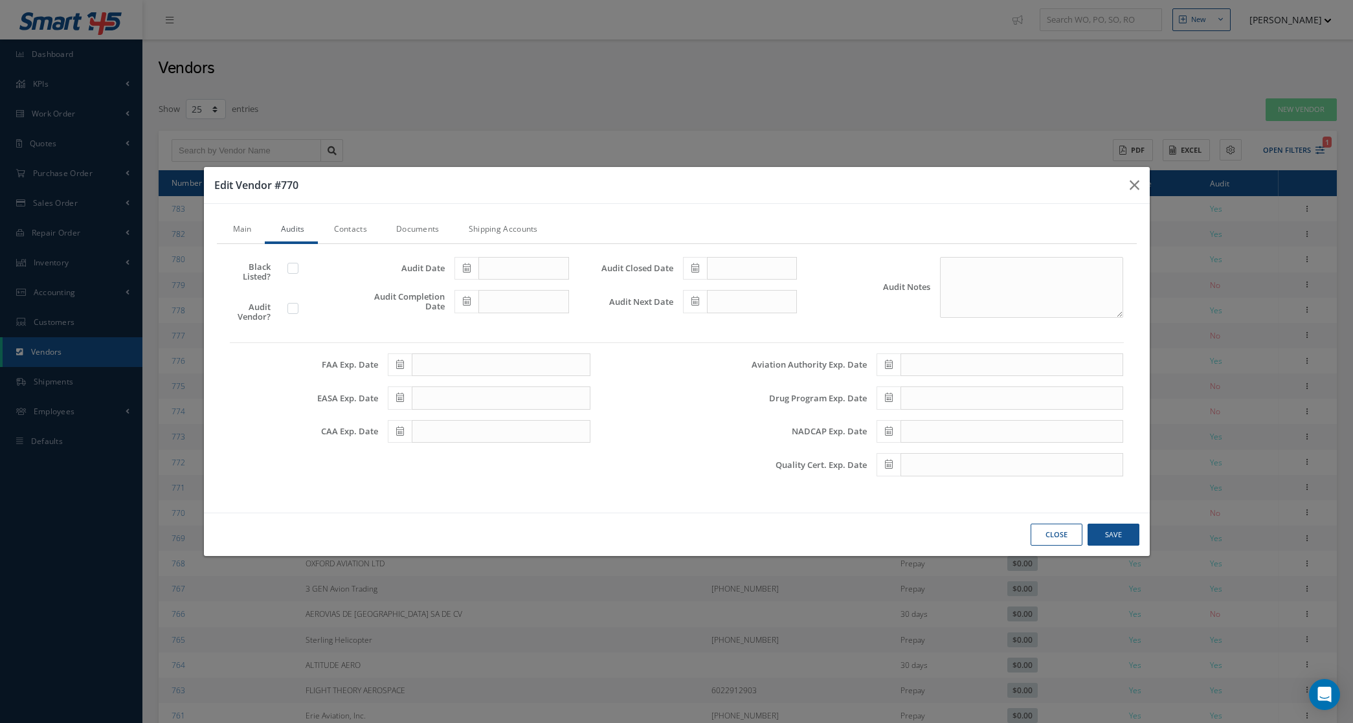
click at [298, 308] on label at bounding box center [299, 308] width 3 height 12
click at [295, 308] on input "checkbox" at bounding box center [293, 310] width 8 height 8
checkbox input "true"
click at [464, 271] on icon at bounding box center [467, 267] width 8 height 9
click at [560, 328] on td "1" at bounding box center [561, 329] width 19 height 19
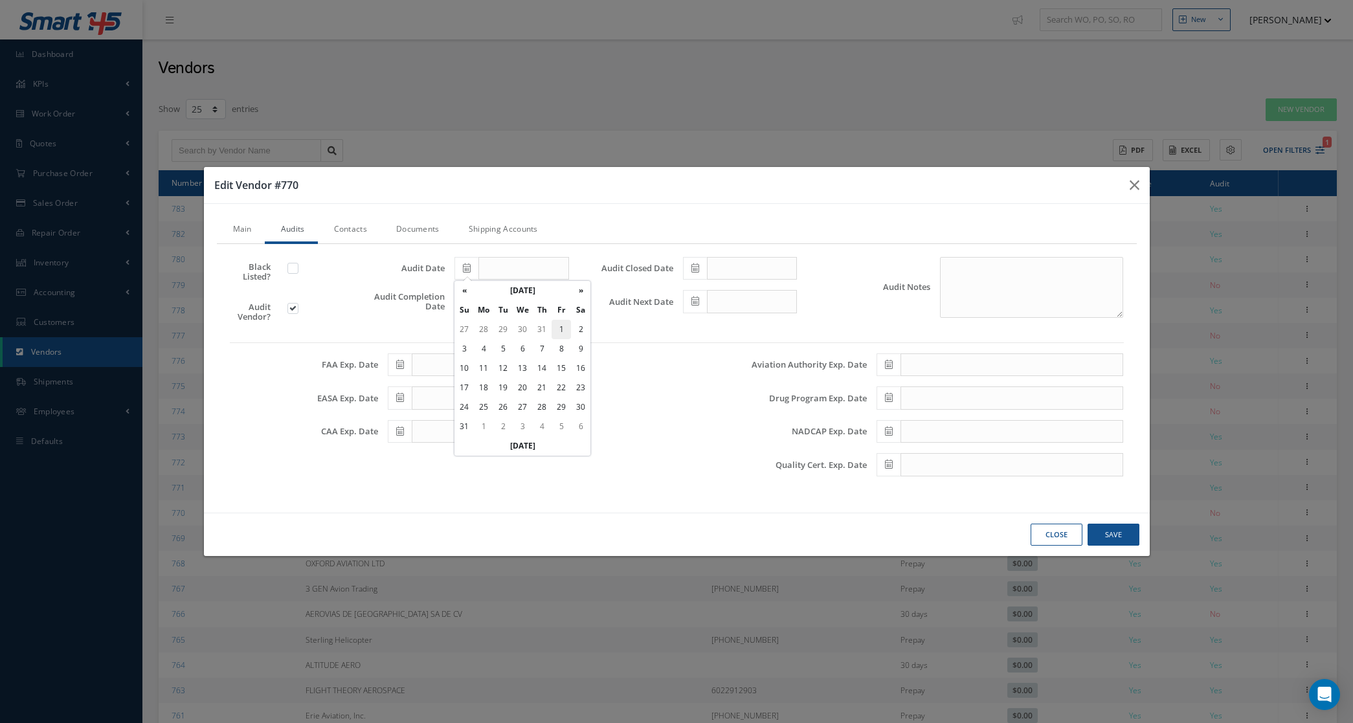
type input "08/01/2025"
click at [467, 298] on icon at bounding box center [467, 301] width 8 height 9
click at [558, 361] on td "1" at bounding box center [561, 362] width 19 height 19
type input "08/01/2025"
click at [700, 263] on span at bounding box center [695, 268] width 24 height 23
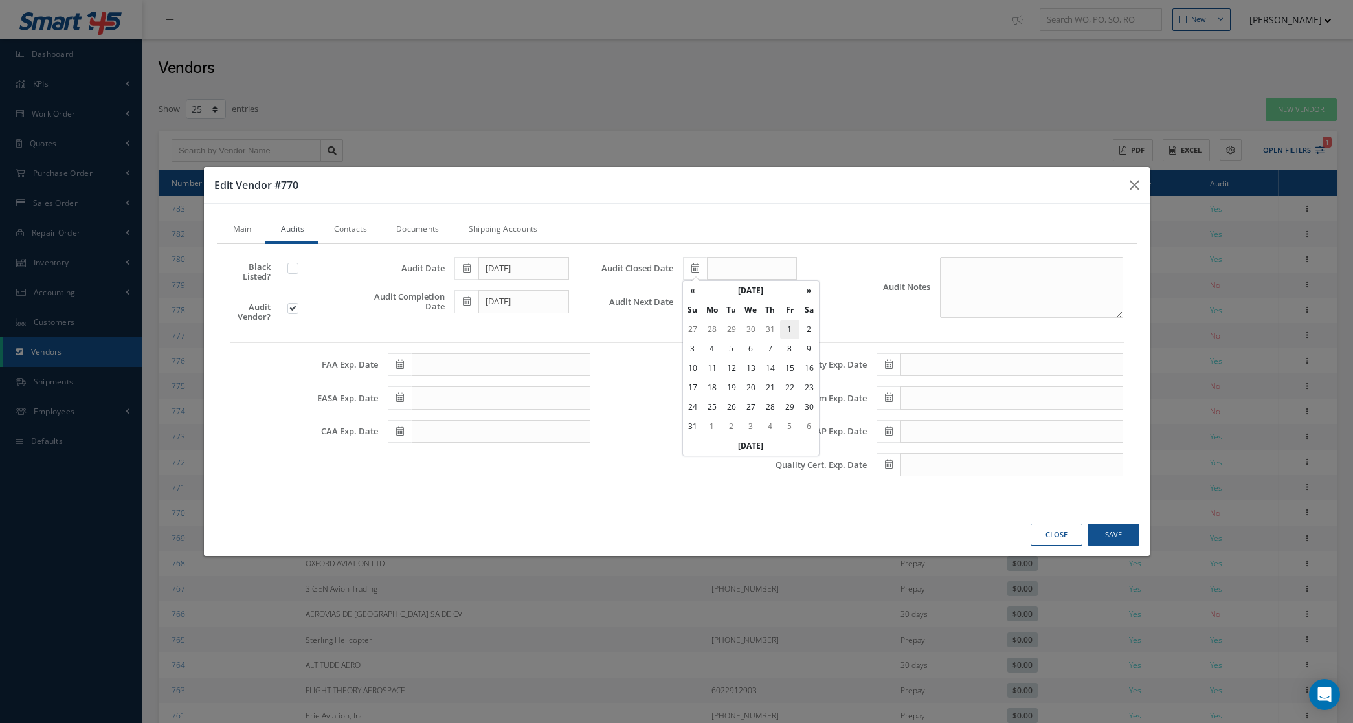
click at [794, 333] on td "1" at bounding box center [789, 329] width 19 height 19
type input "08/01/2025"
click at [694, 295] on span at bounding box center [695, 301] width 24 height 23
click at [785, 361] on td "1" at bounding box center [789, 362] width 19 height 19
click at [700, 304] on span at bounding box center [695, 301] width 24 height 23
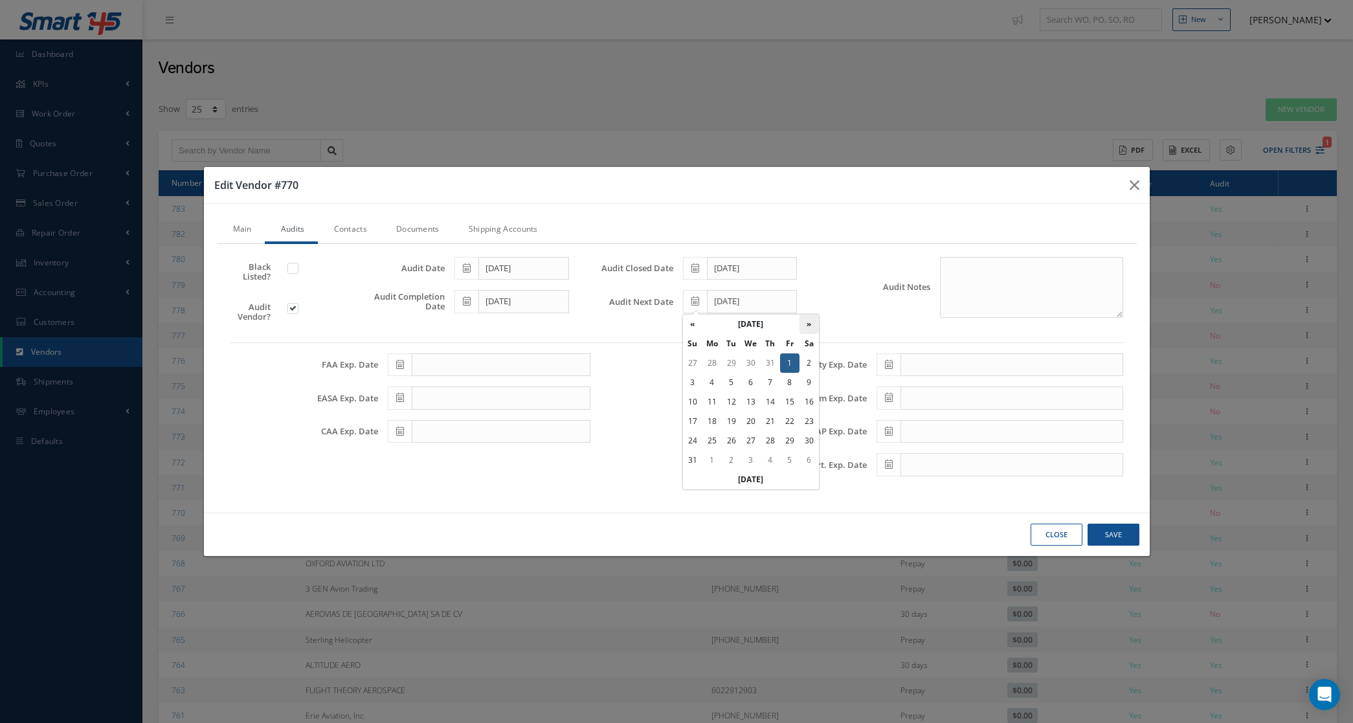
click at [804, 330] on th "»" at bounding box center [809, 324] width 19 height 19
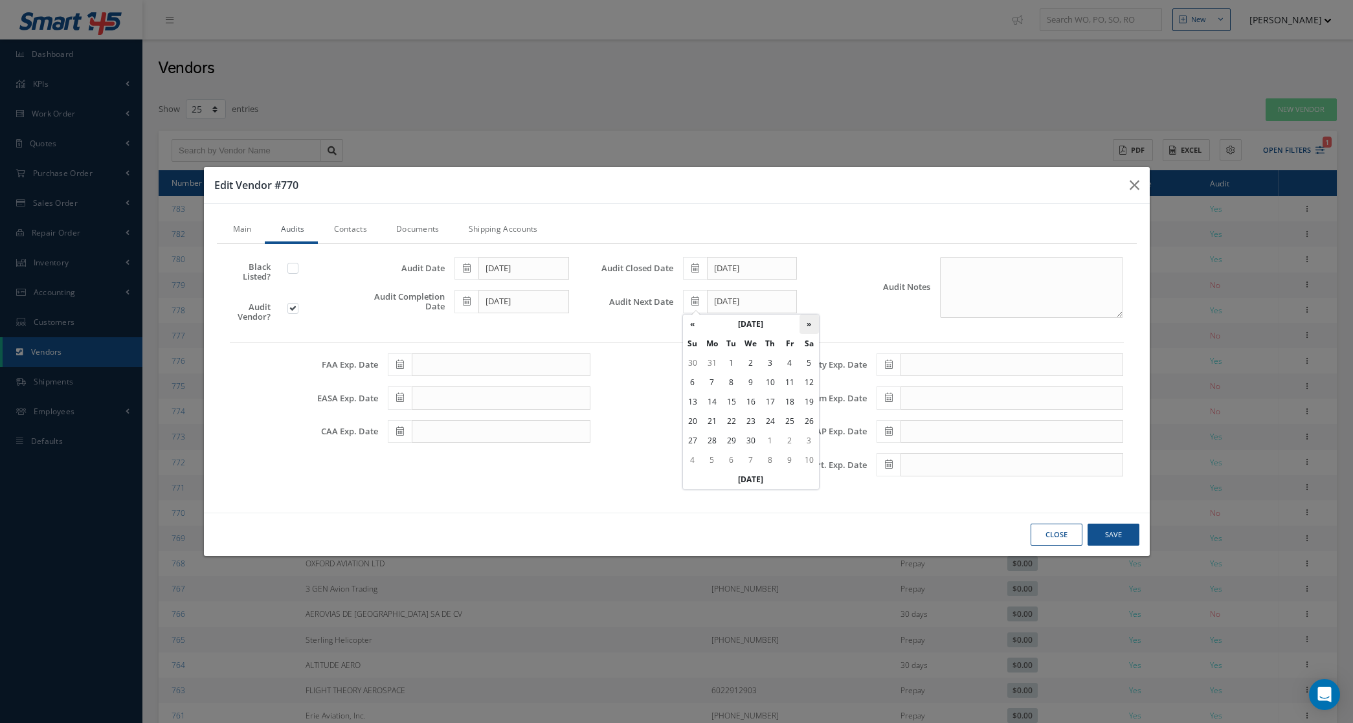
click at [804, 330] on th "»" at bounding box center [809, 324] width 19 height 19
click at [688, 324] on th "«" at bounding box center [692, 324] width 19 height 19
click at [698, 387] on td "1" at bounding box center [692, 382] width 19 height 19
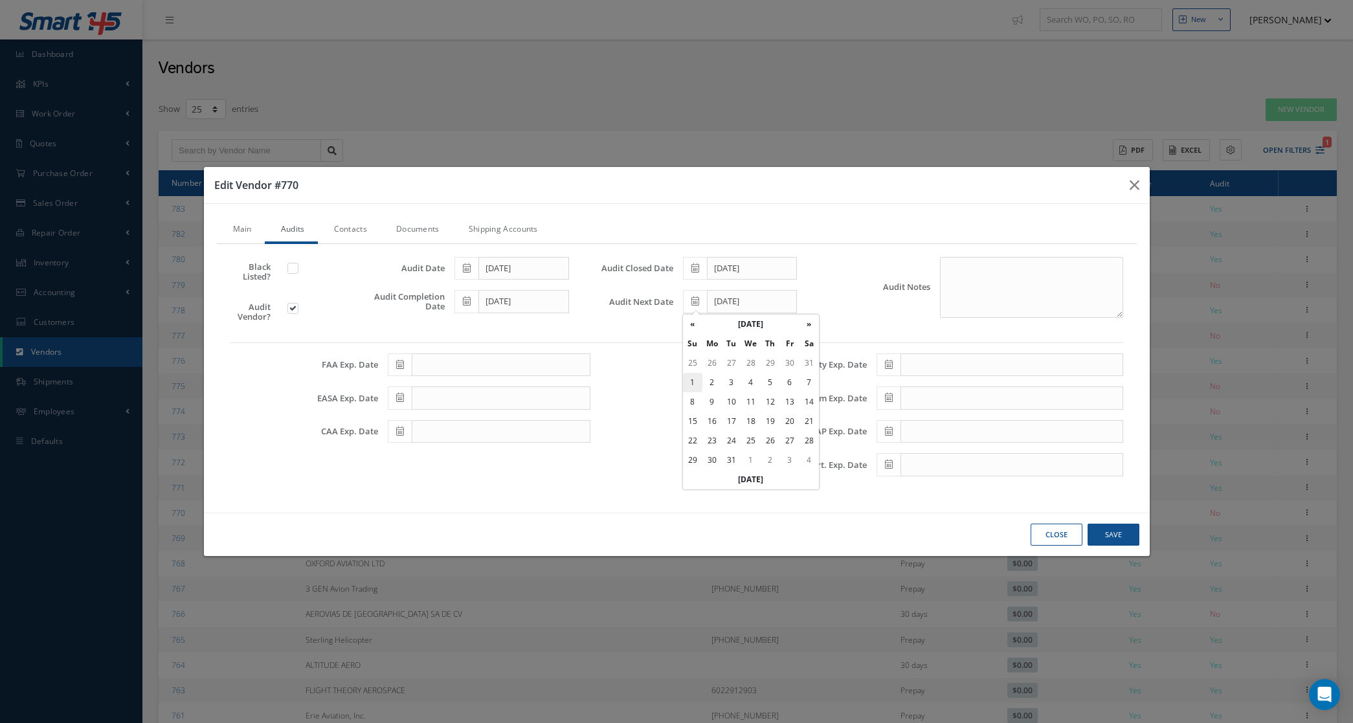
type input "08/01/2027"
click at [1109, 532] on button "Save" at bounding box center [1114, 535] width 52 height 23
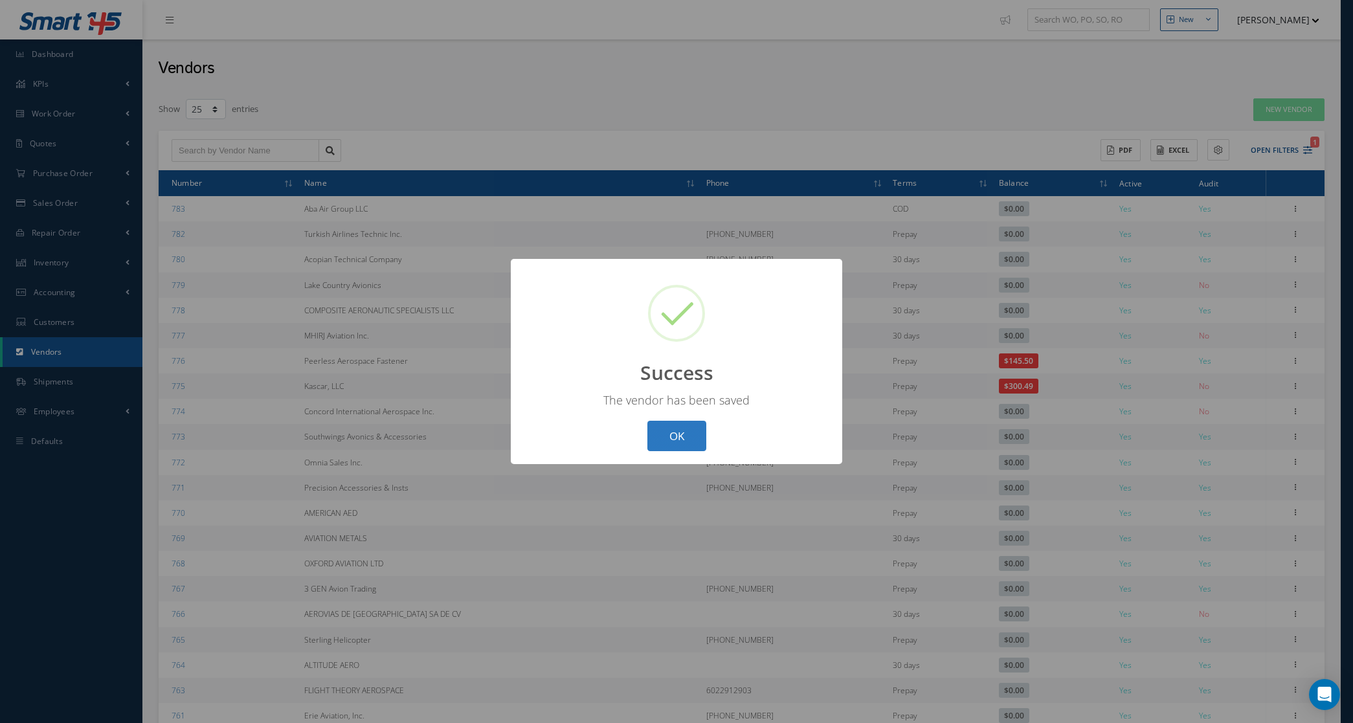
click at [698, 444] on button "OK" at bounding box center [676, 436] width 59 height 30
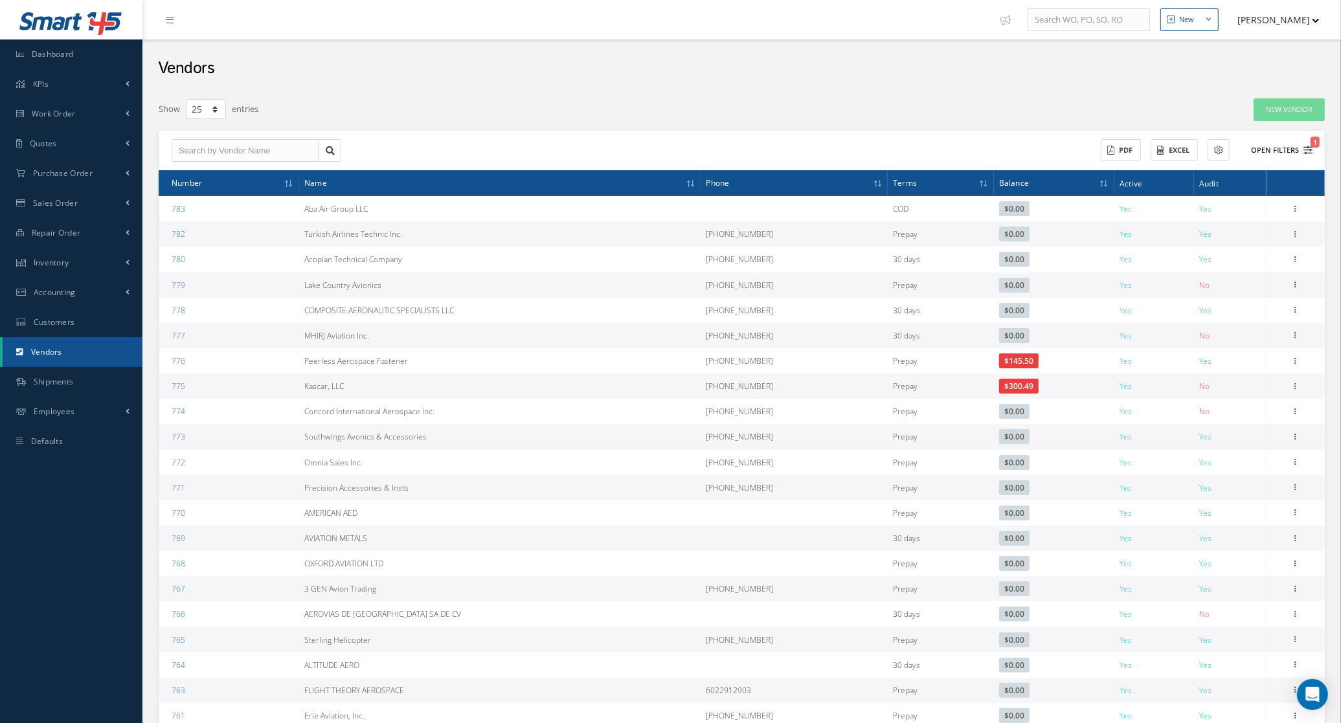
click at [1299, 148] on button "Open Filters 1" at bounding box center [1275, 150] width 73 height 21
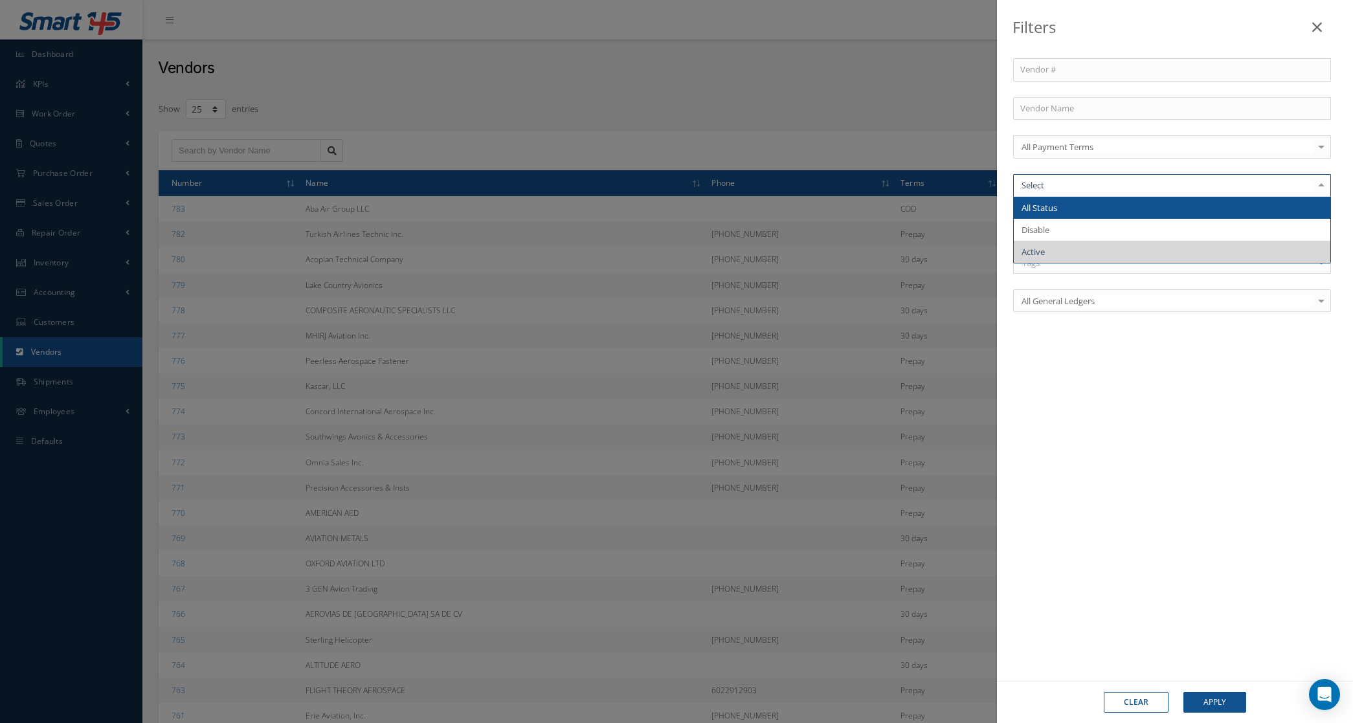
click at [1127, 183] on input "text" at bounding box center [1165, 185] width 295 height 12
click at [1123, 383] on div "Vendor # Vendor Name All Payment Terms All Payment Terms COD Prepay 30 days 45 …" at bounding box center [1175, 357] width 356 height 651
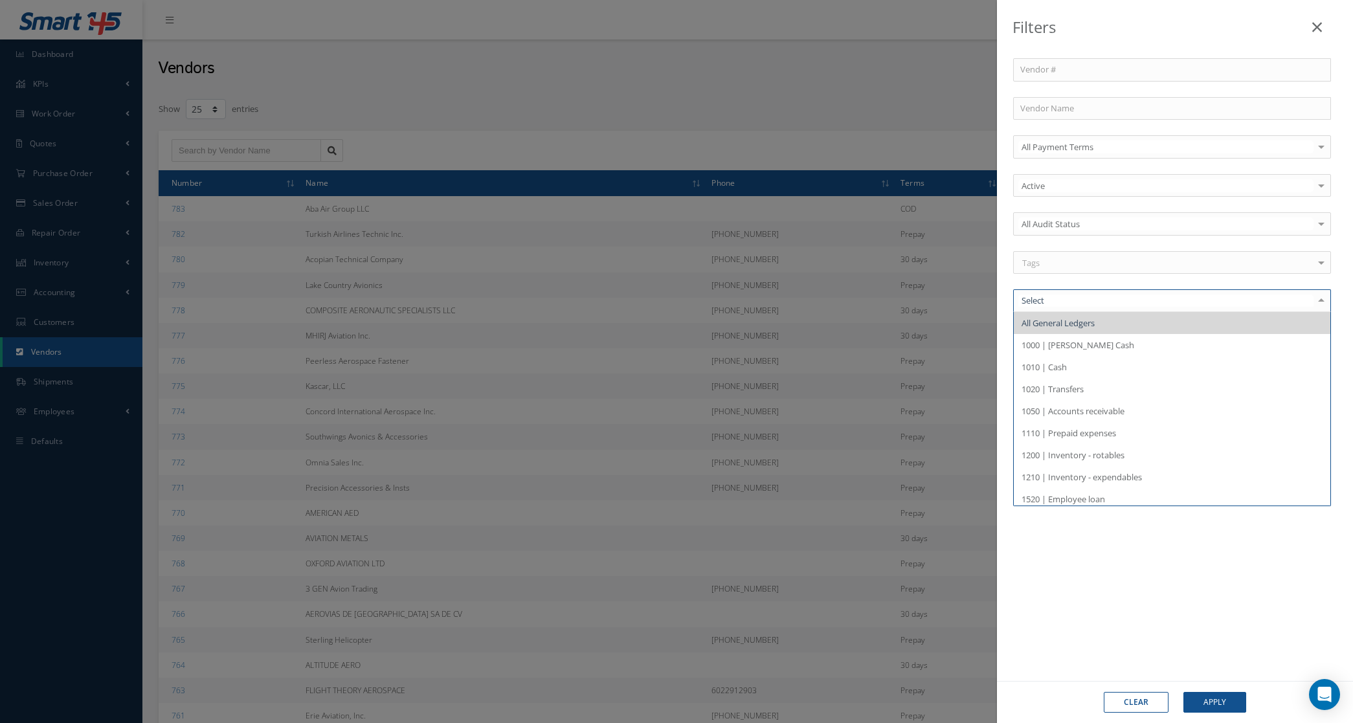
click at [1114, 303] on input "text" at bounding box center [1165, 301] width 295 height 12
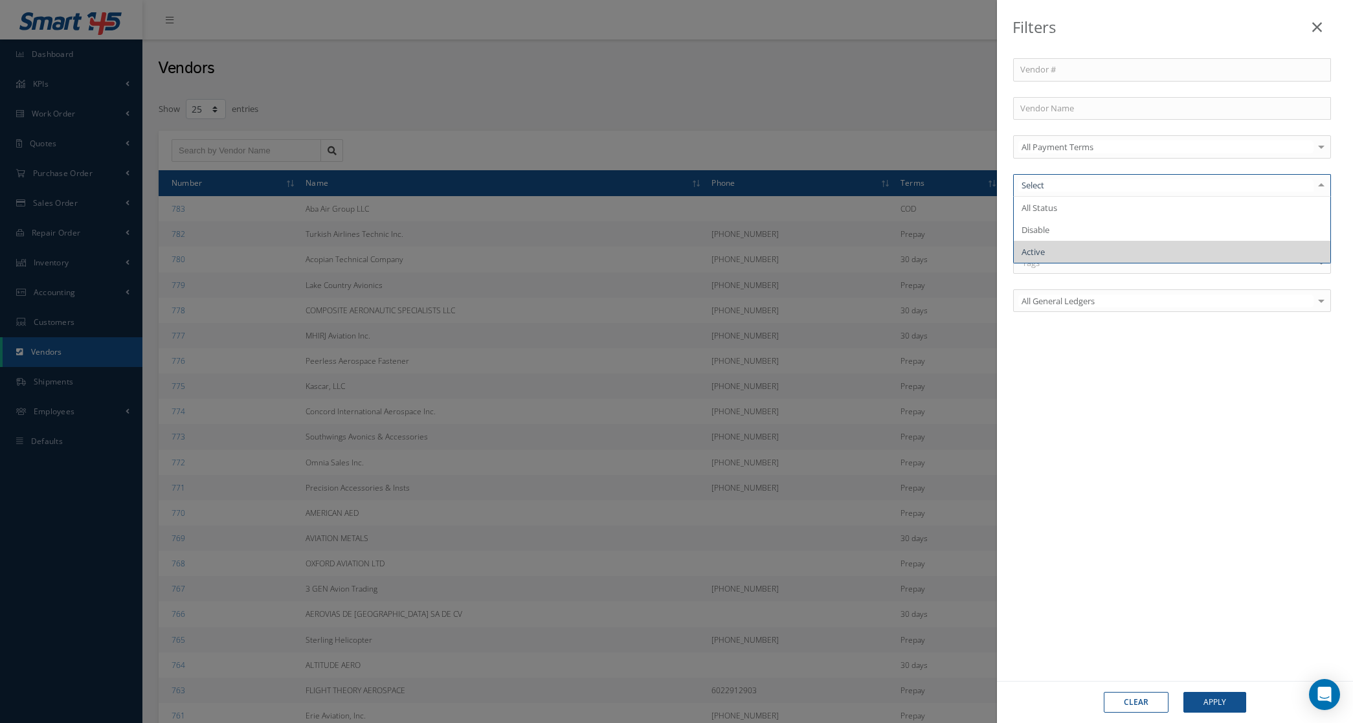
click at [1050, 428] on div "Vendor # Vendor Name All Payment Terms All Payment Terms COD Prepay 30 days 45 …" at bounding box center [1175, 357] width 356 height 651
click at [1063, 234] on div at bounding box center [1172, 223] width 318 height 23
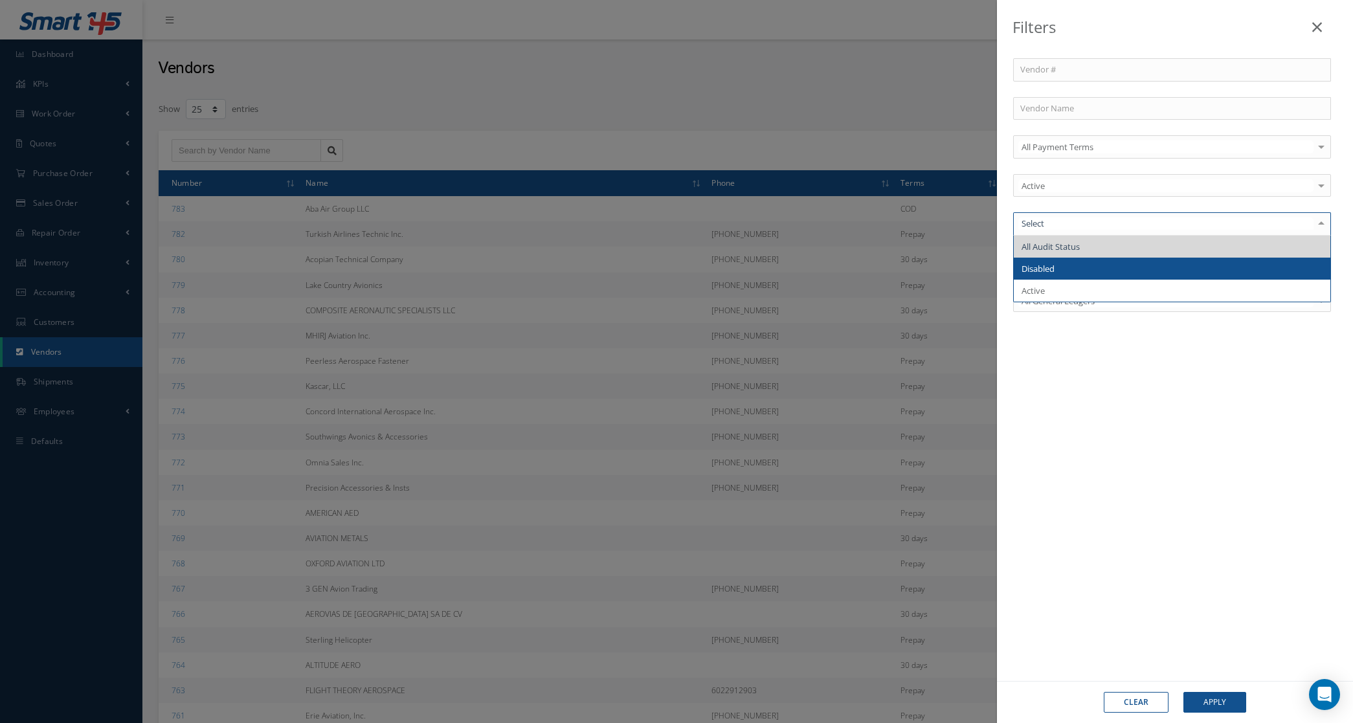
click at [1066, 276] on span "Disabled" at bounding box center [1172, 269] width 317 height 22
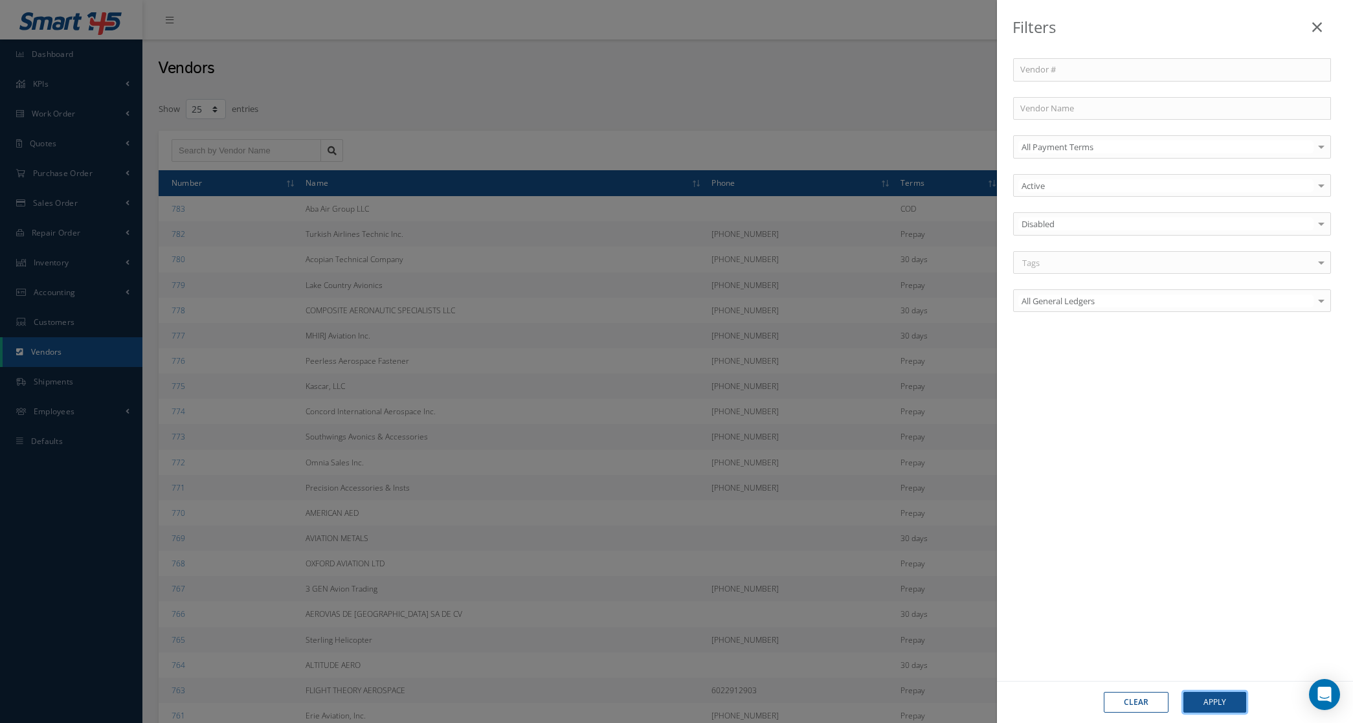
click at [1202, 694] on button "Apply" at bounding box center [1214, 702] width 63 height 21
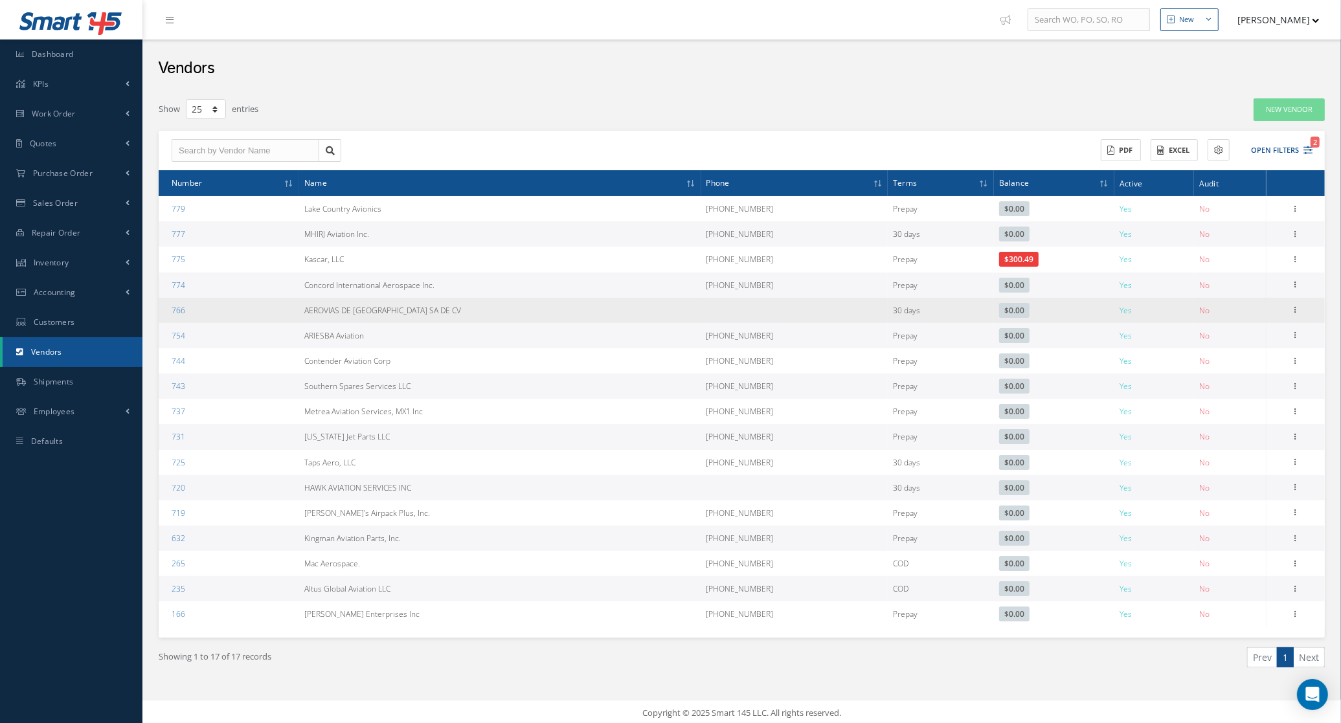
drag, startPoint x: 464, startPoint y: 306, endPoint x: 309, endPoint y: 320, distance: 155.4
click at [309, 320] on tr "766 AEROVIAS DE MEXICO SA DE CV 30 days $0.00 Yes No Show Edit Addresses Docume…" at bounding box center [742, 310] width 1166 height 25
click at [1295, 308] on icon at bounding box center [1295, 309] width 13 height 10
click at [1250, 330] on link "Edit" at bounding box center [1236, 335] width 102 height 17
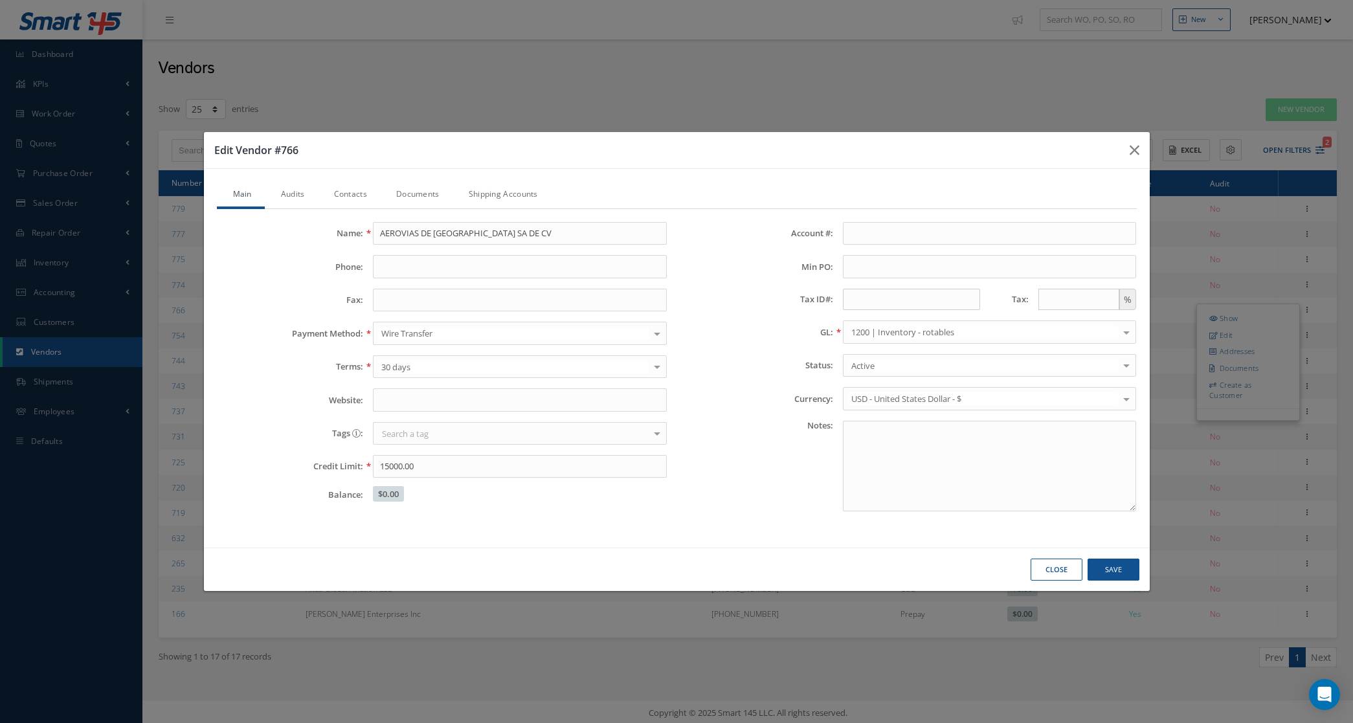
click at [301, 196] on link "Audits" at bounding box center [291, 195] width 53 height 27
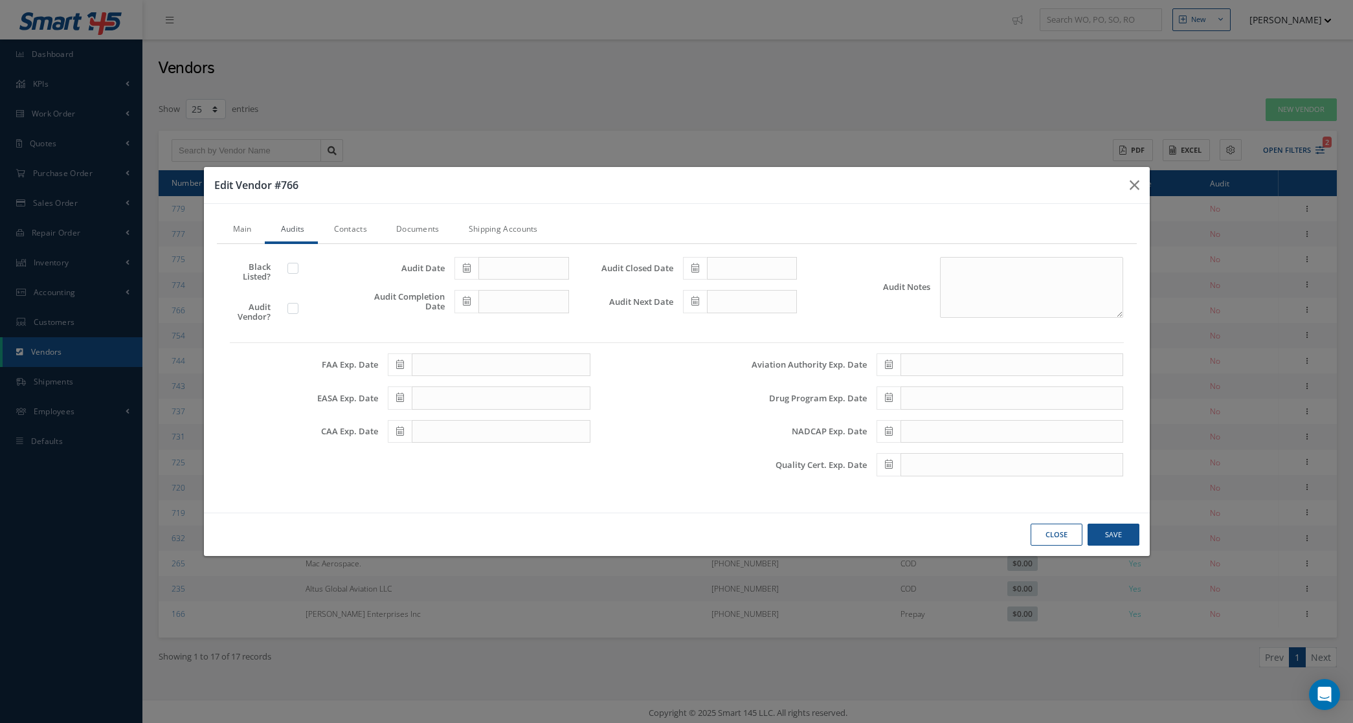
click at [298, 305] on label at bounding box center [299, 308] width 3 height 12
click at [292, 306] on input "checkbox" at bounding box center [293, 310] width 8 height 8
checkbox input "true"
click at [469, 265] on icon at bounding box center [467, 267] width 8 height 9
click at [555, 324] on td "1" at bounding box center [561, 329] width 19 height 19
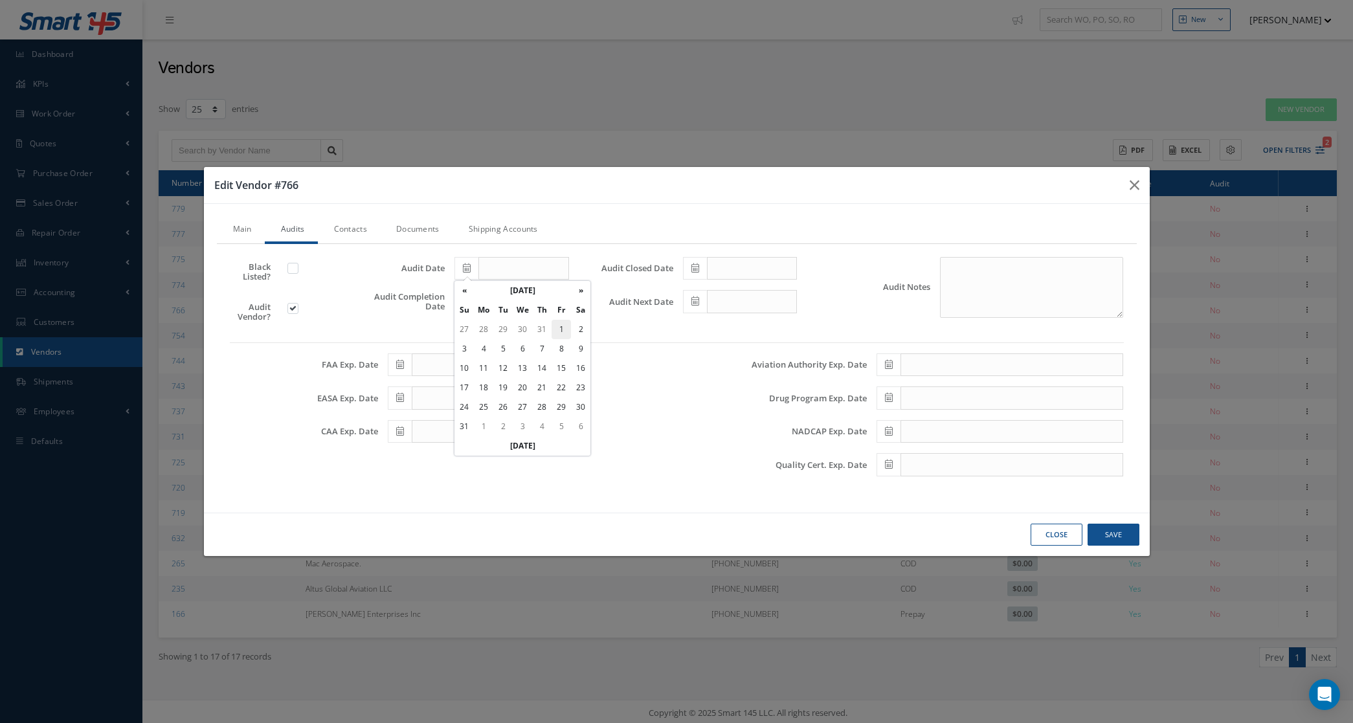
type input "08/01/2025"
click at [463, 305] on icon at bounding box center [467, 301] width 8 height 9
drag, startPoint x: 559, startPoint y: 356, endPoint x: 642, endPoint y: 306, distance: 96.7
click at [560, 356] on td "1" at bounding box center [561, 362] width 19 height 19
type input "08/01/2025"
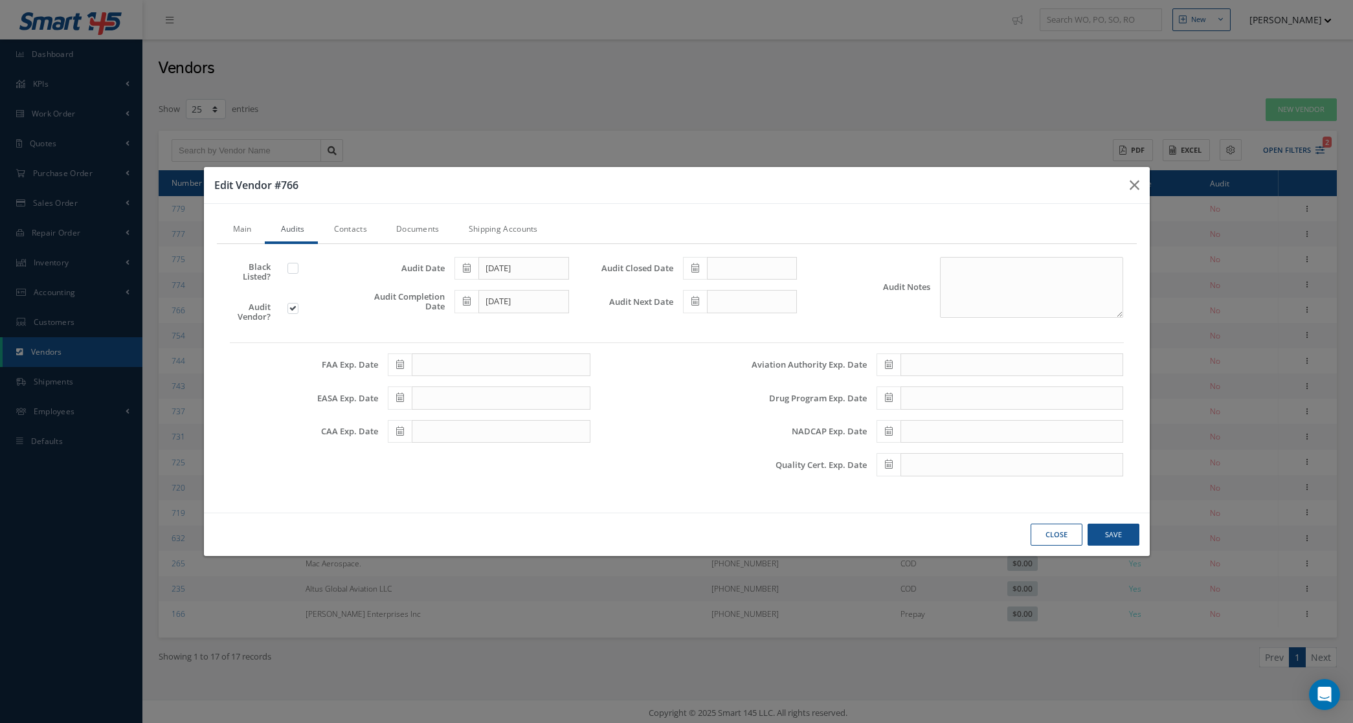
click at [691, 267] on span at bounding box center [695, 268] width 24 height 23
click at [784, 329] on td "1" at bounding box center [789, 329] width 19 height 19
type input "08/01/2025"
click at [691, 303] on icon at bounding box center [695, 301] width 8 height 9
click at [808, 328] on th "»" at bounding box center [809, 324] width 19 height 19
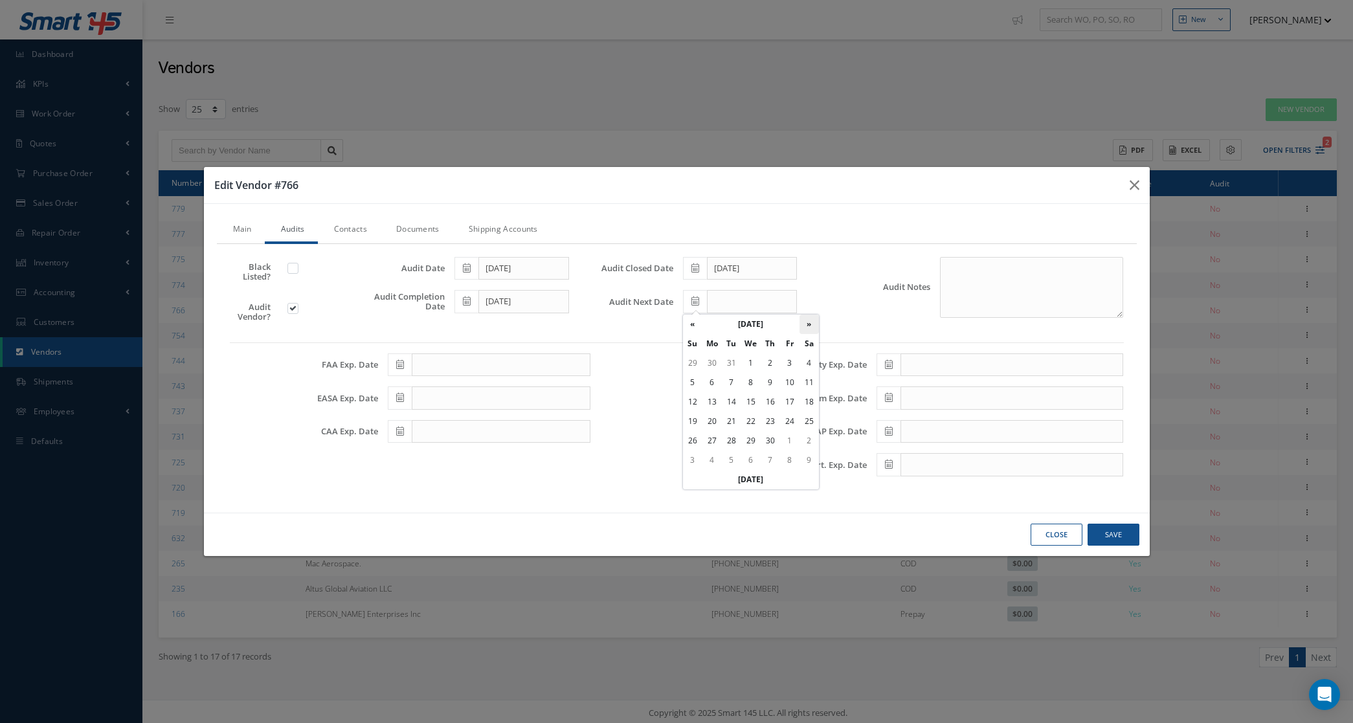
click at [809, 328] on th "»" at bounding box center [809, 324] width 19 height 19
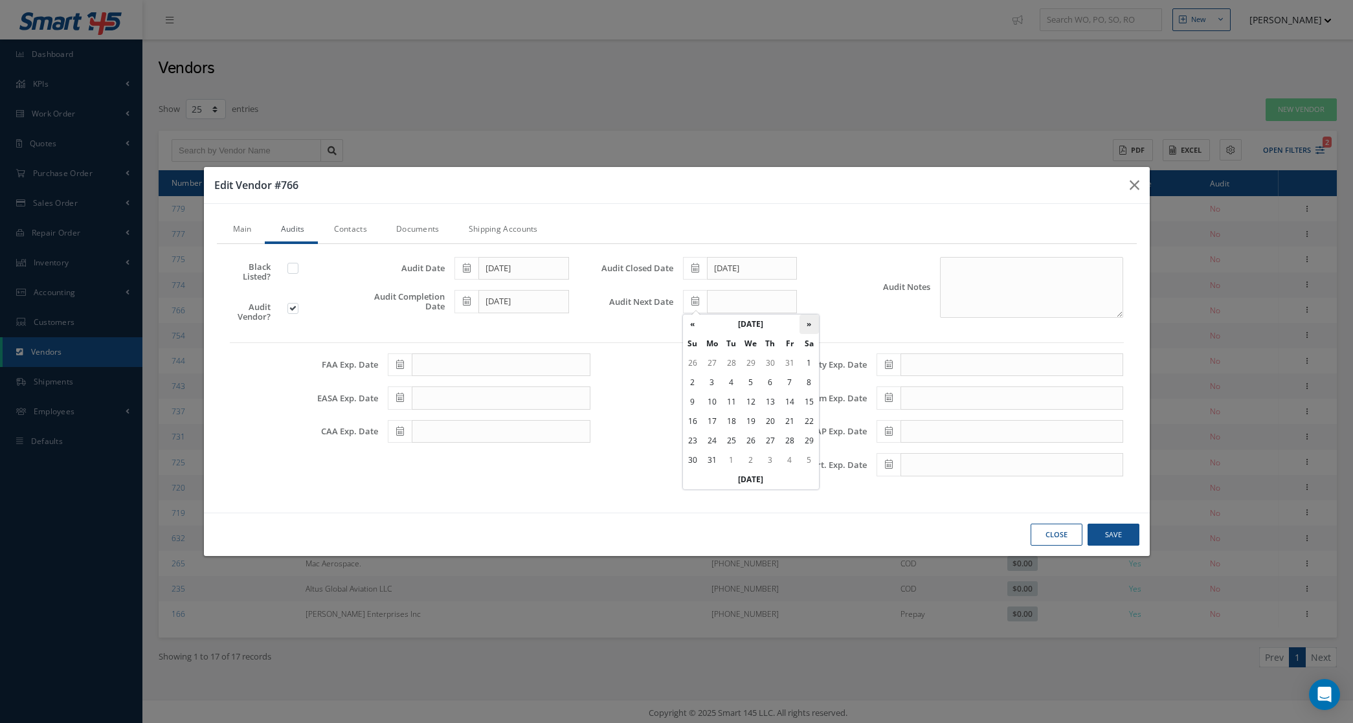
click at [809, 328] on th "»" at bounding box center [809, 324] width 19 height 19
click at [809, 325] on th "»" at bounding box center [809, 324] width 19 height 19
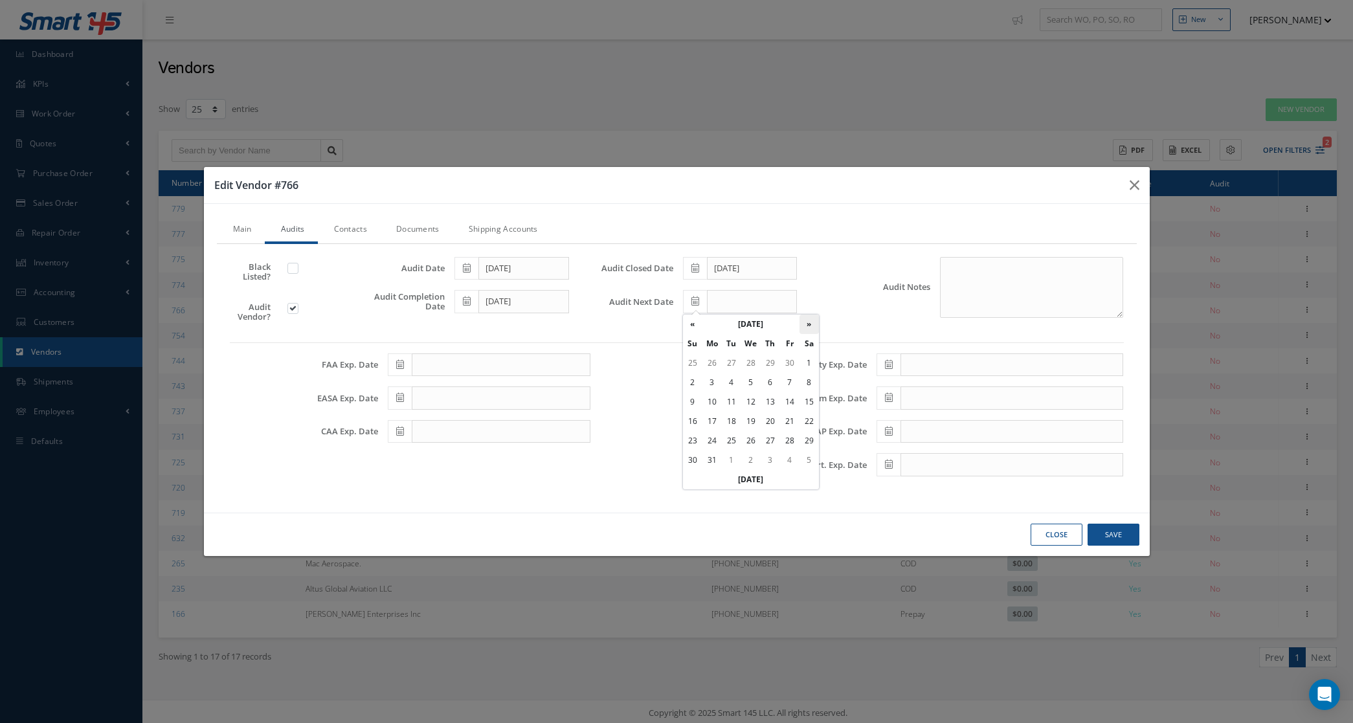
click at [809, 325] on th "»" at bounding box center [809, 324] width 19 height 19
click at [735, 364] on td "1" at bounding box center [731, 362] width 19 height 19
type input "08/01/2028"
click at [965, 282] on textarea "Audit Notes" at bounding box center [1032, 287] width 184 height 61
type textarea "airline"
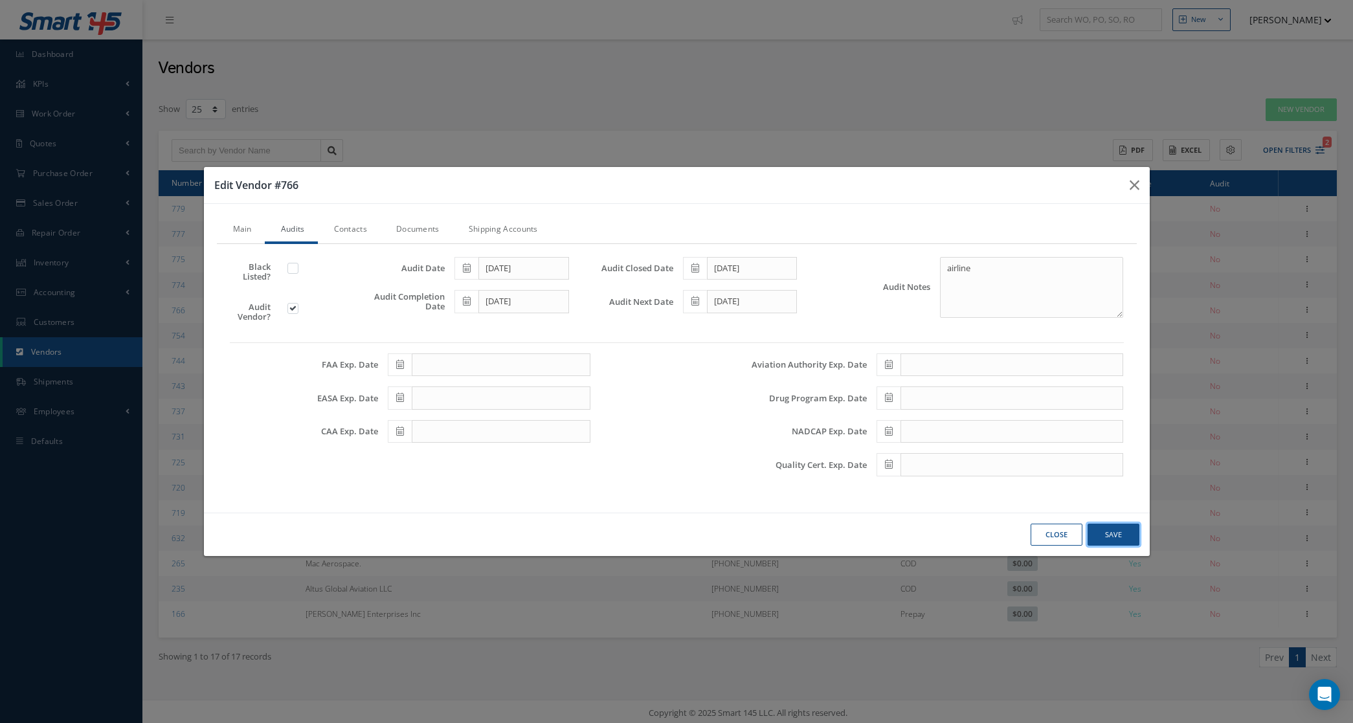
click at [1137, 532] on button "Save" at bounding box center [1114, 535] width 52 height 23
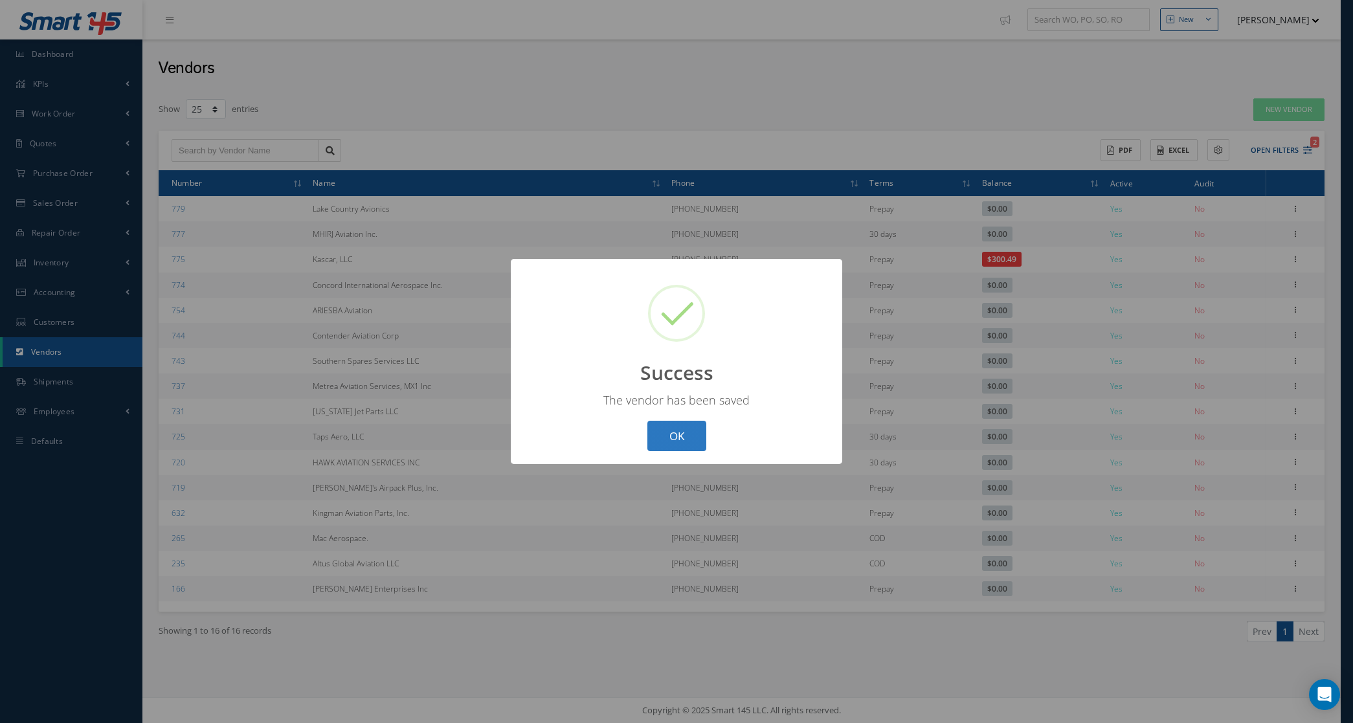
click at [671, 438] on button "OK" at bounding box center [676, 436] width 59 height 30
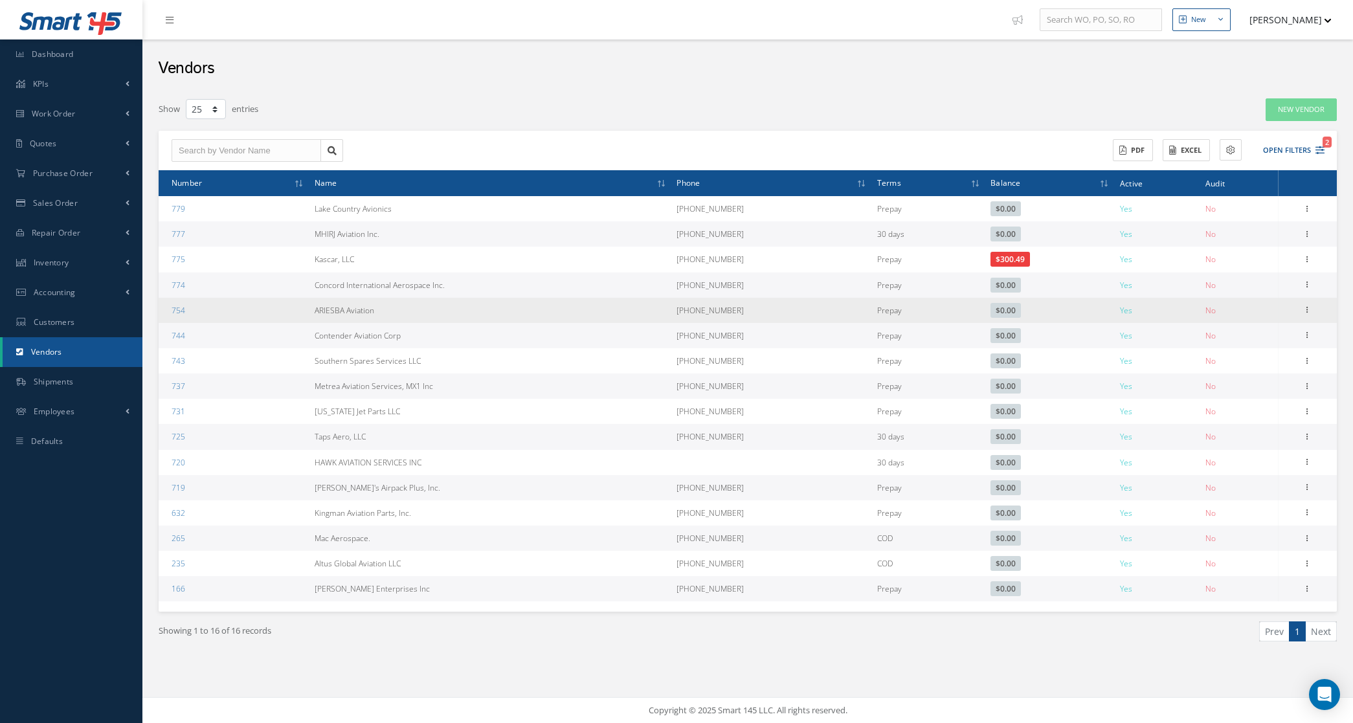
drag, startPoint x: 431, startPoint y: 315, endPoint x: 260, endPoint y: 302, distance: 171.4
click at [260, 302] on tr "754 ARIESBA Aviation +1 (754) 298-7678 Prepay $0.00 Yes No Show Edit Addresses …" at bounding box center [748, 310] width 1178 height 25
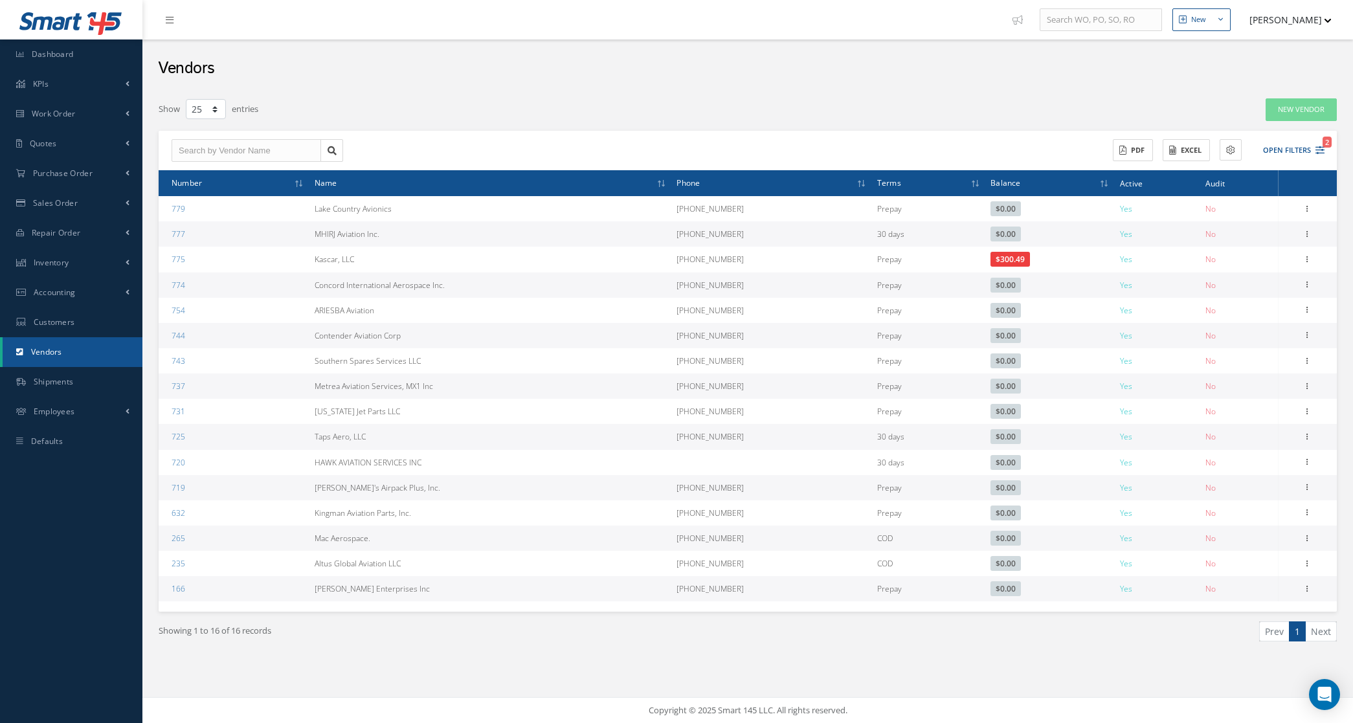
drag, startPoint x: 431, startPoint y: 335, endPoint x: 319, endPoint y: 334, distance: 112.0
click at [319, 334] on td "Contender Aviation Corp" at bounding box center [490, 335] width 363 height 25
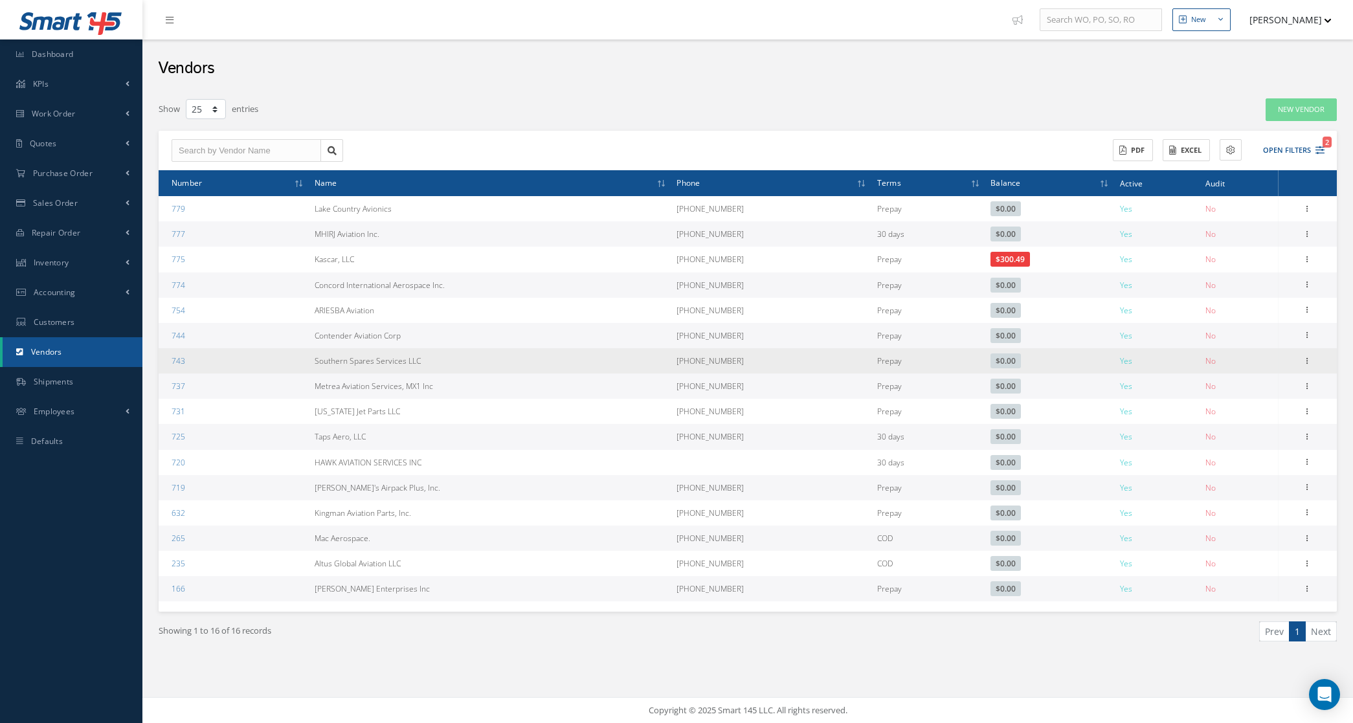
drag, startPoint x: 295, startPoint y: 361, endPoint x: 453, endPoint y: 364, distance: 158.0
click at [453, 364] on tr "743 Southern Spares Services LLC 1 866-381-2852 Prepay $0.00 Yes No Show Edit A…" at bounding box center [748, 360] width 1178 height 25
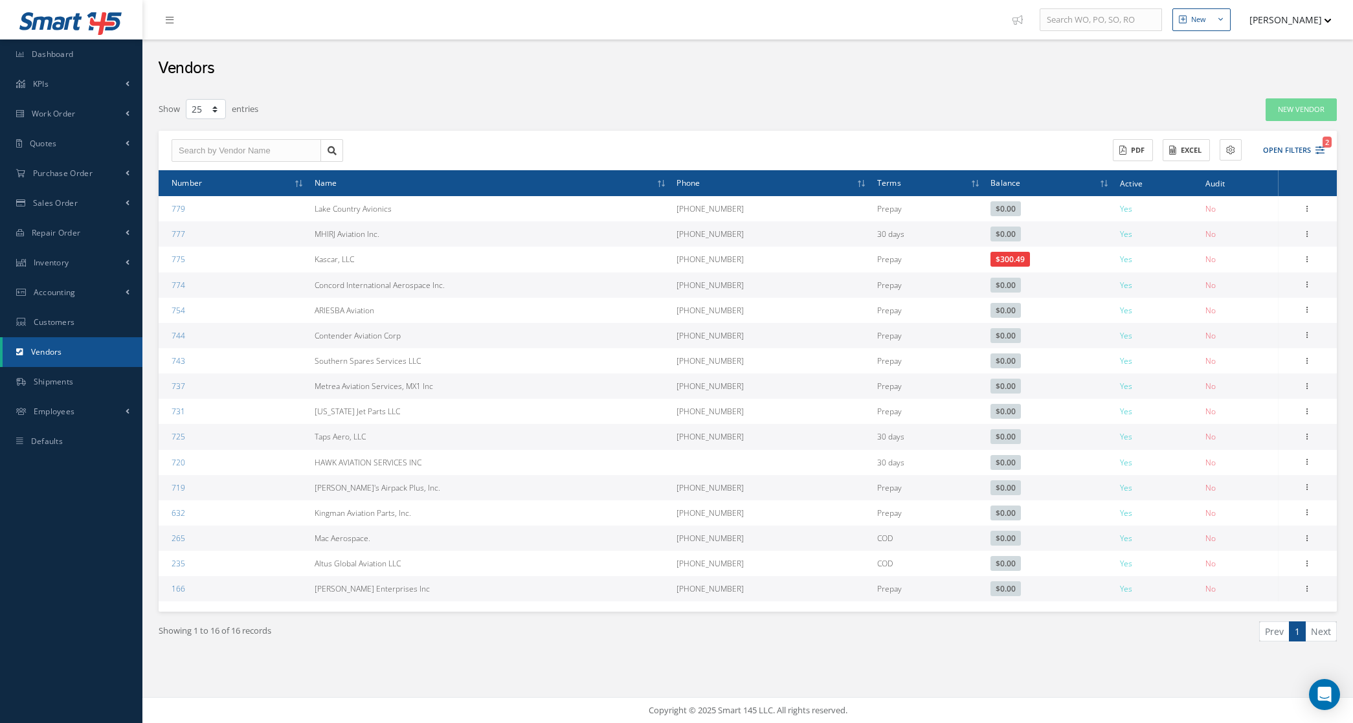
drag, startPoint x: 305, startPoint y: 393, endPoint x: 442, endPoint y: 392, distance: 137.3
click at [442, 392] on tr "737 Metrea Aviation Services, MX1 Inc 1 405-516-3340 Prepay $0.00 Yes No Show E…" at bounding box center [748, 386] width 1178 height 25
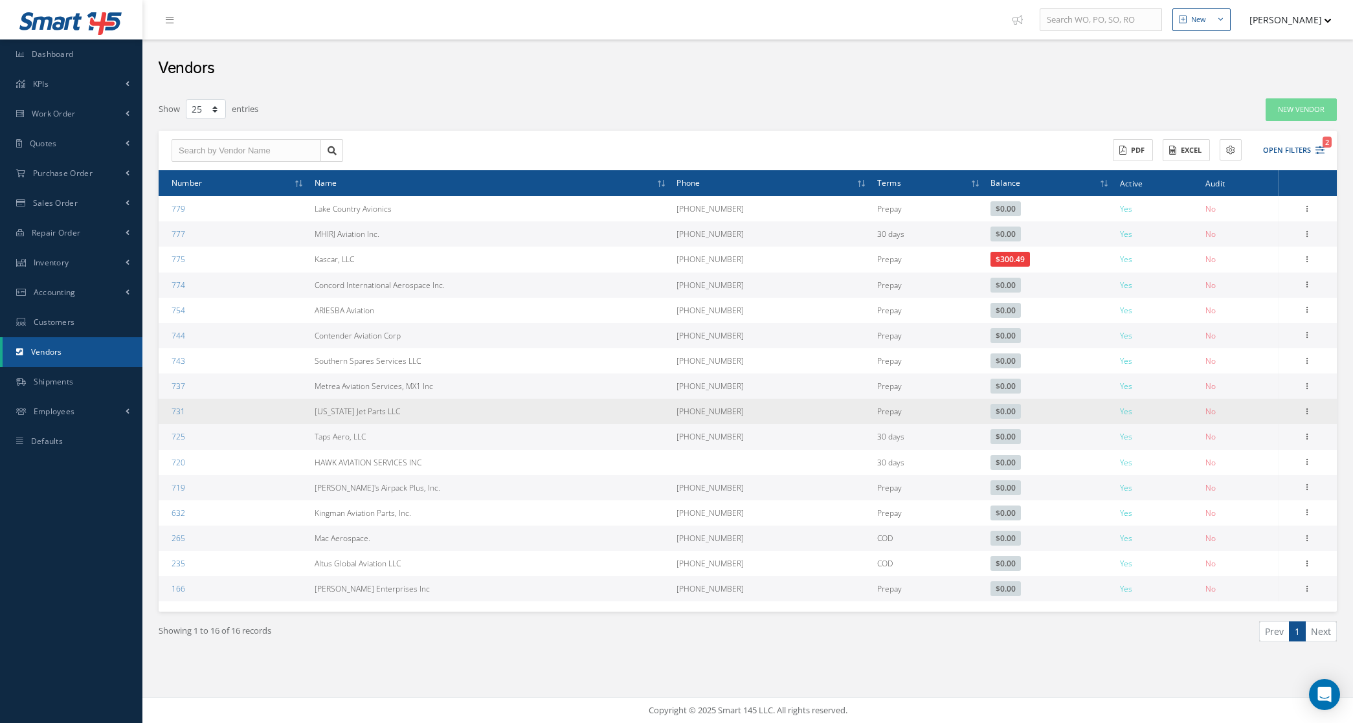
drag, startPoint x: 306, startPoint y: 416, endPoint x: 406, endPoint y: 413, distance: 99.8
click at [406, 413] on tr "731 Florida Jet Parts LLC 1 954-331-1896 Prepay $0.00 Yes No Show Edit Addresse…" at bounding box center [748, 411] width 1178 height 25
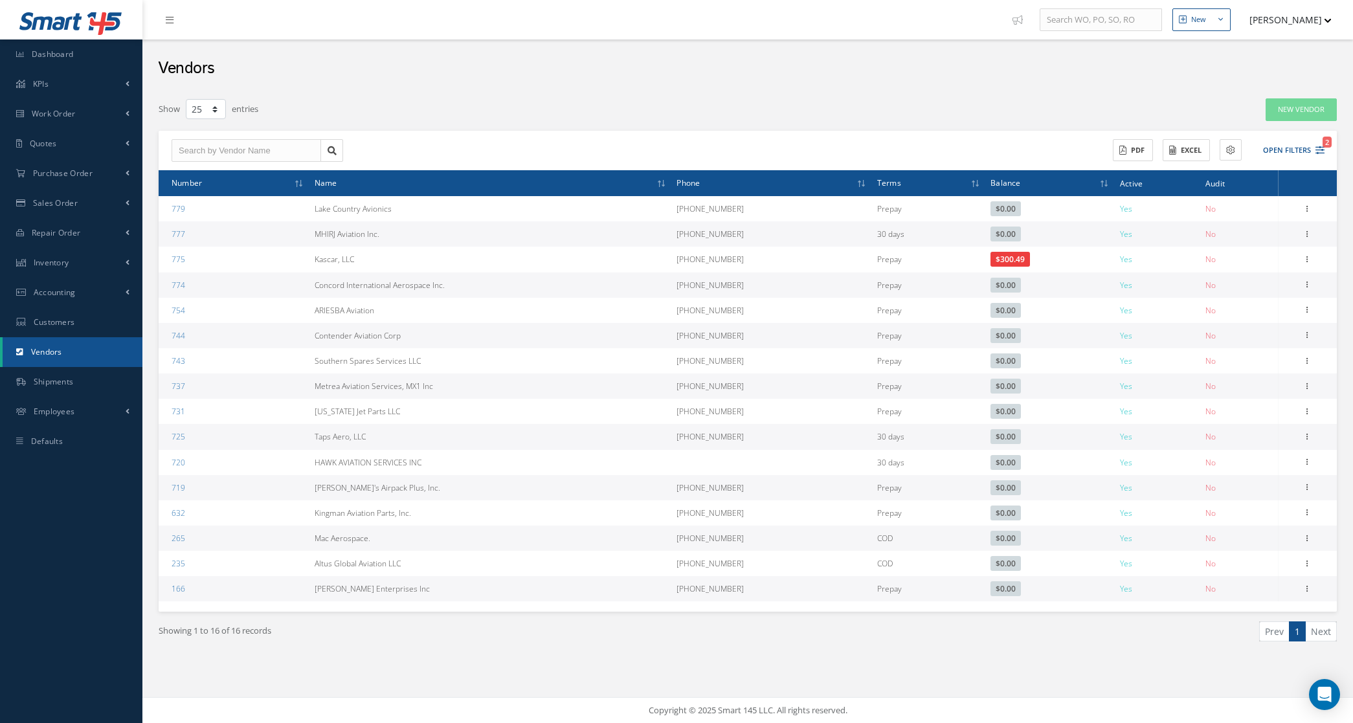
drag, startPoint x: 308, startPoint y: 435, endPoint x: 402, endPoint y: 435, distance: 94.5
click at [402, 435] on tr "725 Taps Aero, LLC 816-863-0554 30 days $0.00 Yes No Show Edit Addresses Docume…" at bounding box center [748, 436] width 1178 height 25
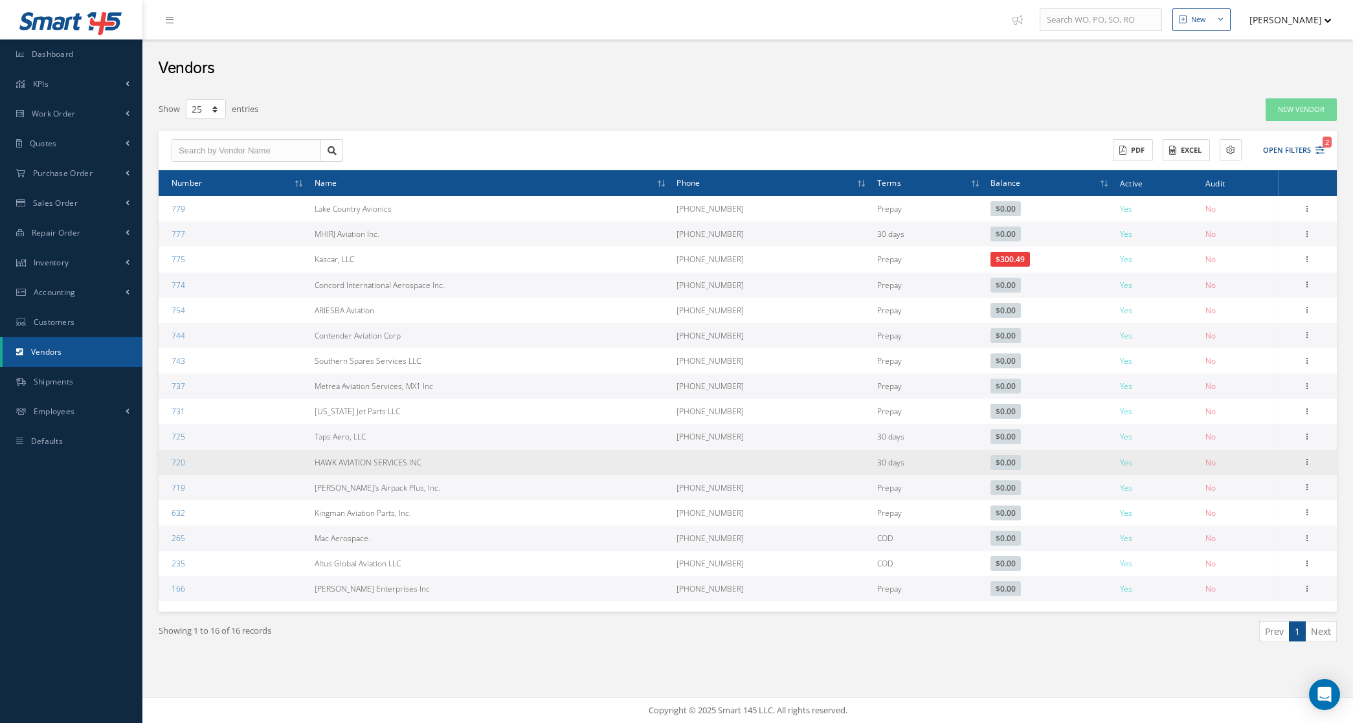
drag, startPoint x: 314, startPoint y: 463, endPoint x: 473, endPoint y: 463, distance: 159.3
click at [473, 463] on td "HAWK AVIATION SERVICES INC" at bounding box center [490, 462] width 363 height 25
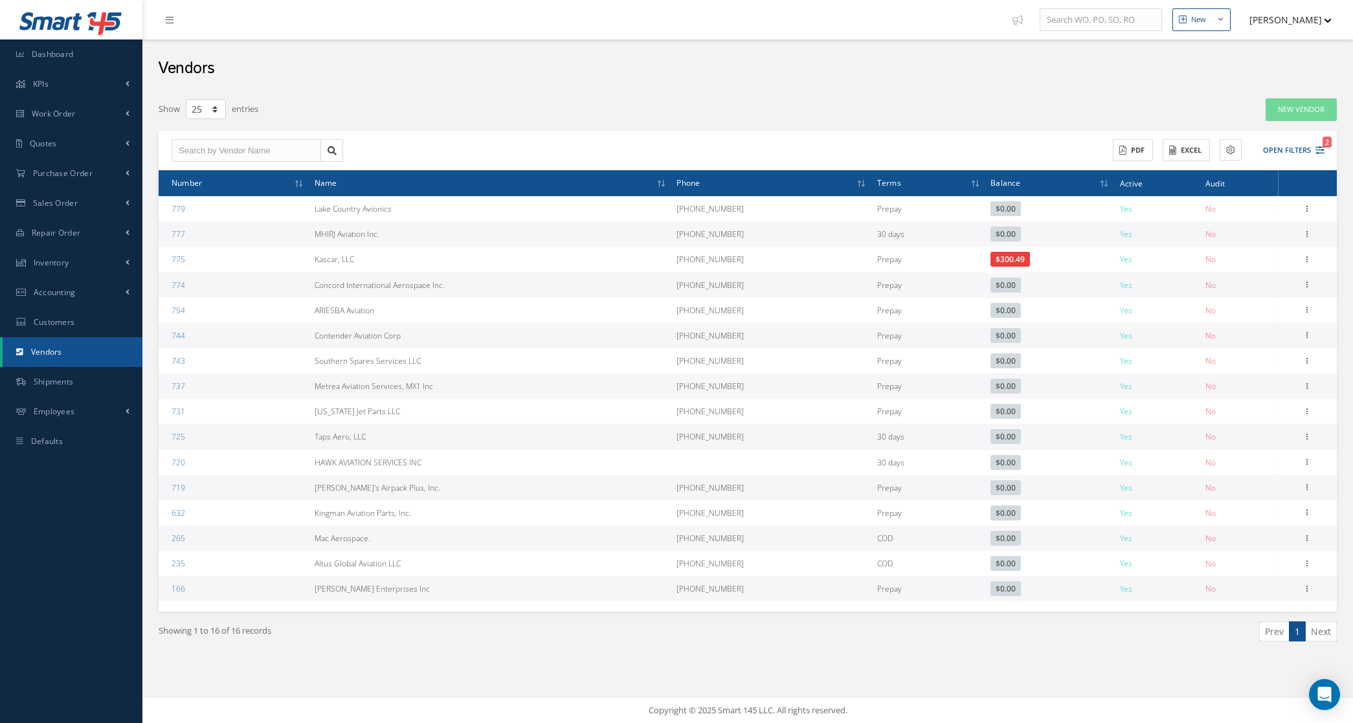
drag, startPoint x: 280, startPoint y: 491, endPoint x: 438, endPoint y: 490, distance: 158.0
click at [438, 490] on tr "719 Sam's Airpack Plus, Inc. (916) 965-3143 Prepay $0.00 Yes No Show Edit Addre…" at bounding box center [748, 487] width 1178 height 25
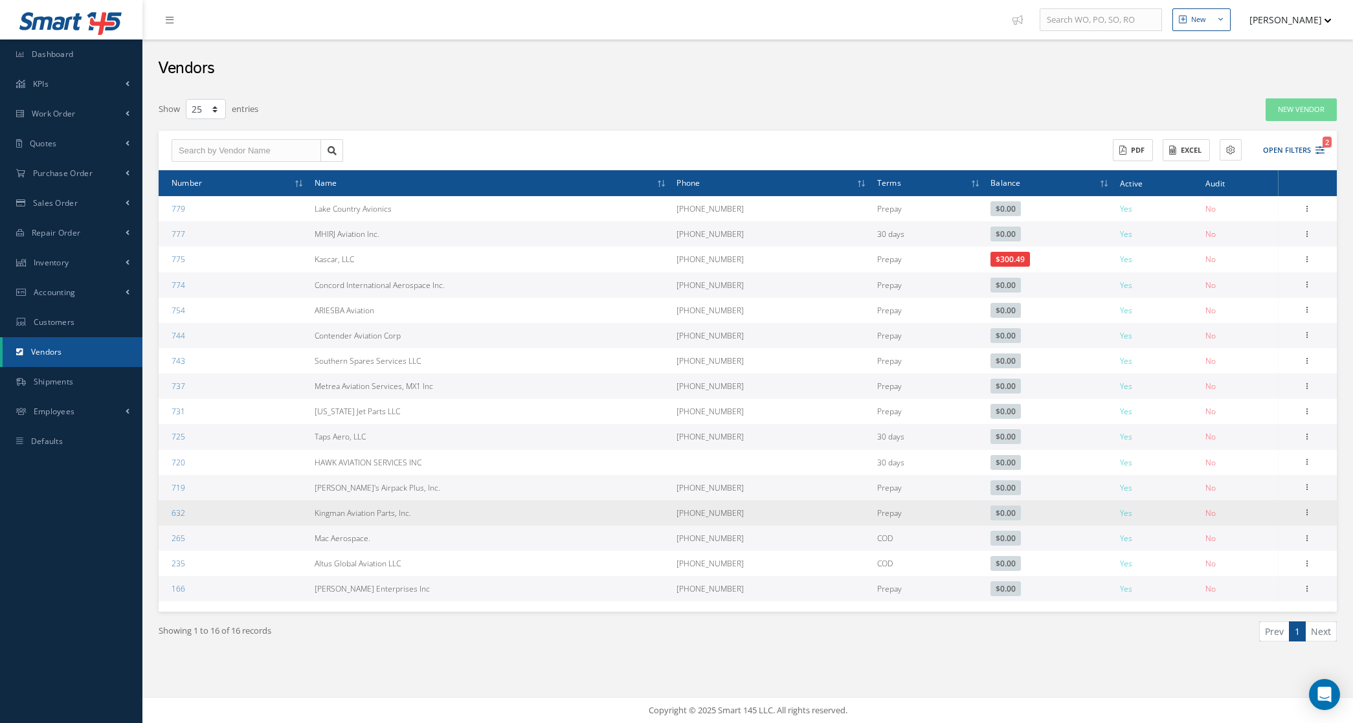
drag, startPoint x: 300, startPoint y: 510, endPoint x: 465, endPoint y: 522, distance: 165.5
click at [465, 522] on tr "632 Kingman Aviation Parts, Inc. 928-681-1000 Prepay $0.00 Yes No Show Edit Add…" at bounding box center [748, 512] width 1178 height 25
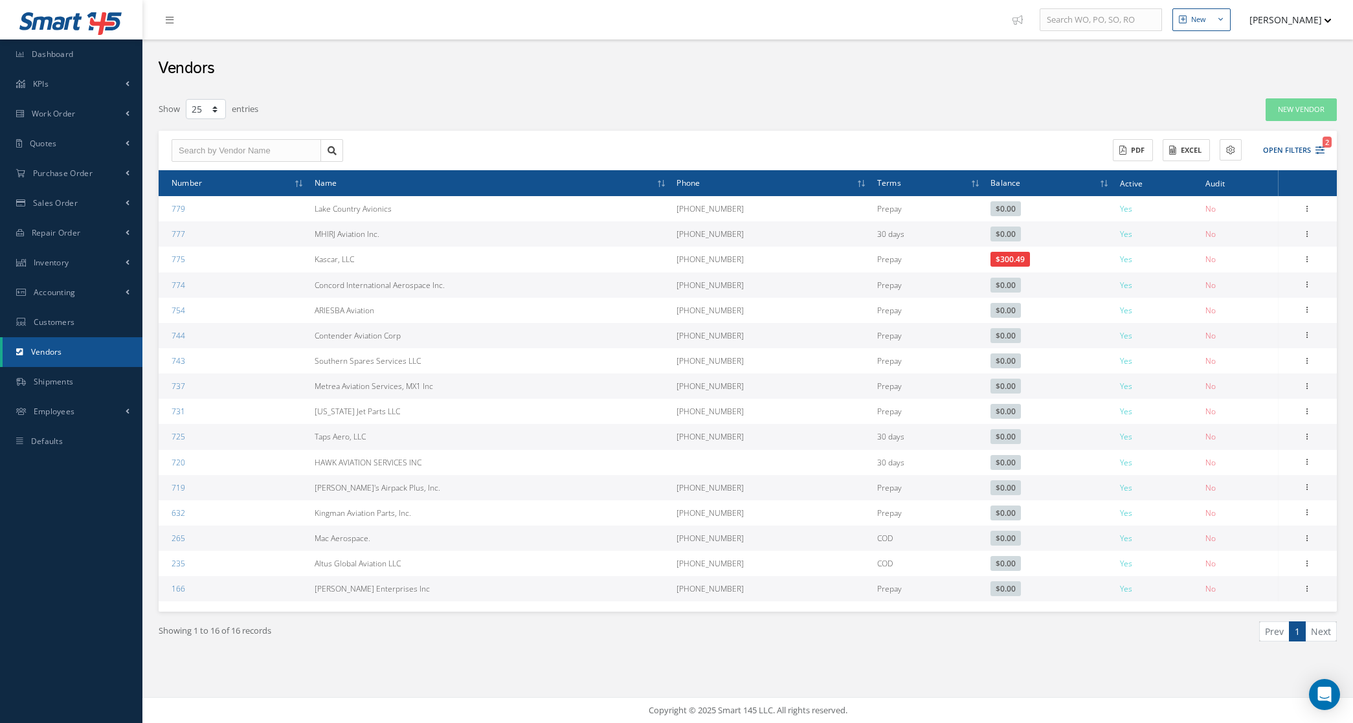
drag, startPoint x: 311, startPoint y: 537, endPoint x: 398, endPoint y: 537, distance: 87.4
click at [398, 537] on tr "265 Mac Aerospace. (520) 647-2647 COD $0.00 Yes No Show Edit Addresses Document…" at bounding box center [748, 538] width 1178 height 25
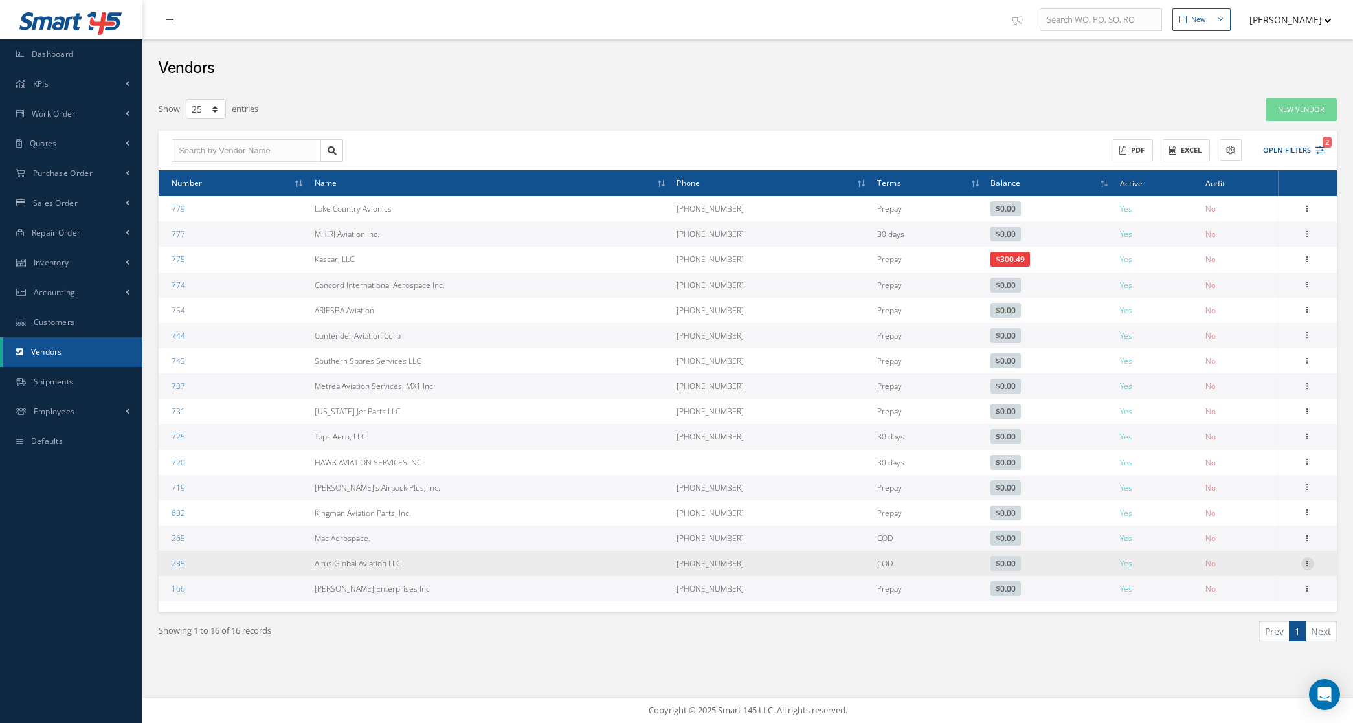
click at [1310, 563] on icon at bounding box center [1307, 562] width 13 height 10
click at [1248, 566] on link "Show" at bounding box center [1248, 572] width 102 height 17
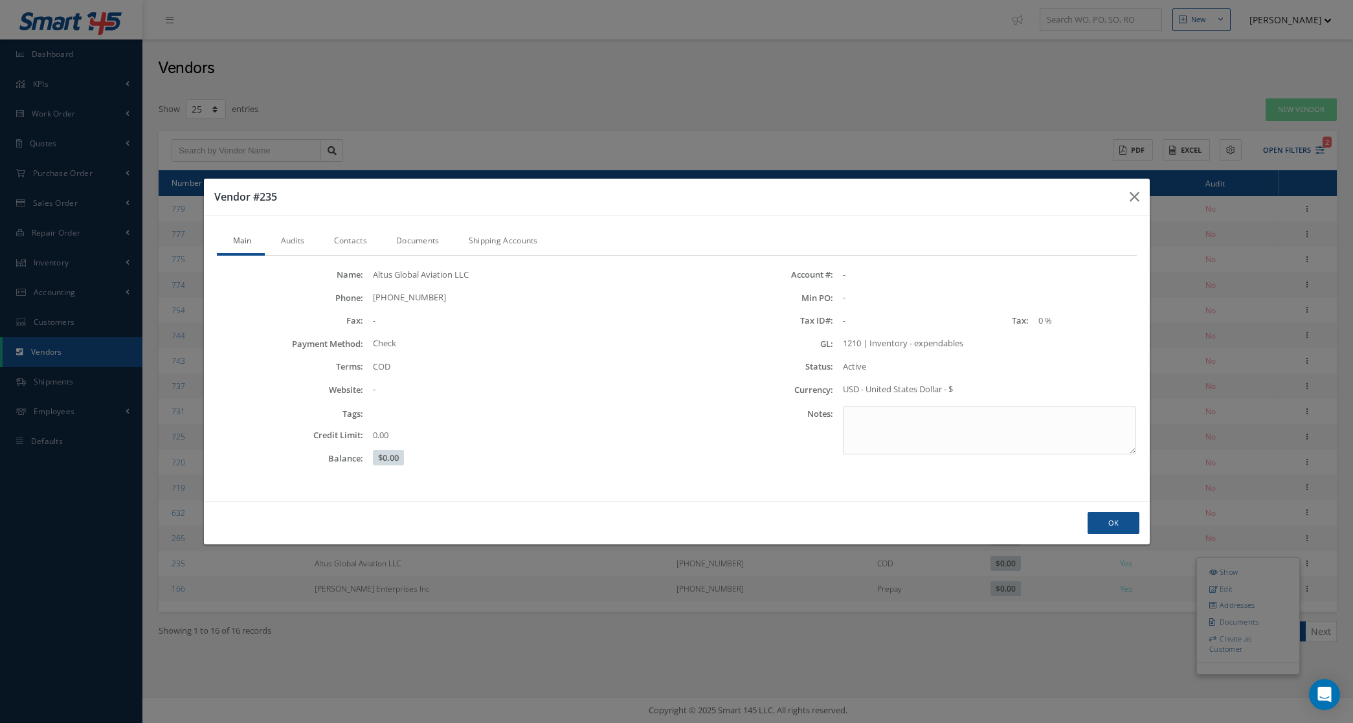
click at [301, 238] on link "Audits" at bounding box center [291, 242] width 53 height 27
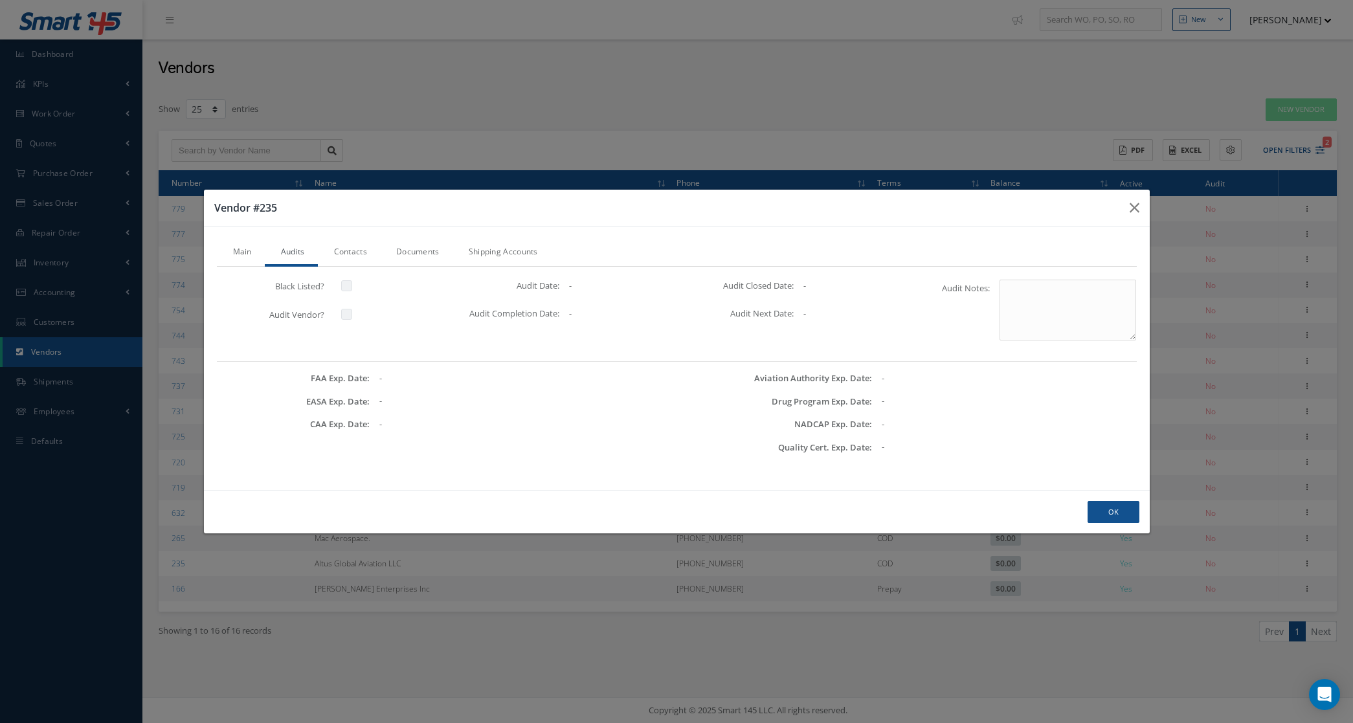
click at [348, 243] on link "Contacts" at bounding box center [349, 253] width 62 height 27
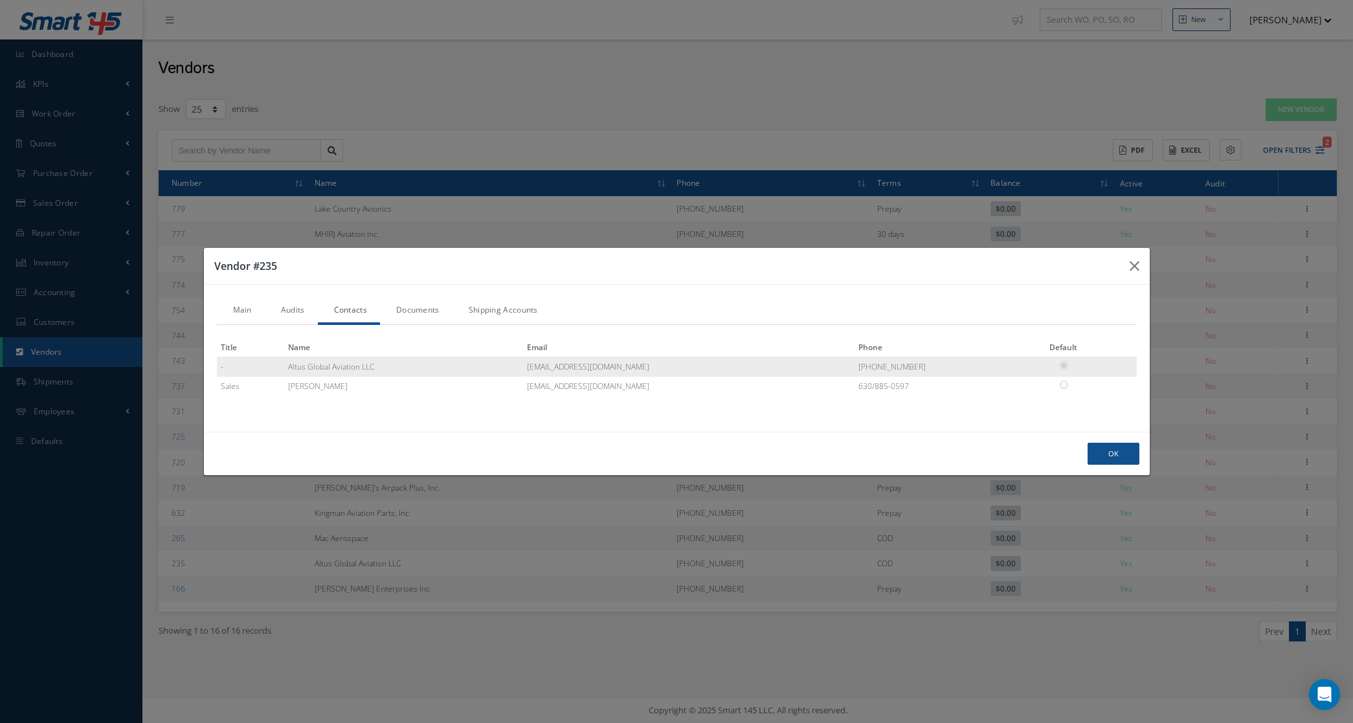
drag, startPoint x: 715, startPoint y: 370, endPoint x: 596, endPoint y: 368, distance: 119.8
click at [596, 368] on tr "- Altus Global Aviation LLC liz@altus.aero (815) 356-0485" at bounding box center [677, 366] width 920 height 19
click at [431, 313] on link "Documents" at bounding box center [416, 311] width 73 height 27
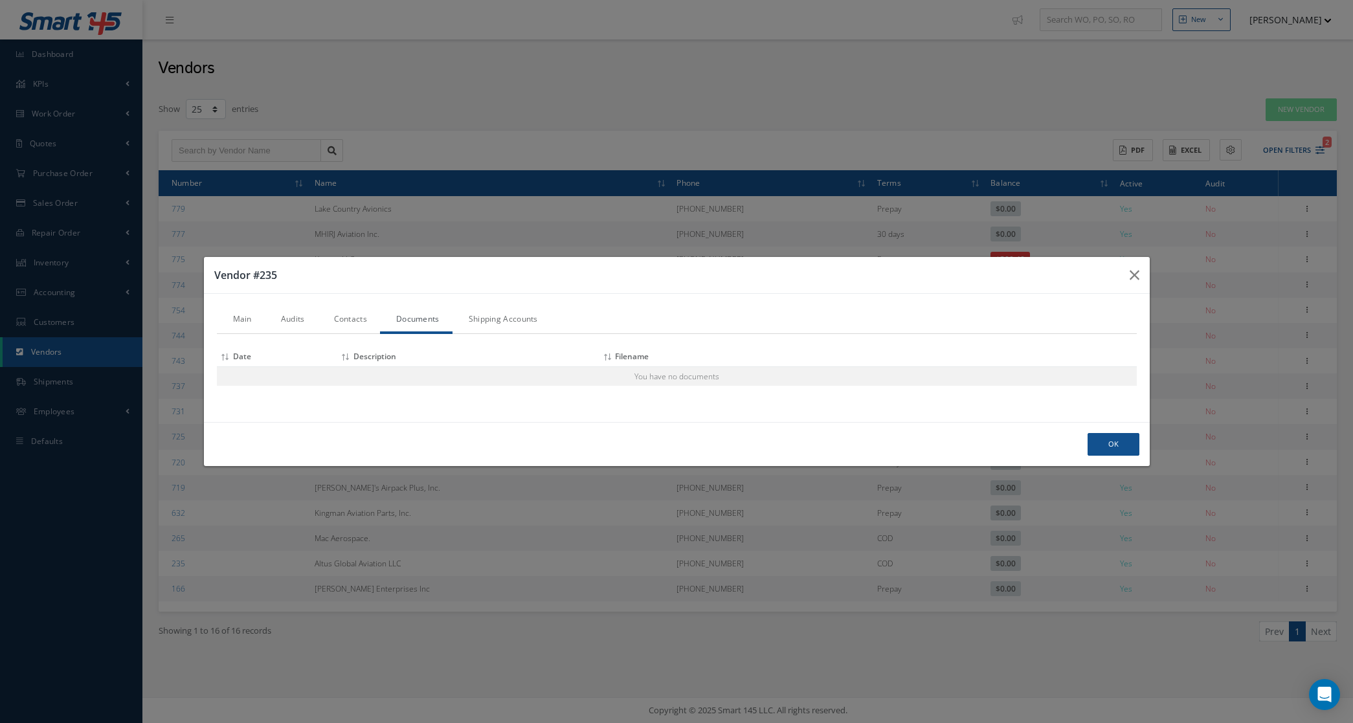
click at [490, 319] on link "Shipping Accounts" at bounding box center [502, 320] width 98 height 27
click at [418, 324] on link "Documents" at bounding box center [416, 321] width 73 height 27
drag, startPoint x: 370, startPoint y: 320, endPoint x: 341, endPoint y: 318, distance: 29.2
click at [370, 320] on link "Contacts" at bounding box center [349, 320] width 62 height 27
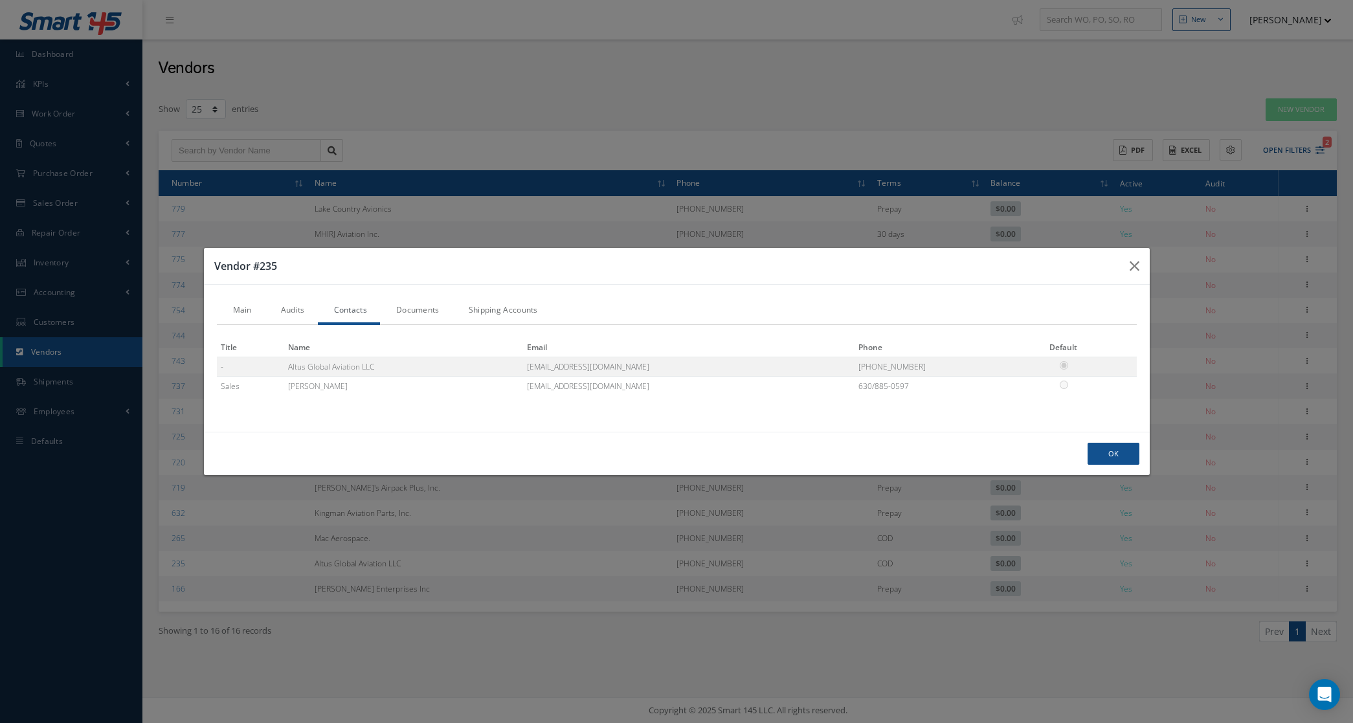
click at [298, 312] on link "Audits" at bounding box center [291, 311] width 53 height 27
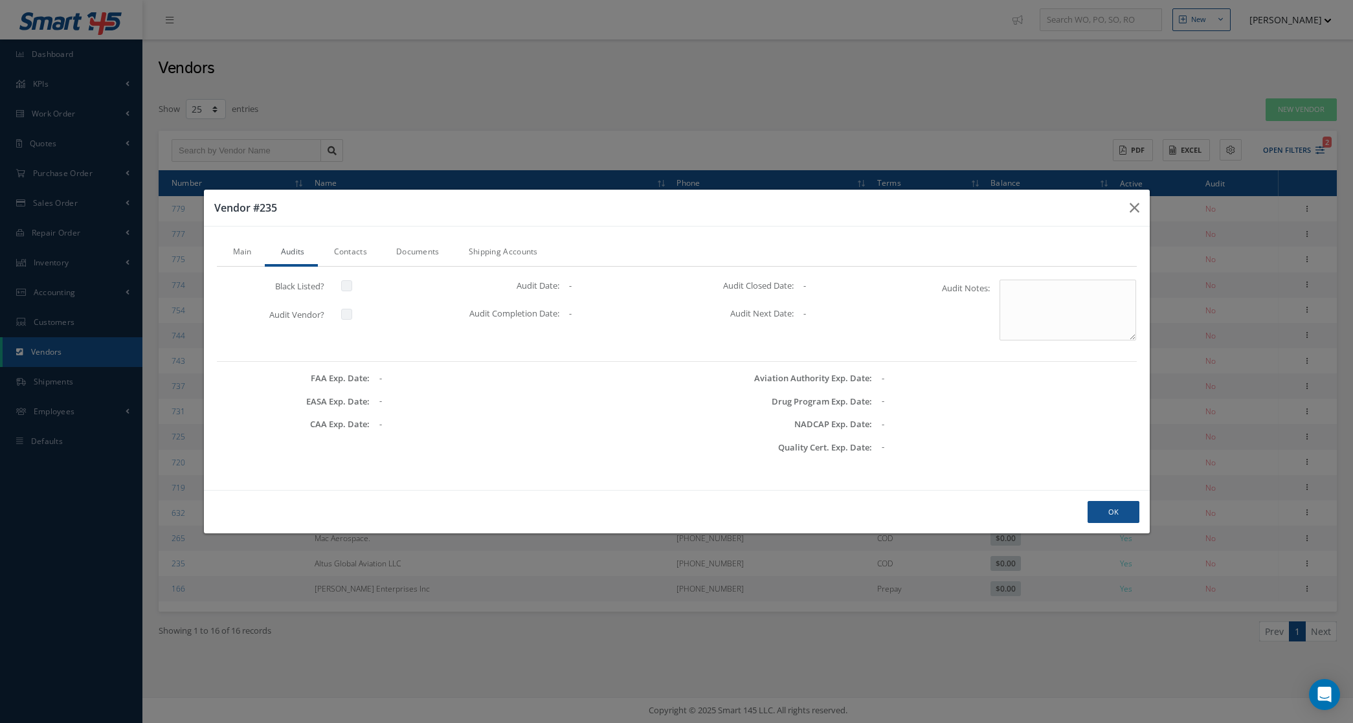
click at [240, 256] on link "Main" at bounding box center [241, 253] width 48 height 27
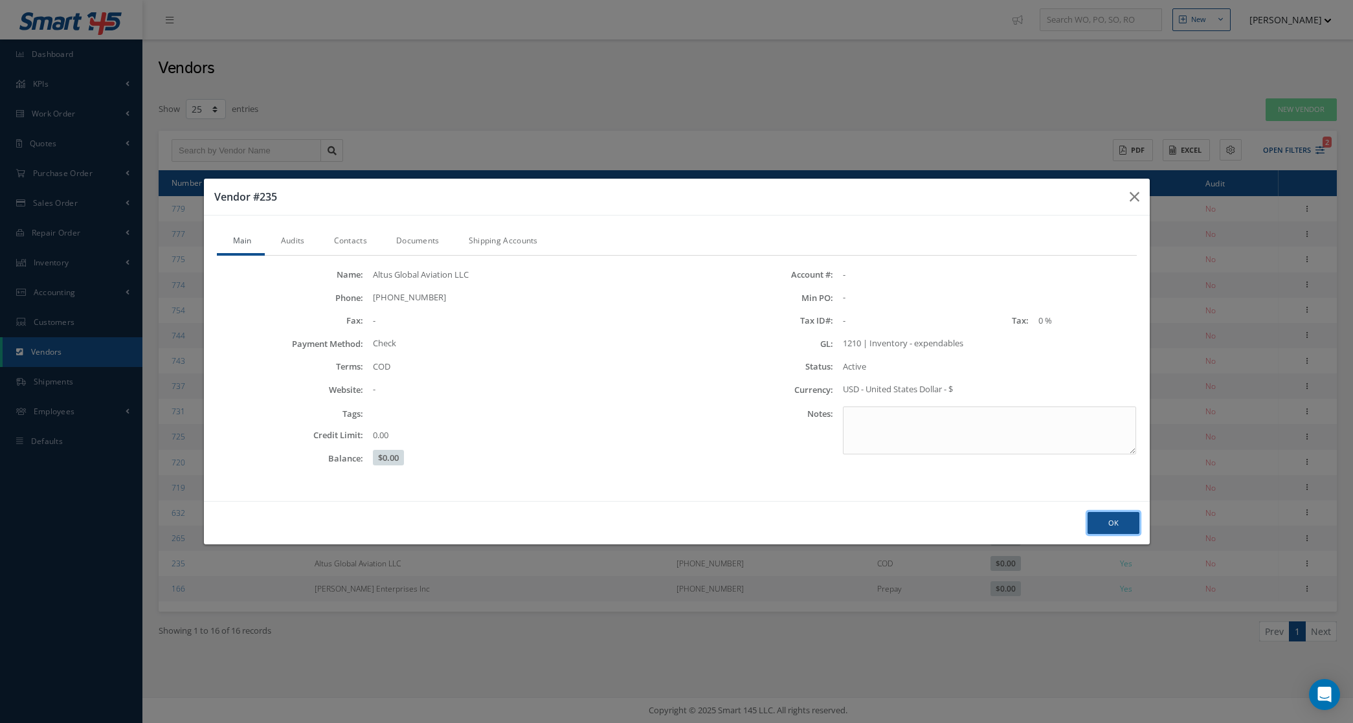
click at [1125, 521] on button "Ok" at bounding box center [1114, 523] width 52 height 23
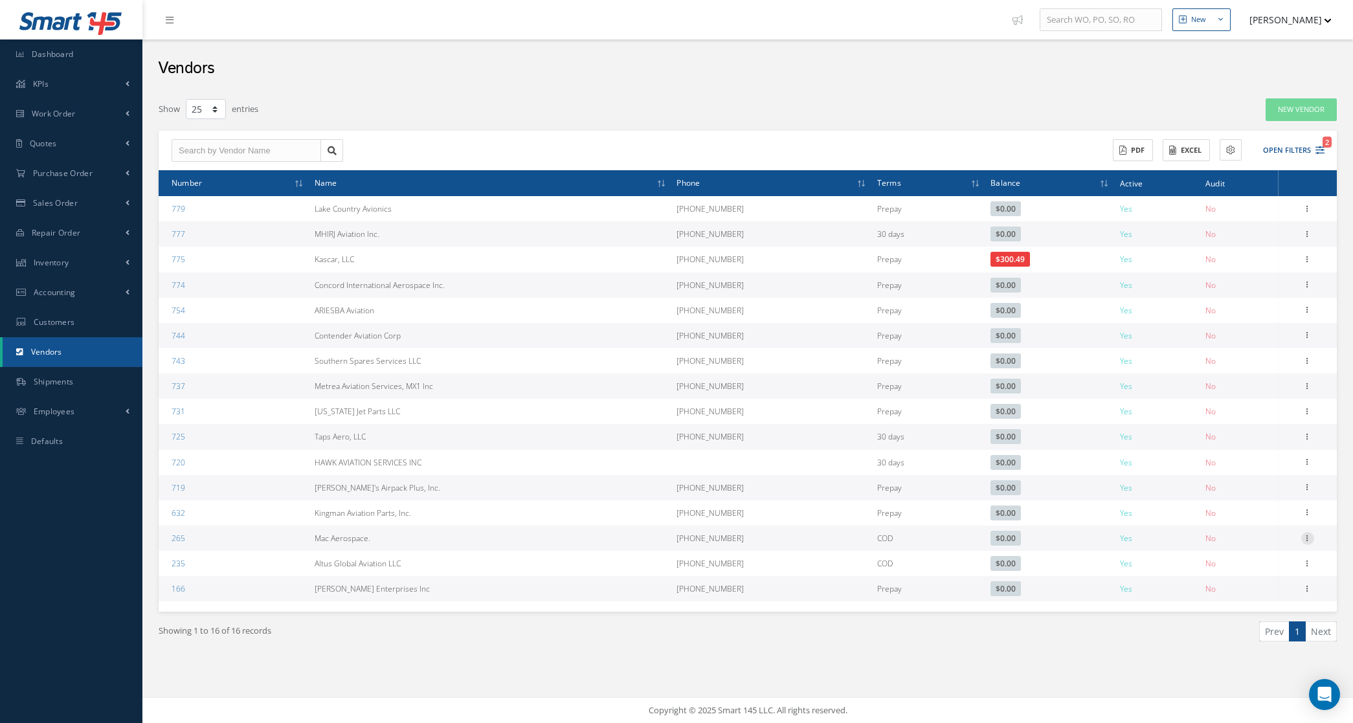
click at [1309, 542] on icon at bounding box center [1307, 537] width 13 height 10
click at [1257, 560] on link "Edit" at bounding box center [1248, 563] width 102 height 17
type input "Mac Aerospace."
type input "(520) 647-2647"
type input "0.00"
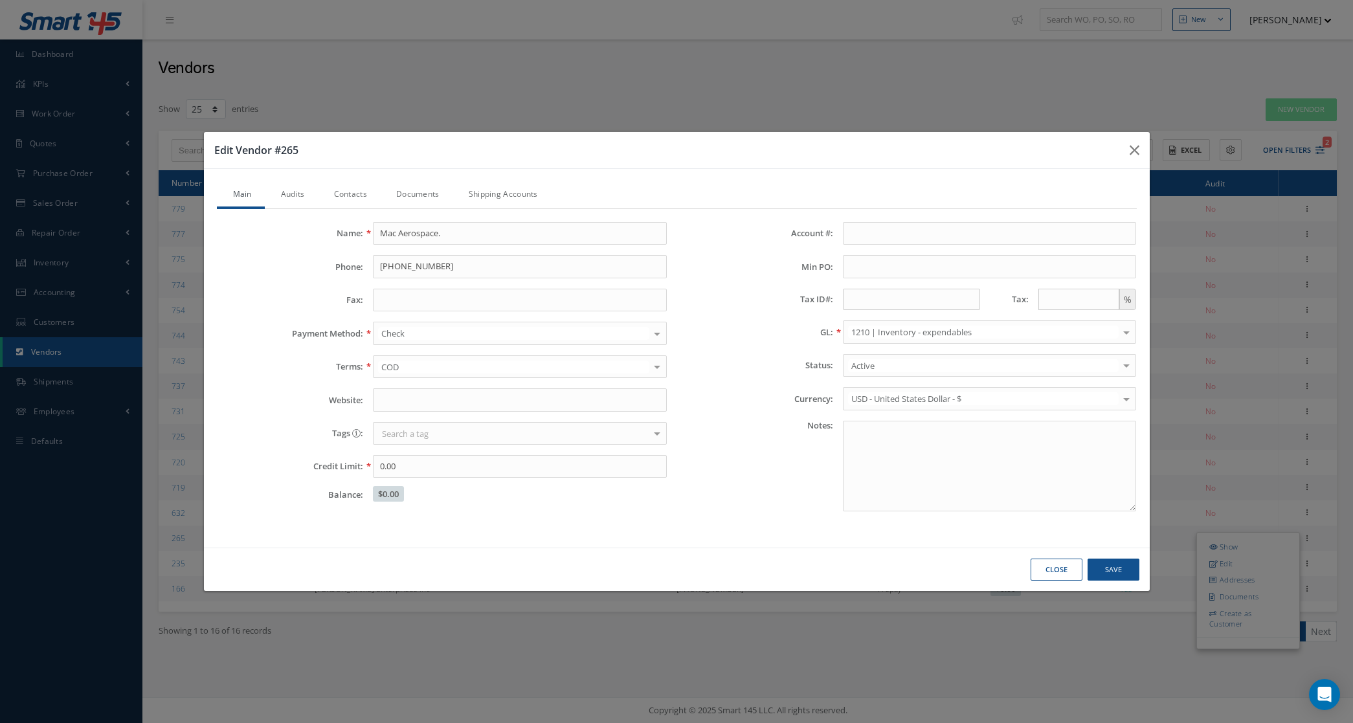
click at [292, 188] on link "Audits" at bounding box center [291, 195] width 53 height 27
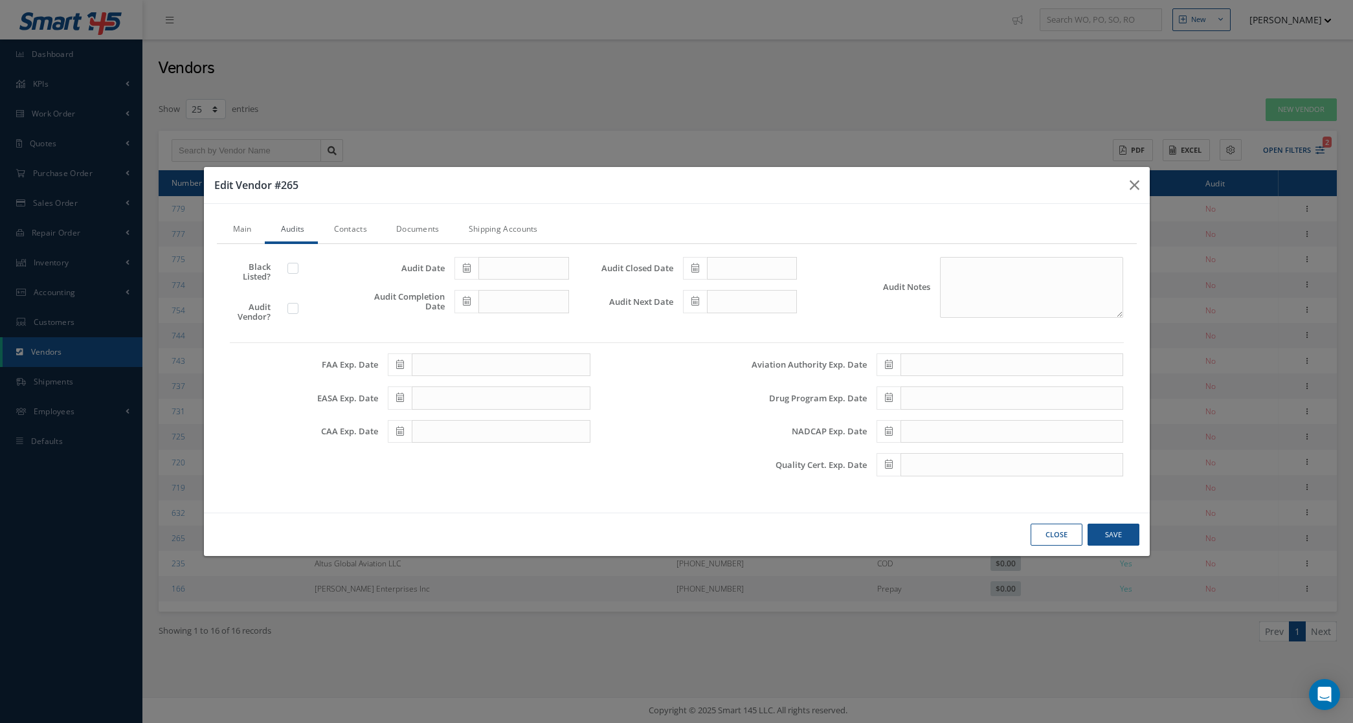
click at [355, 230] on link "Contacts" at bounding box center [349, 230] width 62 height 27
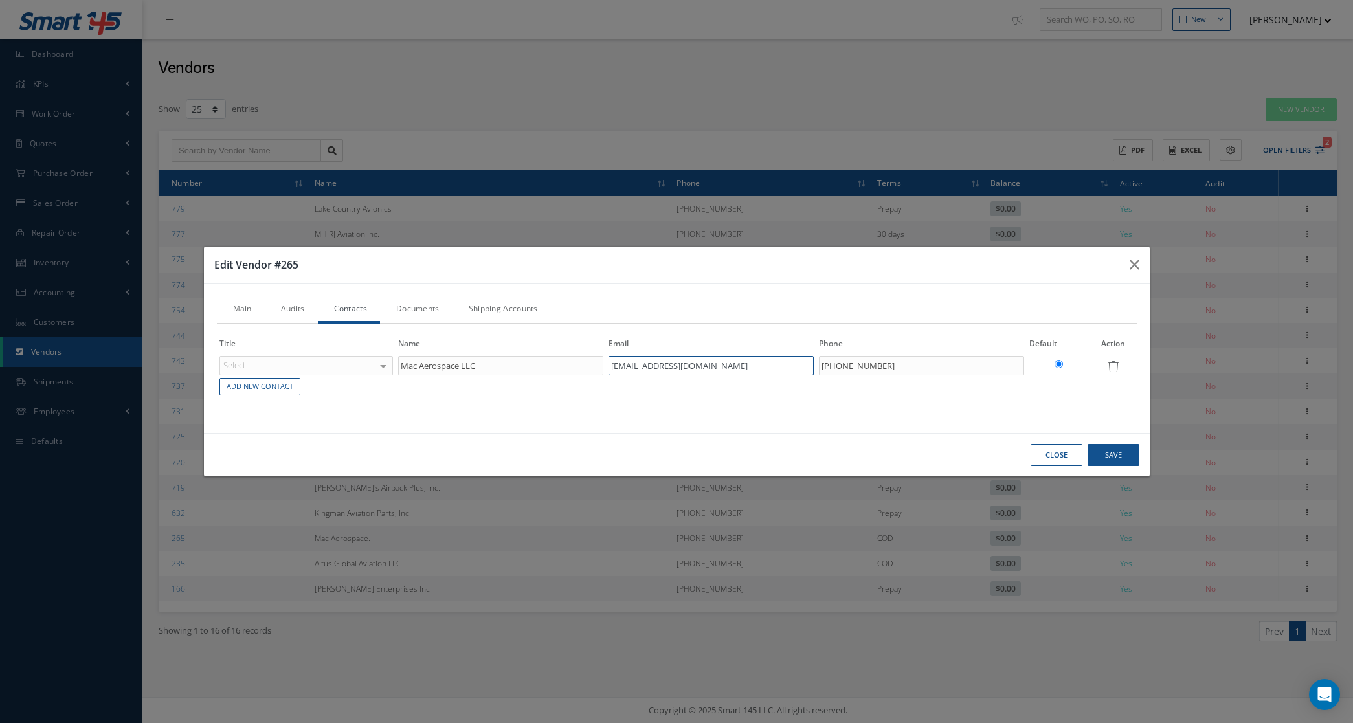
drag, startPoint x: 735, startPoint y: 366, endPoint x: 575, endPoint y: 353, distance: 160.5
click at [575, 353] on table "Title Name Email Phone Default Action Select Accounting Customer Service Purcha…" at bounding box center [677, 367] width 920 height 60
click at [1055, 454] on button "Close" at bounding box center [1057, 455] width 52 height 23
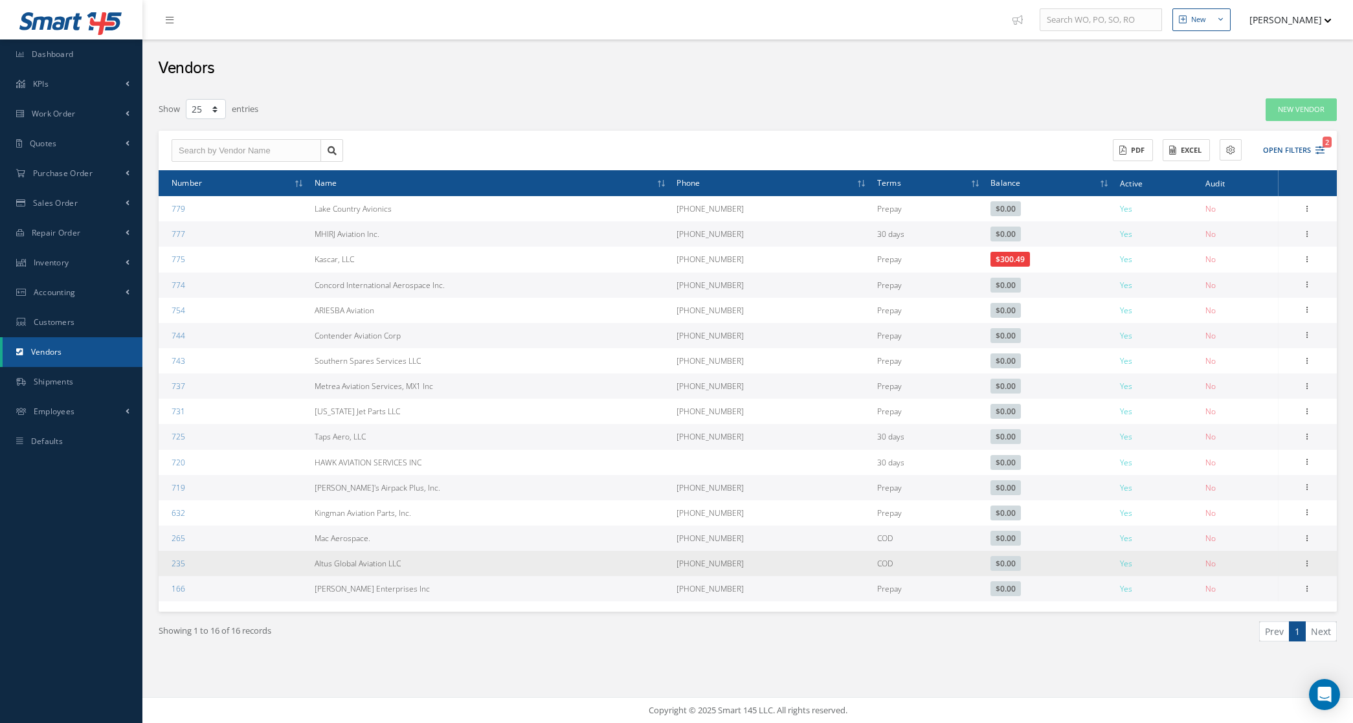
drag, startPoint x: 315, startPoint y: 562, endPoint x: 443, endPoint y: 565, distance: 128.2
click at [443, 565] on td "Altus Global Aviation LLC" at bounding box center [490, 563] width 363 height 25
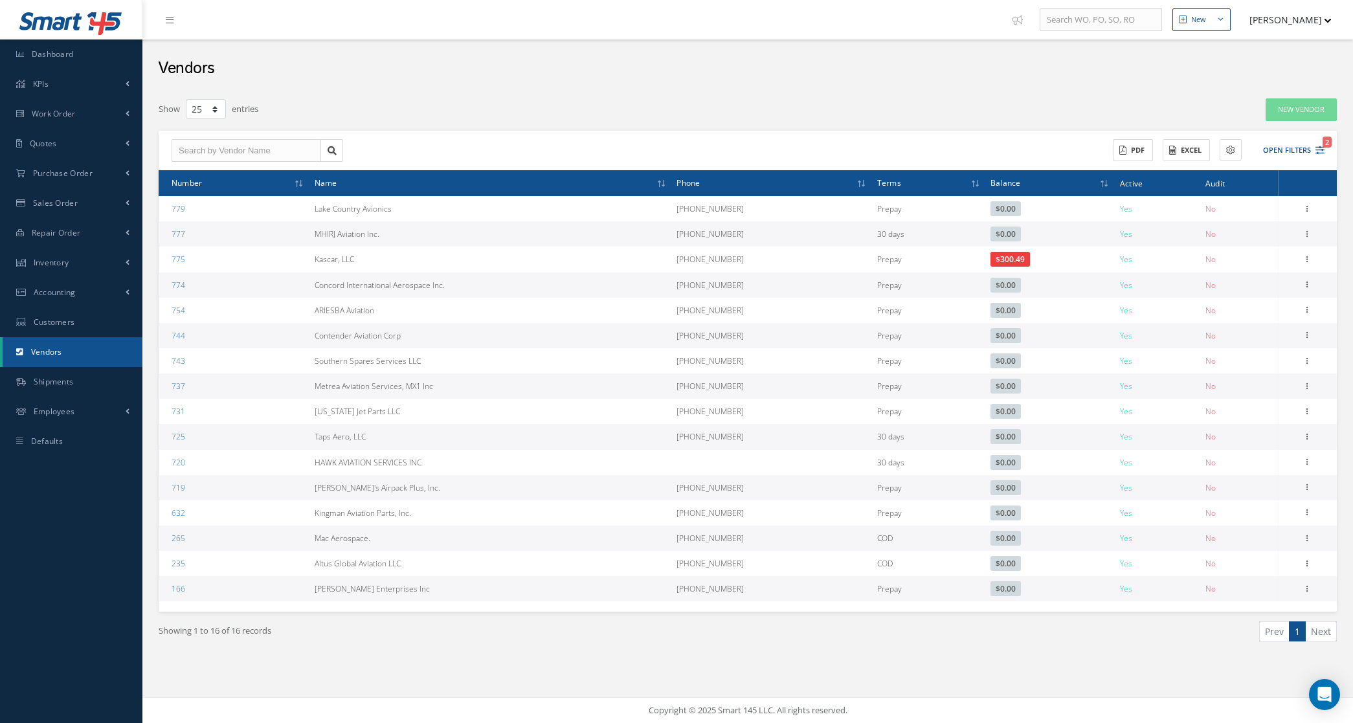
drag, startPoint x: 409, startPoint y: 594, endPoint x: 297, endPoint y: 583, distance: 113.2
click at [297, 583] on tr "166 Shirley Enterprises Inc (954) 296-7671 Prepay $0.00 Yes No Show Edit Addres…" at bounding box center [748, 588] width 1178 height 25
click at [539, 83] on div "Vendors" at bounding box center [747, 65] width 1211 height 52
click at [1312, 153] on button "Open Filters 2" at bounding box center [1287, 150] width 73 height 21
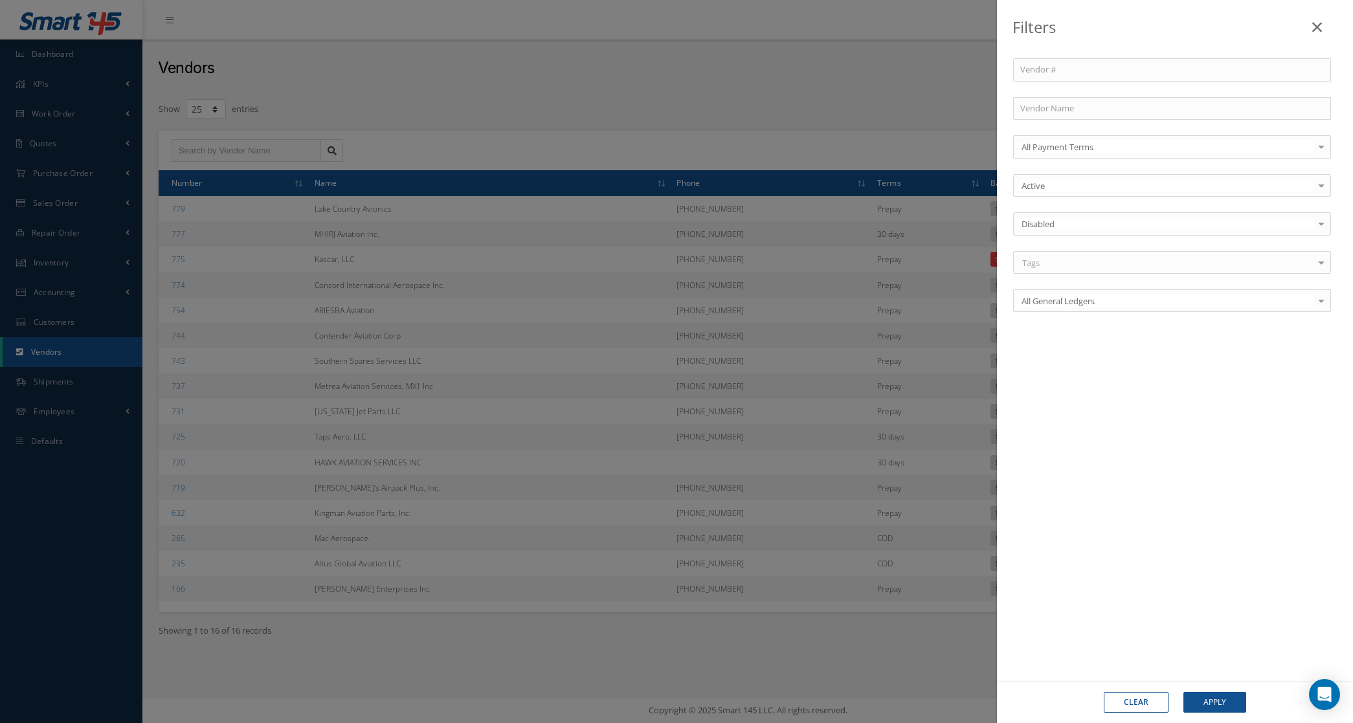
click at [1144, 699] on button "Clear" at bounding box center [1136, 702] width 65 height 21
drag, startPoint x: 304, startPoint y: 150, endPoint x: 286, endPoint y: 150, distance: 18.1
click at [303, 150] on div "Filters Vendor # Vendor Name All Payment Terms All Payment Terms COD Prepay 30 …" at bounding box center [676, 361] width 1353 height 723
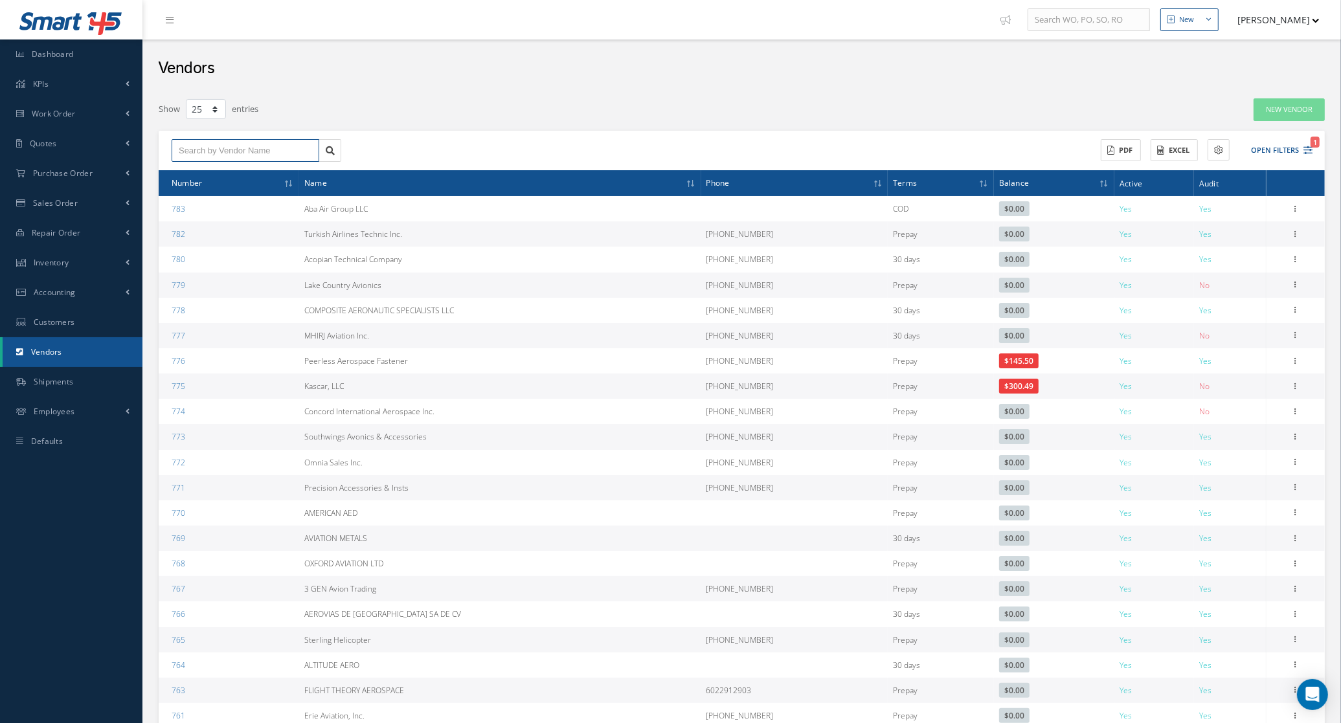
click at [286, 150] on input "text" at bounding box center [246, 150] width 148 height 23
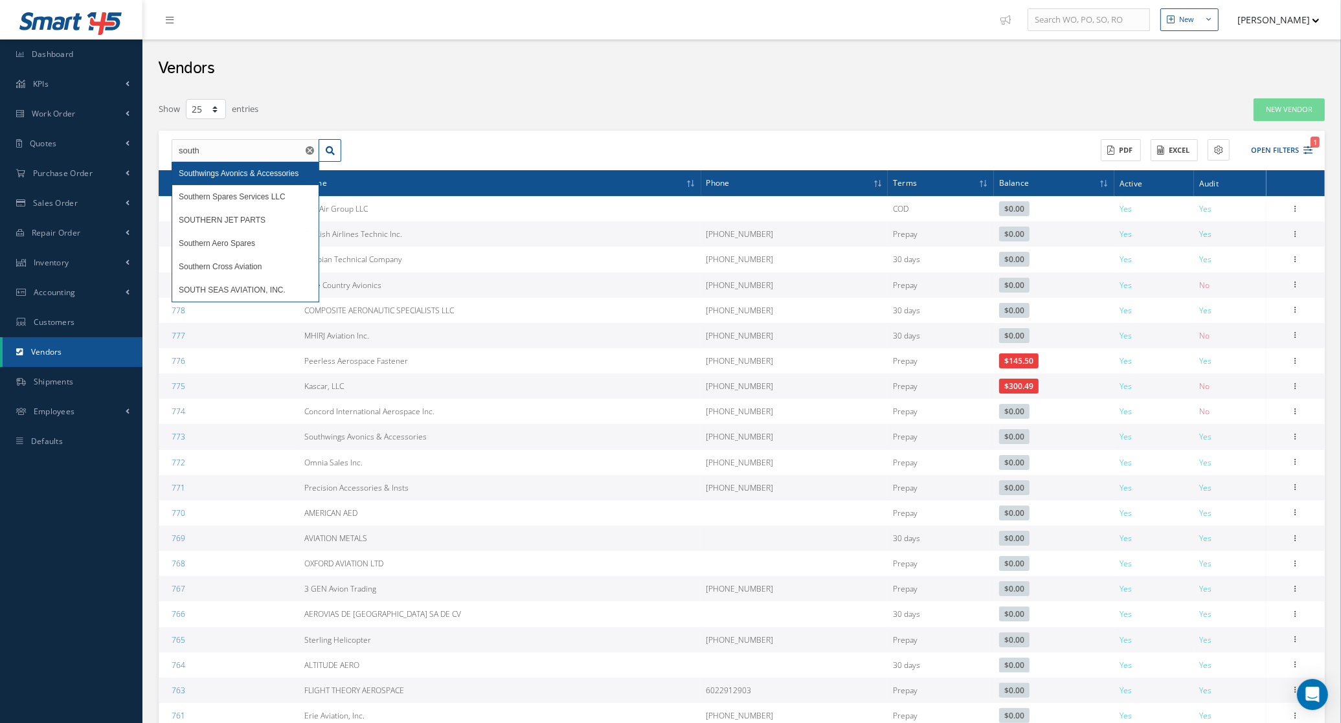
click at [236, 179] on div "Southwings Avonics & Accessories" at bounding box center [245, 173] width 133 height 13
type input "Southwings Avonics & Accessories"
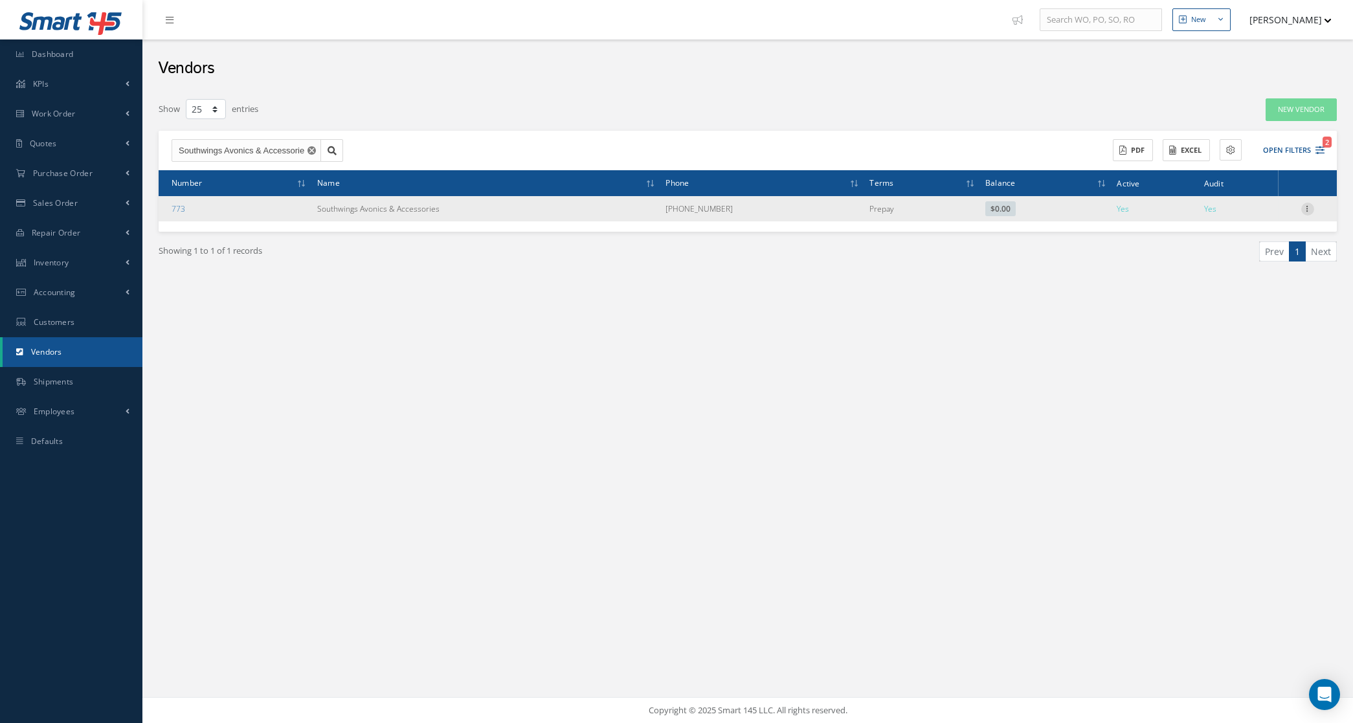
click at [1308, 209] on icon at bounding box center [1307, 208] width 13 height 10
click at [1255, 234] on link "Edit" at bounding box center [1248, 233] width 102 height 17
checkbox input "true"
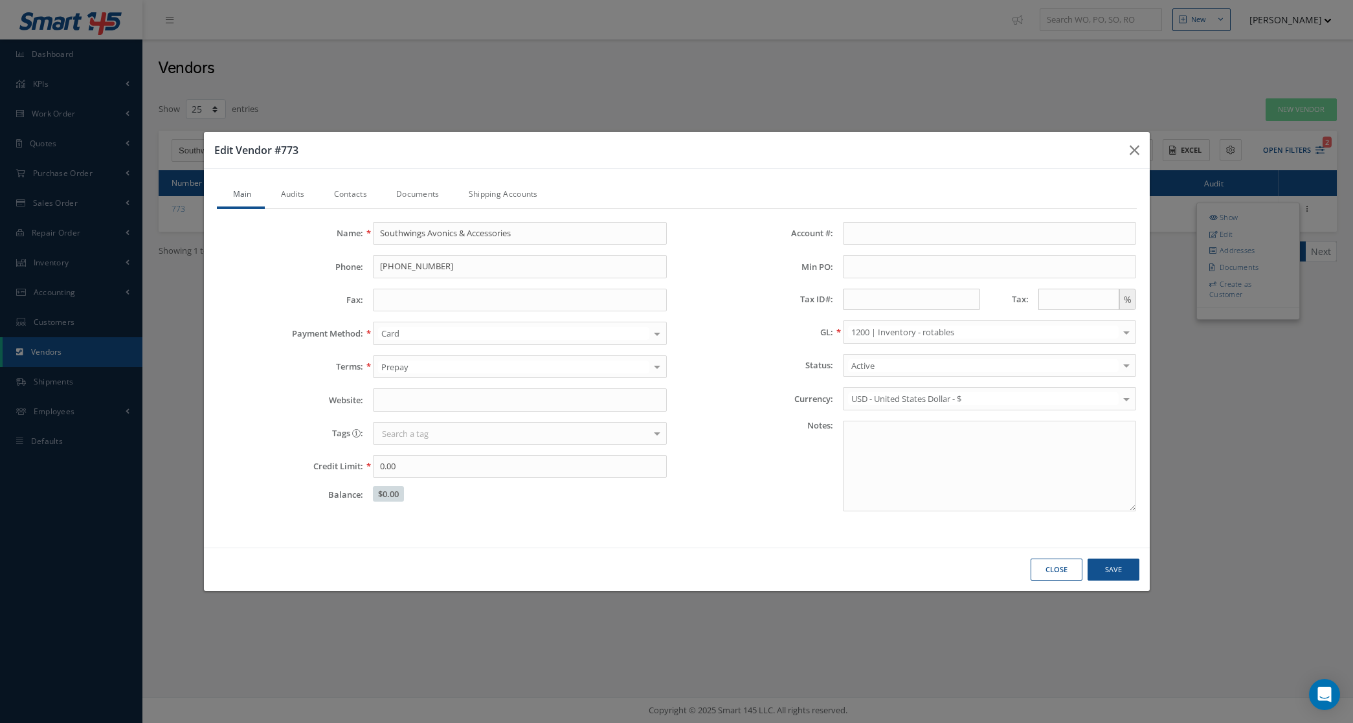
click at [266, 193] on link "Audits" at bounding box center [291, 195] width 53 height 27
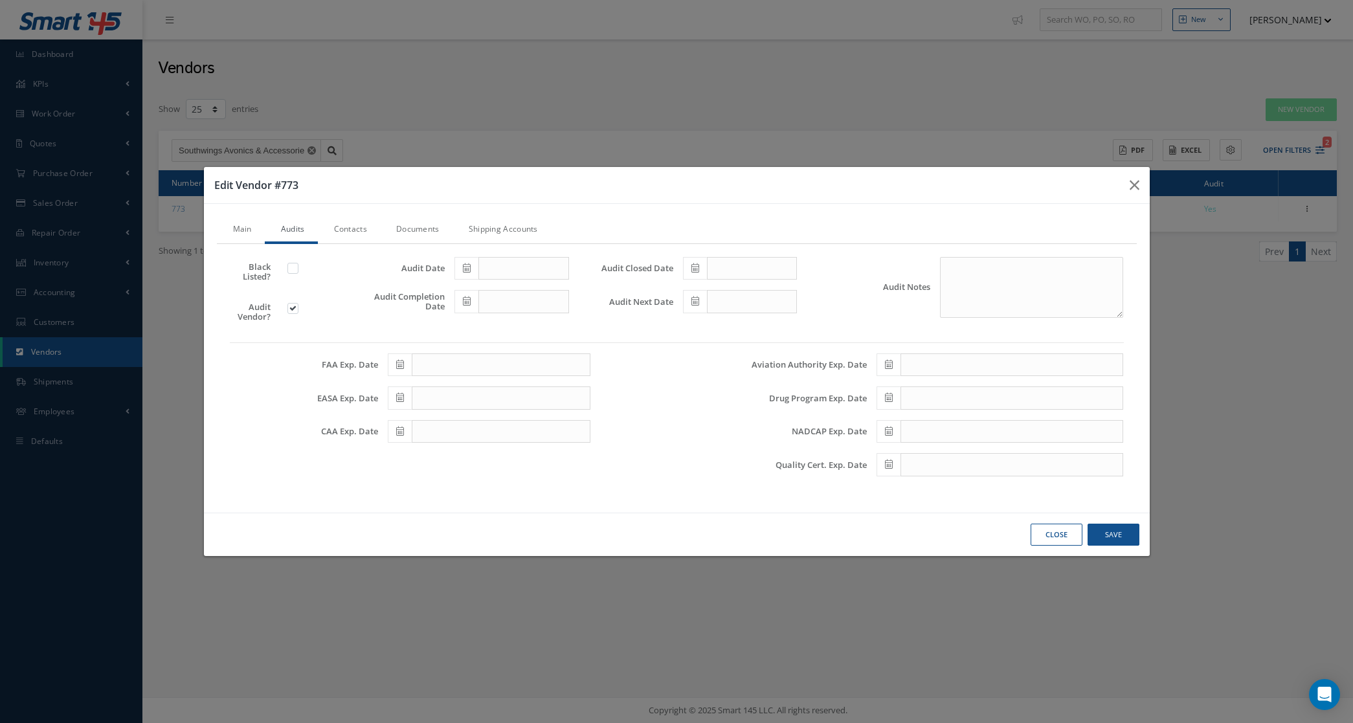
click at [462, 273] on span at bounding box center [466, 268] width 24 height 23
click at [558, 330] on td "1" at bounding box center [561, 329] width 19 height 19
type input "08/01/2025"
click at [466, 304] on icon at bounding box center [467, 301] width 8 height 9
click at [560, 363] on td "1" at bounding box center [561, 362] width 19 height 19
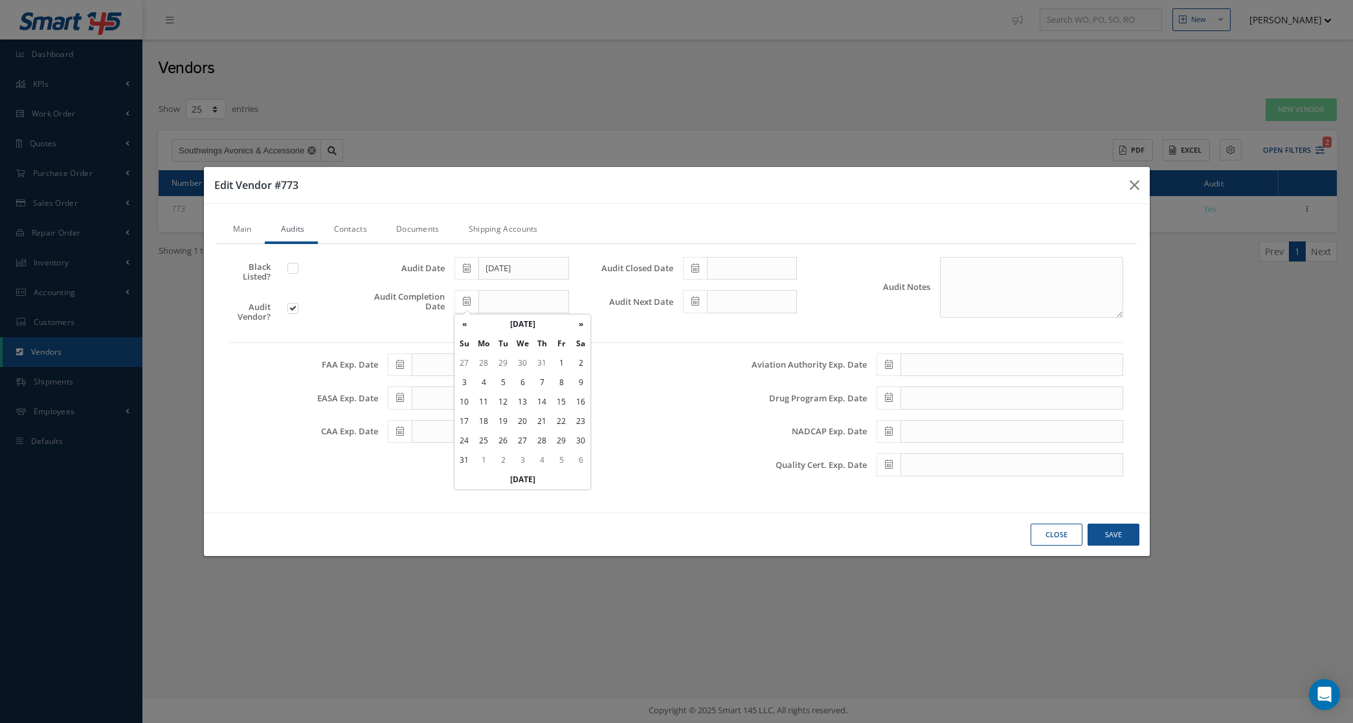
type input "08/01/2025"
click at [688, 274] on span at bounding box center [695, 268] width 24 height 23
click at [792, 328] on td "1" at bounding box center [789, 329] width 19 height 19
type input "08/01/2025"
click at [1047, 548] on div "Close Save" at bounding box center [677, 535] width 946 height 44
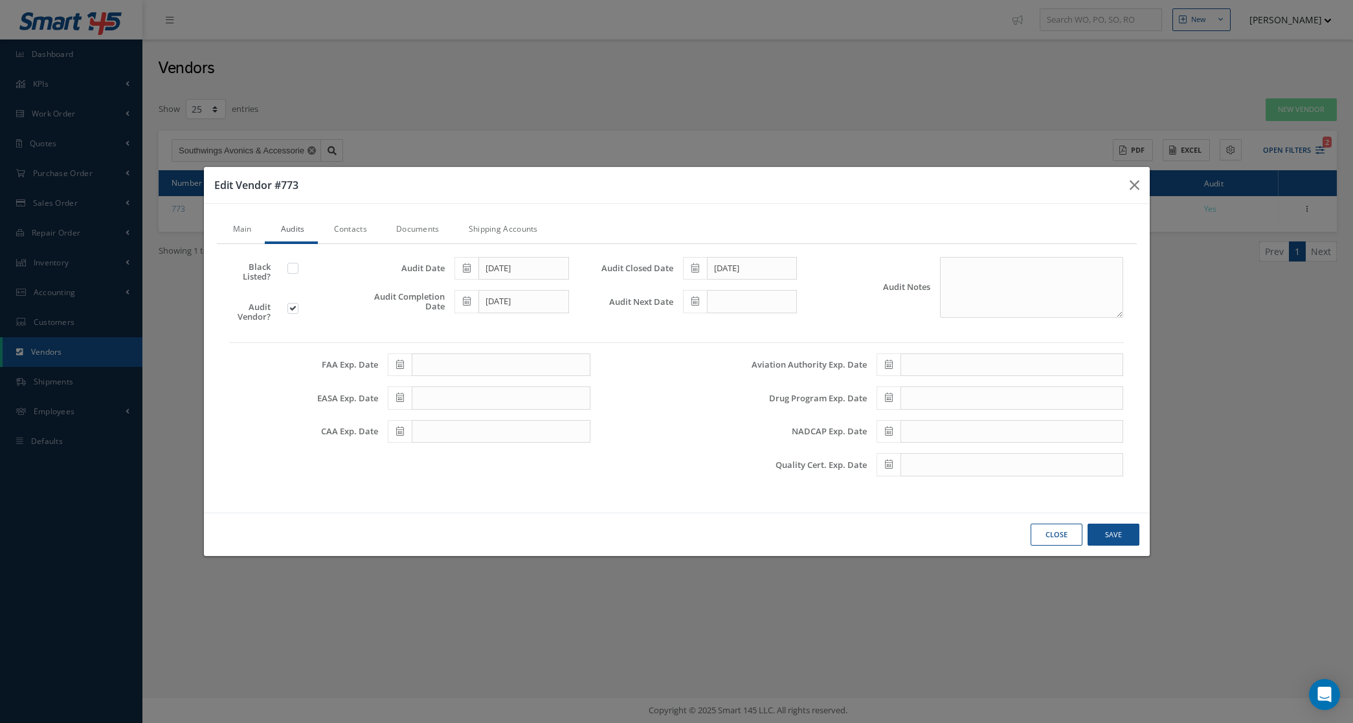
click at [1047, 537] on button "Close" at bounding box center [1057, 535] width 52 height 23
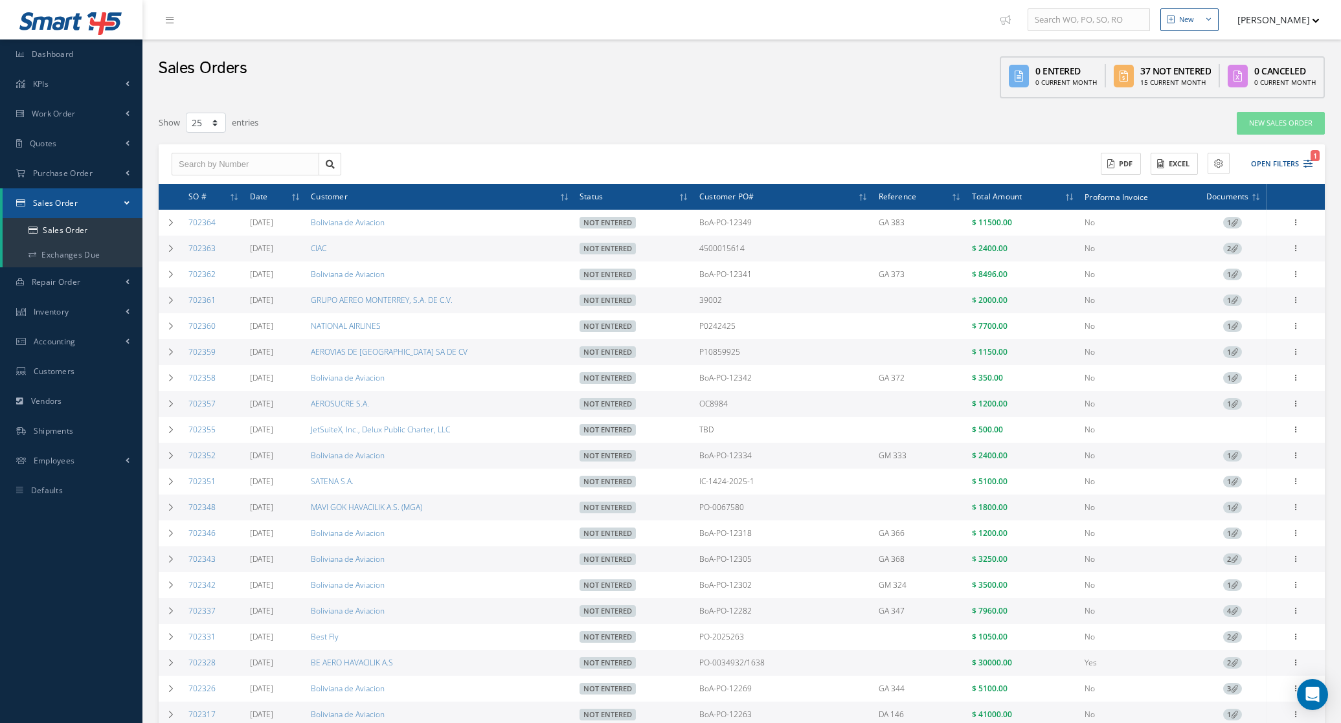
select select "25"
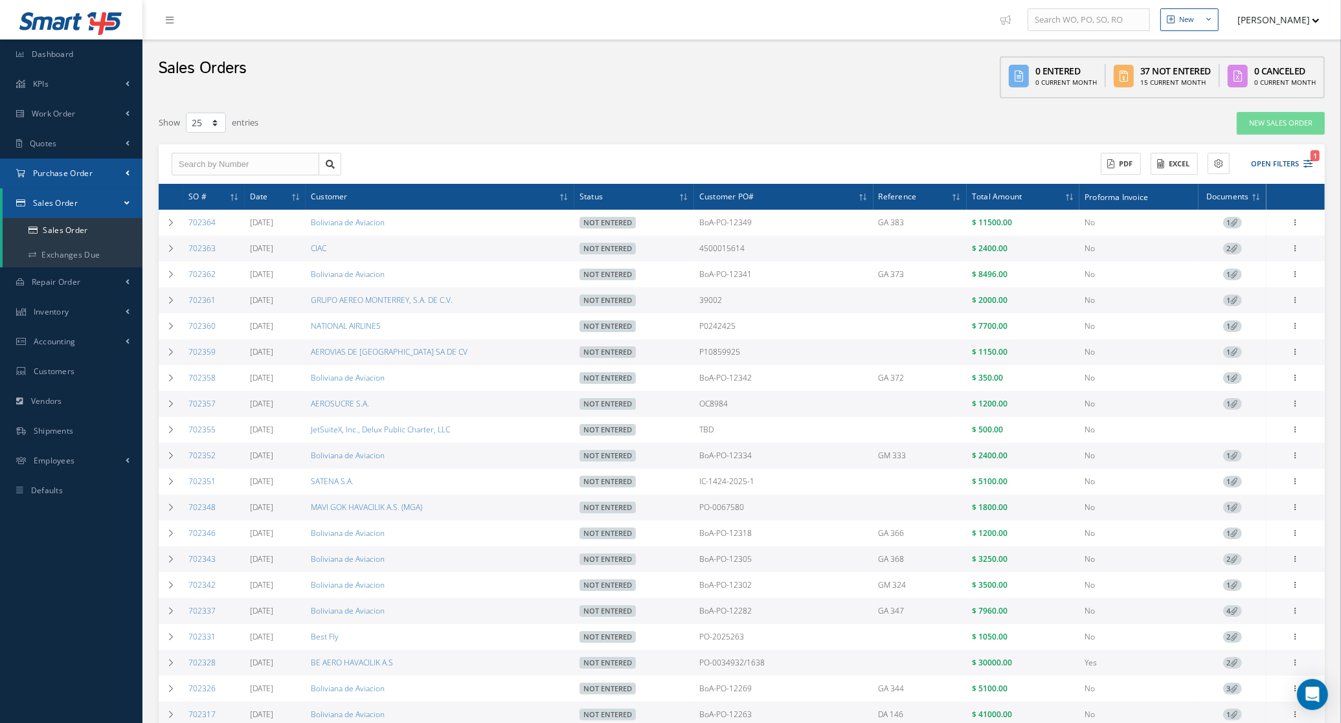
click at [42, 182] on link "Purchase Order" at bounding box center [71, 174] width 142 height 30
click at [49, 203] on a=1&status_id=2&status_id=3&status_id=5&collapsedFilters"] "Purchase Orders" at bounding box center [73, 200] width 140 height 25
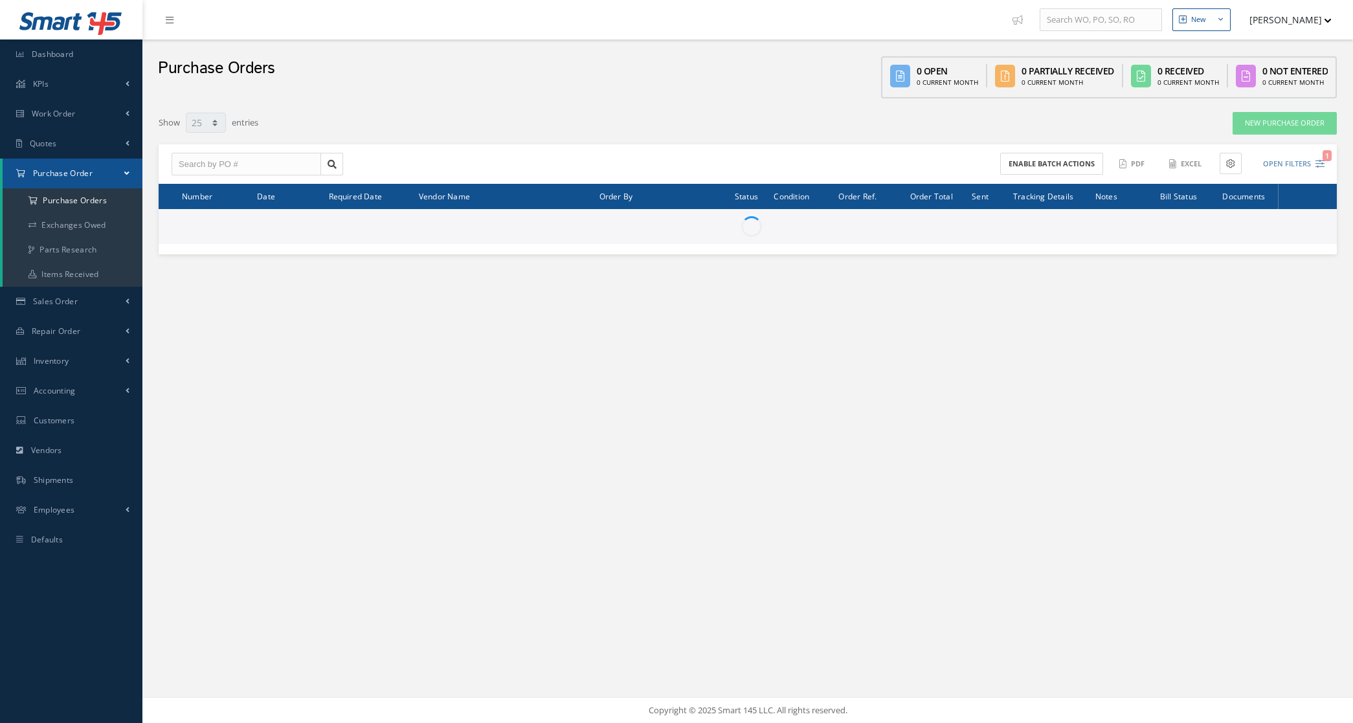
select select "25"
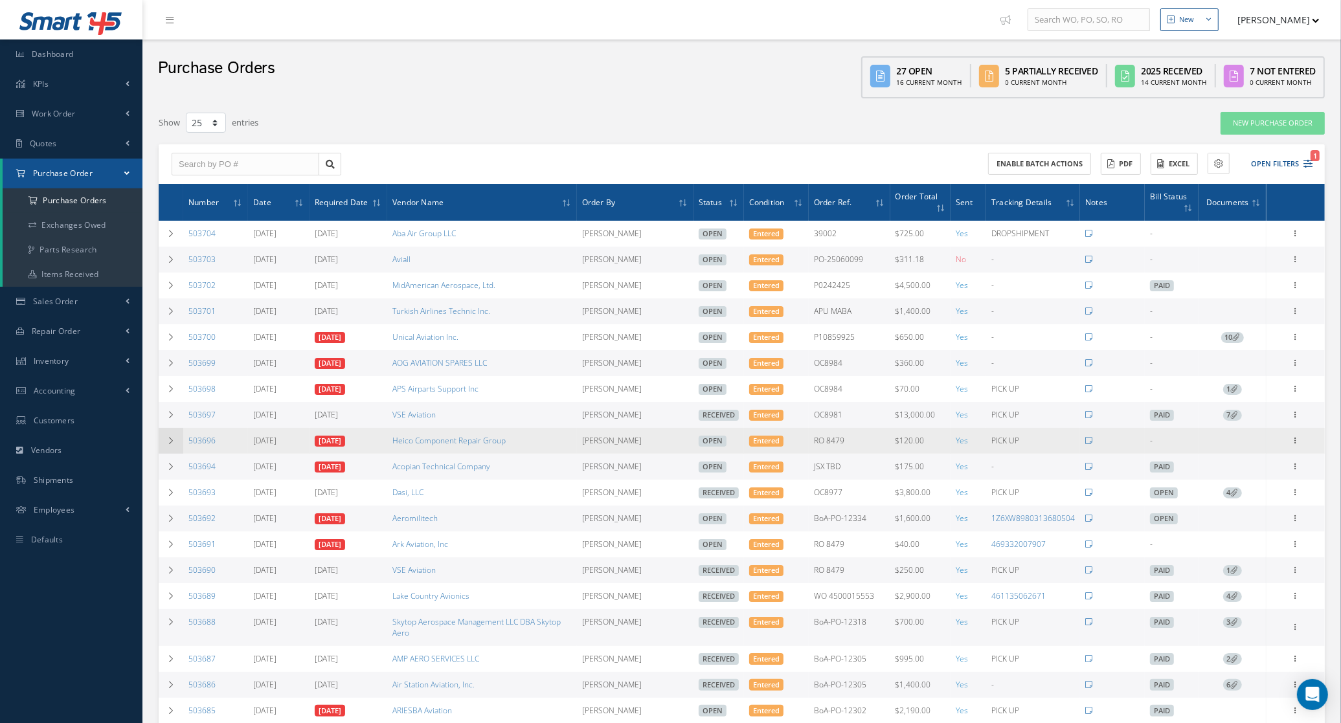
drag, startPoint x: 232, startPoint y: 447, endPoint x: 175, endPoint y: 447, distance: 56.3
click at [175, 447] on tr "503696 [DATE] [DATE] Heico Component Repair Group [PERSON_NAME] Open Entered RO…" at bounding box center [742, 441] width 1166 height 26
copy tr "503696"
